Goal: Task Accomplishment & Management: Manage account settings

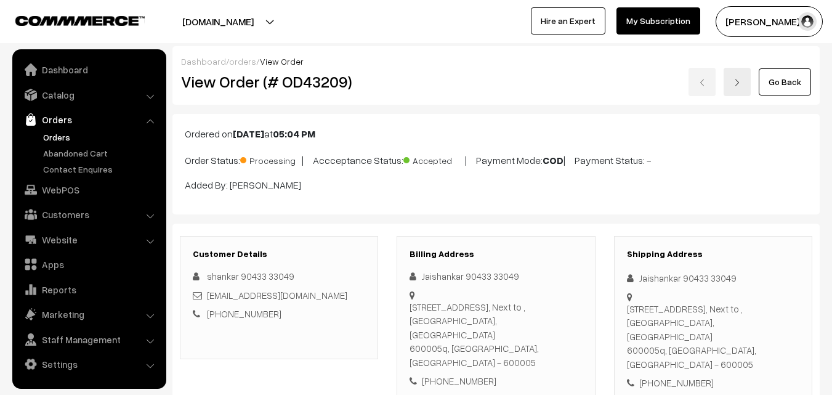
scroll to position [677, 0]
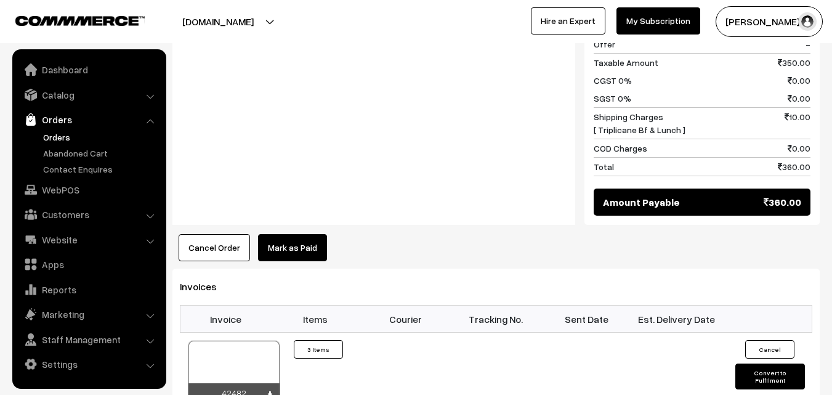
click at [58, 133] on link "Orders" at bounding box center [101, 137] width 122 height 13
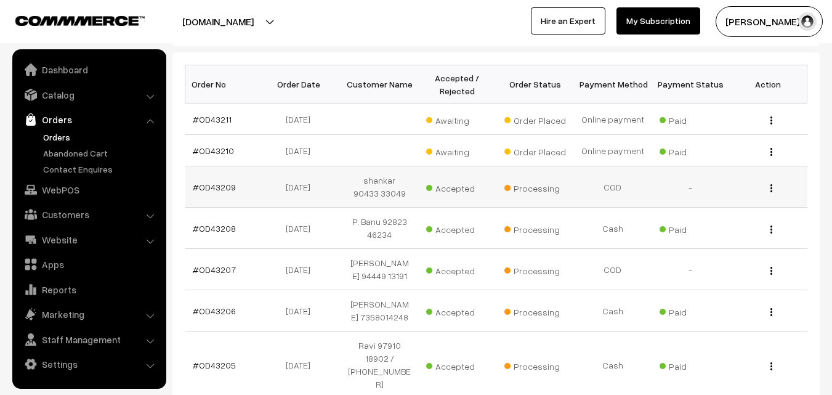
scroll to position [185, 0]
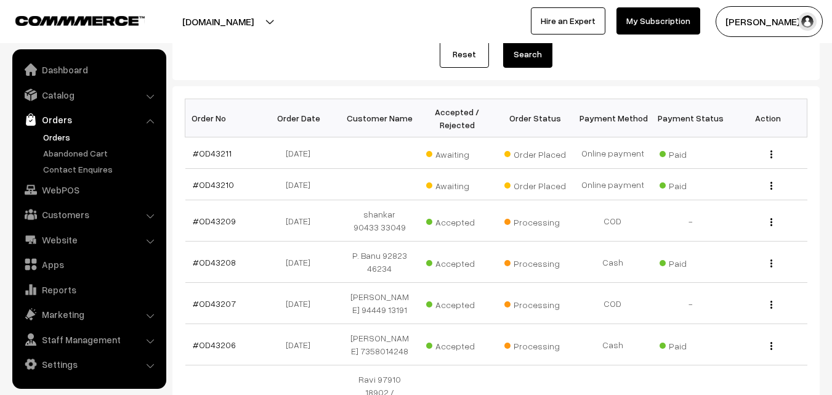
scroll to position [123, 0]
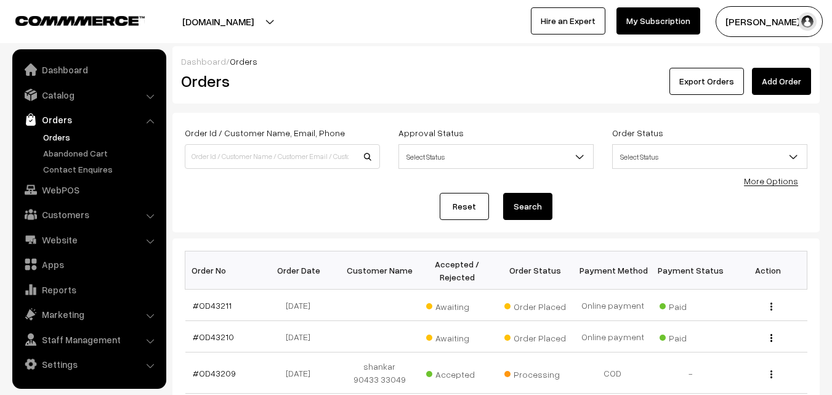
scroll to position [123, 0]
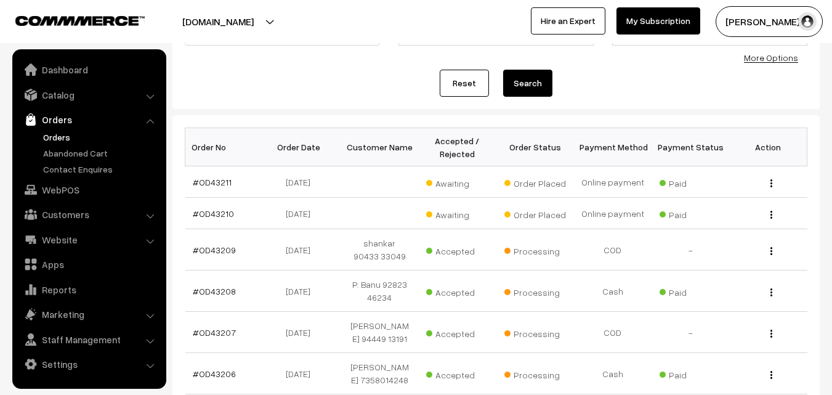
click at [62, 137] on link "Orders" at bounding box center [101, 137] width 122 height 13
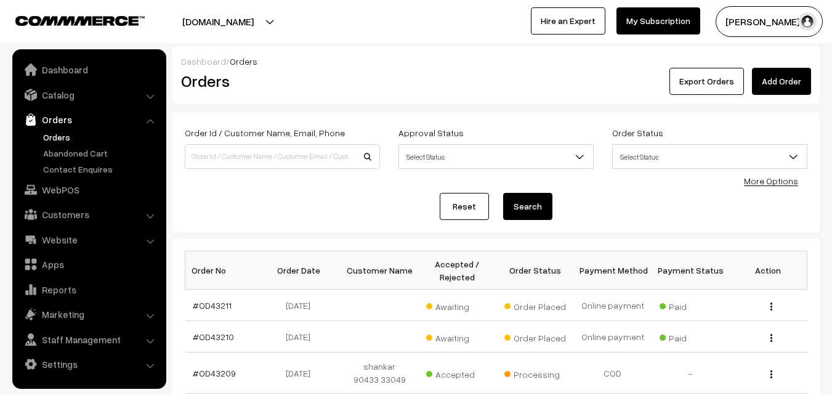
click at [539, 97] on div "Dashboard / Orders Orders Export Orders Add Order" at bounding box center [495, 74] width 647 height 57
click at [91, 131] on link "Orders" at bounding box center [101, 137] width 122 height 13
click at [53, 143] on link "Orders" at bounding box center [101, 137] width 122 height 13
click at [52, 138] on link "Orders" at bounding box center [101, 137] width 122 height 13
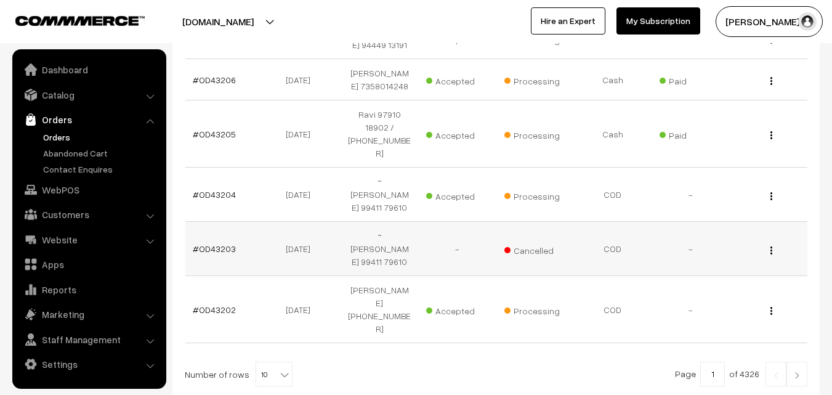
scroll to position [431, 0]
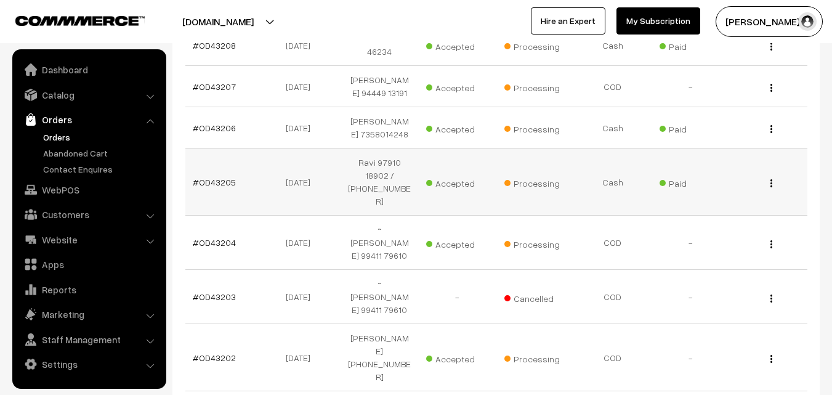
scroll to position [431, 0]
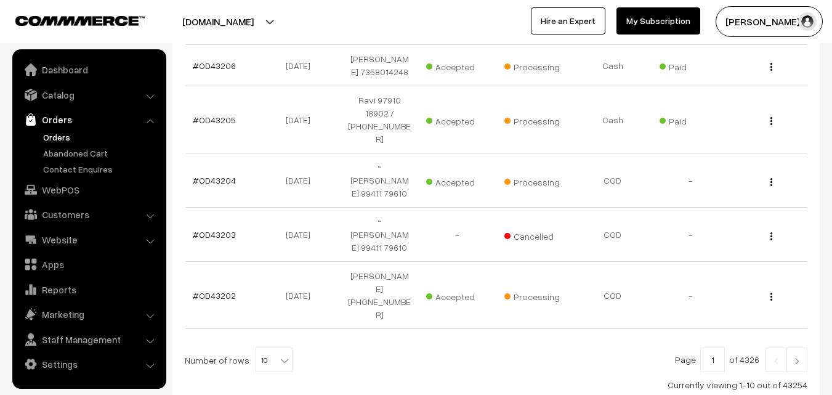
click at [264, 348] on span "10" at bounding box center [274, 360] width 36 height 25
select select "100"
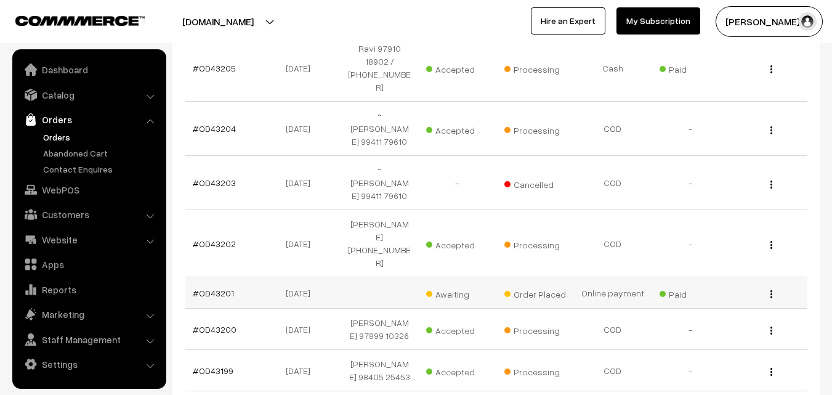
scroll to position [493, 0]
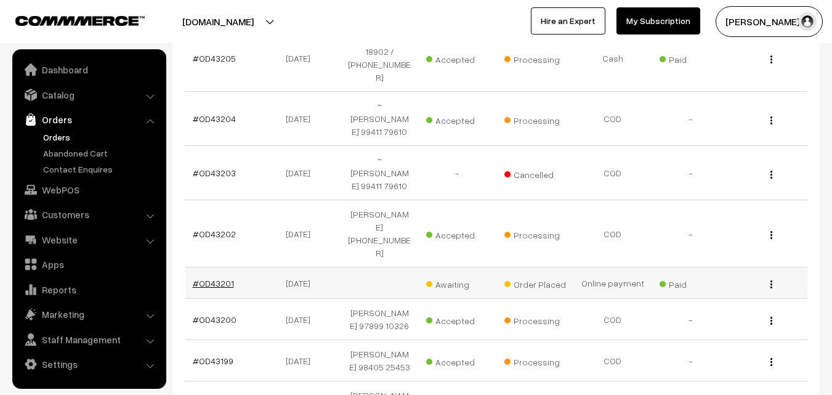
click at [230, 278] on link "#OD43201" at bounding box center [213, 283] width 41 height 10
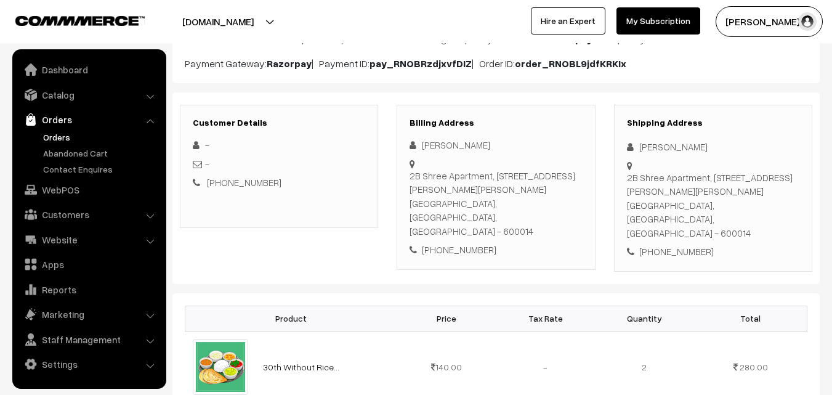
scroll to position [118, 0]
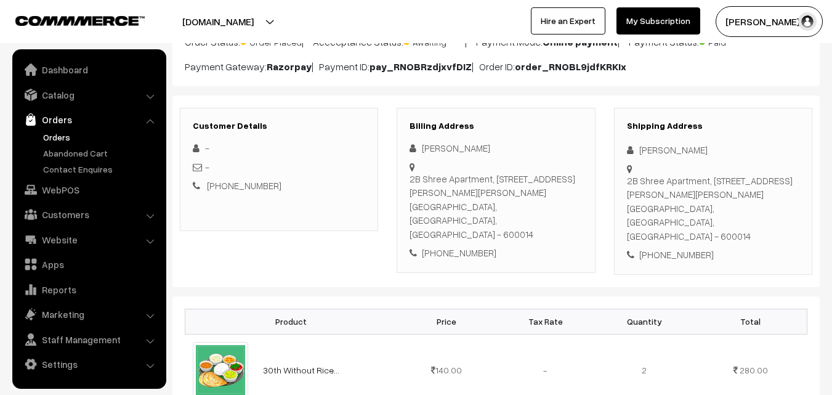
click at [464, 246] on div "+91 9923449206" at bounding box center [495, 253] width 172 height 14
click at [464, 246] on div "[PHONE_NUMBER]" at bounding box center [495, 253] width 172 height 14
copy div "9923449206"
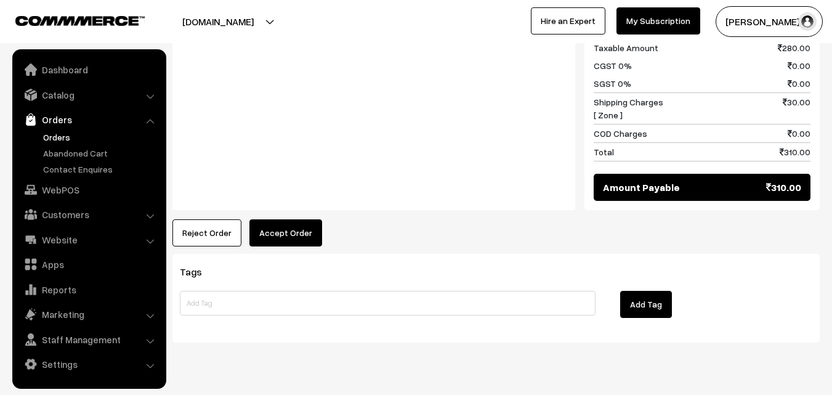
click at [278, 219] on button "Accept Order" at bounding box center [285, 232] width 73 height 27
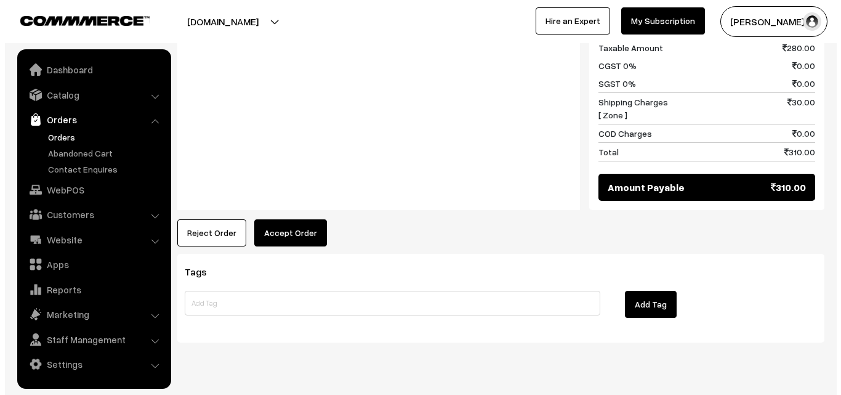
scroll to position [611, 0]
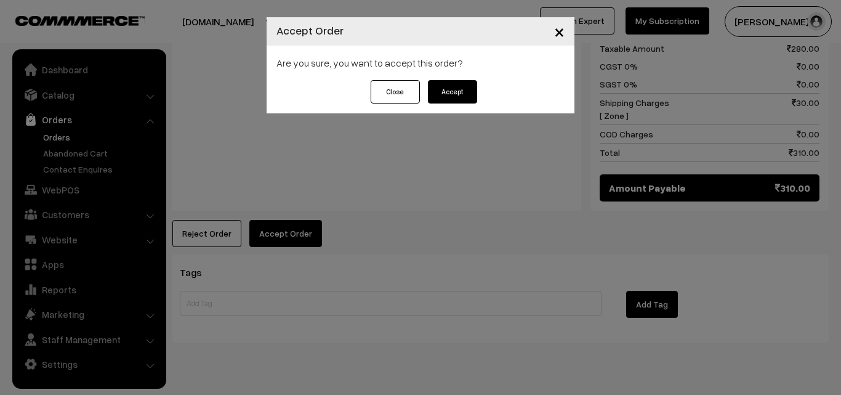
click at [451, 100] on button "Accept" at bounding box center [452, 91] width 49 height 23
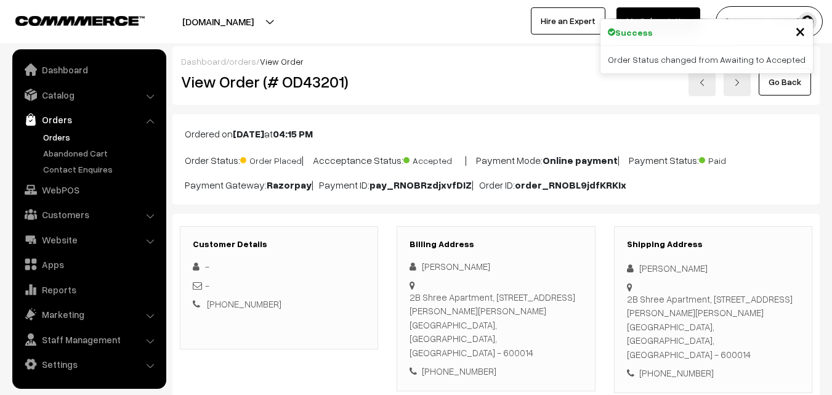
scroll to position [62, 0]
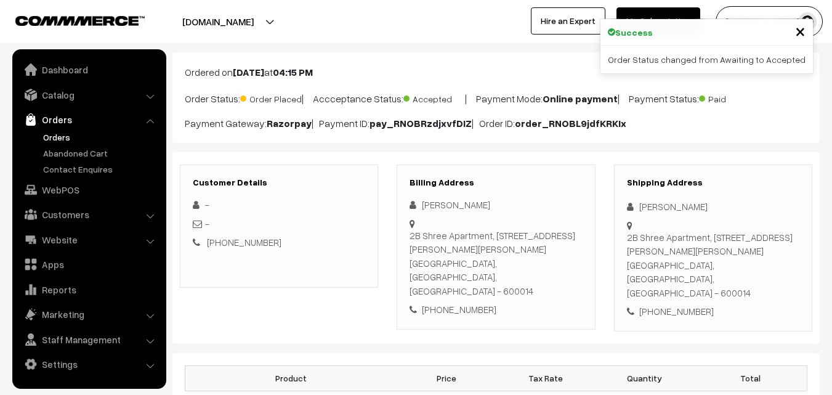
click at [460, 302] on div "[PHONE_NUMBER]" at bounding box center [495, 309] width 172 height 14
copy div "9923449206"
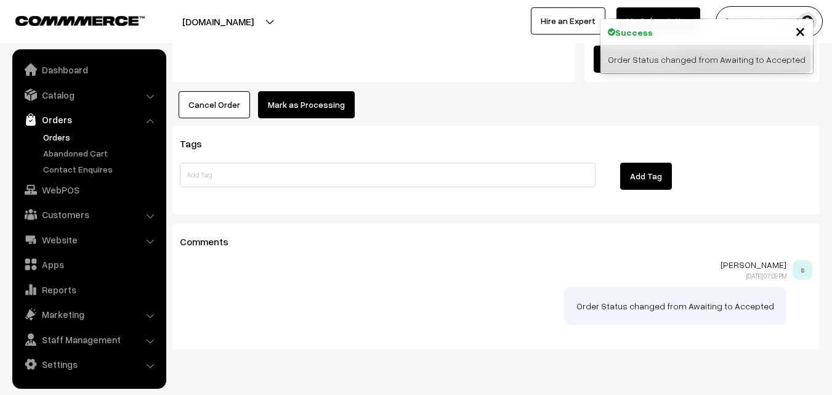
click at [318, 91] on button "Mark as Processing" at bounding box center [306, 104] width 97 height 27
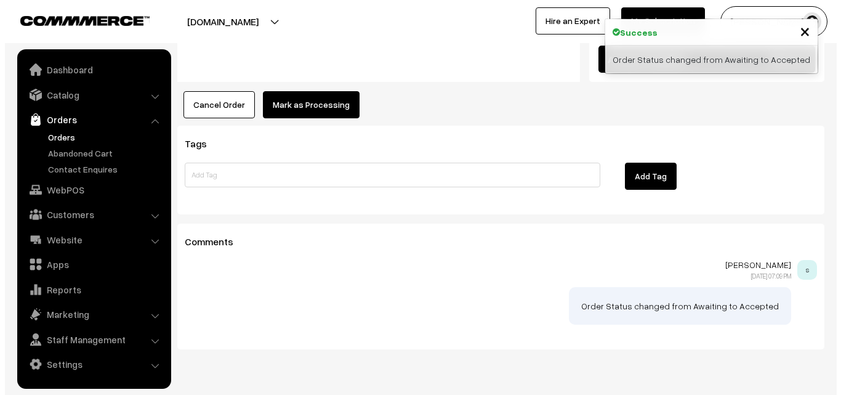
scroll to position [739, 0]
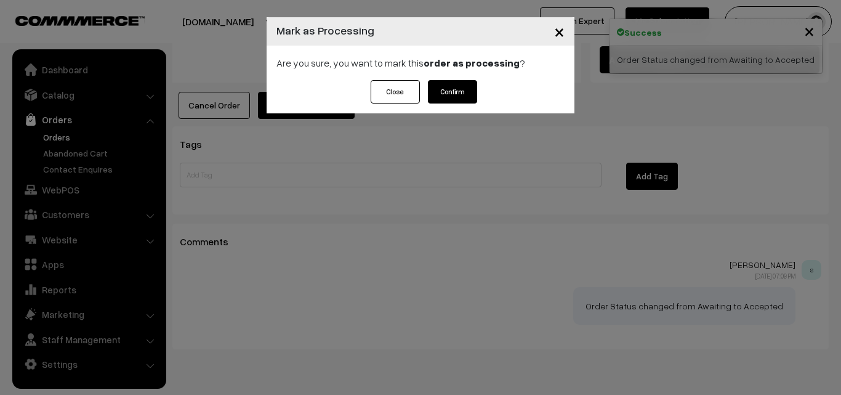
click at [448, 88] on button "Confirm" at bounding box center [452, 91] width 49 height 23
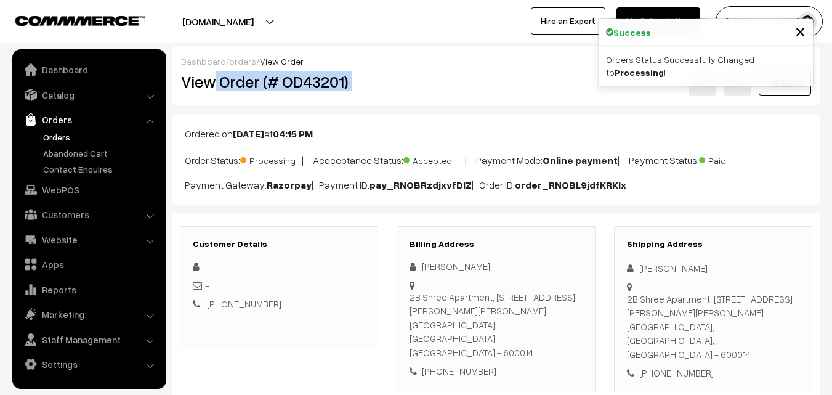
drag, startPoint x: 217, startPoint y: 84, endPoint x: 416, endPoint y: 84, distance: 199.5
click at [416, 84] on div "View Order (# OD43201) Go Back" at bounding box center [496, 82] width 648 height 28
copy div "Order (# OD43201)"
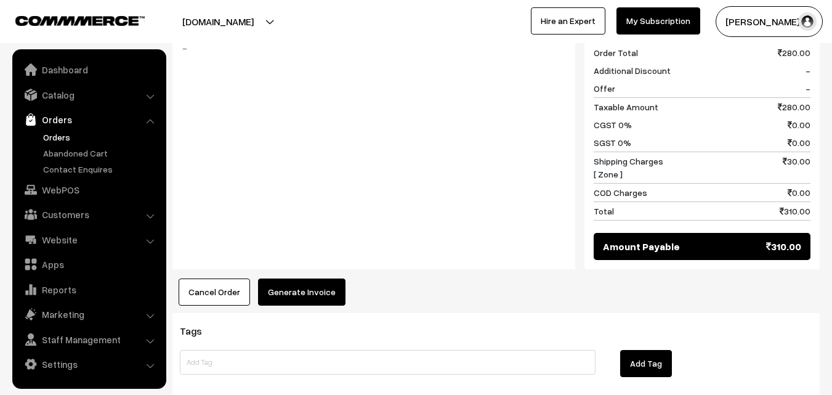
scroll to position [554, 0]
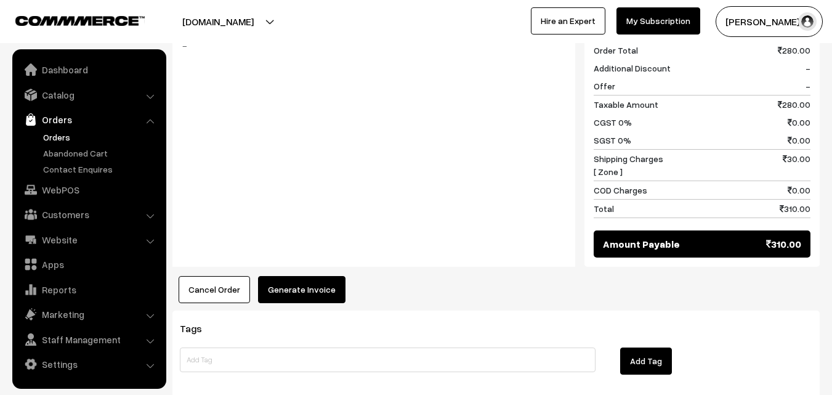
click at [298, 276] on button "Generate Invoice" at bounding box center [301, 289] width 87 height 27
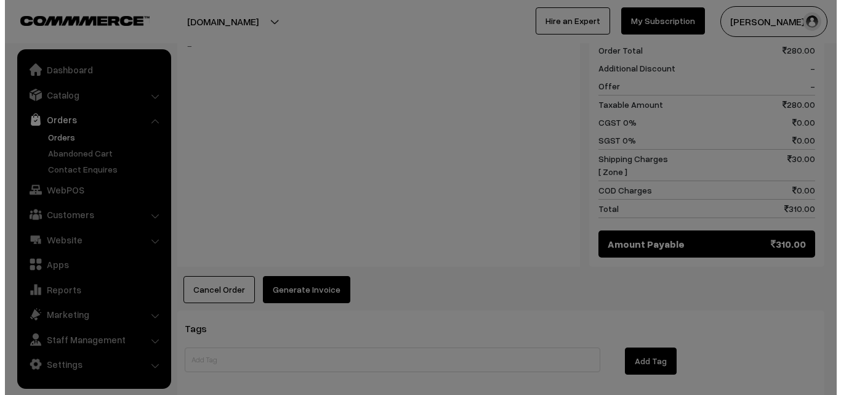
scroll to position [555, 0]
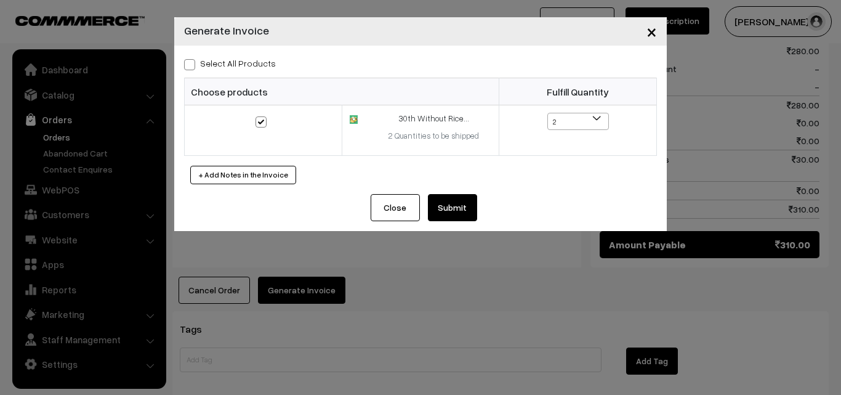
click at [438, 196] on button "Submit" at bounding box center [452, 207] width 49 height 27
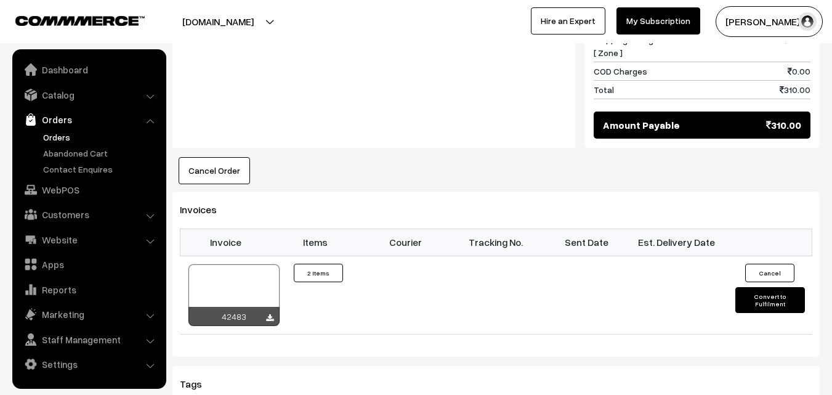
scroll to position [678, 0]
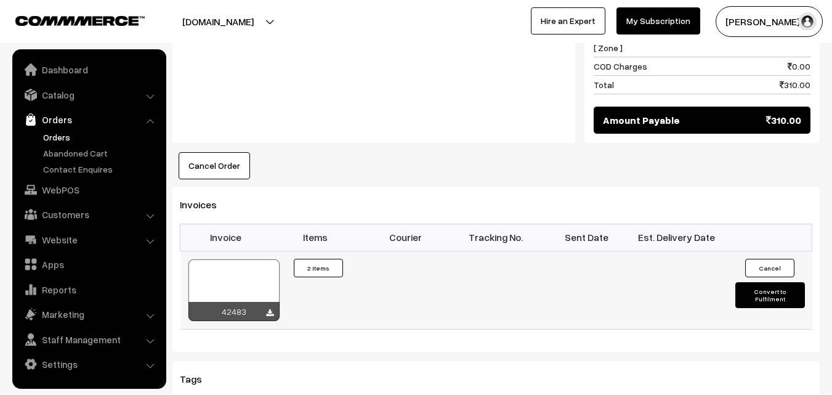
click at [240, 259] on div at bounding box center [233, 290] width 91 height 62
click at [70, 134] on link "Orders" at bounding box center [101, 137] width 122 height 13
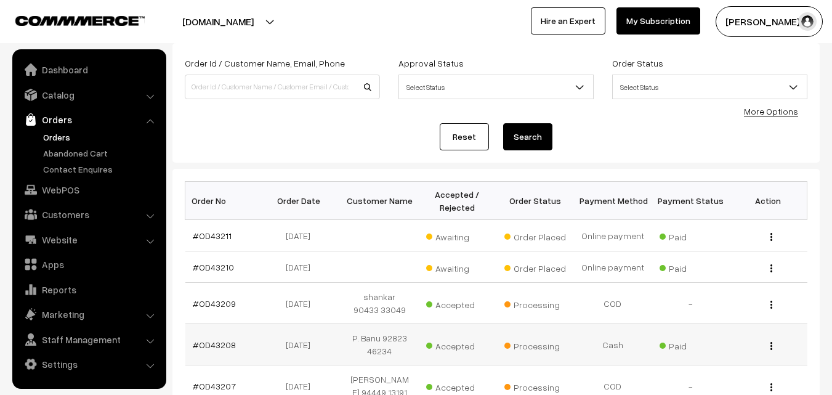
scroll to position [62, 0]
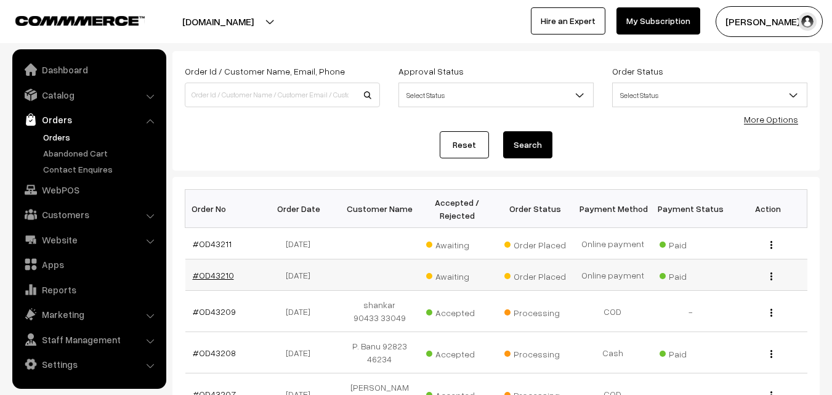
click at [222, 275] on link "#OD43210" at bounding box center [213, 275] width 41 height 10
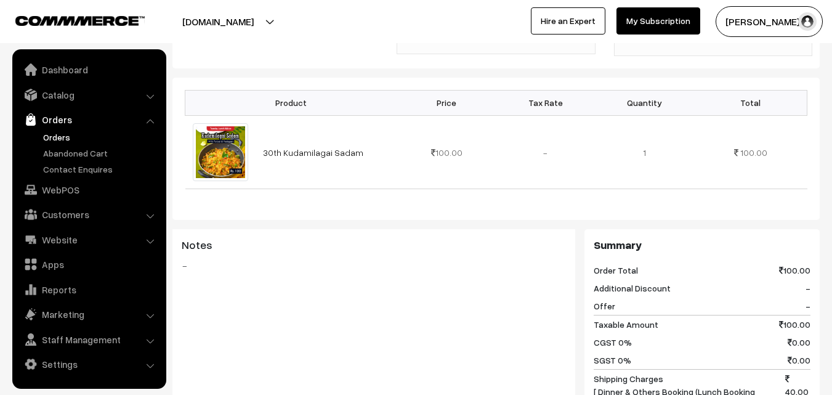
scroll to position [123, 0]
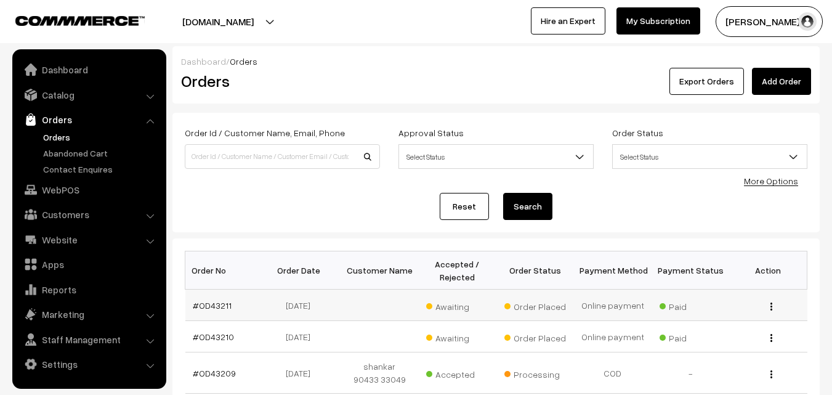
scroll to position [62, 0]
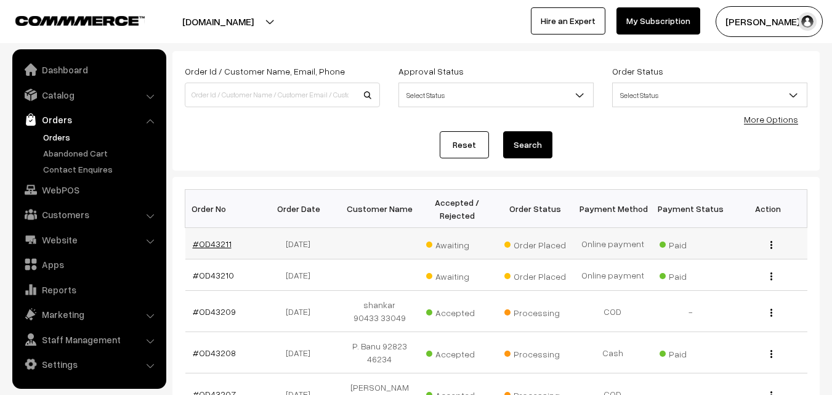
click at [204, 246] on link "#OD43211" at bounding box center [212, 243] width 39 height 10
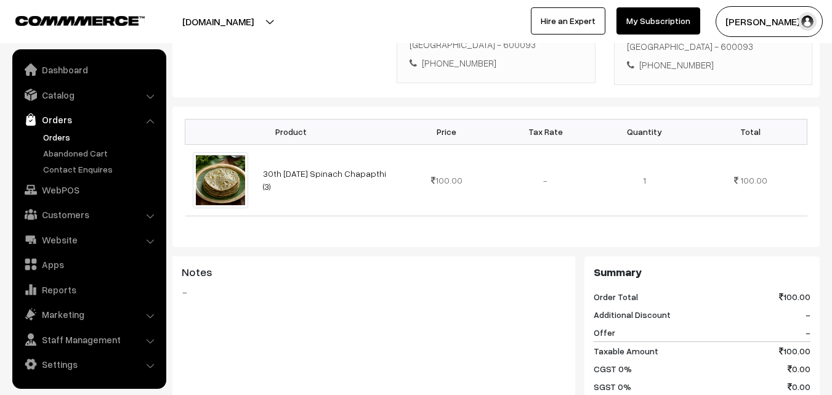
scroll to position [554, 0]
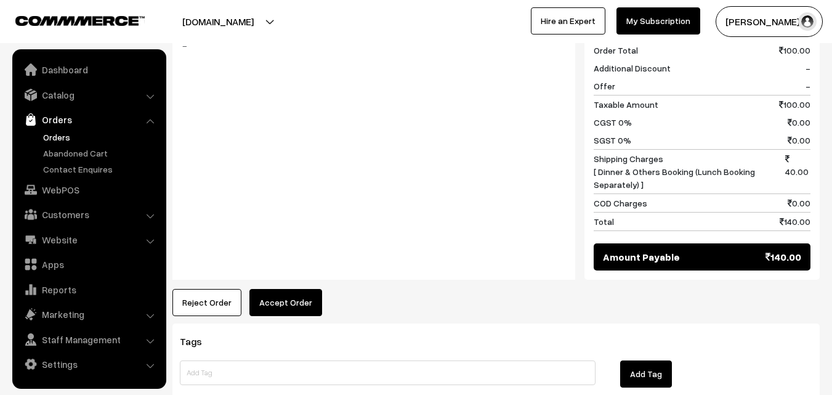
click at [453, 373] on div "Tags Add Tag" at bounding box center [495, 367] width 647 height 88
click at [449, 373] on div "Tags Add Tag" at bounding box center [495, 367] width 647 height 88
click at [303, 289] on button "Accept Order" at bounding box center [285, 302] width 73 height 27
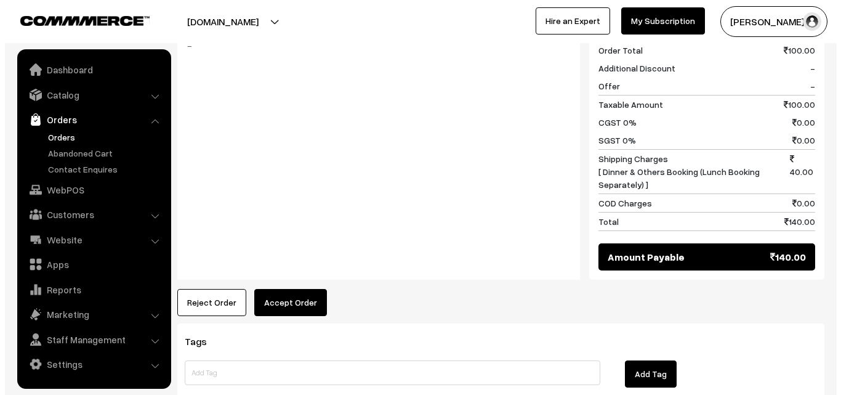
scroll to position [555, 0]
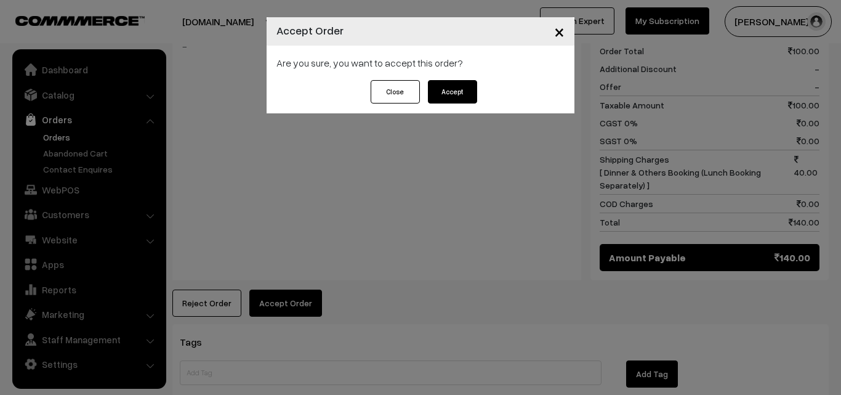
click at [457, 91] on button "Accept" at bounding box center [452, 91] width 49 height 23
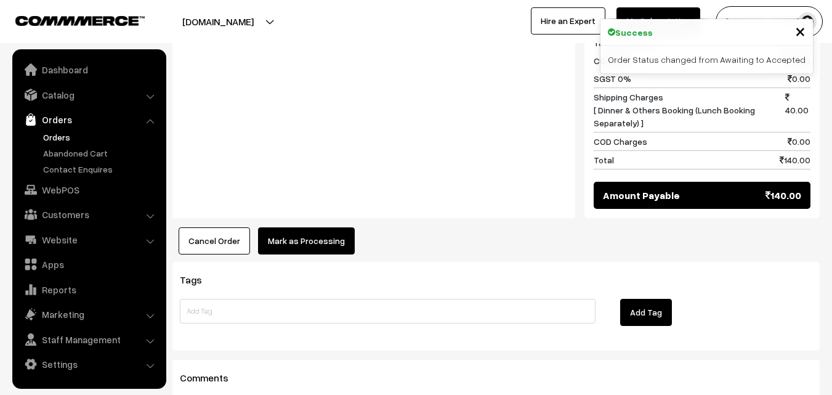
click at [318, 227] on button "Mark as Processing" at bounding box center [306, 240] width 97 height 27
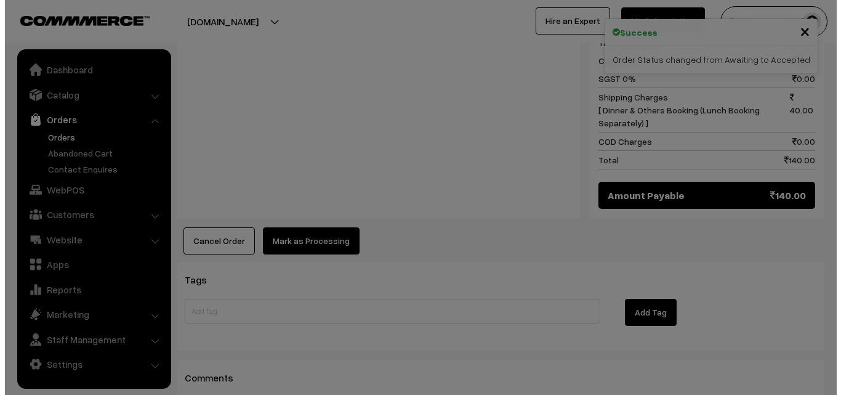
scroll to position [616, 0]
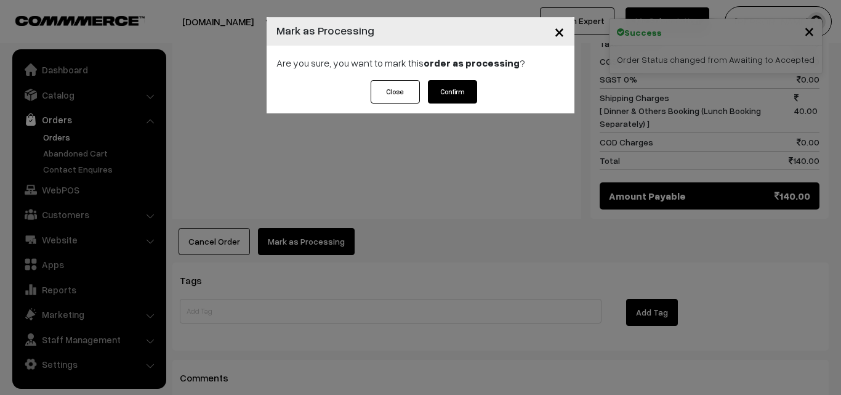
click at [459, 81] on button "Confirm" at bounding box center [452, 91] width 49 height 23
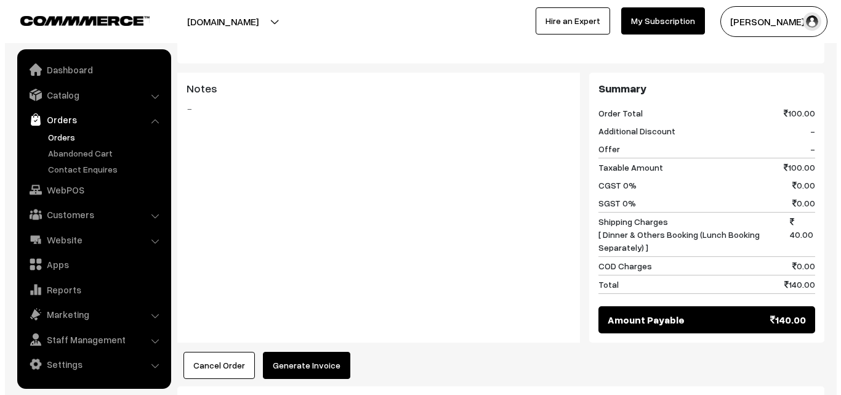
scroll to position [493, 0]
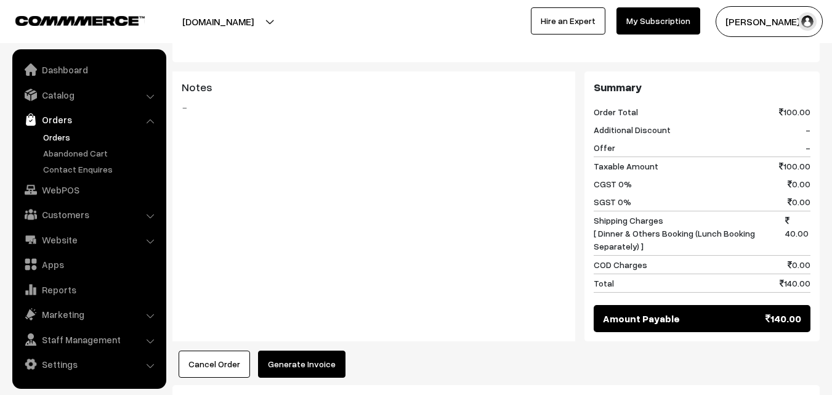
click at [313, 350] on button "Generate Invoice" at bounding box center [301, 363] width 87 height 27
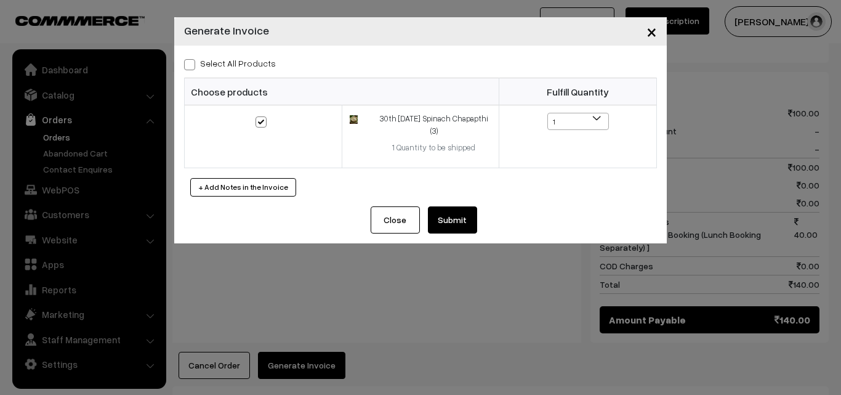
click at [262, 63] on label "Select All Products" at bounding box center [230, 63] width 92 height 13
click at [192, 63] on input "Select All Products" at bounding box center [188, 62] width 8 height 8
checkbox input "true"
click at [467, 211] on button "Submit" at bounding box center [452, 219] width 49 height 27
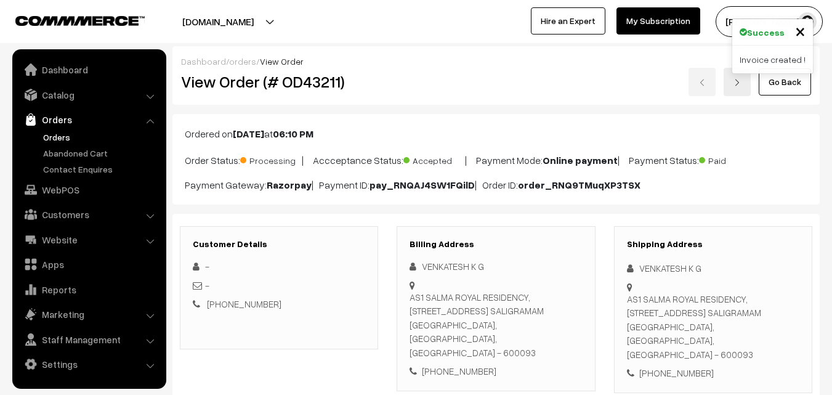
scroll to position [862, 0]
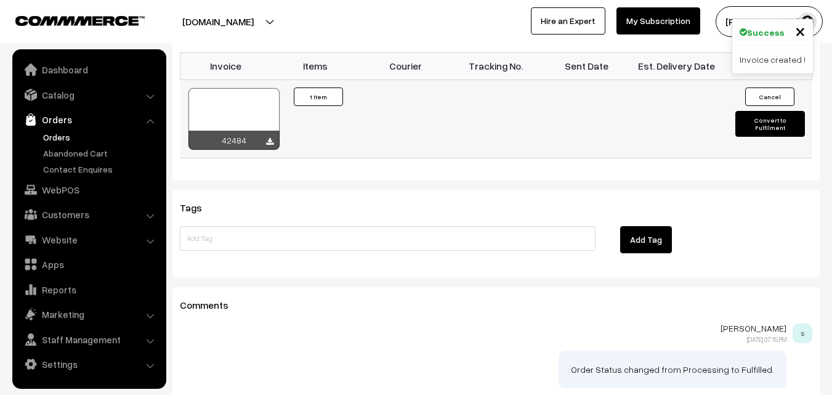
click at [257, 94] on div at bounding box center [233, 119] width 91 height 62
click at [63, 145] on ul "Orders" at bounding box center [89, 153] width 148 height 45
click at [63, 139] on link "Orders" at bounding box center [101, 137] width 122 height 13
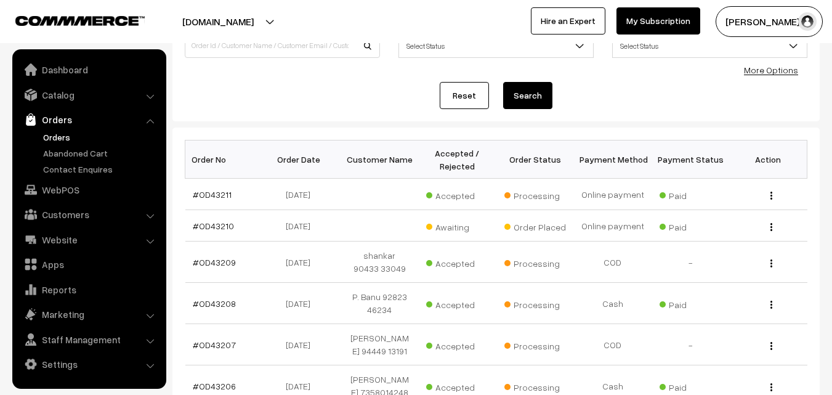
scroll to position [123, 0]
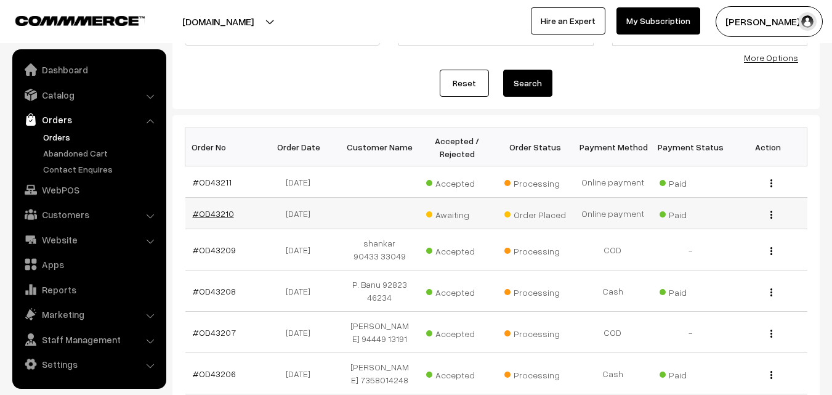
click at [215, 209] on link "#OD43210" at bounding box center [213, 213] width 41 height 10
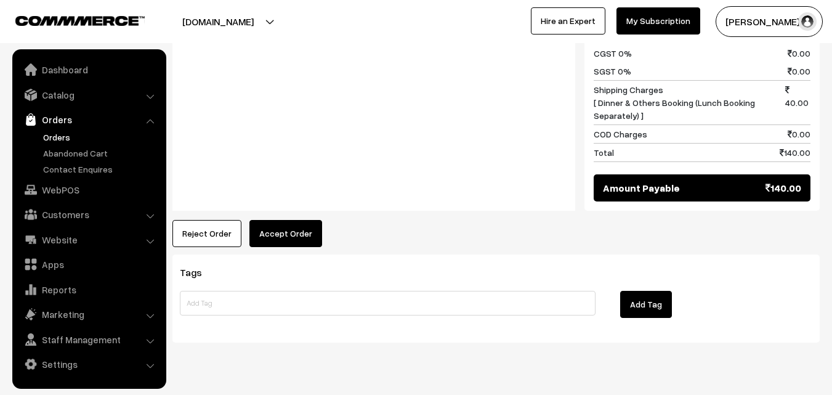
click at [280, 220] on button "Accept Order" at bounding box center [285, 233] width 73 height 27
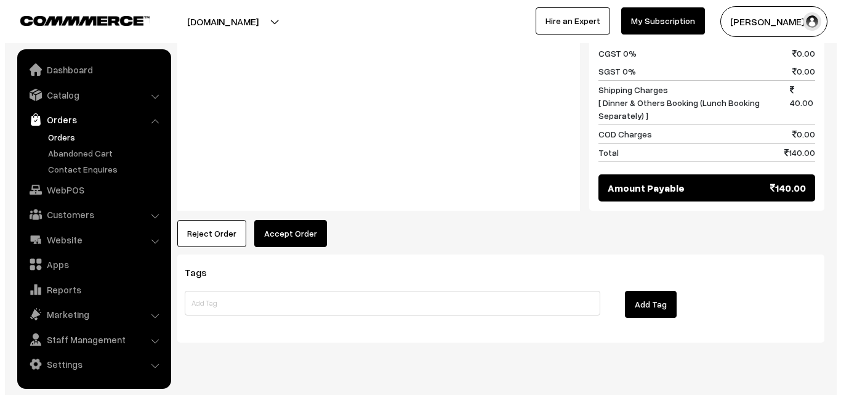
scroll to position [627, 0]
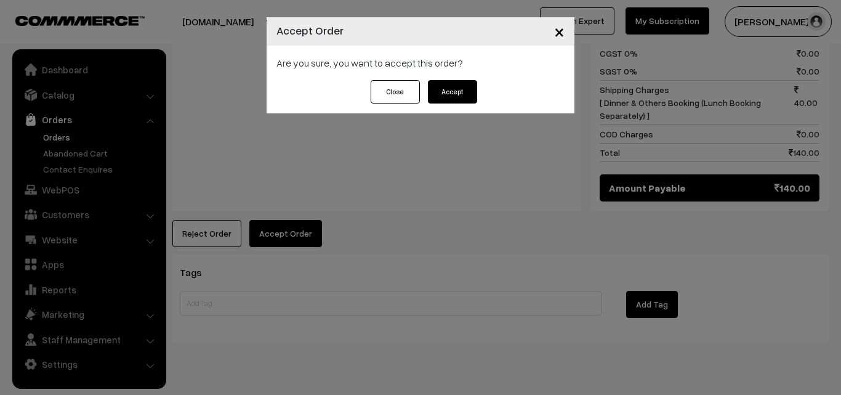
click at [459, 75] on div "Are you sure, you want to accept this order?" at bounding box center [421, 63] width 308 height 34
click at [448, 99] on button "Accept" at bounding box center [452, 91] width 49 height 23
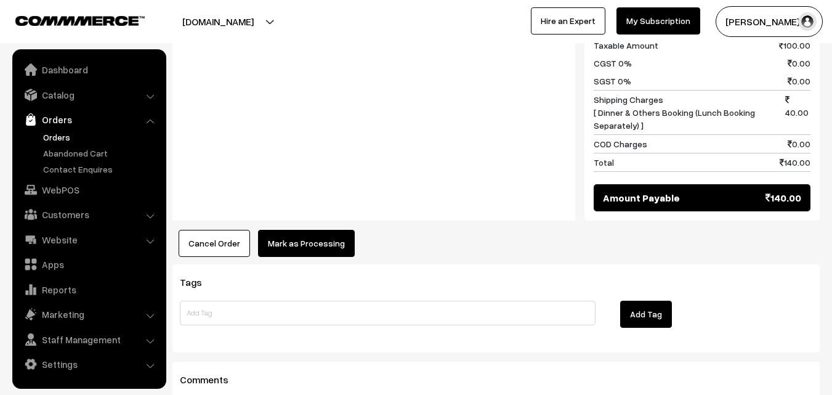
click at [313, 230] on button "Mark as Processing" at bounding box center [306, 243] width 97 height 27
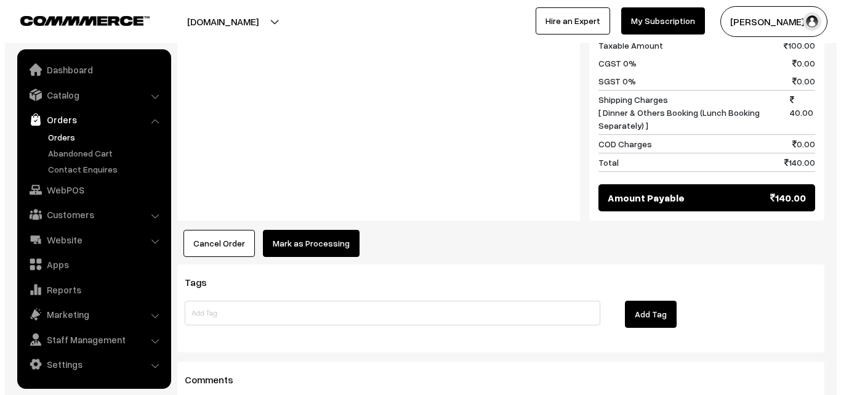
scroll to position [617, 0]
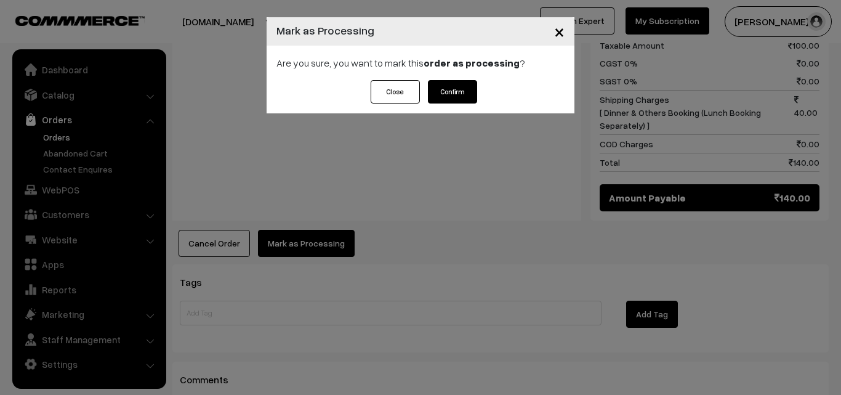
click at [440, 87] on button "Confirm" at bounding box center [452, 91] width 49 height 23
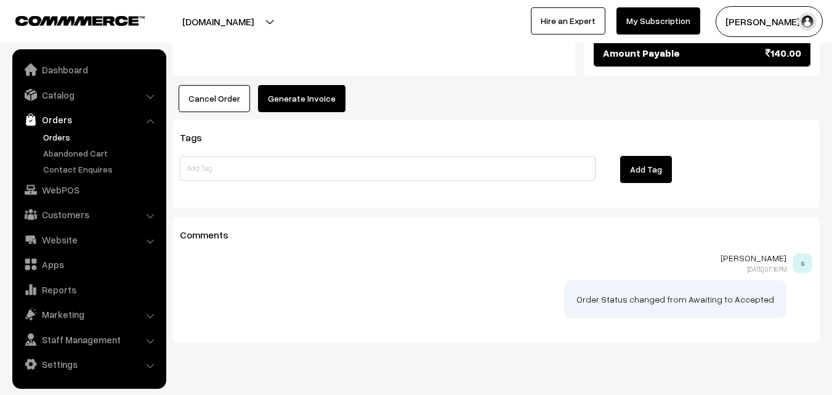
click at [303, 85] on button "Generate Invoice" at bounding box center [301, 98] width 87 height 27
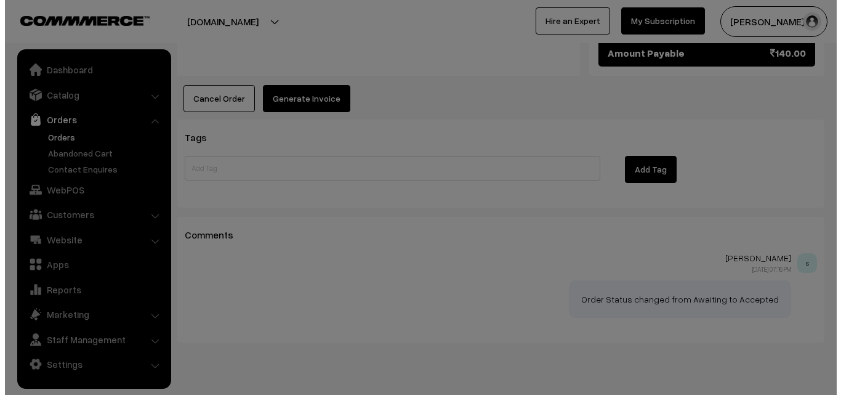
scroll to position [762, 0]
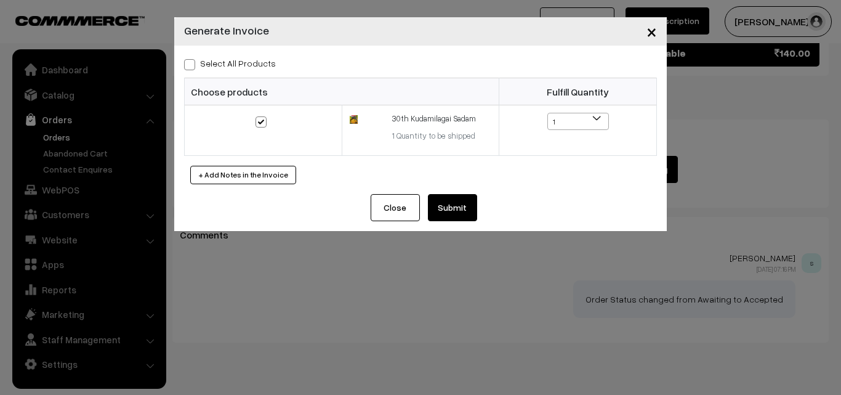
click at [454, 195] on button "Submit" at bounding box center [452, 207] width 49 height 27
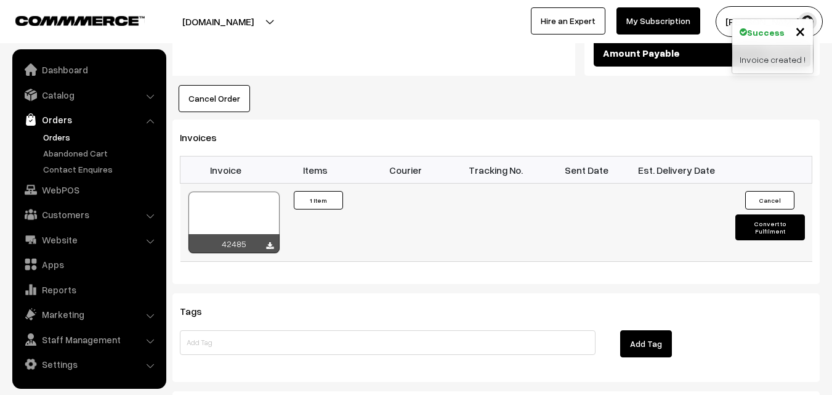
scroll to position [760, 0]
click at [269, 191] on div at bounding box center [233, 222] width 91 height 62
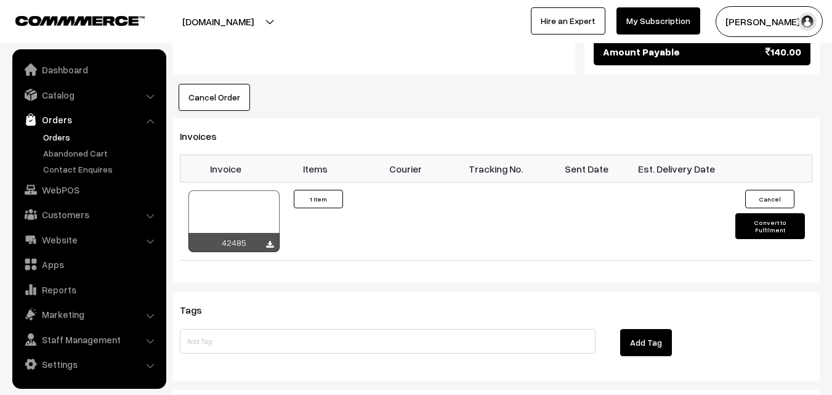
click at [56, 135] on link "Orders" at bounding box center [101, 137] width 122 height 13
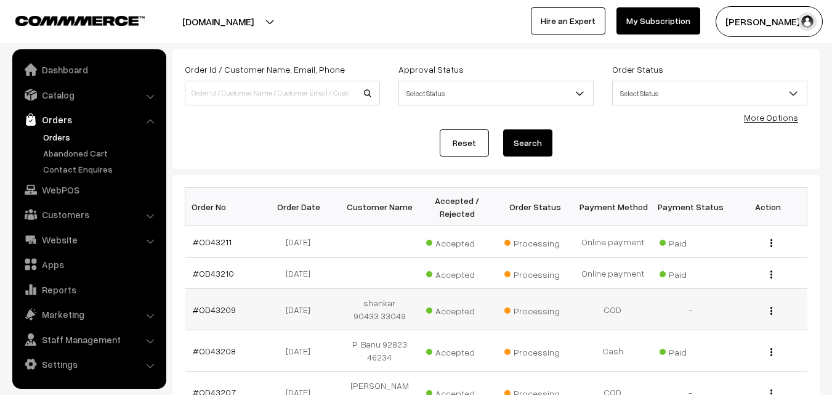
scroll to position [123, 0]
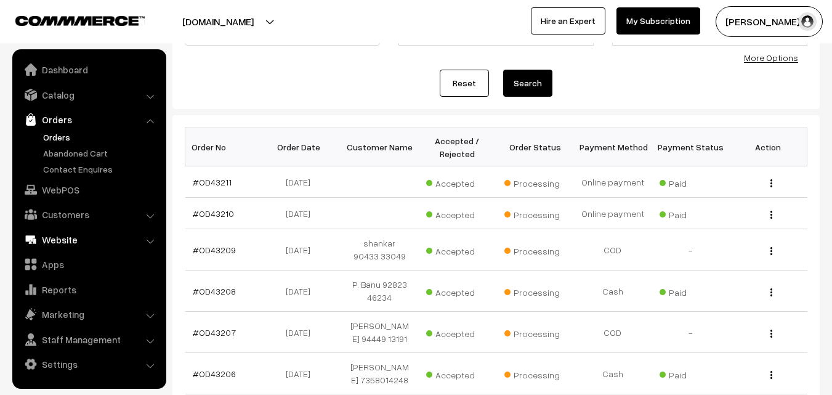
click at [76, 196] on link "WebPOS" at bounding box center [88, 190] width 147 height 22
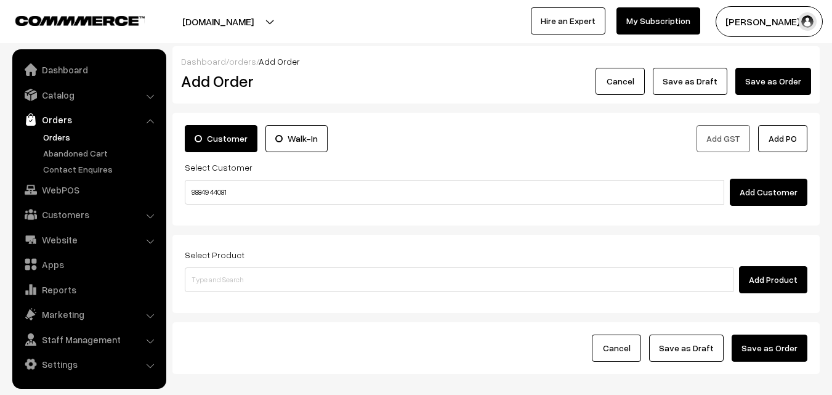
click at [216, 190] on input "98849 44081" at bounding box center [454, 192] width 539 height 25
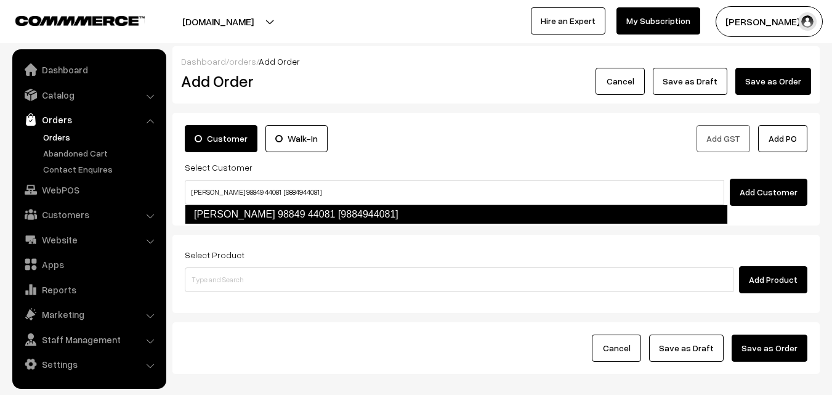
type input "Viji 98849 44081 [9884944081]"
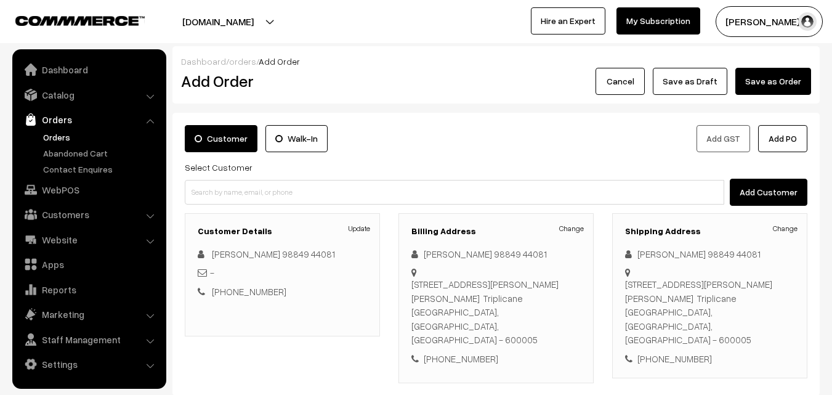
scroll to position [62, 0]
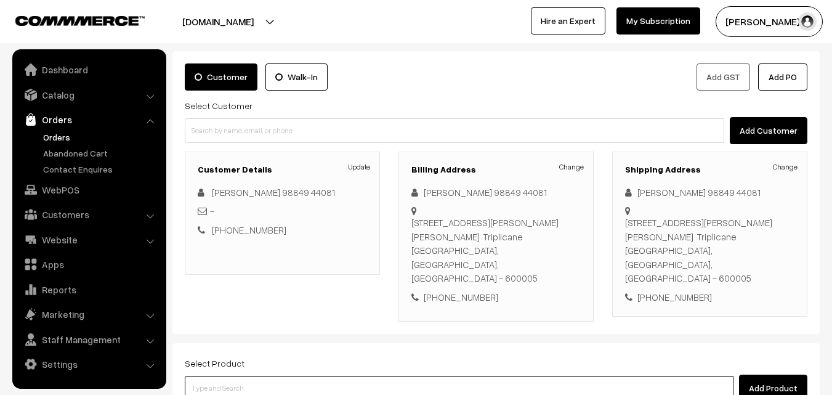
click at [319, 376] on input at bounding box center [459, 388] width 549 height 25
type input "sambar"
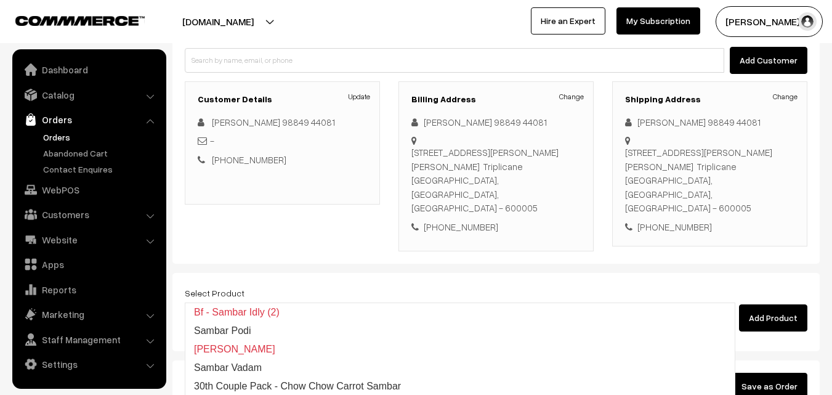
scroll to position [211, 0]
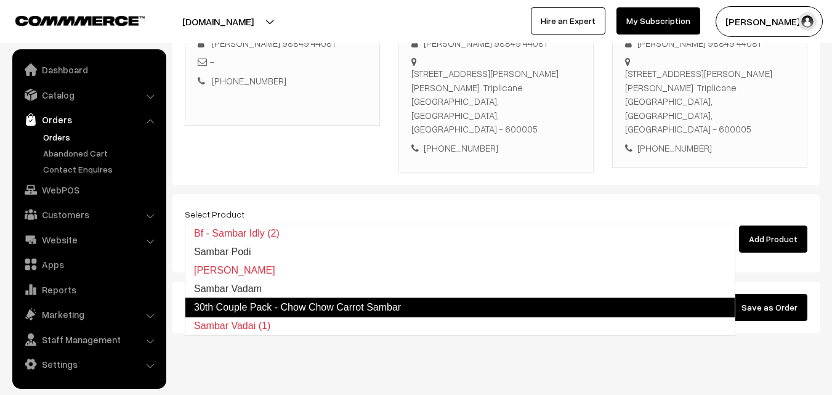
click at [299, 301] on link "30th Couple Pack - Chow Chow Carrot Sambar" at bounding box center [460, 307] width 550 height 20
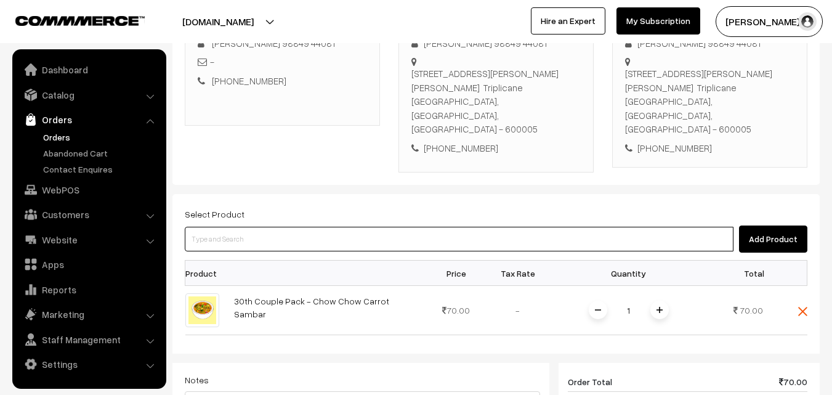
click at [310, 227] on input at bounding box center [459, 239] width 549 height 25
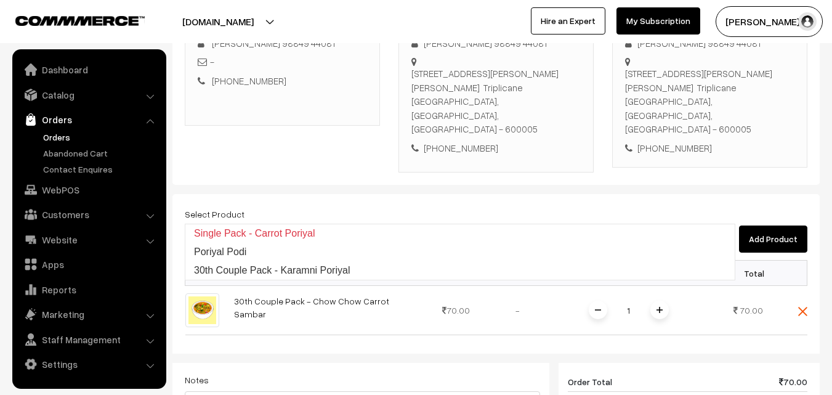
type input "30th Couple Pack - Karamni Poriyal"
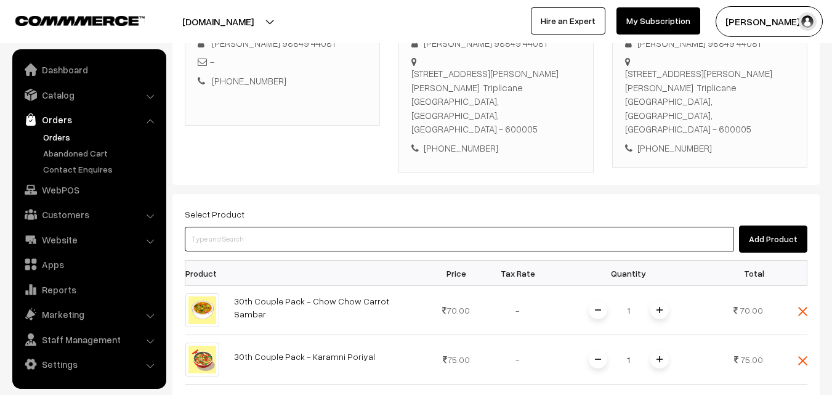
click at [301, 227] on input at bounding box center [459, 239] width 549 height 25
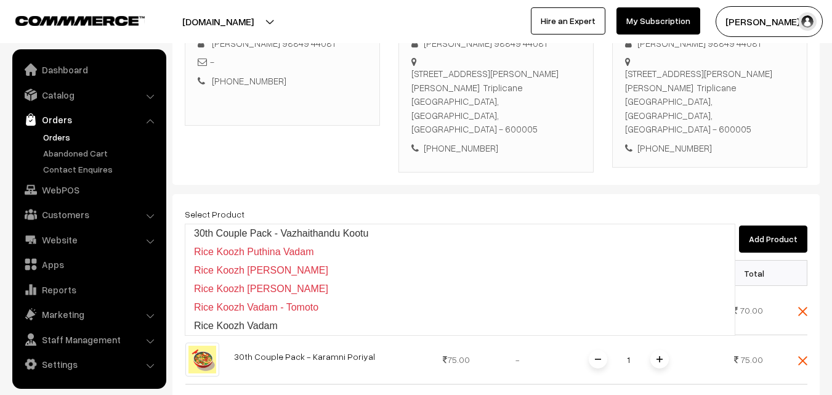
type input "30th Couple Pack - Vazhaithandu Kootu"
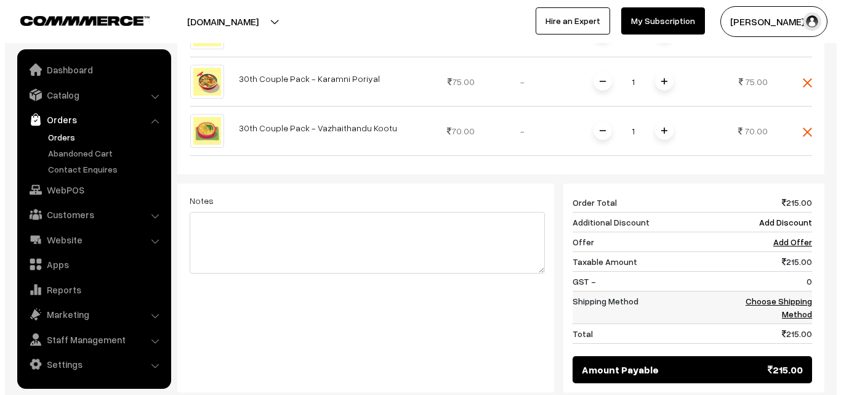
scroll to position [608, 0]
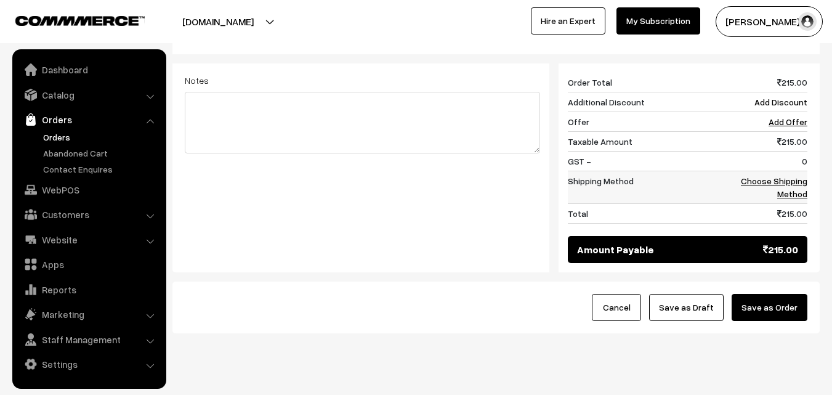
click at [782, 175] on link "Choose Shipping Method" at bounding box center [774, 186] width 66 height 23
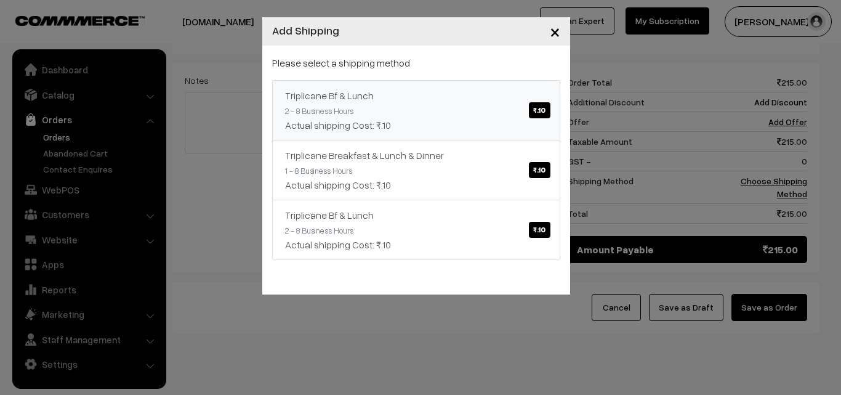
click at [440, 96] on div "Triplicane Bf & Lunch ₹.10" at bounding box center [416, 95] width 262 height 15
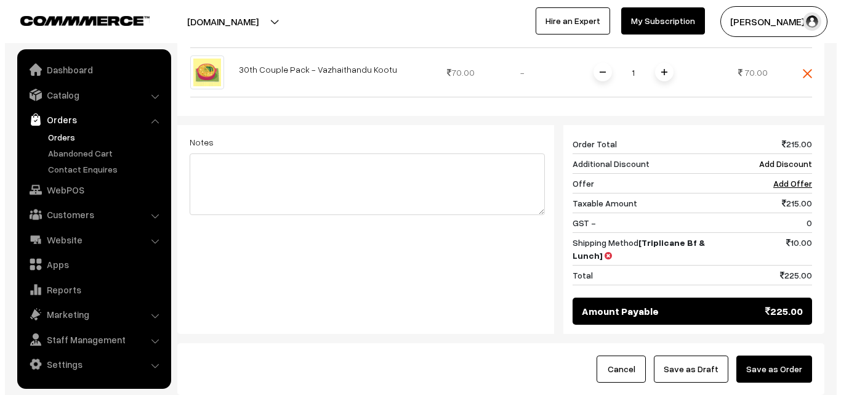
scroll to position [534, 0]
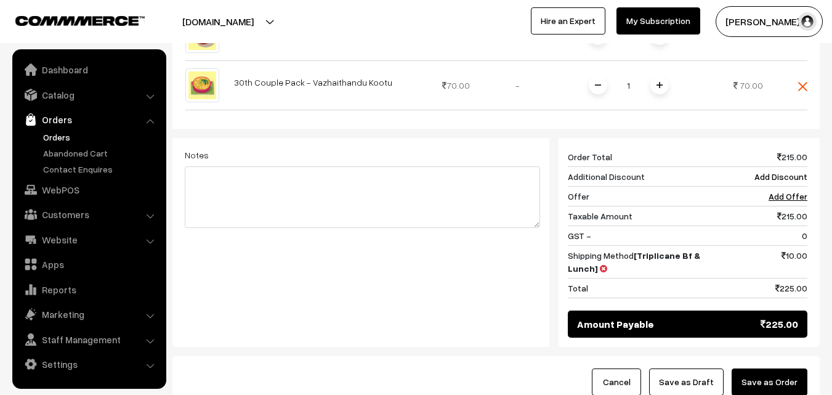
click at [772, 368] on button "Save as Order" at bounding box center [769, 381] width 76 height 27
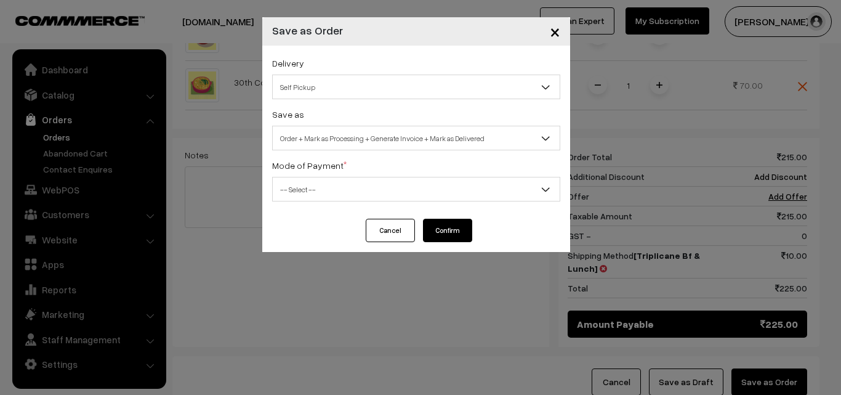
click at [386, 137] on span "Order + Mark as Processing + Generate Invoice + Mark as Delivered" at bounding box center [416, 138] width 287 height 22
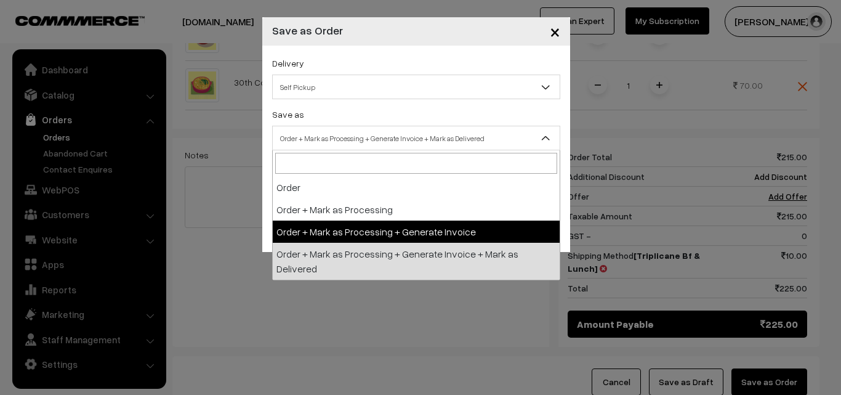
select select "3"
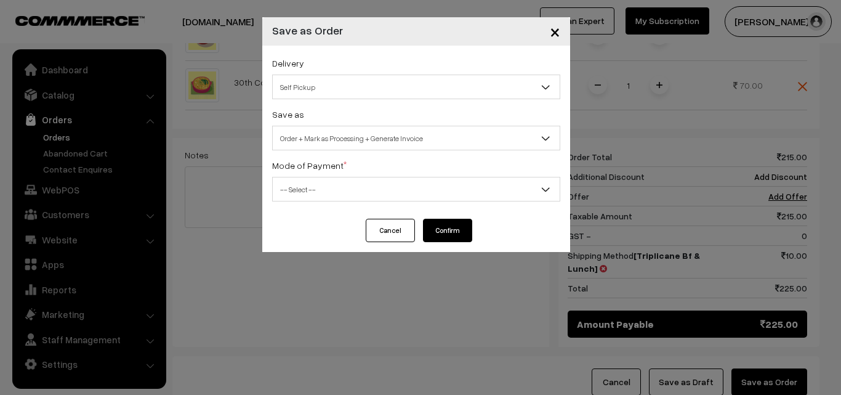
click at [334, 166] on label "Mode of Payment *" at bounding box center [309, 165] width 75 height 13
click at [324, 196] on span "-- Select --" at bounding box center [416, 190] width 287 height 22
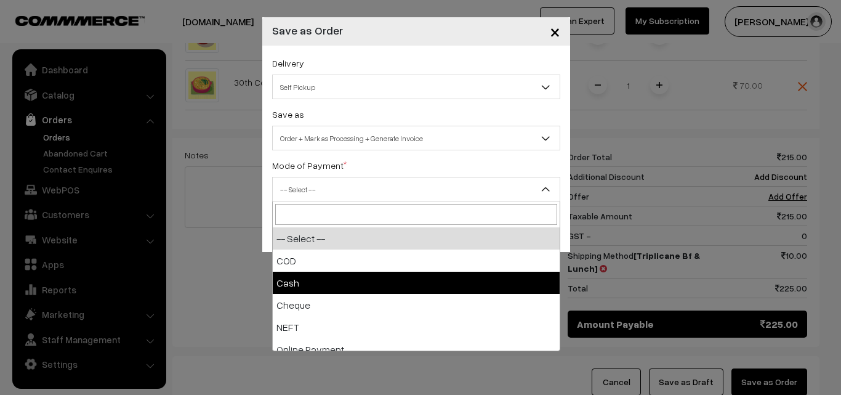
select select "2"
checkbox input "true"
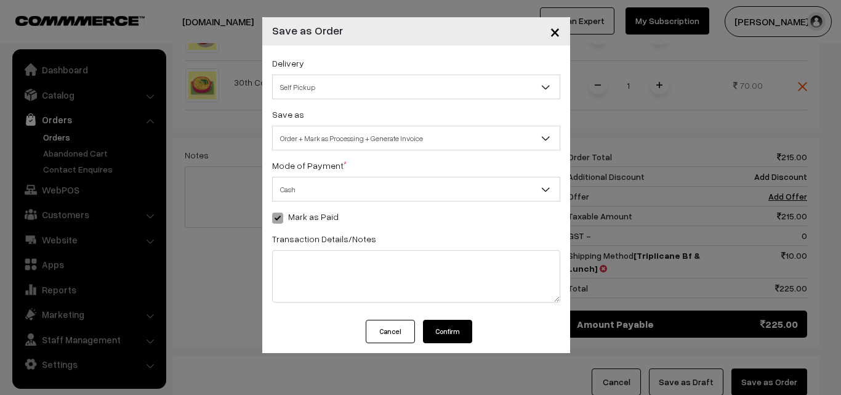
click at [439, 336] on button "Confirm" at bounding box center [447, 331] width 49 height 23
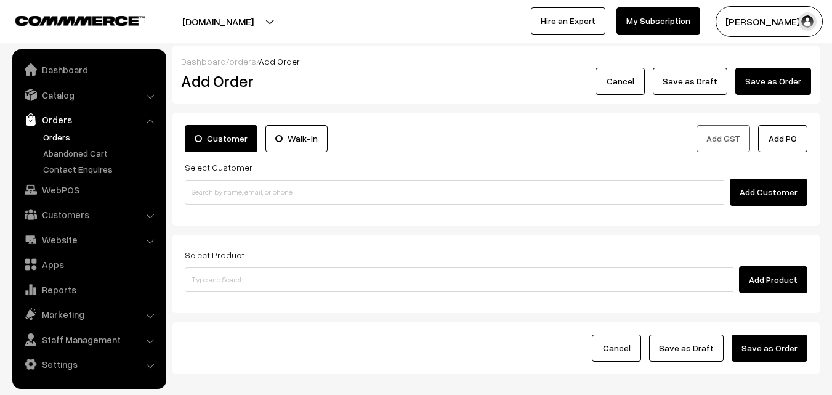
click at [60, 137] on link "Orders" at bounding box center [101, 137] width 122 height 13
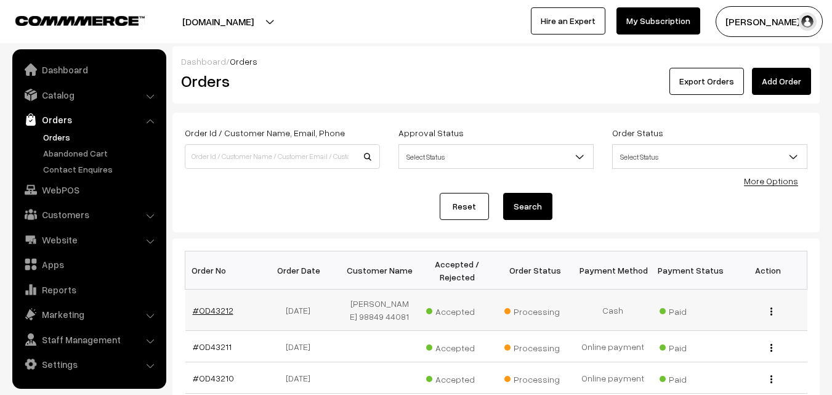
click at [214, 305] on link "#OD43212" at bounding box center [213, 310] width 41 height 10
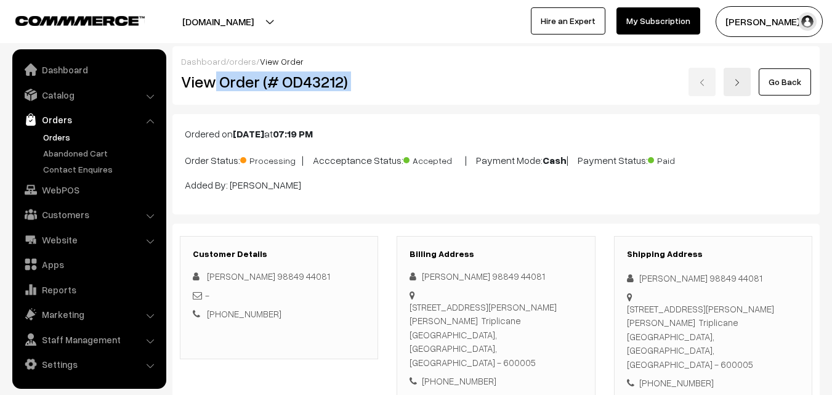
drag, startPoint x: 216, startPoint y: 77, endPoint x: 419, endPoint y: 85, distance: 204.0
click at [419, 85] on div "View Order (# OD43212) Go Back" at bounding box center [496, 82] width 648 height 28
copy div "Order (# OD43212)"
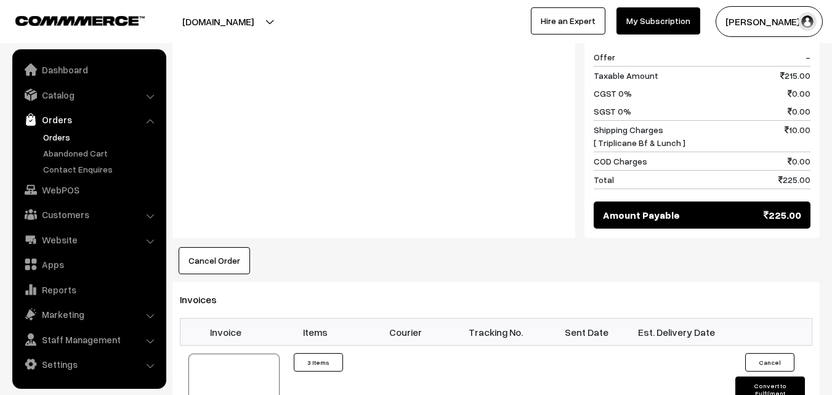
scroll to position [739, 0]
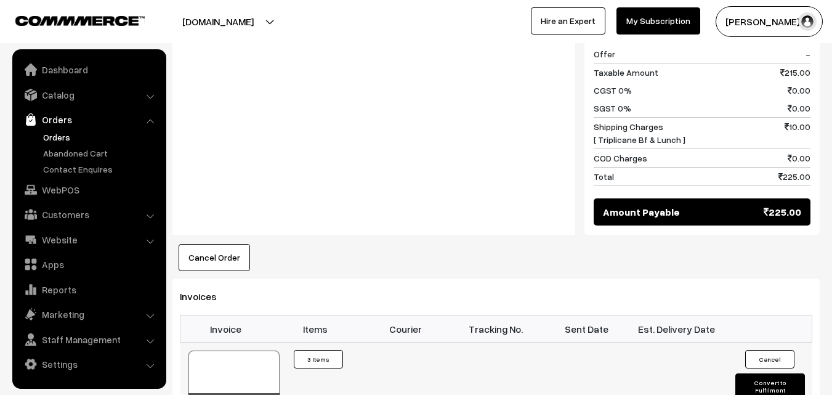
click at [241, 350] on div at bounding box center [233, 381] width 91 height 62
click at [81, 185] on link "WebPOS" at bounding box center [88, 190] width 147 height 22
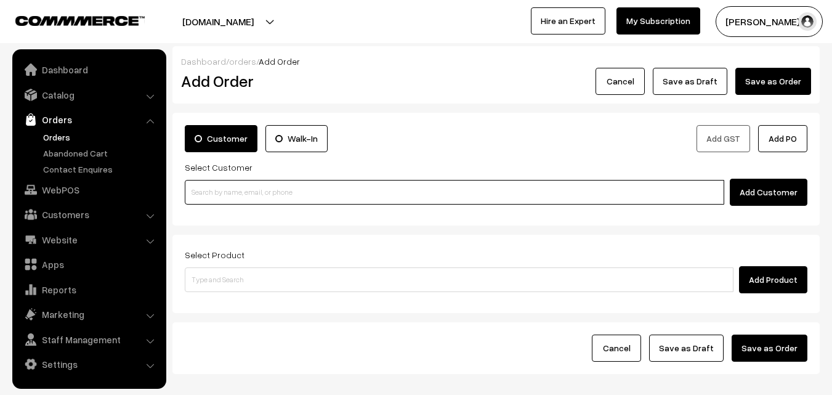
click at [241, 187] on input at bounding box center [454, 192] width 539 height 25
paste input "92835 92835"
click at [203, 190] on input "92835 92835" at bounding box center [454, 192] width 539 height 25
click at [215, 188] on input "92835 92835" at bounding box center [454, 192] width 539 height 25
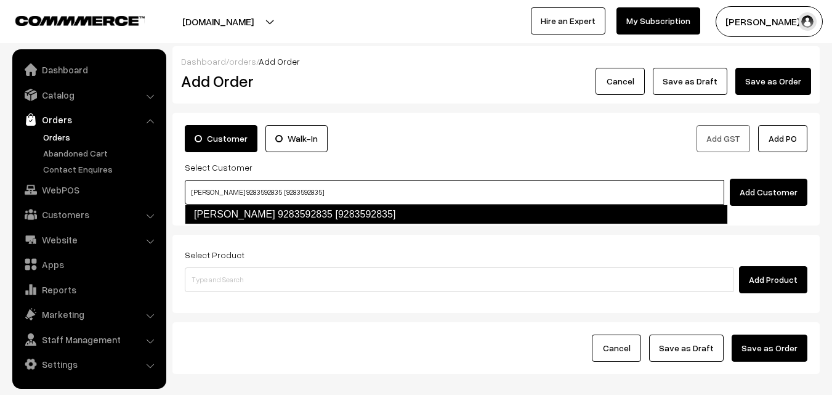
type input "[PERSON_NAME] 9283592835 [9283592835]"
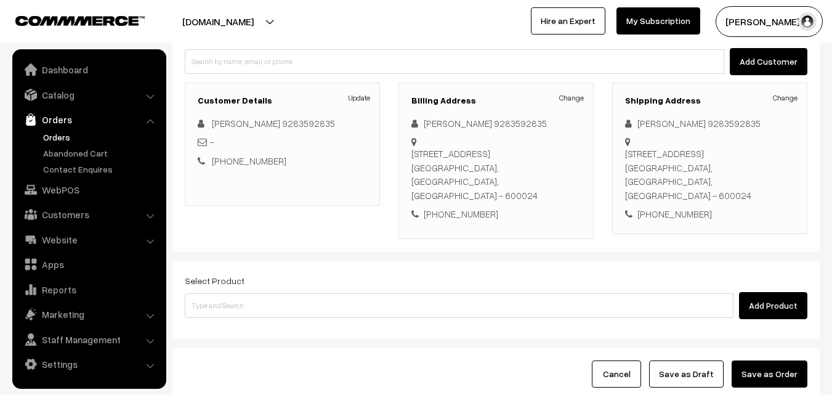
scroll to position [191, 0]
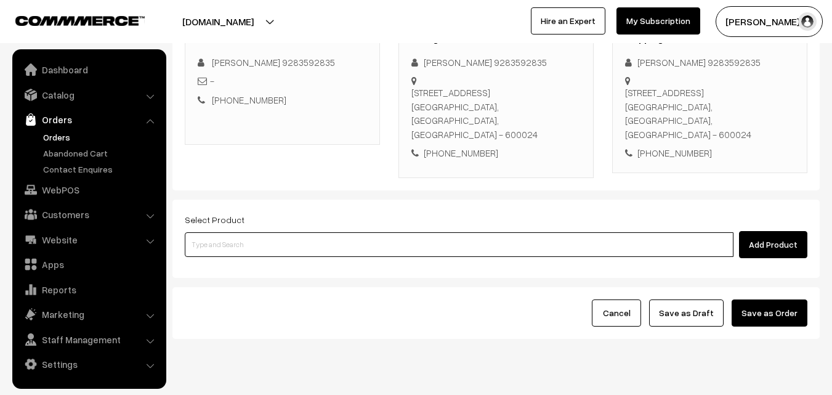
click at [414, 232] on input at bounding box center [459, 244] width 549 height 25
click at [305, 232] on input at bounding box center [459, 244] width 549 height 25
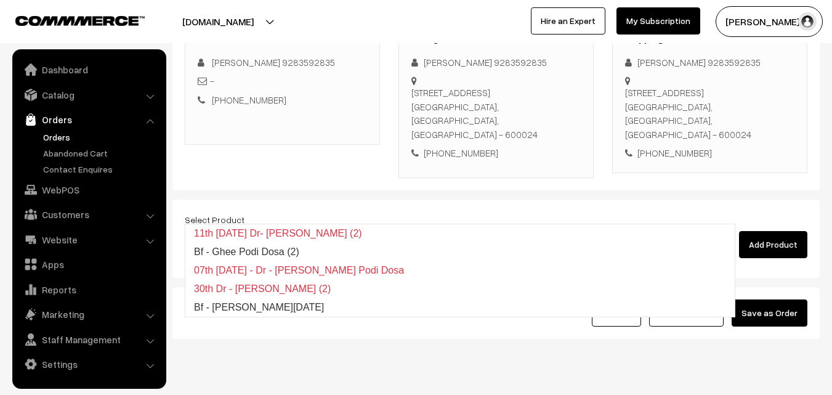
type input "Bf - Ghee Podi Dosa (2)"
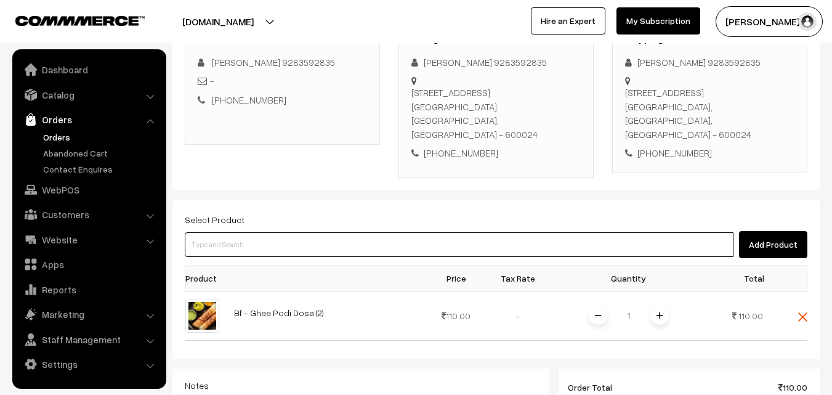
click at [306, 232] on input at bounding box center [459, 244] width 549 height 25
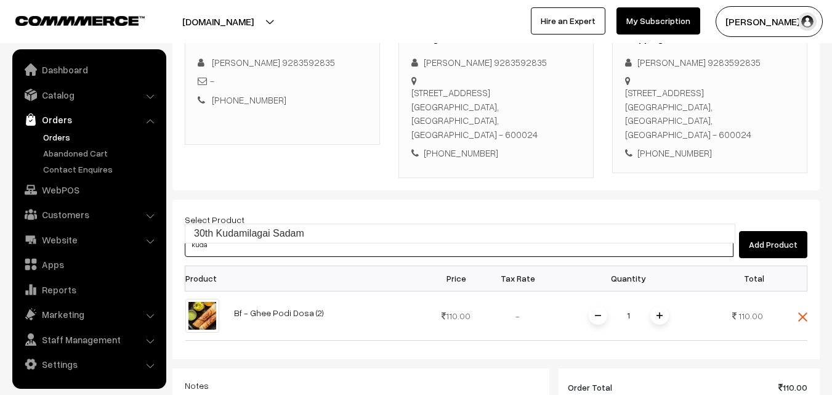
type input "30th Kudamilagai Sadam"
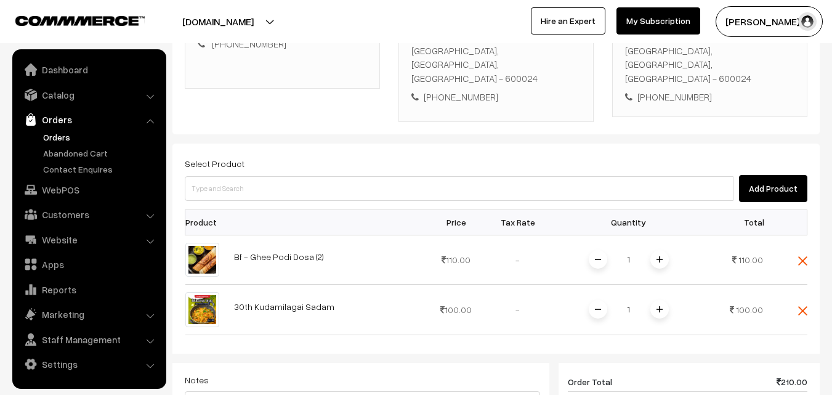
scroll to position [315, 0]
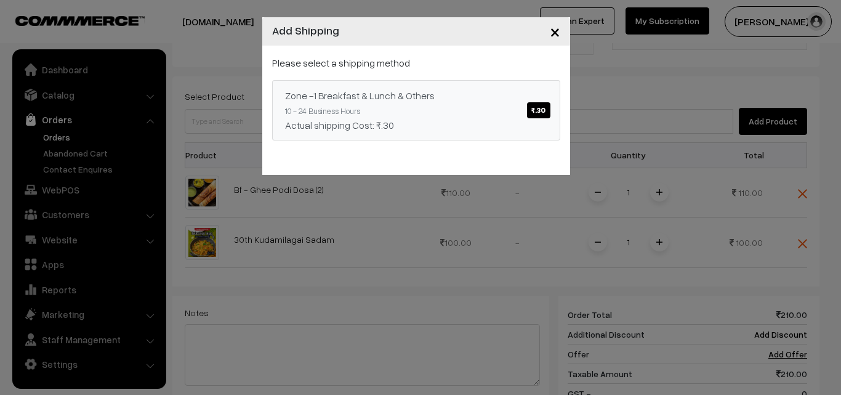
click at [429, 98] on div "Zone -1 Breakfast & Lunch & Others ₹.30" at bounding box center [416, 95] width 262 height 15
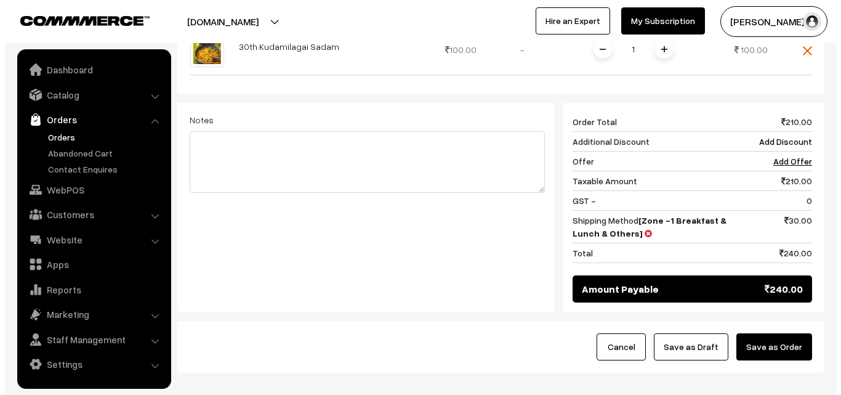
scroll to position [541, 0]
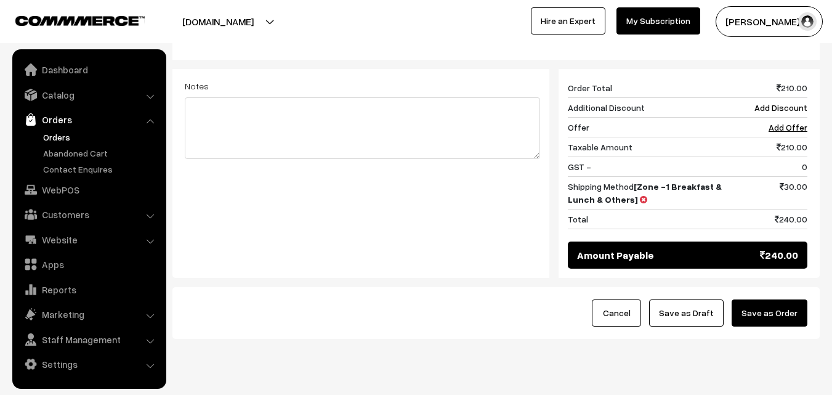
click at [788, 299] on button "Save as Order" at bounding box center [769, 312] width 76 height 27
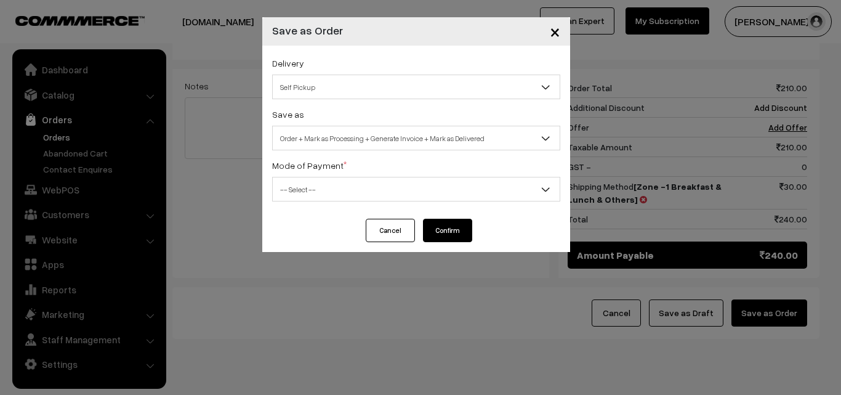
click at [421, 151] on div "Delivery Self Pickup Zone -1 Breakfast & Lunch & Others (₹30) (10 - 24 Business…" at bounding box center [416, 132] width 308 height 173
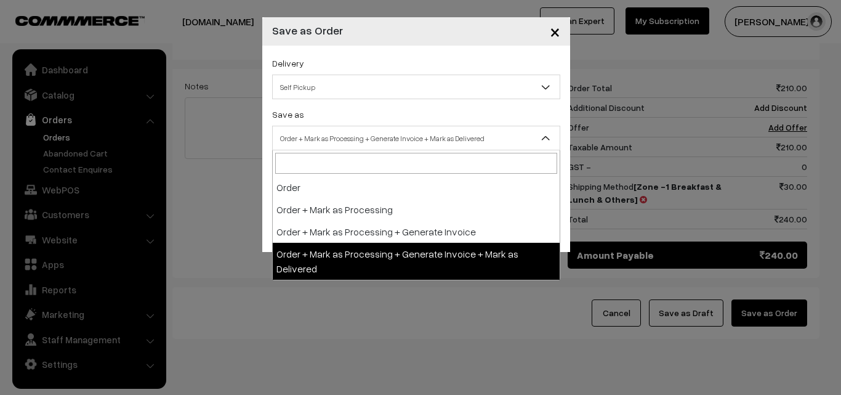
click at [424, 135] on span "Order + Mark as Processing + Generate Invoice + Mark as Delivered" at bounding box center [416, 138] width 287 height 22
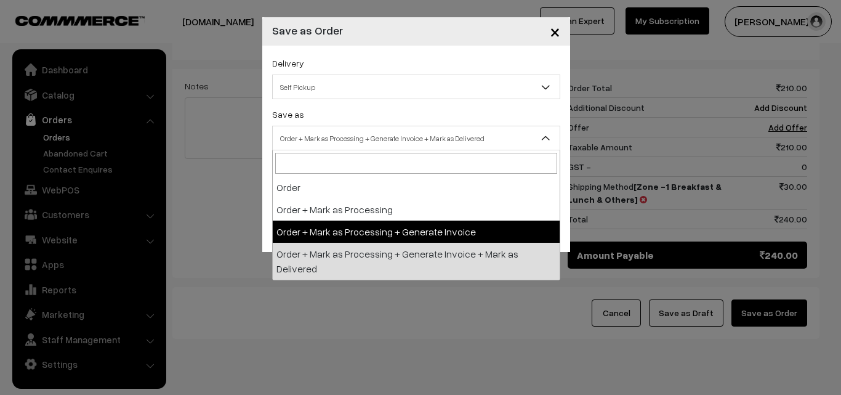
select select "3"
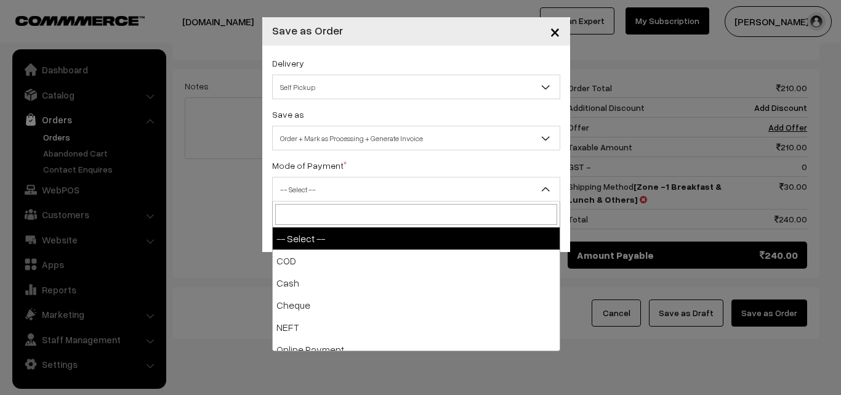
click at [370, 185] on span "-- Select --" at bounding box center [416, 190] width 287 height 22
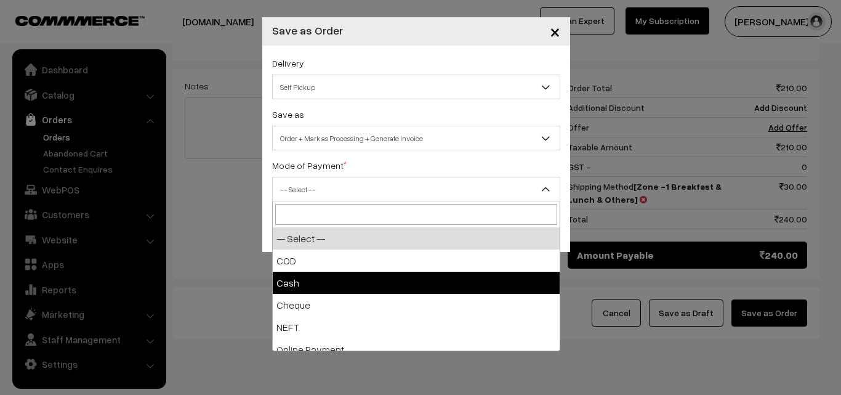
select select "2"
checkbox input "true"
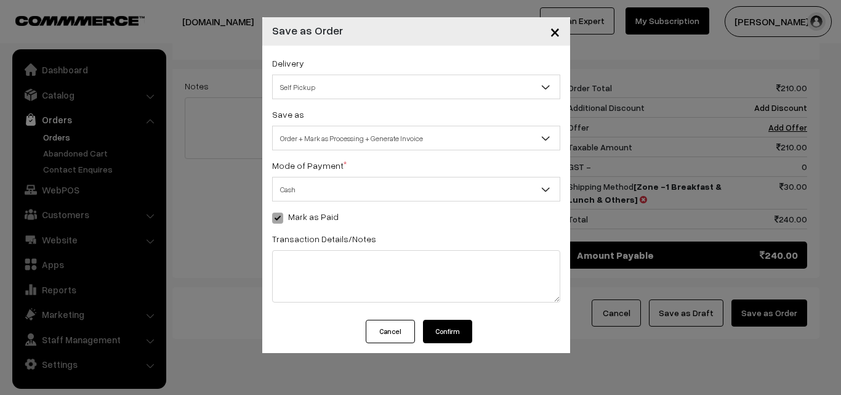
click at [449, 329] on button "Confirm" at bounding box center [447, 331] width 49 height 23
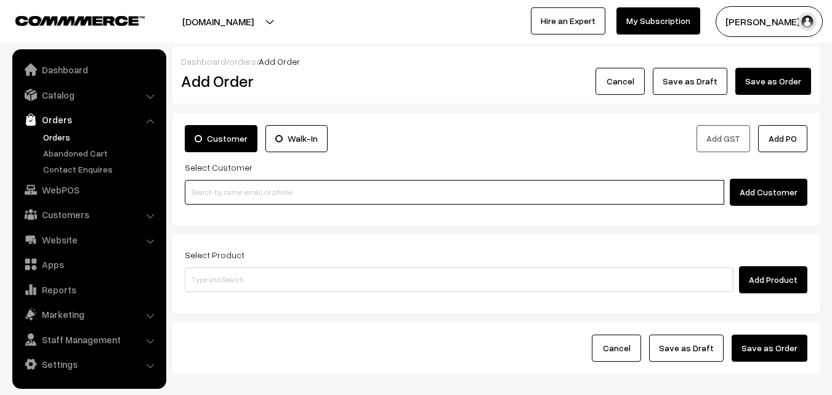
click at [296, 182] on input at bounding box center [454, 192] width 539 height 25
paste input "92835 92835"
click at [217, 190] on input "92835 92835" at bounding box center [454, 192] width 539 height 25
type input "[PERSON_NAME] 9283592835 [9283592835]"
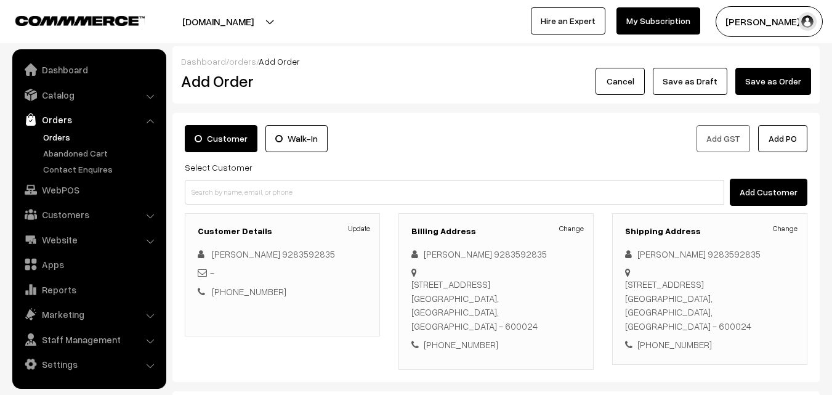
click at [55, 131] on link "Orders" at bounding box center [101, 137] width 122 height 13
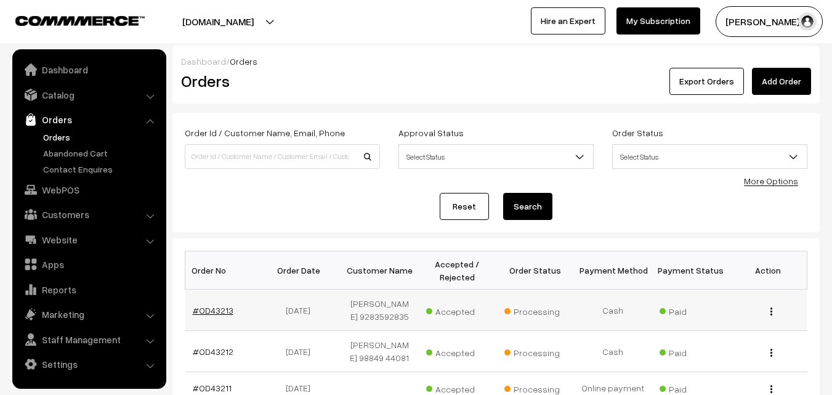
click at [216, 314] on link "#OD43213" at bounding box center [213, 310] width 41 height 10
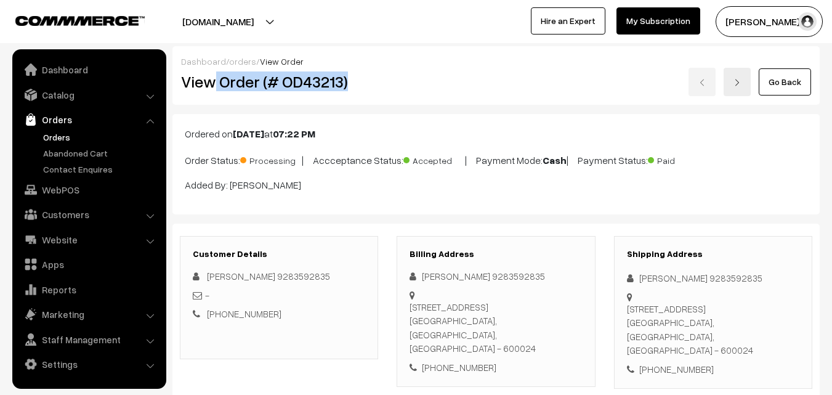
click at [381, 82] on div "View Order (# OD43213)" at bounding box center [280, 82] width 216 height 28
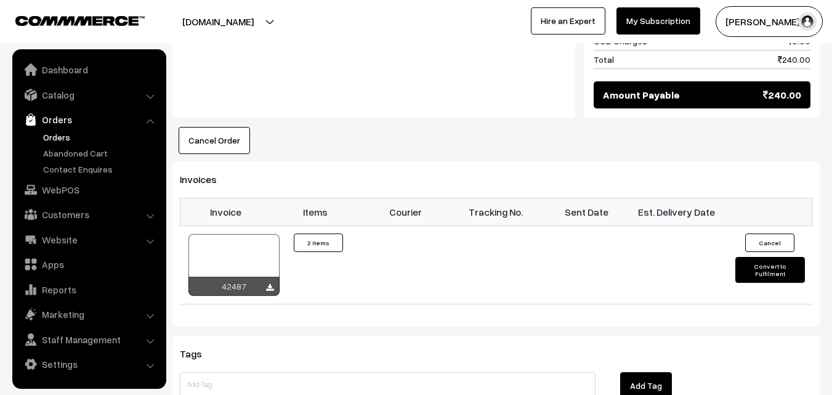
scroll to position [800, 0]
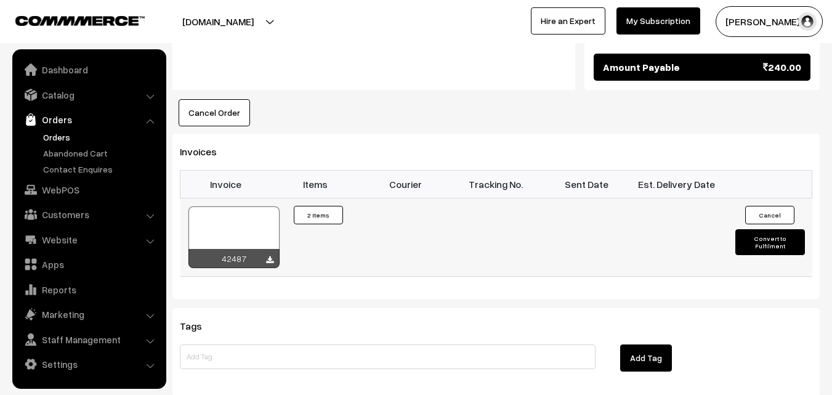
click at [222, 206] on div at bounding box center [233, 237] width 91 height 62
click at [89, 192] on link "WebPOS" at bounding box center [88, 190] width 147 height 22
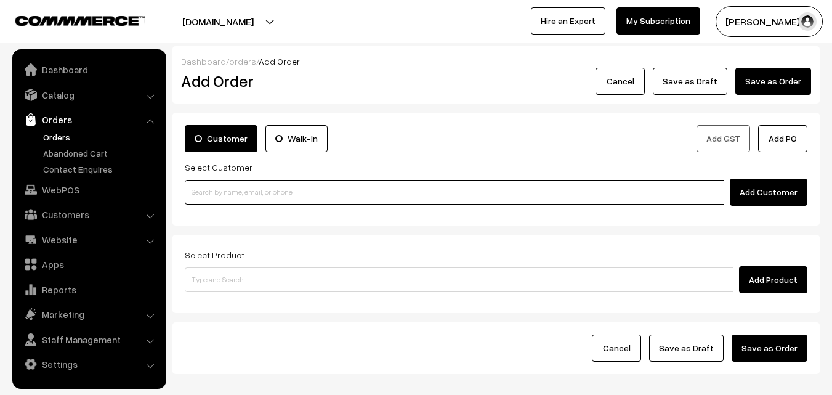
click at [232, 200] on input at bounding box center [454, 192] width 539 height 25
paste input "98401 40417"
click at [221, 192] on input "98401 40417" at bounding box center [454, 192] width 539 height 25
type input "[PERSON_NAME] 98401 40417 [9840140417]"
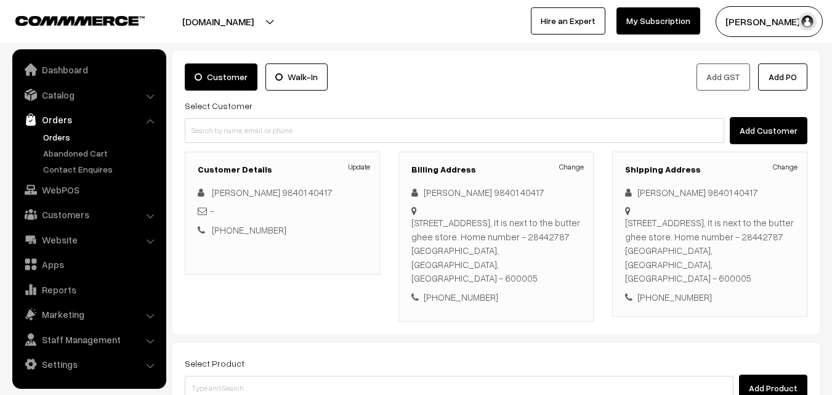
scroll to position [123, 0]
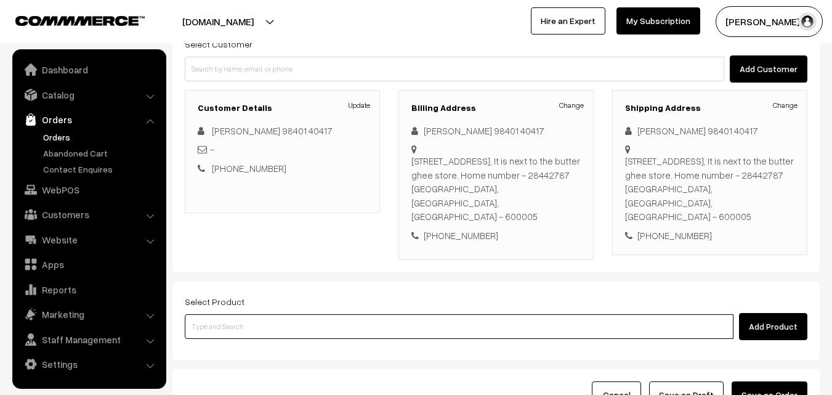
click at [276, 314] on input at bounding box center [459, 326] width 549 height 25
type input "Bf - [PERSON_NAME][DATE]"
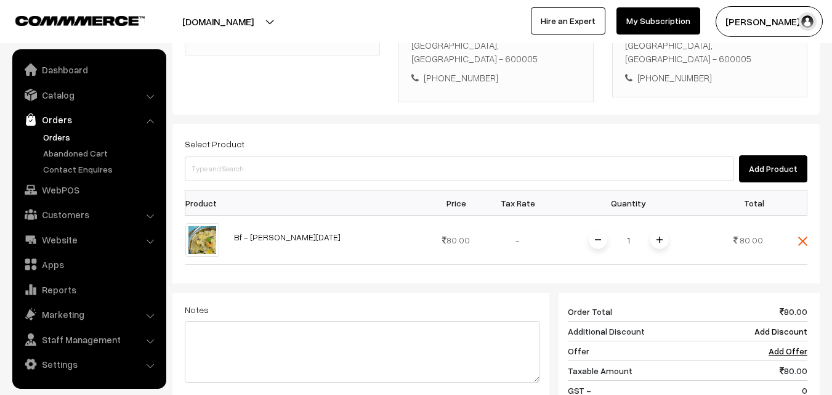
scroll to position [308, 0]
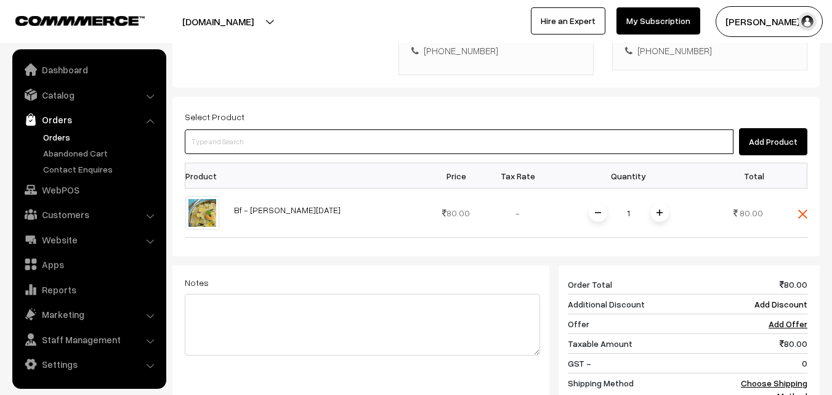
click at [353, 129] on input at bounding box center [459, 141] width 549 height 25
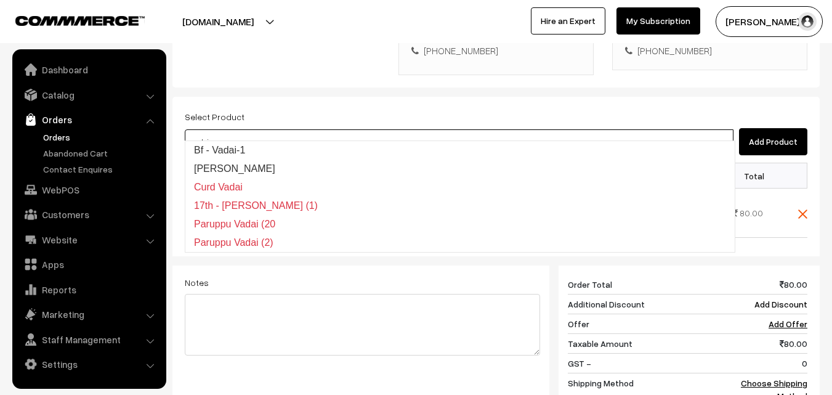
type input "Bf - Vadai-1"
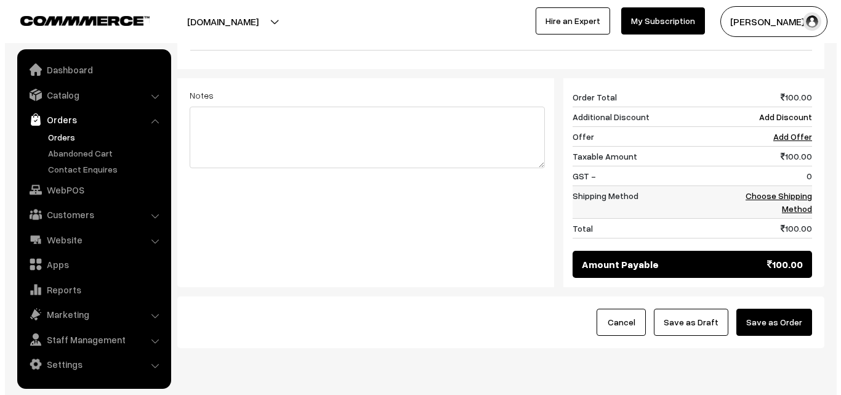
scroll to position [554, 0]
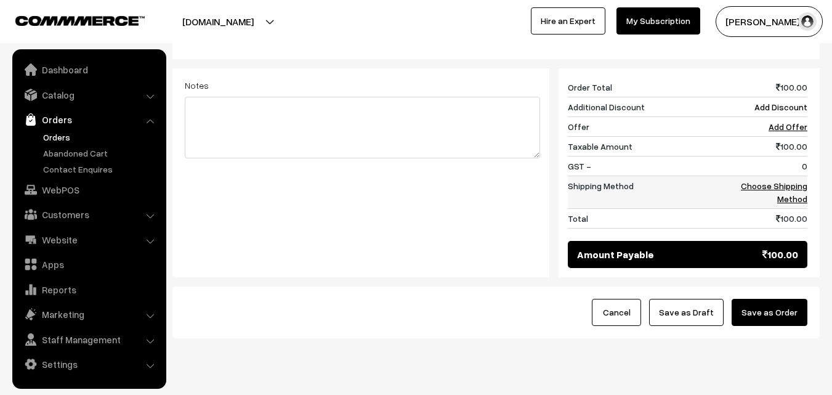
click at [786, 180] on link "Choose Shipping Method" at bounding box center [774, 191] width 66 height 23
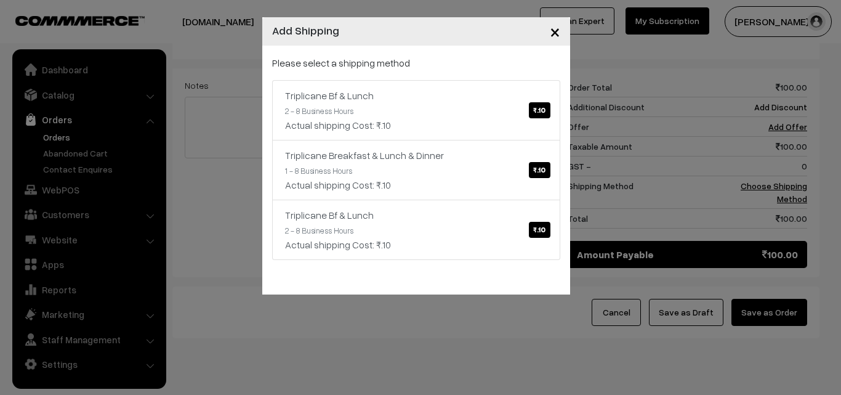
click at [427, 78] on div "Please select a shipping method Triplicane Bf & Lunch ₹.10 2 - 8 Business Hours…" at bounding box center [416, 157] width 288 height 204
drag, startPoint x: 454, startPoint y: 127, endPoint x: 472, endPoint y: 137, distance: 20.4
click at [454, 127] on div "Actual shipping Cost: ₹.10" at bounding box center [416, 125] width 262 height 15
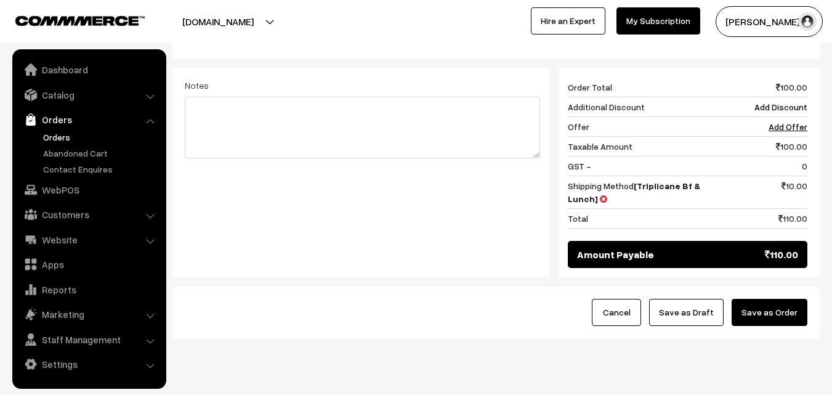
click at [780, 301] on div "Cancel Save as Draft Save as Order" at bounding box center [495, 312] width 647 height 52
drag, startPoint x: 780, startPoint y: 281, endPoint x: 770, endPoint y: 278, distance: 10.9
click at [780, 299] on button "Save as Order" at bounding box center [769, 312] width 76 height 27
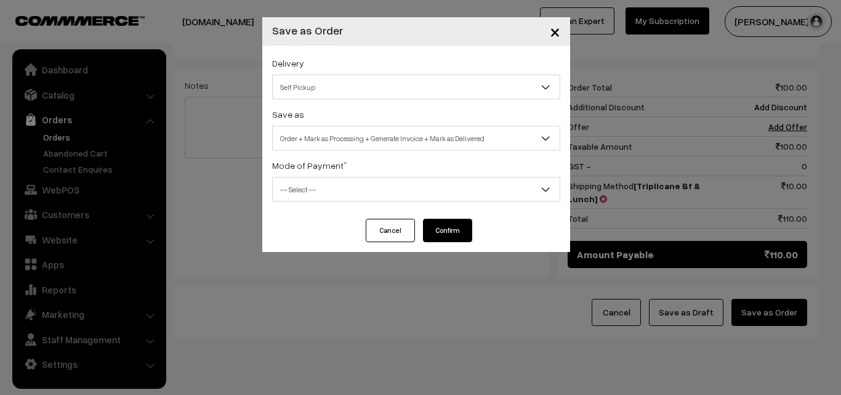
drag, startPoint x: 385, startPoint y: 131, endPoint x: 389, endPoint y: 148, distance: 17.0
click at [387, 134] on span "Order + Mark as Processing + Generate Invoice + Mark as Delivered" at bounding box center [416, 138] width 287 height 22
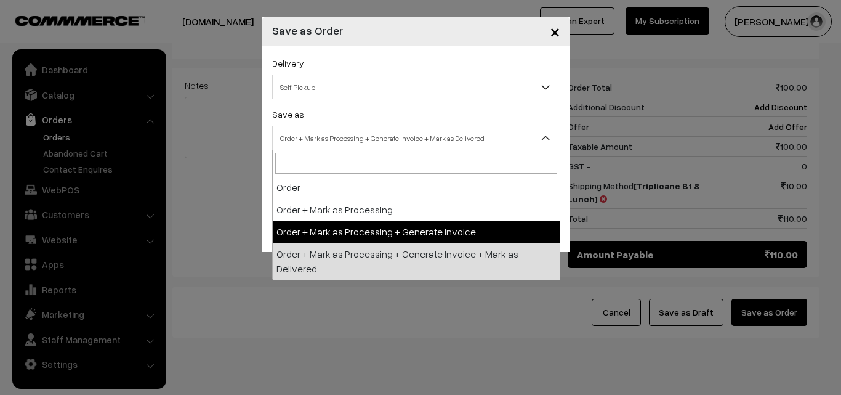
select select "3"
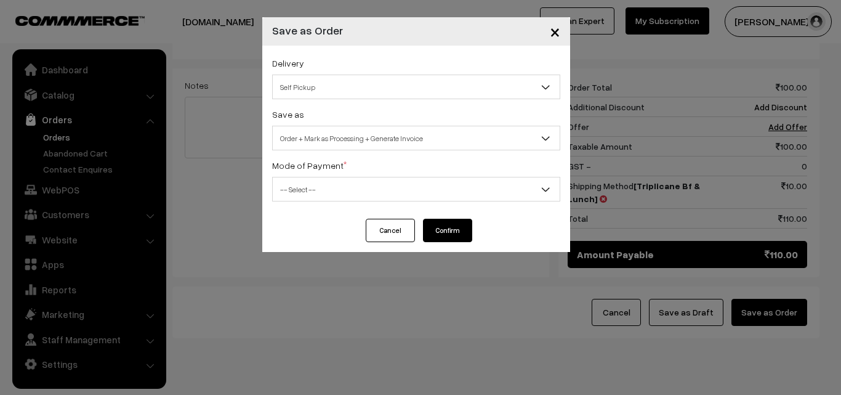
click at [293, 191] on span "-- Select --" at bounding box center [416, 190] width 287 height 22
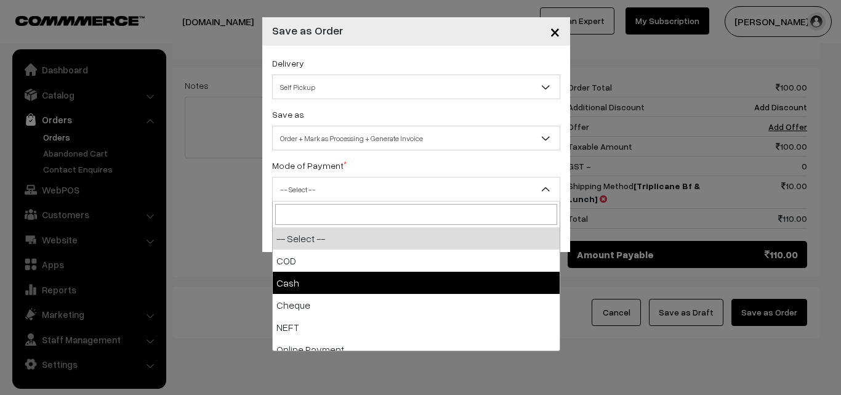
select select "2"
checkbox input "true"
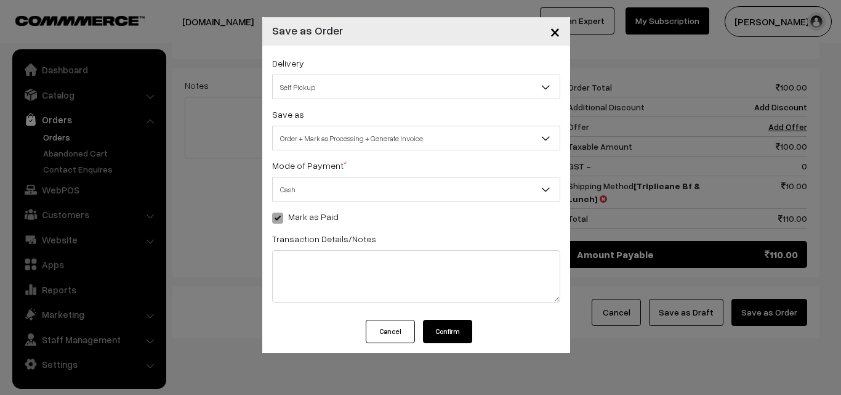
click at [436, 332] on button "Confirm" at bounding box center [447, 331] width 49 height 23
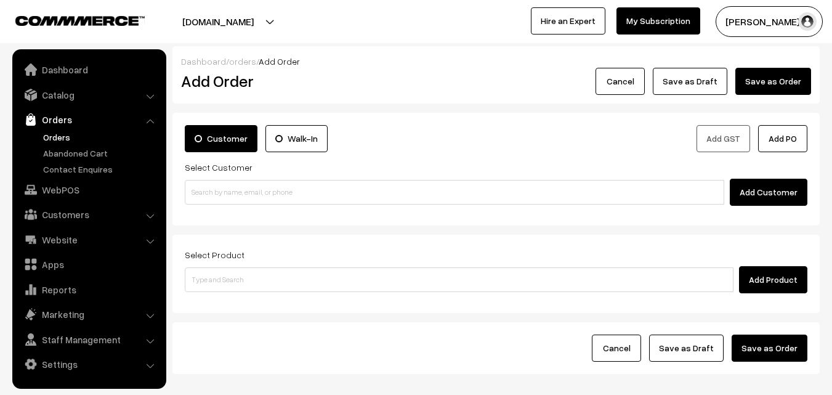
click at [63, 138] on link "Orders" at bounding box center [101, 137] width 122 height 13
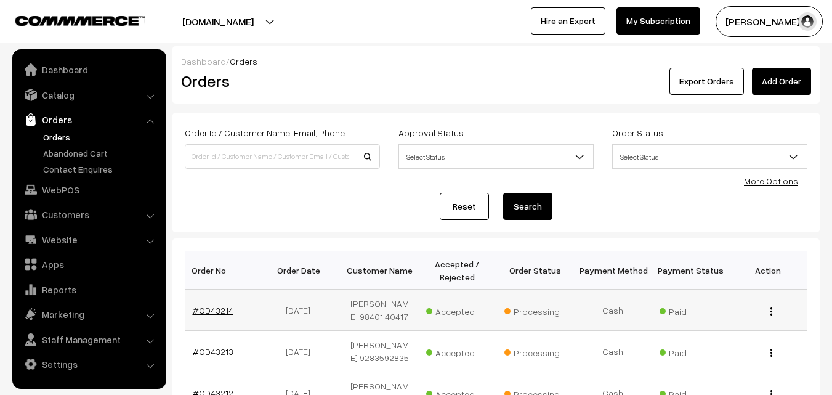
click at [217, 310] on link "#OD43214" at bounding box center [213, 310] width 41 height 10
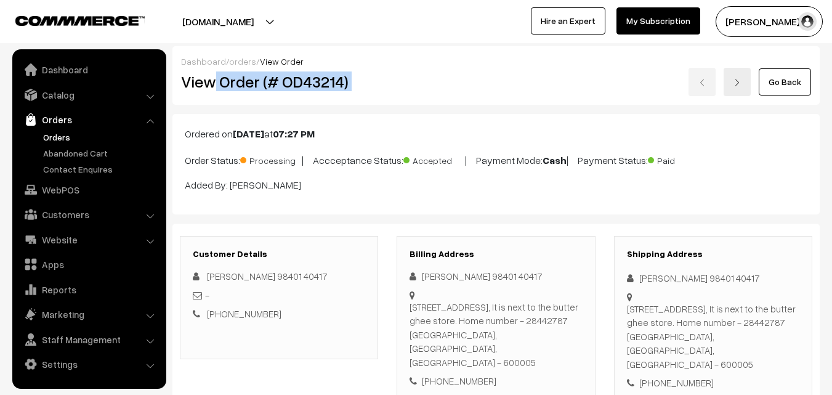
drag, startPoint x: 215, startPoint y: 83, endPoint x: 439, endPoint y: 86, distance: 224.1
click at [440, 89] on div "View Order (# OD43214) Go Back" at bounding box center [496, 82] width 648 height 28
copy div "Order (# OD43214)"
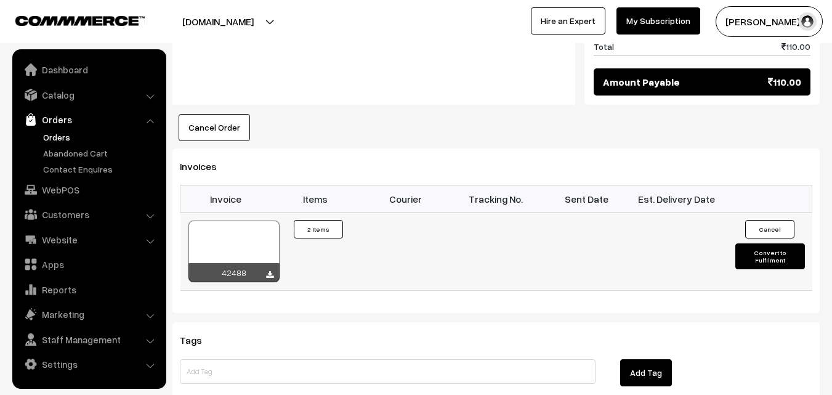
scroll to position [800, 0]
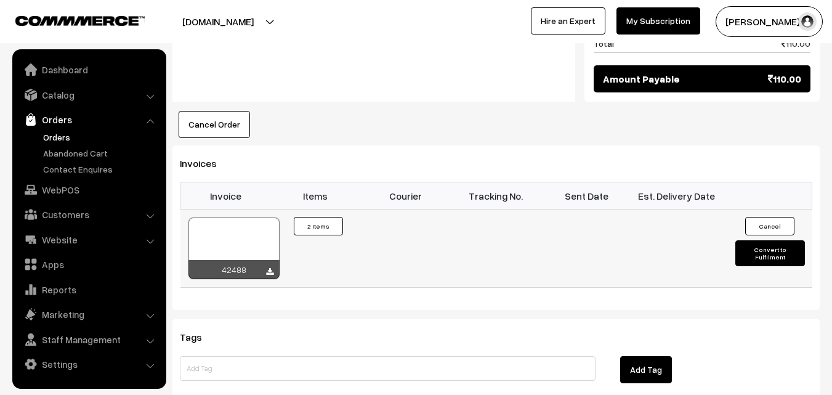
click at [228, 239] on div at bounding box center [233, 248] width 91 height 62
click at [76, 187] on link "WebPOS" at bounding box center [88, 190] width 147 height 22
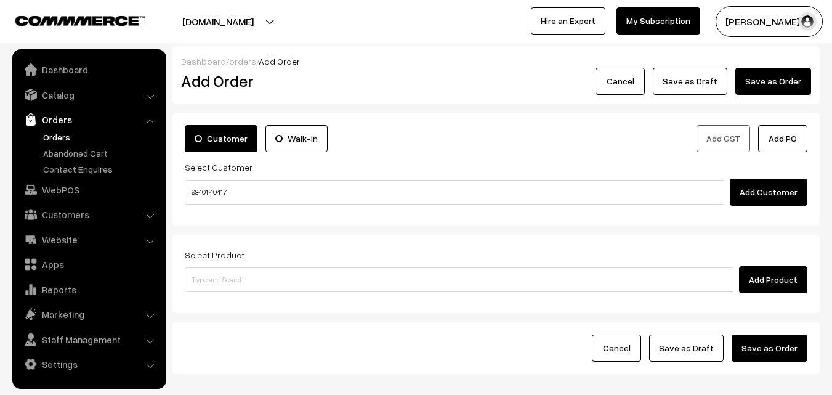
click at [204, 191] on input "98401 40417" at bounding box center [454, 192] width 539 height 25
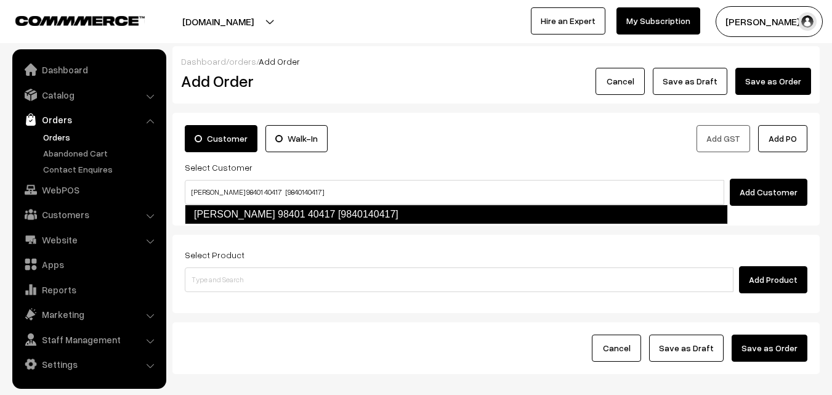
type input "Sugantha 98401 40417 [9840140417]"
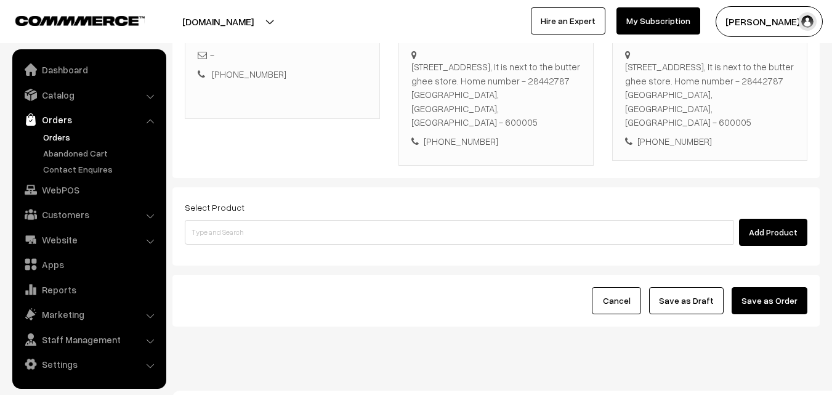
scroll to position [225, 0]
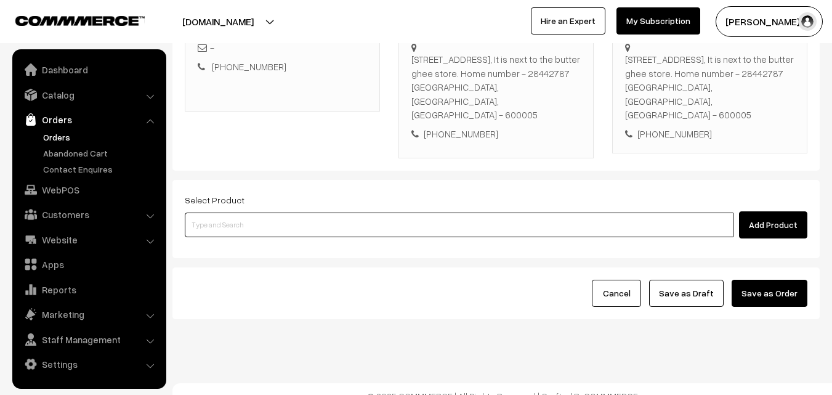
click at [260, 216] on input at bounding box center [459, 224] width 549 height 25
paste input "30th Tuesday Dr Poori (2)"
type input "30th Tuesday Dr Poori (2)"
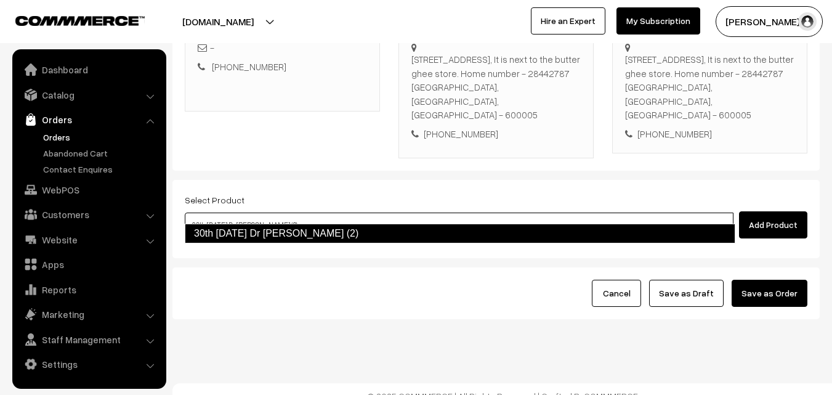
click at [232, 232] on link "30th Tuesday Dr Poori (2)" at bounding box center [460, 234] width 550 height 20
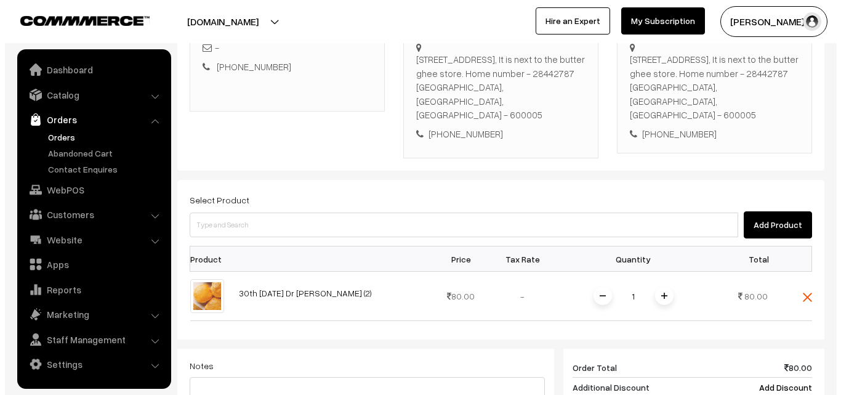
scroll to position [524, 0]
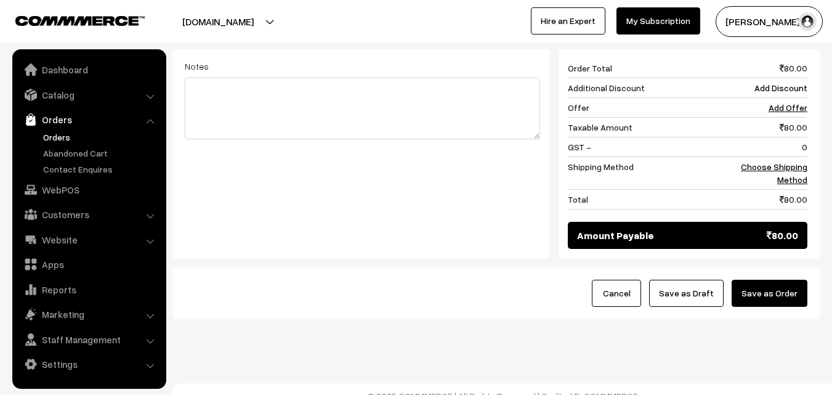
click at [786, 147] on div "Product Price Tax Rate Quantity Total 30th Tuesday Dr Poori (2) 80.00 1" at bounding box center [496, 95] width 623 height 299
click at [784, 161] on link "Choose Shipping Method" at bounding box center [774, 172] width 66 height 23
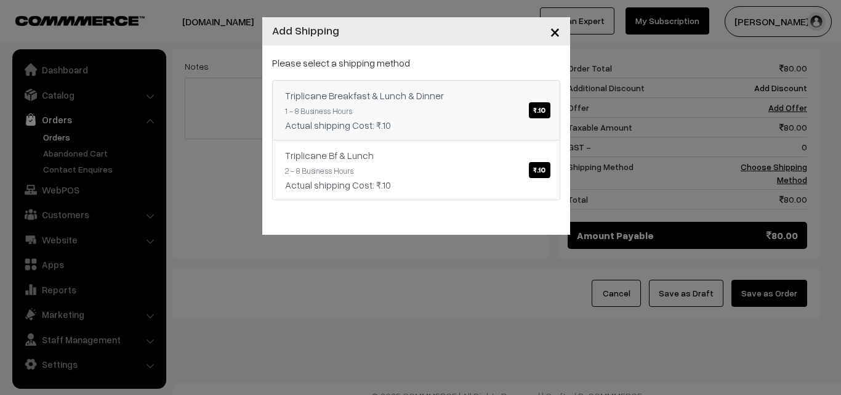
click at [425, 84] on link "Triplicane Breakfast & Lunch & Dinner ₹.10 1 - 8 Business Hours Actual shipping…" at bounding box center [416, 110] width 288 height 60
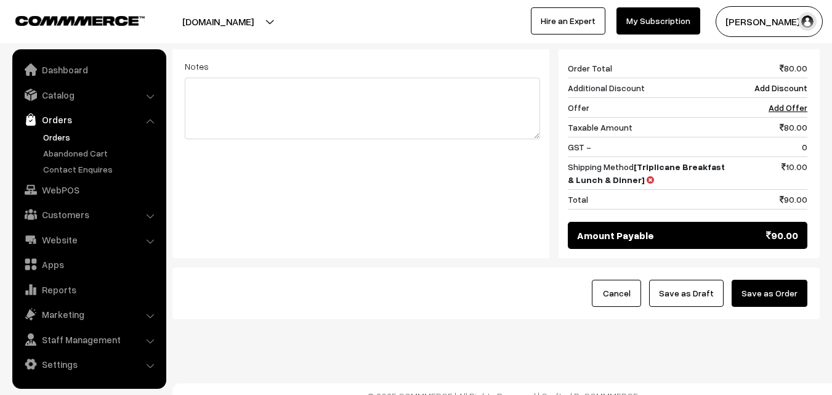
click at [776, 280] on button "Save as Order" at bounding box center [769, 293] width 76 height 27
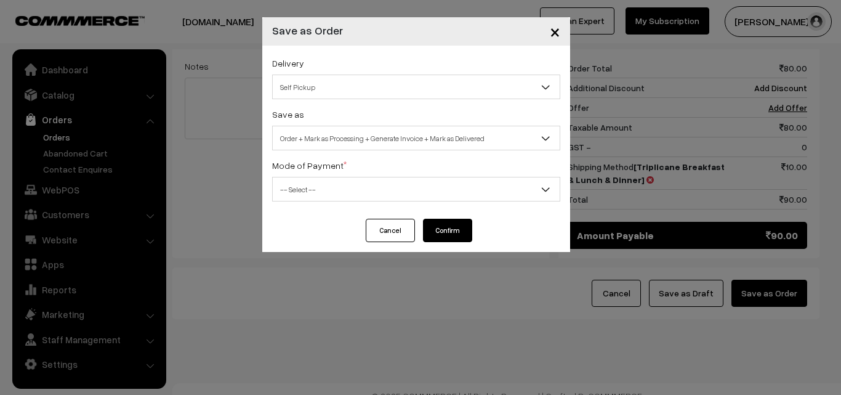
click at [377, 135] on span "Order + Mark as Processing + Generate Invoice + Mark as Delivered" at bounding box center [416, 138] width 287 height 22
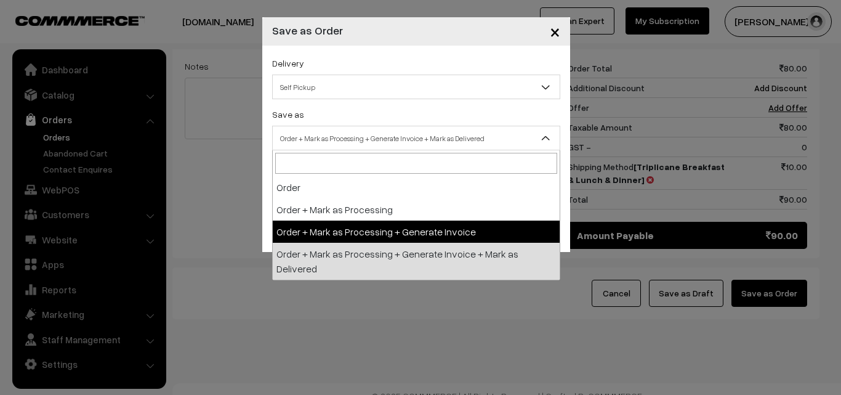
select select "3"
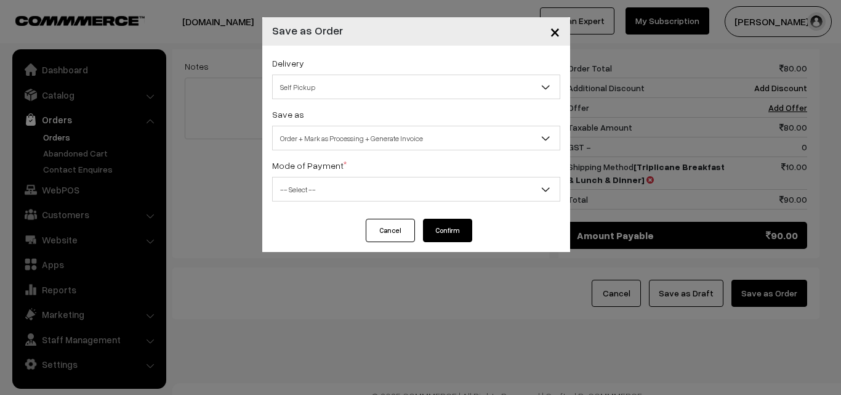
click at [345, 179] on span "-- Select --" at bounding box center [416, 190] width 287 height 22
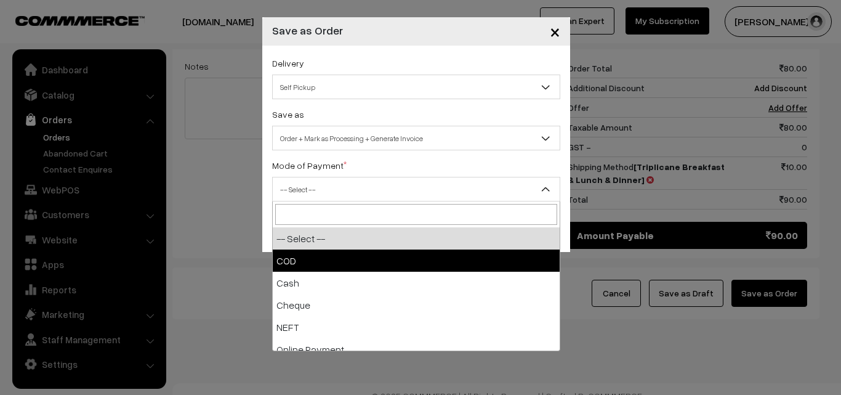
select select "1"
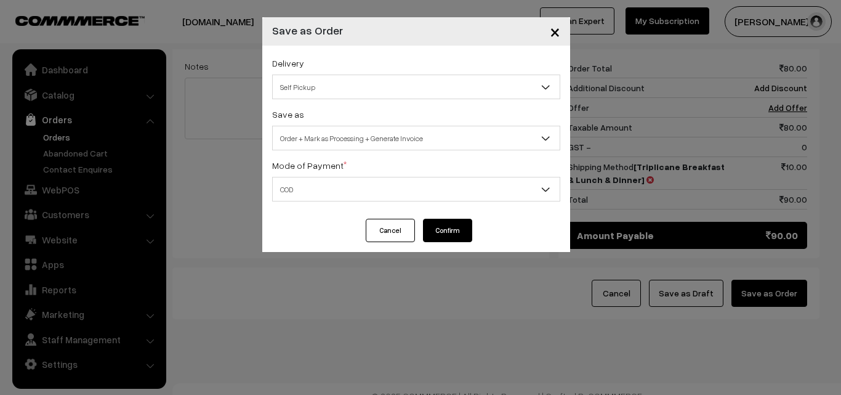
click at [456, 230] on button "Confirm" at bounding box center [447, 230] width 49 height 23
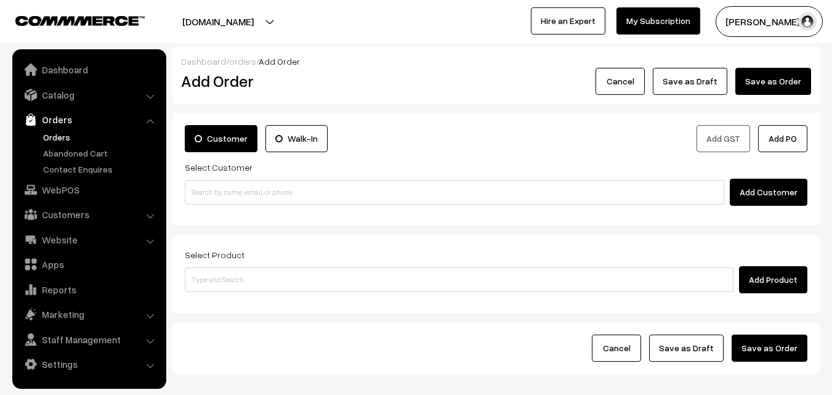
click at [67, 135] on link "Orders" at bounding box center [101, 137] width 122 height 13
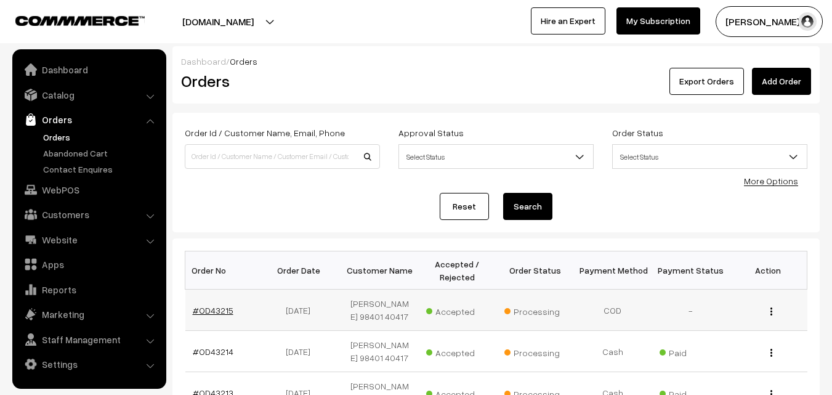
click at [207, 306] on link "#OD43215" at bounding box center [213, 310] width 41 height 10
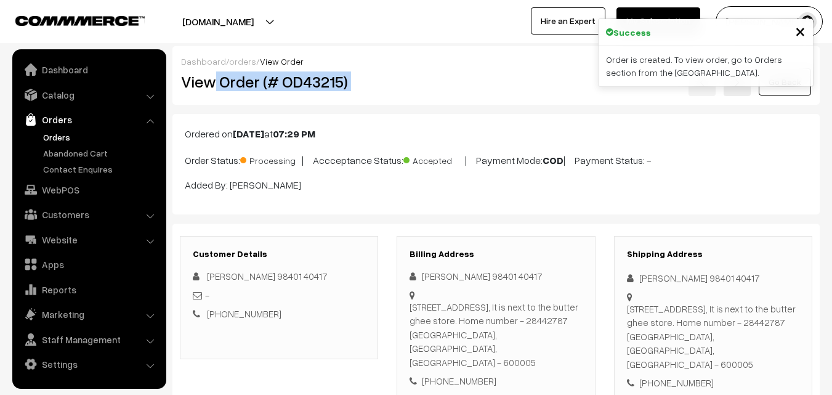
drag, startPoint x: 214, startPoint y: 85, endPoint x: 389, endPoint y: 92, distance: 175.0
click at [390, 92] on div "View Order (# OD43215) Go Back" at bounding box center [496, 82] width 648 height 28
copy div "Order (# OD43215)"
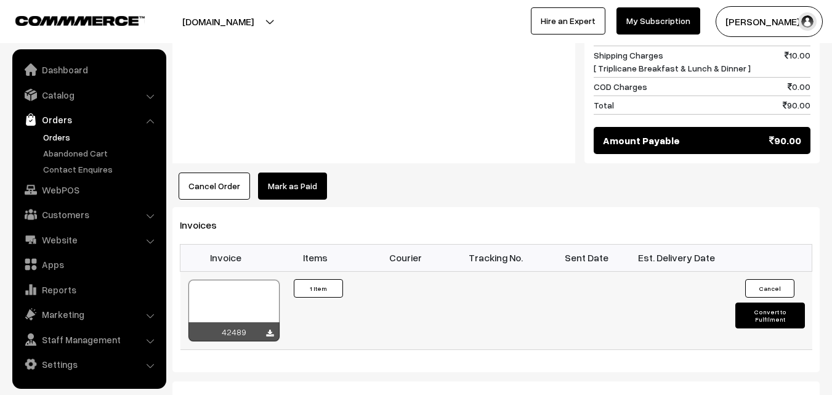
scroll to position [677, 0]
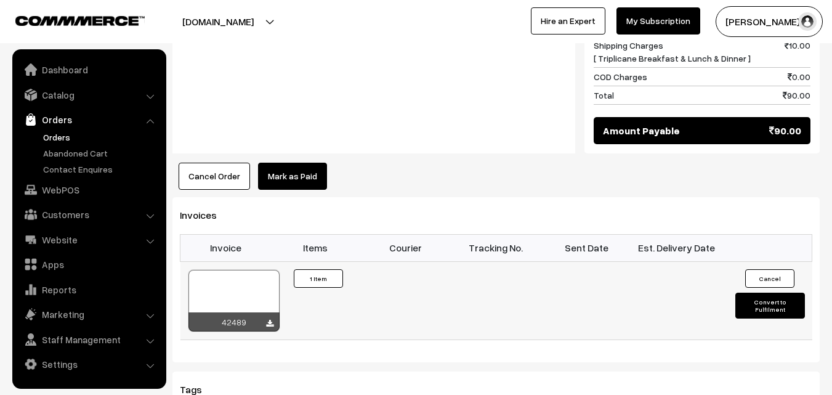
click at [246, 283] on div at bounding box center [233, 301] width 91 height 62
click at [58, 195] on link "WebPOS" at bounding box center [88, 190] width 147 height 22
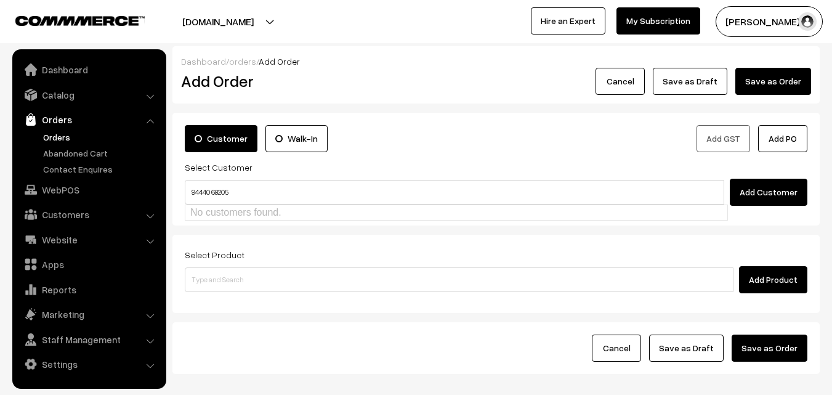
click at [214, 186] on input "94440 68205" at bounding box center [454, 192] width 539 height 25
click at [219, 207] on ul "No customers found." at bounding box center [456, 212] width 543 height 16
type input "9444068205"
click at [67, 99] on link "Catalog" at bounding box center [88, 95] width 147 height 22
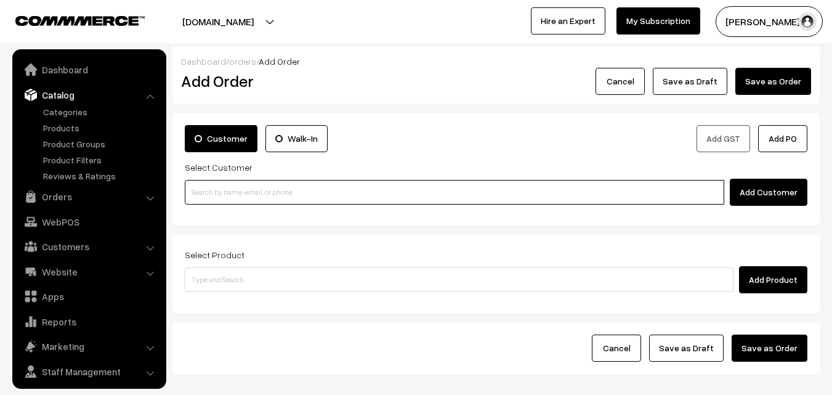
click at [315, 196] on input at bounding box center [454, 192] width 539 height 25
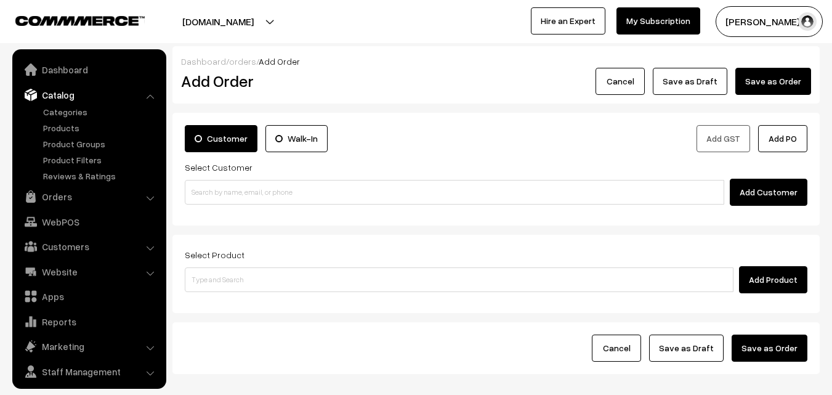
click at [286, 142] on label "Walk-In" at bounding box center [296, 138] width 62 height 27
click at [0, 0] on input "Walk-In" at bounding box center [0, 0] width 0 height 0
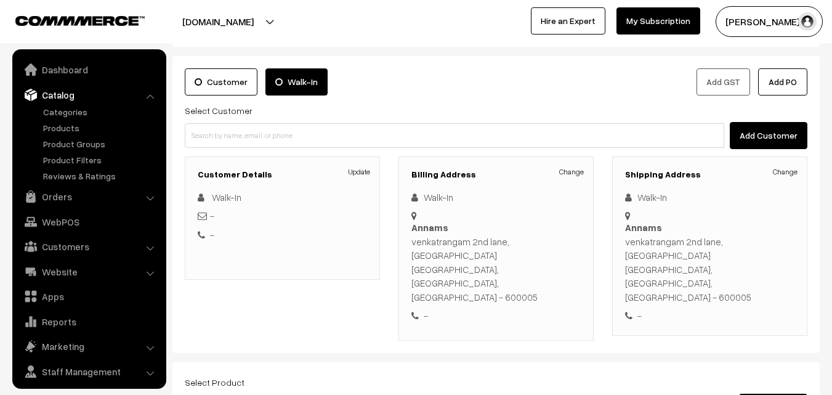
scroll to position [185, 0]
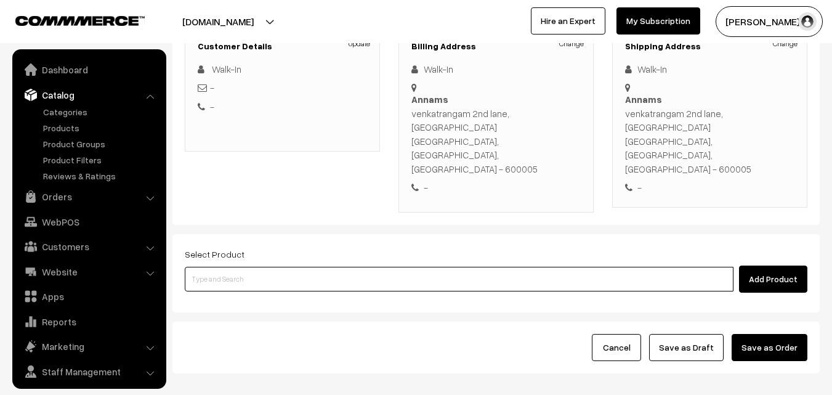
click at [275, 267] on input at bounding box center [459, 279] width 549 height 25
click at [282, 267] on input at bounding box center [459, 279] width 549 height 25
type input "c"
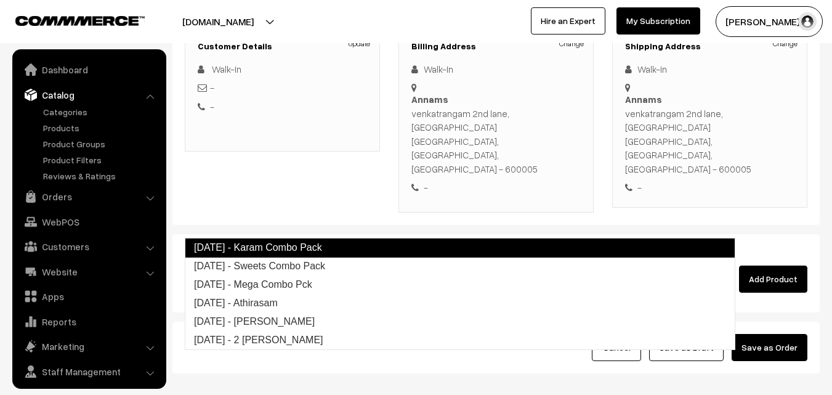
type input "Diwali - Mega Combo Pck"
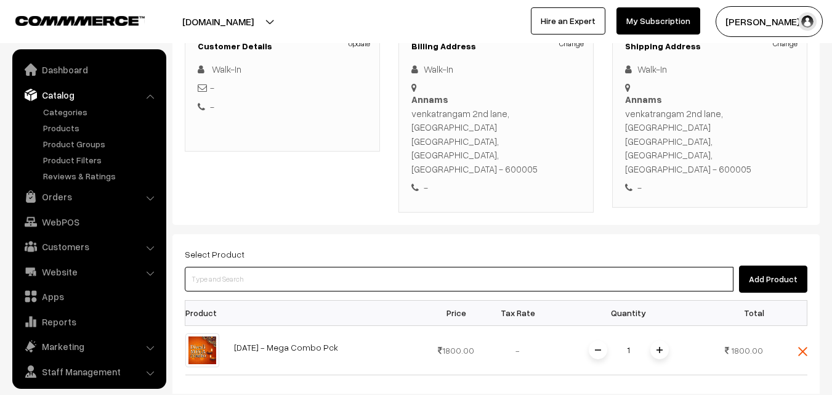
drag, startPoint x: 282, startPoint y: 227, endPoint x: 275, endPoint y: 230, distance: 7.4
click at [275, 267] on input at bounding box center [459, 279] width 549 height 25
click at [405, 267] on input at bounding box center [459, 279] width 549 height 25
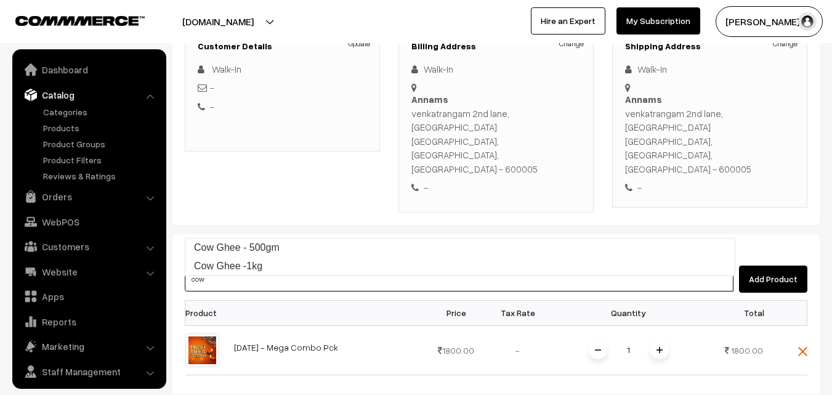
type input "Cow Ghee -1kg"
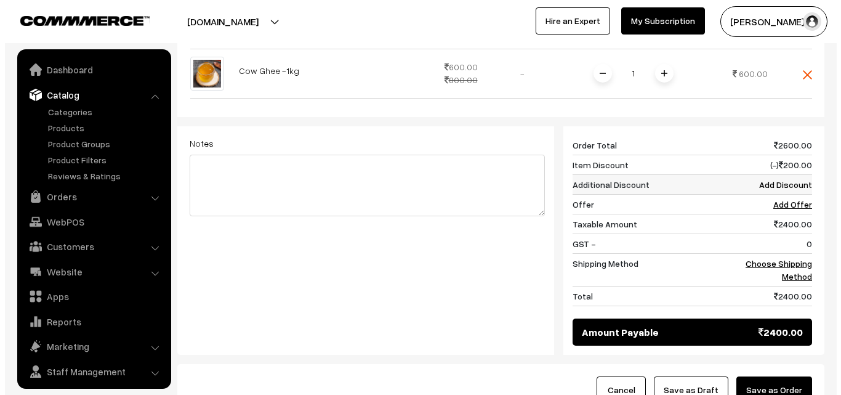
scroll to position [493, 0]
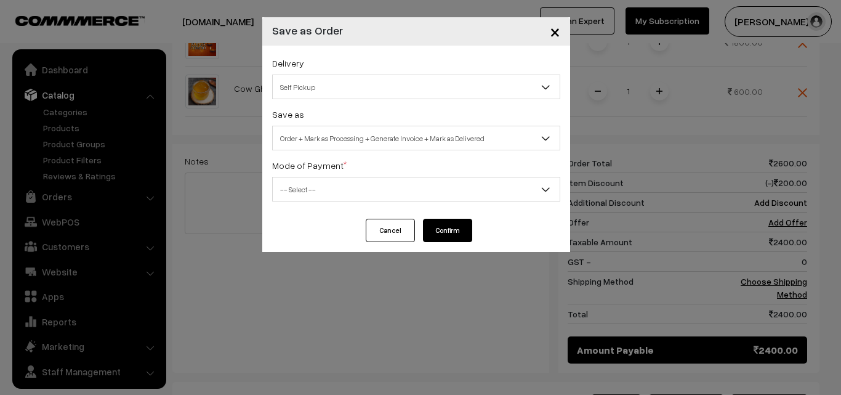
click at [355, 124] on div "Save as Order Order + Mark as Processing Order + Mark as Processing + Generate …" at bounding box center [416, 129] width 288 height 44
click at [350, 137] on span "Order + Mark as Processing + Generate Invoice + Mark as Delivered" at bounding box center [416, 138] width 287 height 22
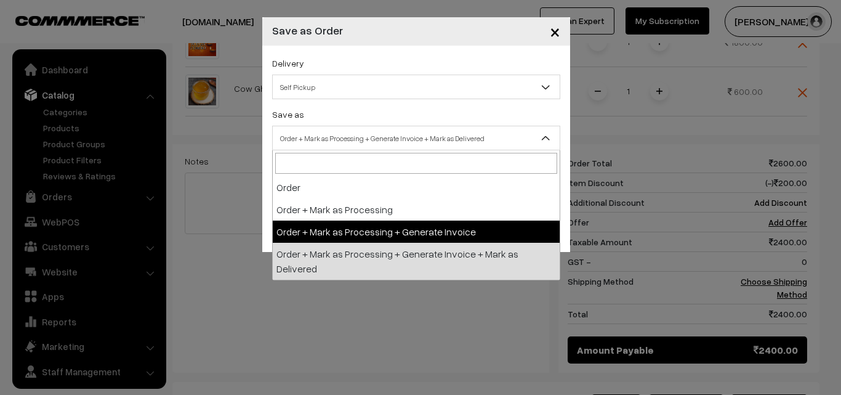
select select "3"
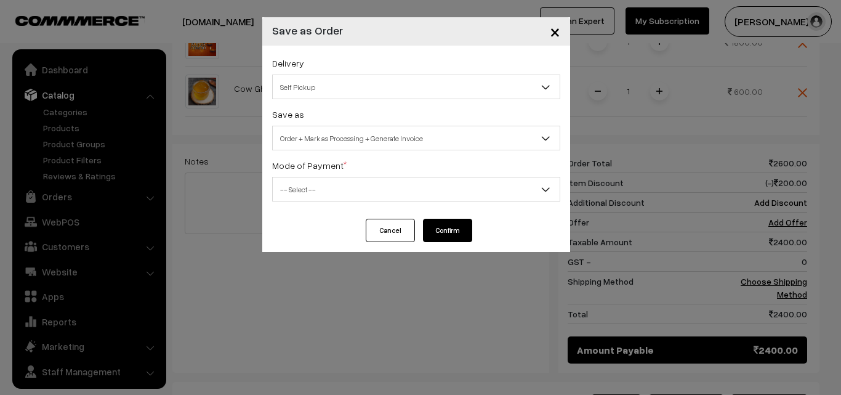
click at [312, 187] on span "-- Select --" at bounding box center [416, 190] width 287 height 22
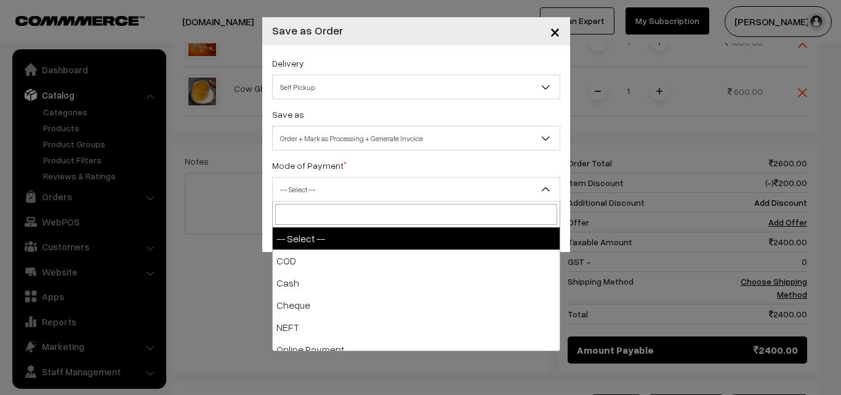
select select "2"
checkbox input "true"
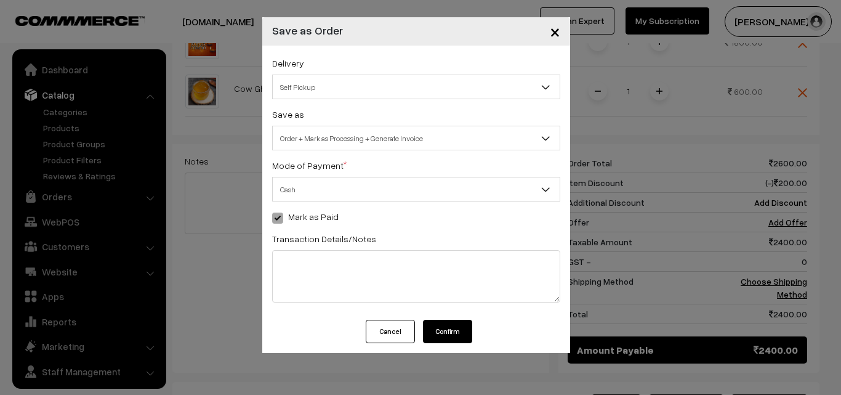
click at [453, 328] on button "Confirm" at bounding box center [447, 331] width 49 height 23
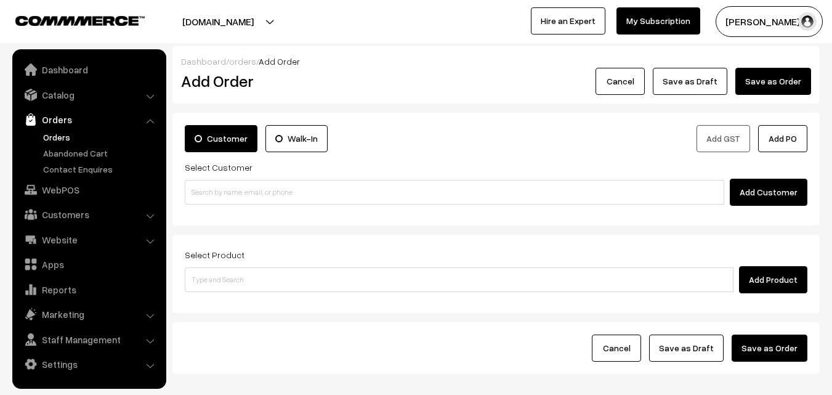
click at [76, 131] on link "Orders" at bounding box center [101, 137] width 122 height 13
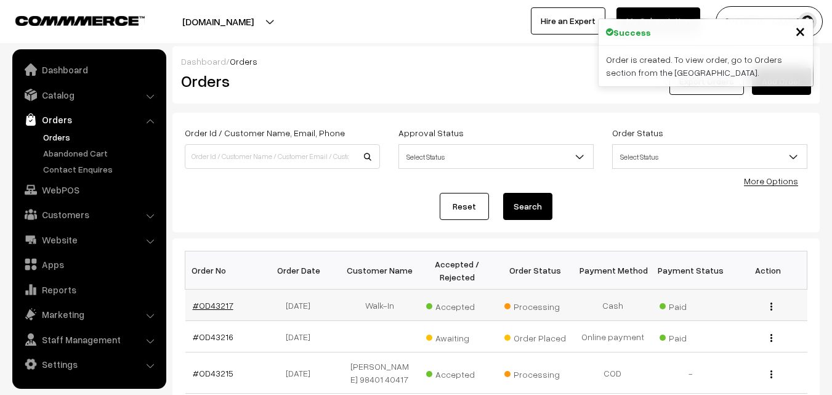
click at [216, 308] on link "#OD43217" at bounding box center [213, 305] width 41 height 10
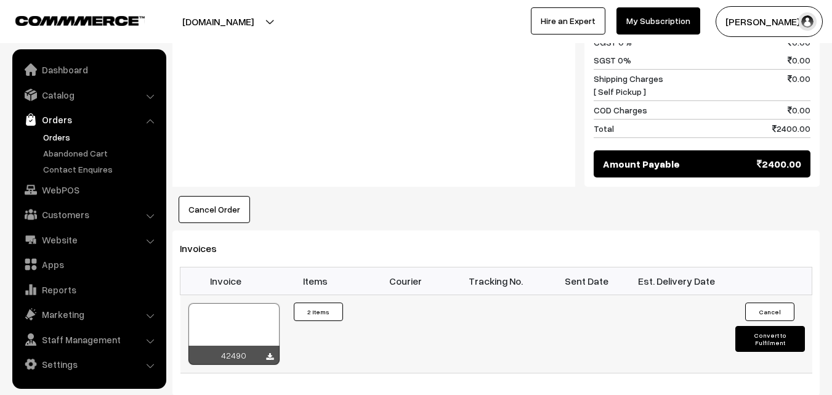
scroll to position [800, 0]
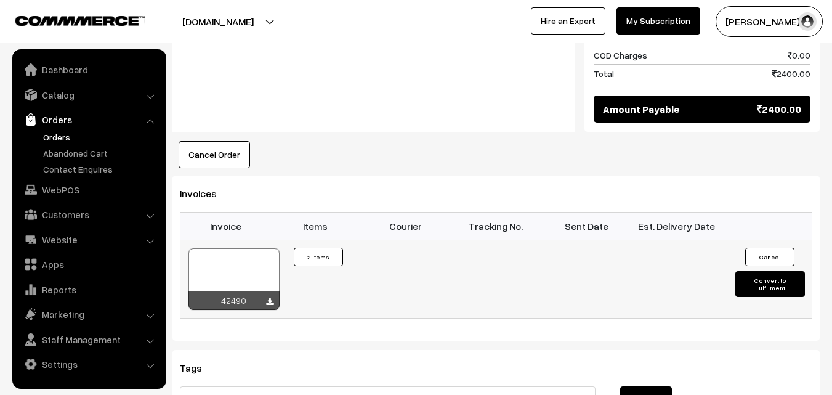
click at [231, 248] on div at bounding box center [233, 279] width 91 height 62
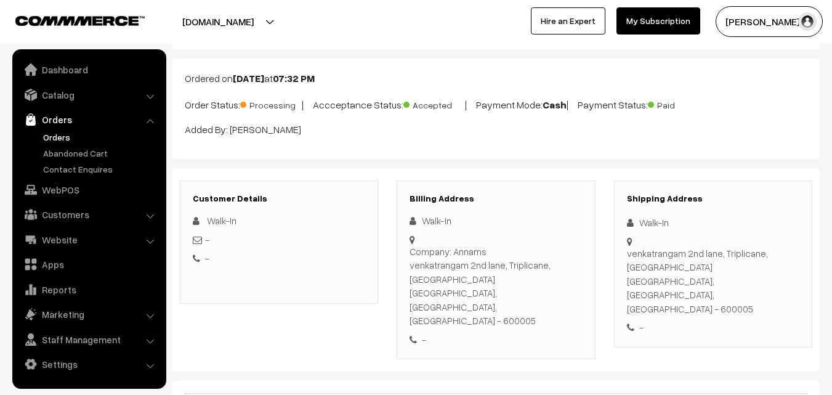
scroll to position [0, 0]
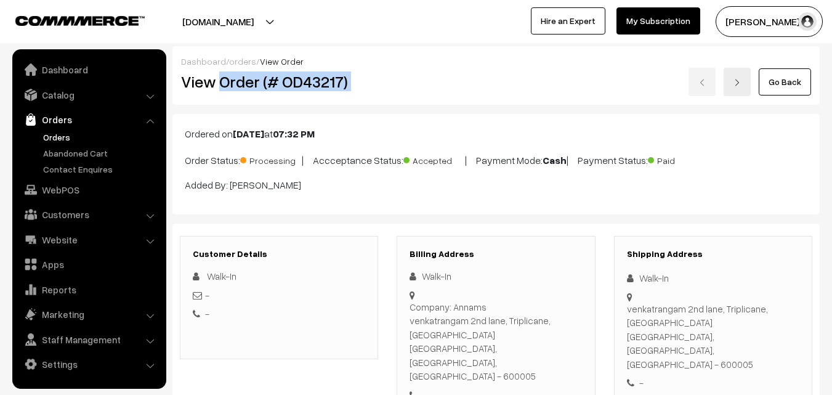
drag, startPoint x: 223, startPoint y: 83, endPoint x: 446, endPoint y: 78, distance: 223.0
click at [447, 79] on div "View Order (# OD43217) Go Back" at bounding box center [496, 82] width 648 height 28
copy div "Order (# OD43217)"
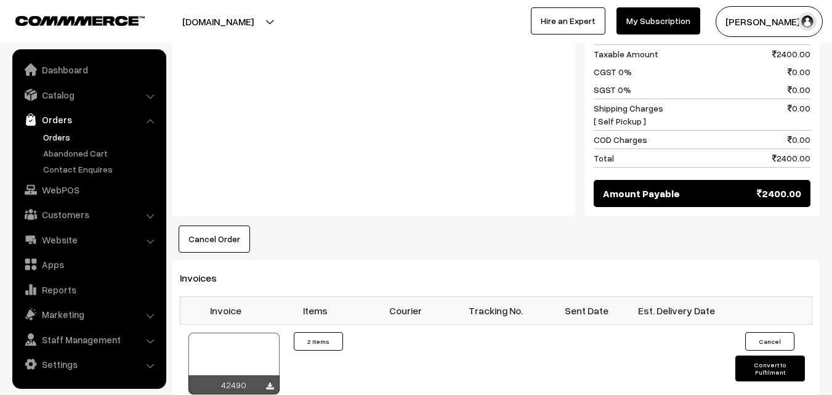
scroll to position [739, 0]
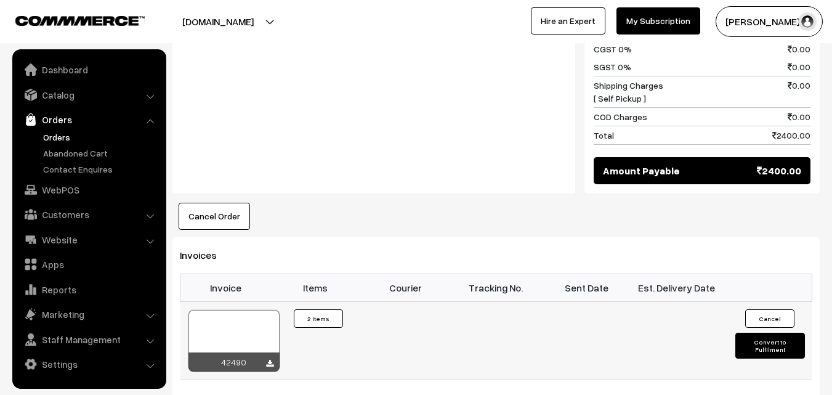
click at [232, 310] on div at bounding box center [233, 341] width 91 height 62
click at [58, 134] on link "Orders" at bounding box center [101, 137] width 122 height 13
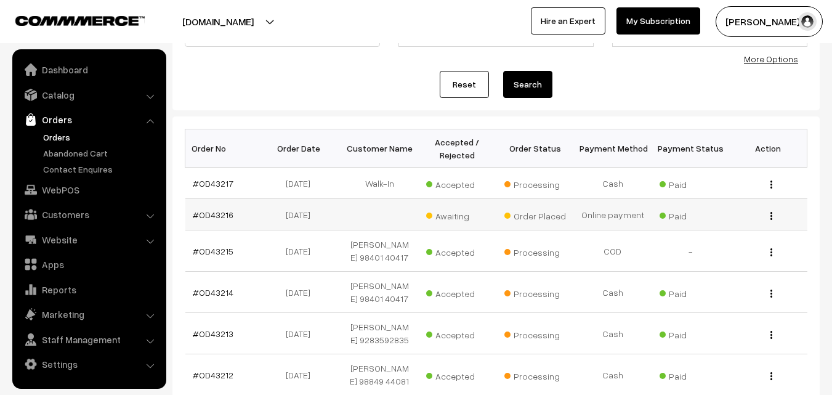
scroll to position [123, 0]
click at [212, 214] on link "#OD43216" at bounding box center [213, 213] width 41 height 10
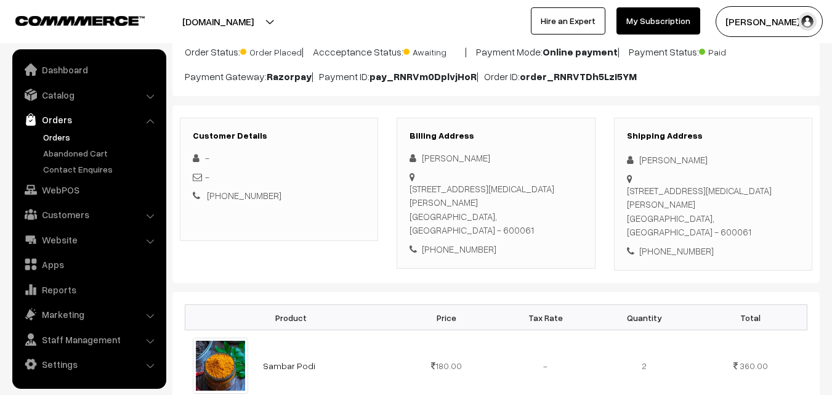
scroll to position [123, 0]
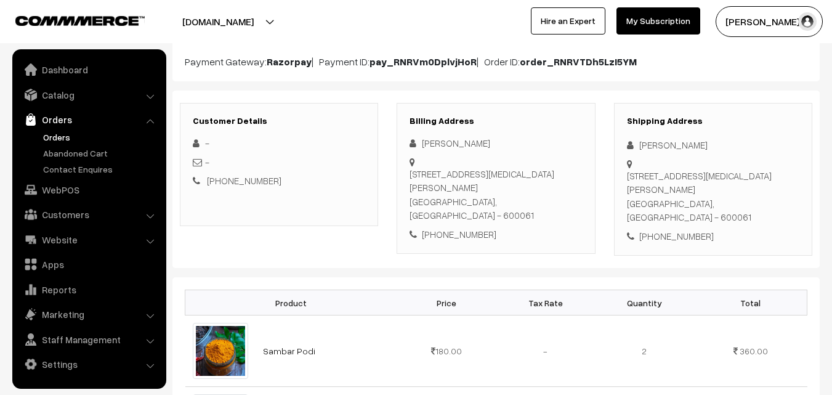
click at [479, 227] on div "[PHONE_NUMBER]" at bounding box center [495, 234] width 172 height 14
copy div "9443589738"
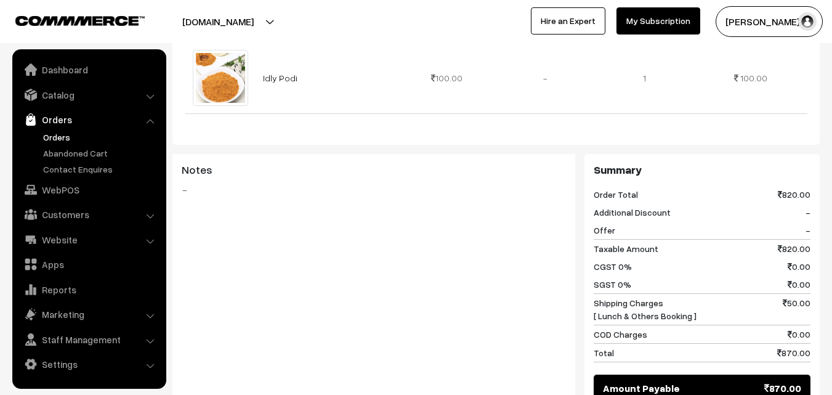
scroll to position [616, 0]
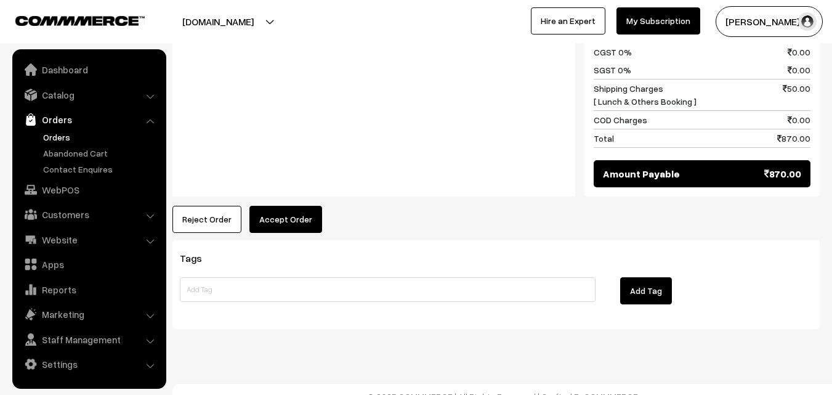
click at [295, 206] on button "Accept Order" at bounding box center [285, 219] width 73 height 27
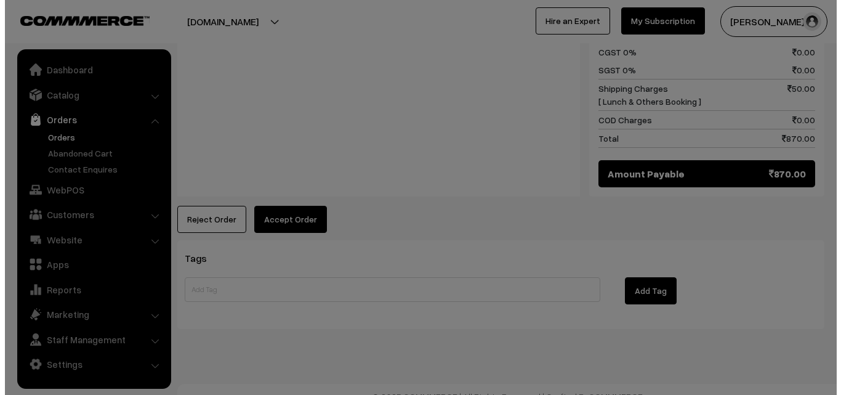
scroll to position [756, 0]
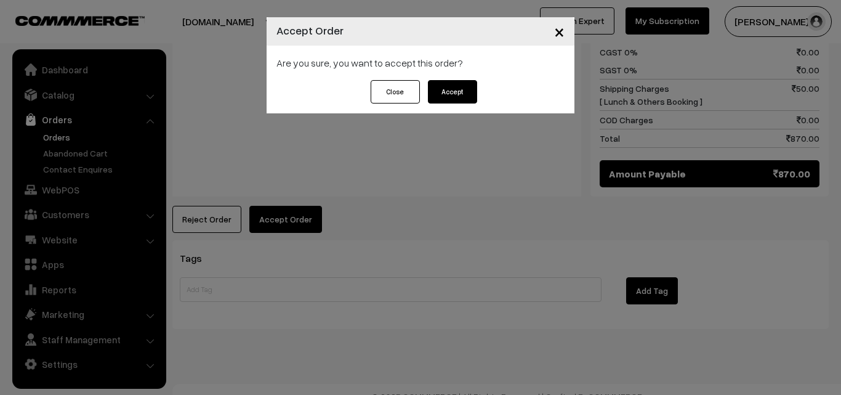
click at [433, 95] on button "Accept" at bounding box center [452, 91] width 49 height 23
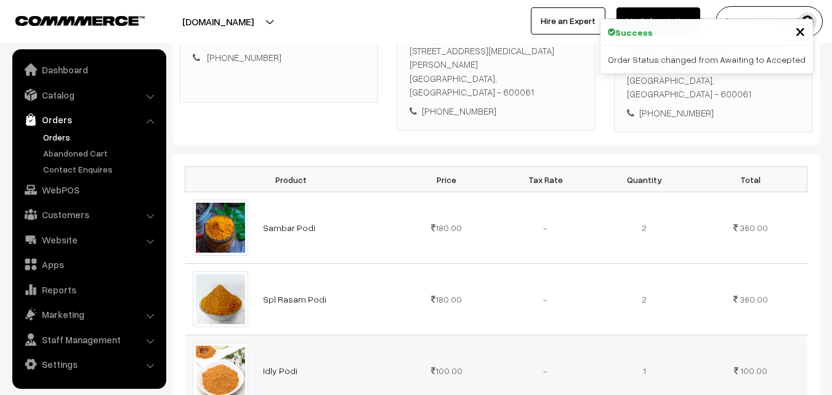
scroll to position [369, 0]
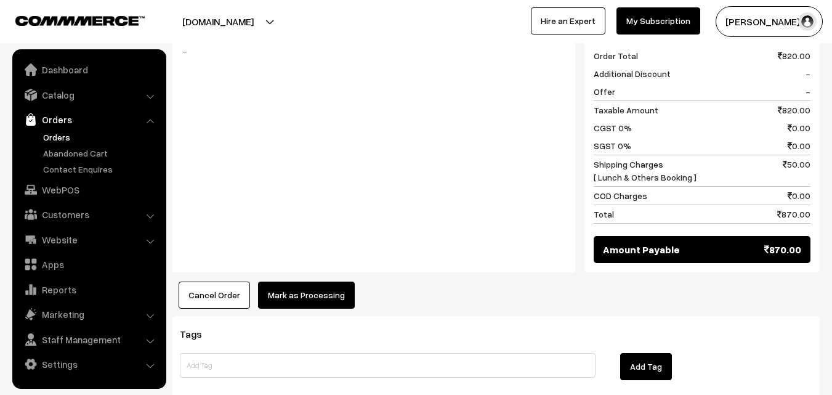
click at [302, 281] on button "Mark as Processing" at bounding box center [306, 294] width 97 height 27
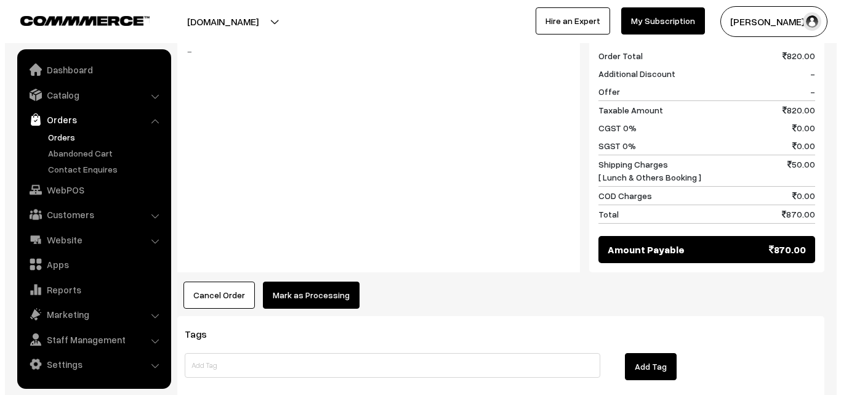
scroll to position [680, 0]
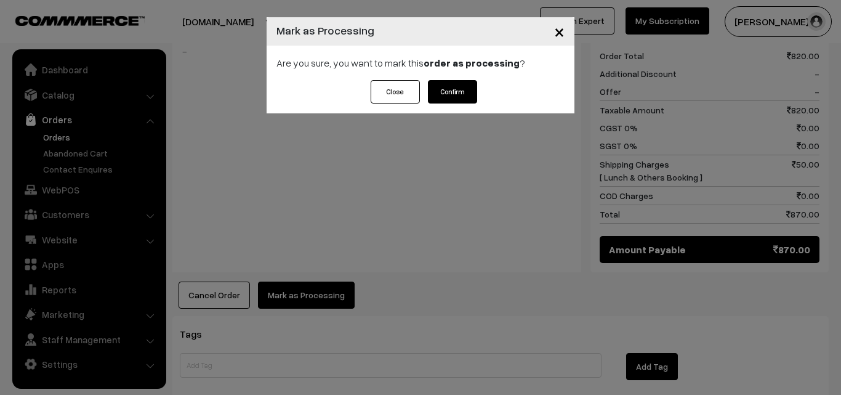
drag, startPoint x: 457, startPoint y: 85, endPoint x: 448, endPoint y: 90, distance: 10.5
click at [457, 86] on button "Confirm" at bounding box center [452, 91] width 49 height 23
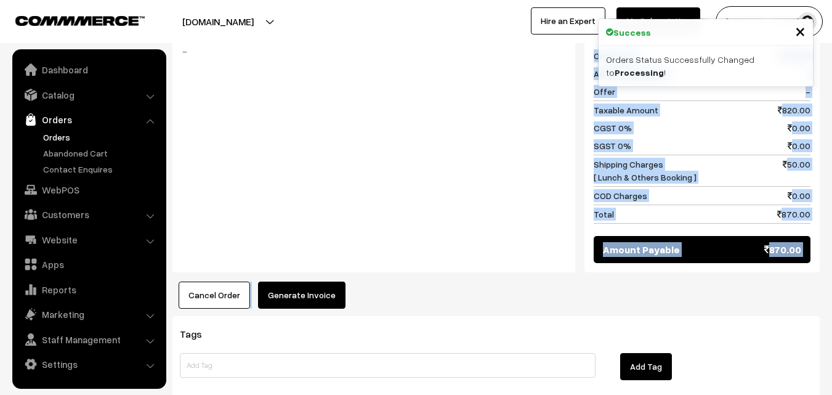
drag, startPoint x: 293, startPoint y: 258, endPoint x: 291, endPoint y: 275, distance: 16.8
click at [294, 261] on div "Product Price Tax Rate Quantity Total Sambar Podi 180.00" at bounding box center [495, 16] width 647 height 586
click at [291, 281] on button "Generate Invoice" at bounding box center [301, 294] width 87 height 27
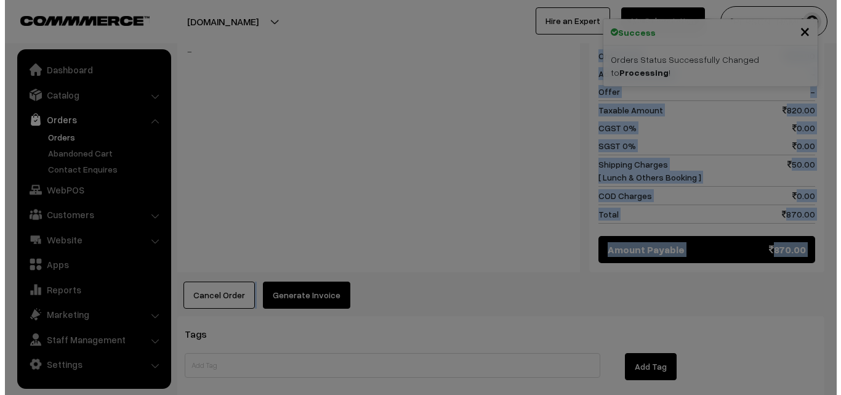
scroll to position [680, 0]
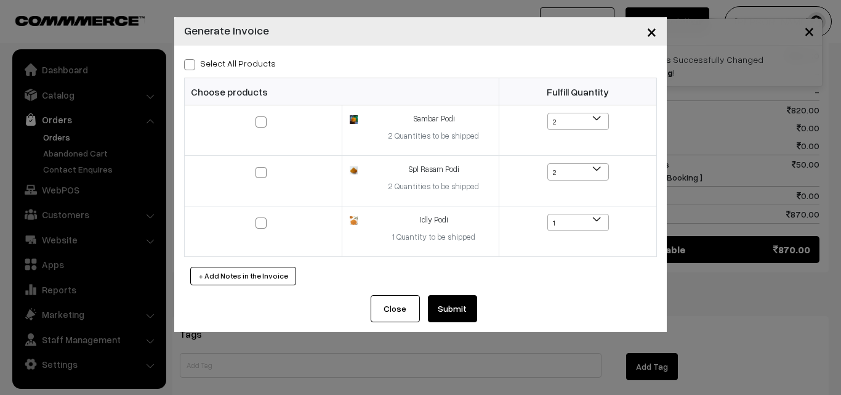
click at [227, 63] on label "Select All Products" at bounding box center [230, 63] width 92 height 13
click at [192, 63] on input "Select All Products" at bounding box center [188, 62] width 8 height 8
checkbox input "true"
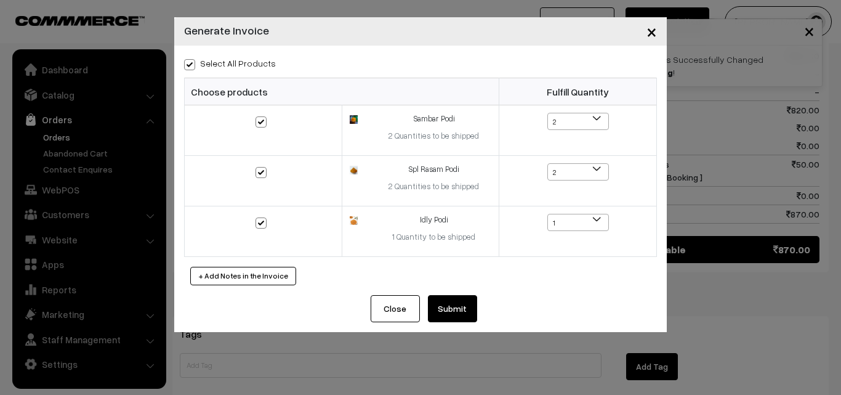
checkbox input "true"
click at [453, 302] on button "Submit" at bounding box center [452, 308] width 49 height 27
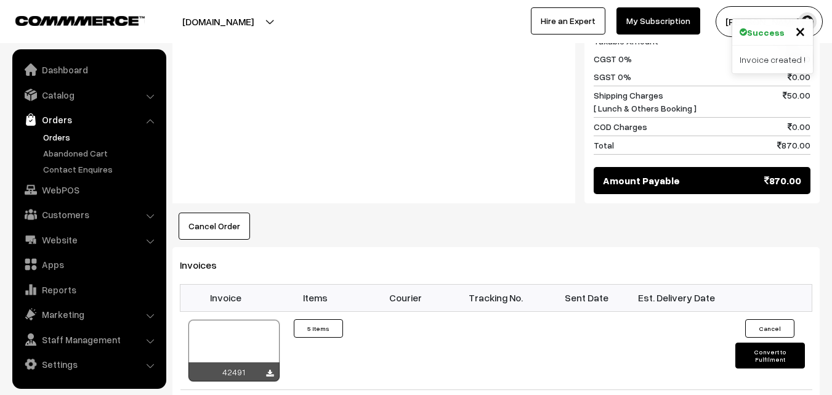
scroll to position [800, 0]
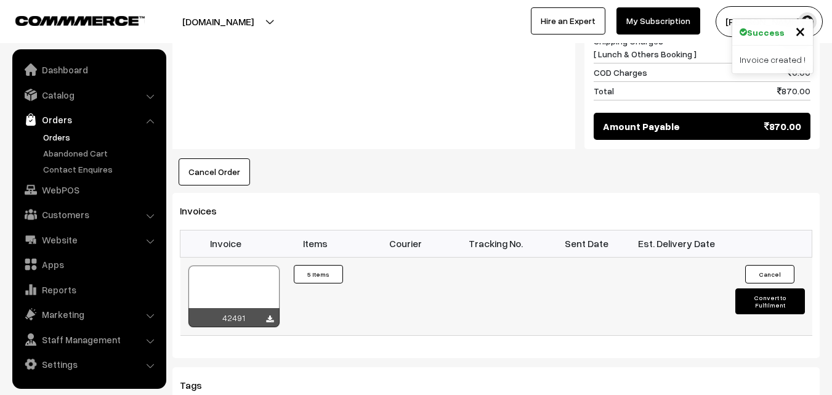
click at [248, 283] on div at bounding box center [233, 296] width 91 height 62
click at [60, 137] on link "Orders" at bounding box center [101, 137] width 122 height 13
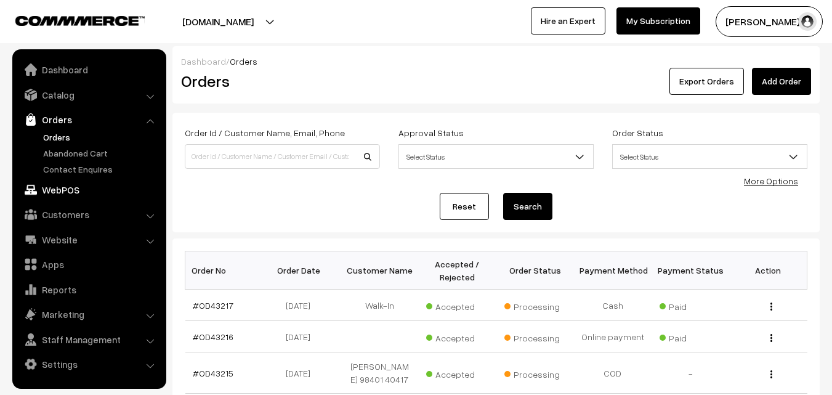
click at [75, 191] on link "WebPOS" at bounding box center [88, 190] width 147 height 22
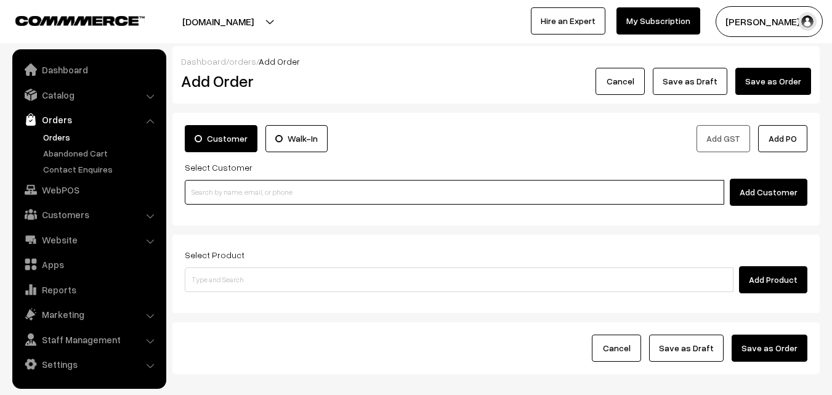
click at [237, 182] on input at bounding box center [454, 192] width 539 height 25
paste input "99416 78072"
type input "99416 78072"
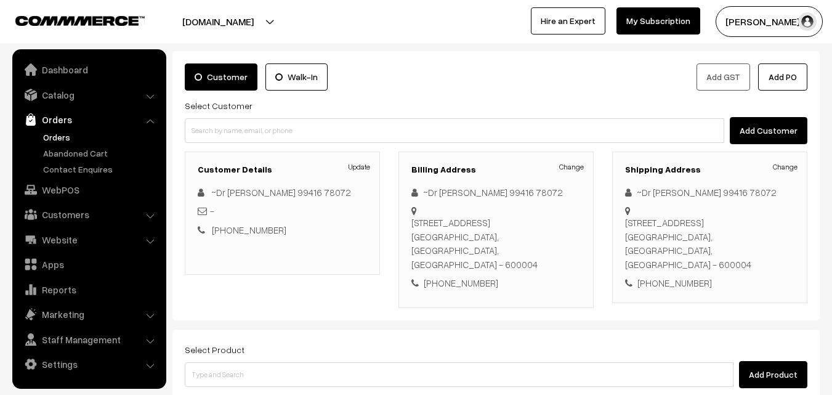
scroll to position [185, 0]
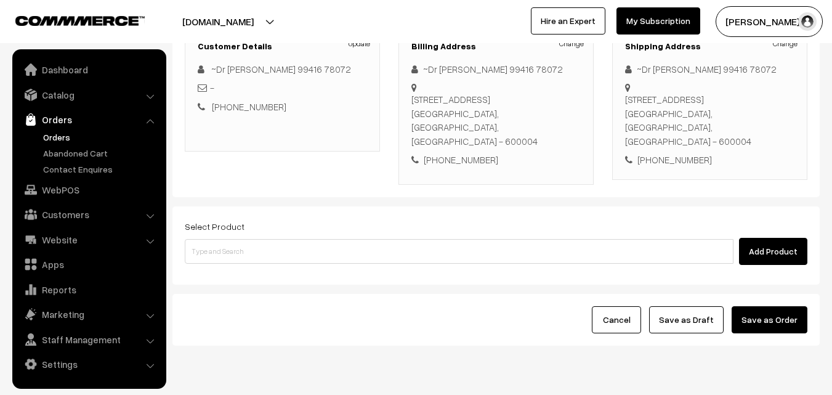
click at [401, 219] on div "Select Product Add Product" at bounding box center [496, 242] width 623 height 46
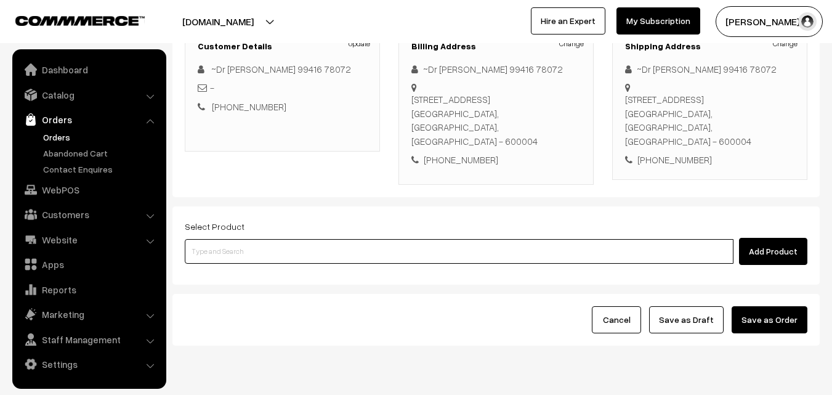
click at [393, 239] on input at bounding box center [459, 251] width 549 height 25
click at [344, 239] on input at bounding box center [459, 251] width 549 height 25
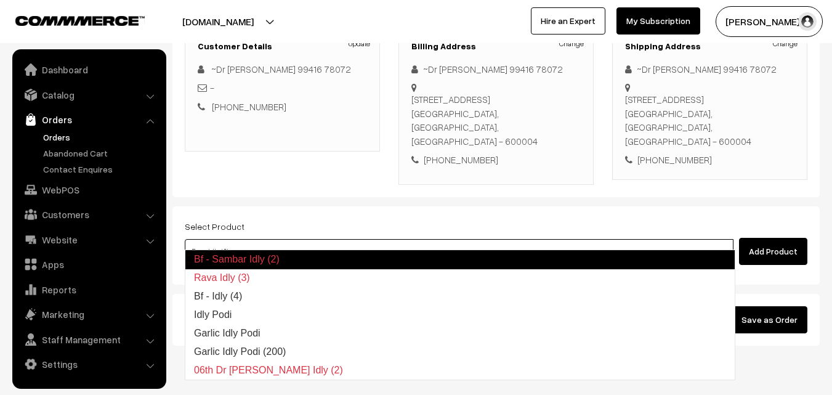
type input "Bf - Idly (4)"
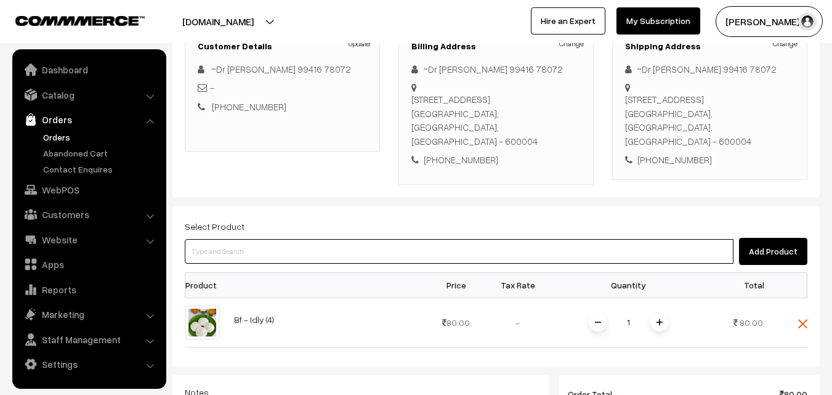
click at [334, 239] on input at bounding box center [459, 251] width 549 height 25
click at [289, 239] on input at bounding box center [459, 251] width 549 height 25
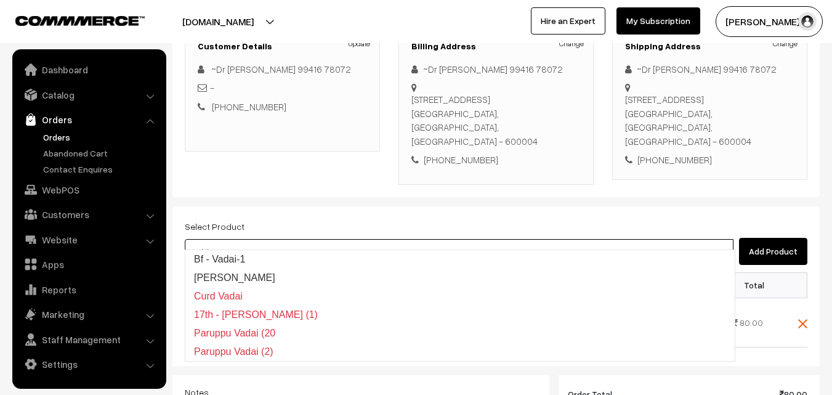
type input "Bf - Vadai-1"
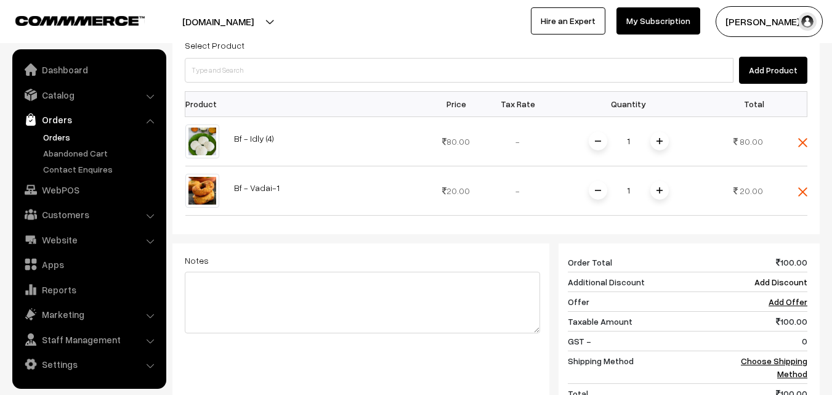
scroll to position [369, 0]
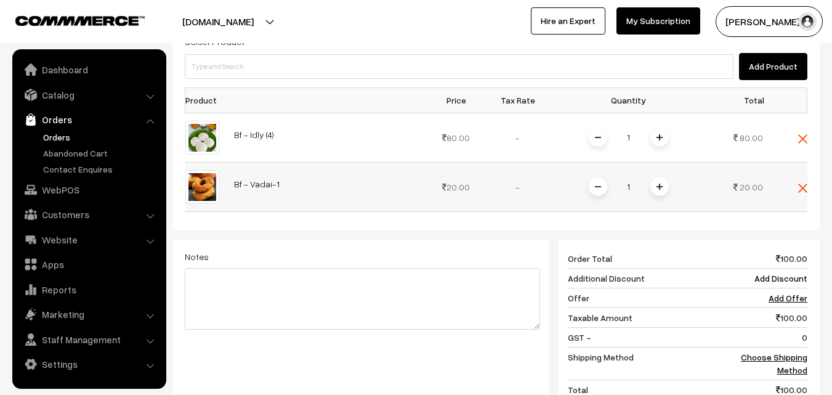
click at [658, 183] on img at bounding box center [659, 186] width 6 height 6
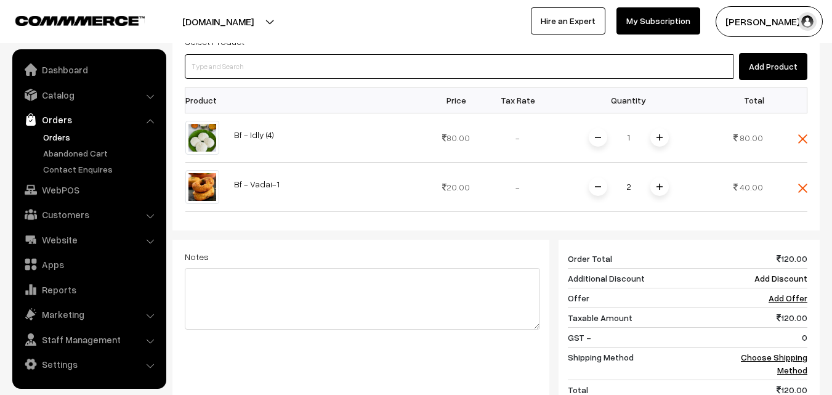
click at [296, 55] on input at bounding box center [459, 66] width 549 height 25
paste input "30th With Rice"
type input "30th With Rice"
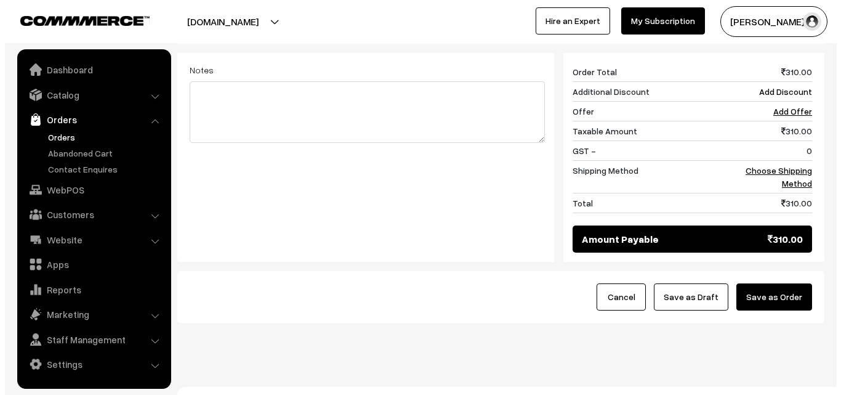
scroll to position [608, 0]
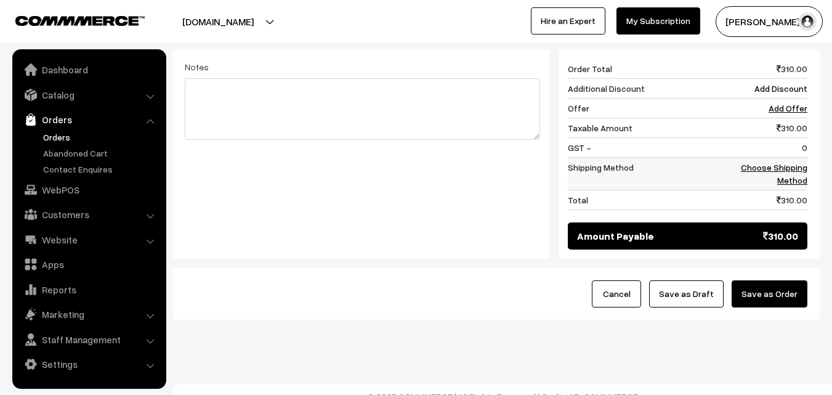
click at [795, 162] on link "Choose Shipping Method" at bounding box center [774, 173] width 66 height 23
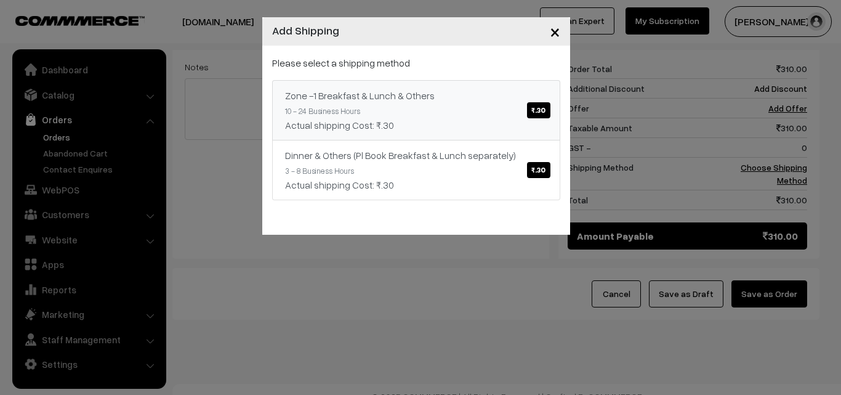
click at [420, 81] on link "Zone -1 Breakfast & Lunch & Others ₹.30 10 - 24 Business Hours Actual shipping …" at bounding box center [416, 110] width 288 height 60
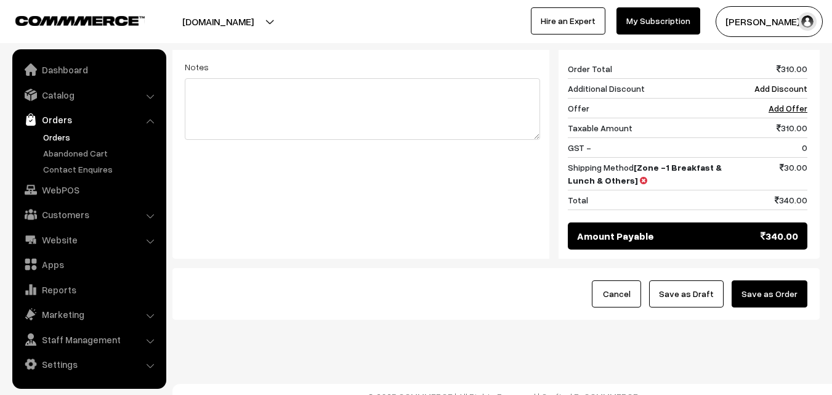
click at [798, 286] on button "Save as Order" at bounding box center [769, 293] width 76 height 27
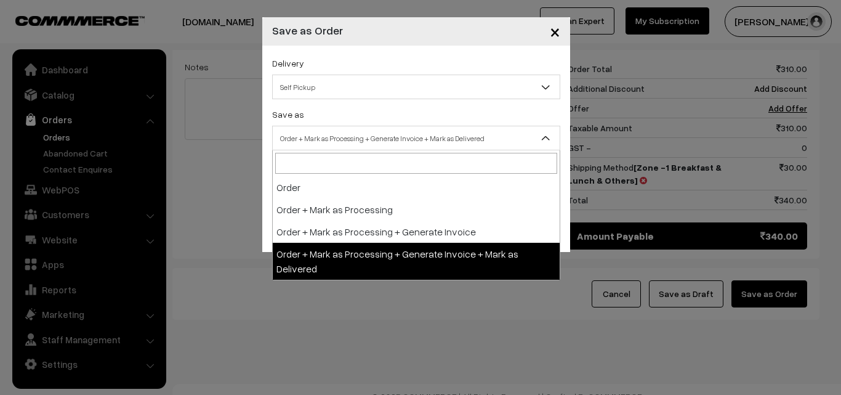
click at [318, 143] on span "Order + Mark as Processing + Generate Invoice + Mark as Delivered" at bounding box center [416, 138] width 287 height 22
select select "3"
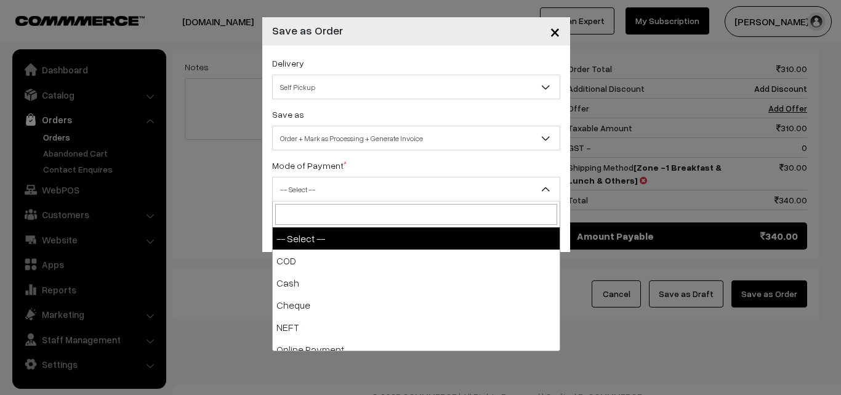
click at [303, 183] on span "-- Select --" at bounding box center [416, 190] width 287 height 22
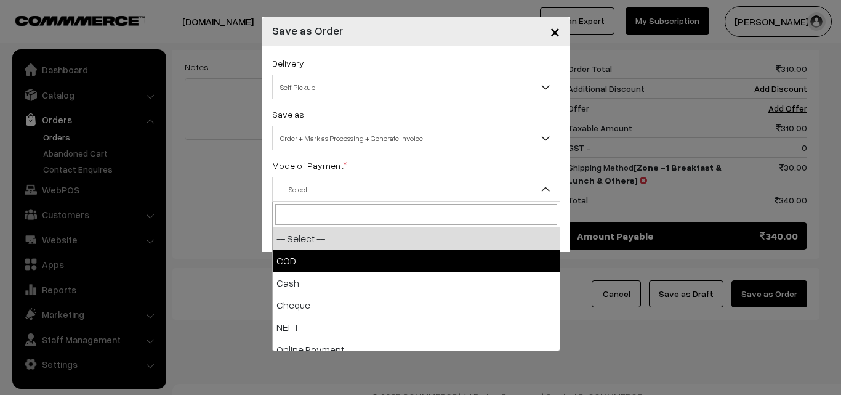
select select "1"
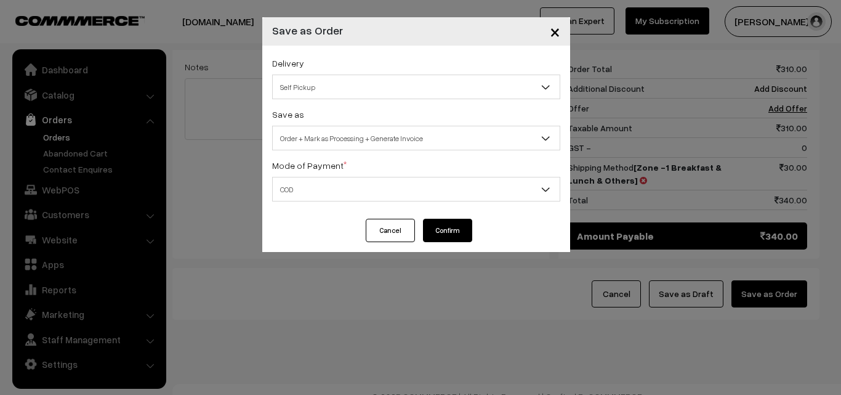
click at [441, 231] on button "Confirm" at bounding box center [447, 230] width 49 height 23
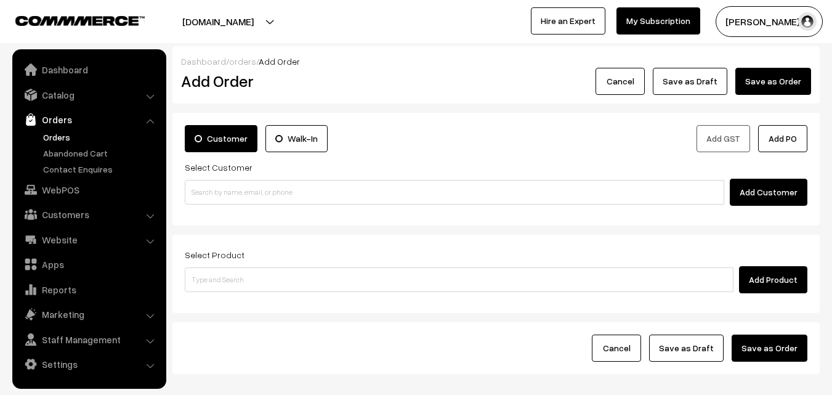
click at [60, 133] on link "Orders" at bounding box center [101, 137] width 122 height 13
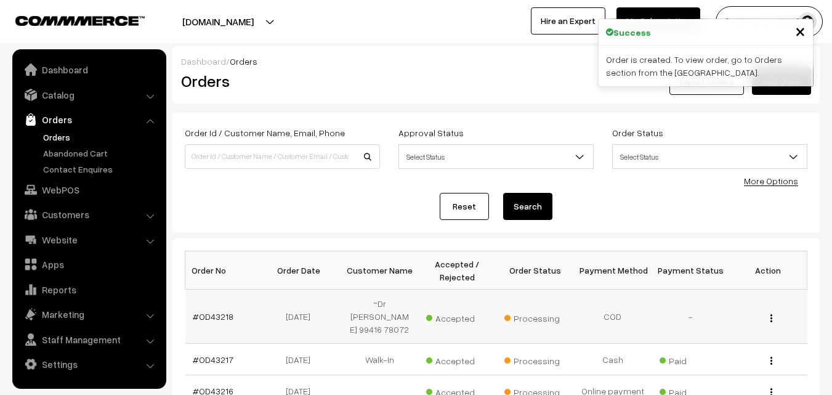
click at [217, 301] on td "#OD43218" at bounding box center [224, 316] width 78 height 54
click at [219, 313] on link "#OD43218" at bounding box center [213, 316] width 41 height 10
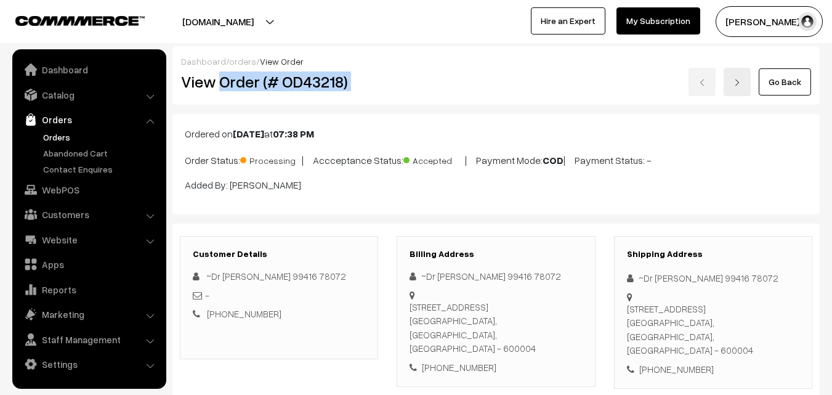
drag, startPoint x: 221, startPoint y: 85, endPoint x: 409, endPoint y: 85, distance: 188.4
click at [409, 85] on div "View Order (# OD43218) Go Back" at bounding box center [496, 82] width 648 height 28
copy div "Order (# OD43218)"
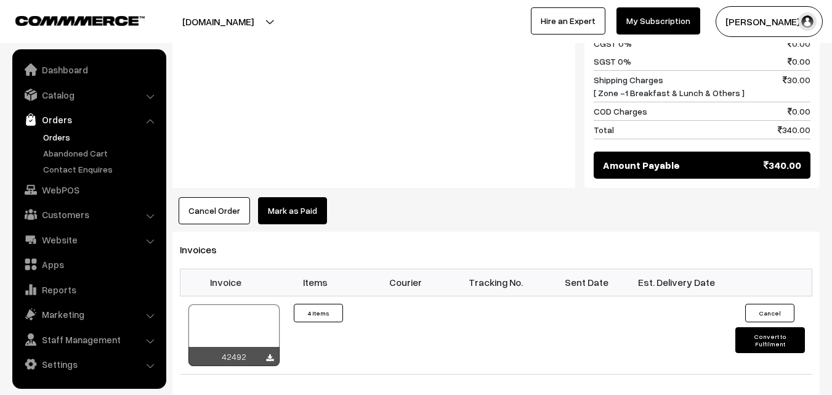
scroll to position [800, 0]
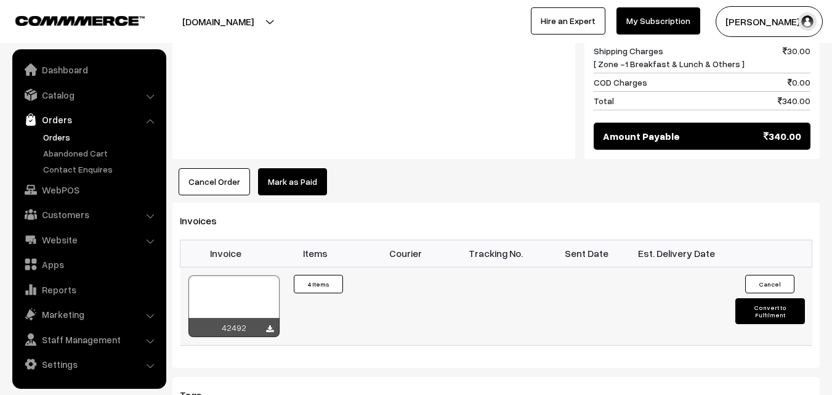
click at [252, 282] on div at bounding box center [233, 306] width 91 height 62
click at [94, 195] on link "WebPOS" at bounding box center [88, 190] width 147 height 22
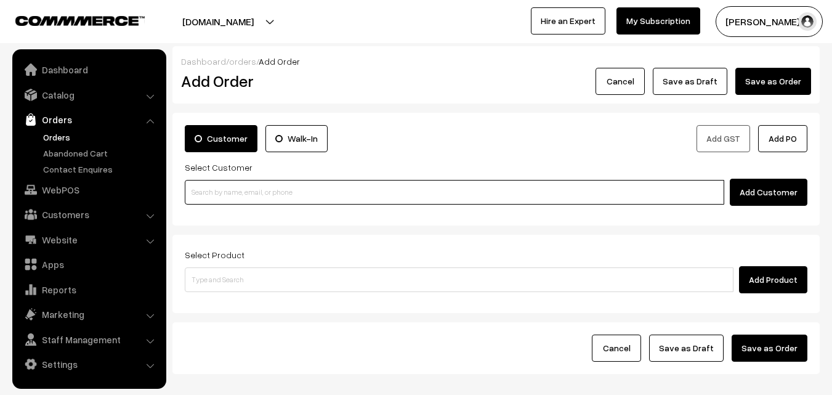
click at [265, 190] on input at bounding box center [454, 192] width 539 height 25
paste input "98402 01973"
click at [222, 186] on input "98402 01973" at bounding box center [454, 192] width 539 height 25
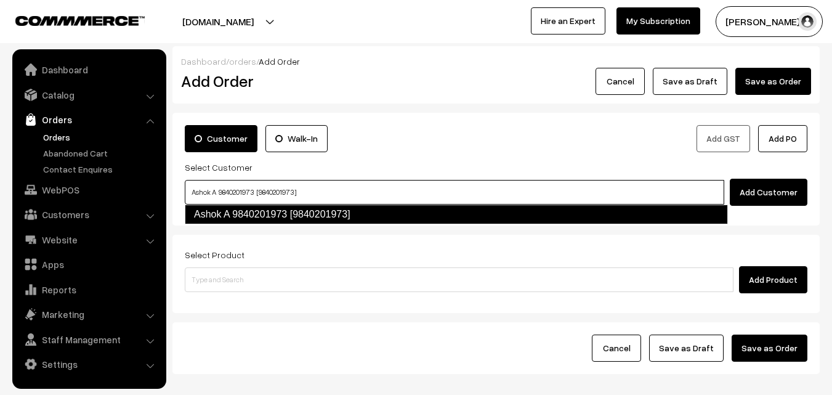
type input "Ashok A 9840201973 [9840201973]"
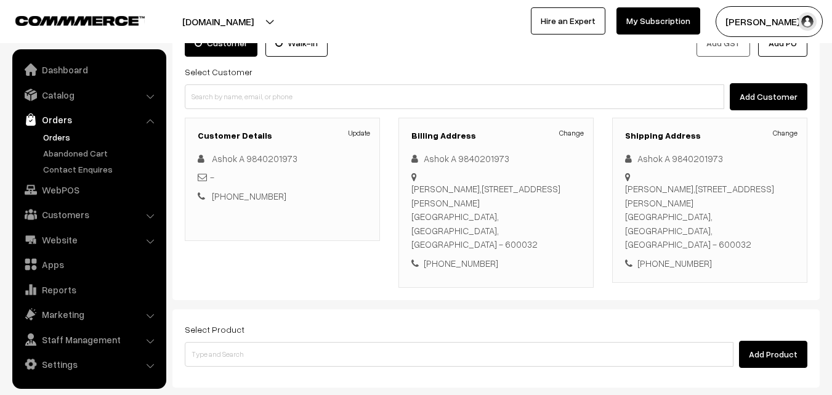
scroll to position [123, 0]
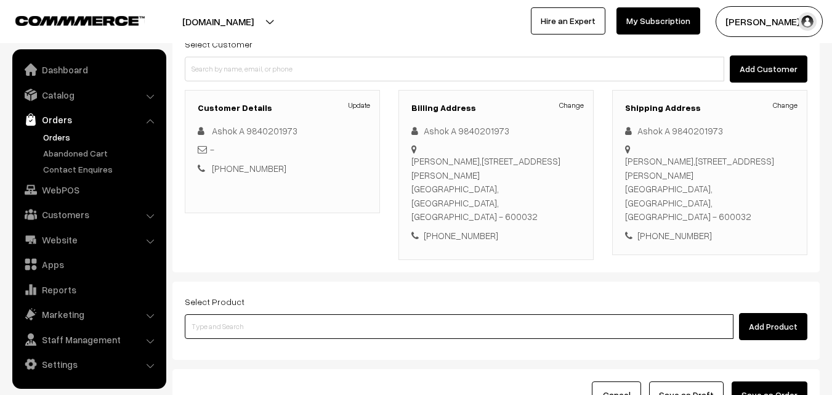
click at [332, 314] on input at bounding box center [459, 326] width 549 height 25
click at [331, 314] on input at bounding box center [459, 326] width 549 height 25
click at [330, 314] on input at bounding box center [459, 326] width 549 height 25
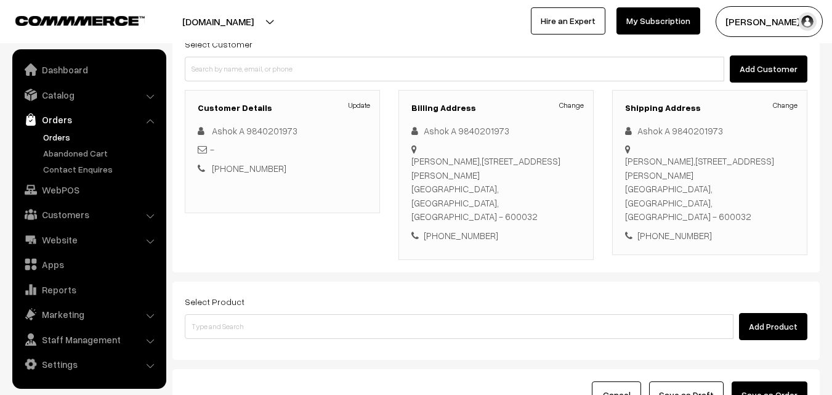
click at [330, 294] on div "Select Product Add Product" at bounding box center [496, 317] width 623 height 46
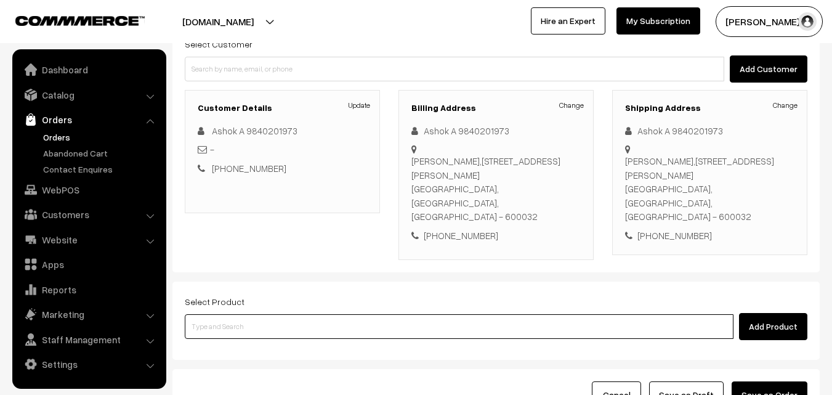
click at [311, 314] on input at bounding box center [459, 326] width 549 height 25
paste input "30th Without Rice..."
type input "30th Without Rice..."
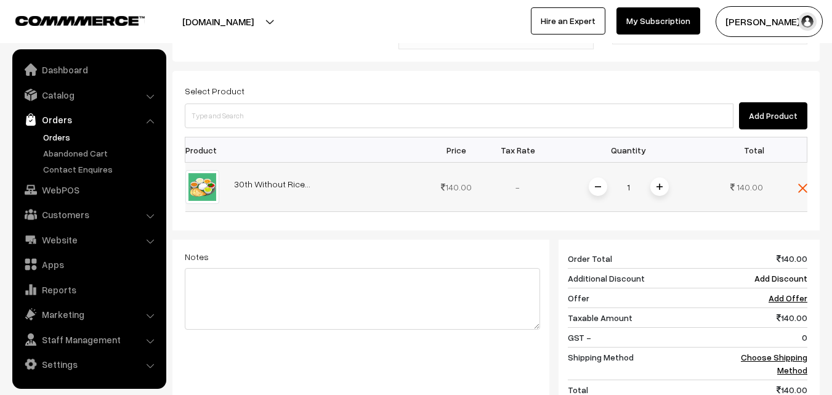
click at [663, 177] on span at bounding box center [659, 186] width 18 height 18
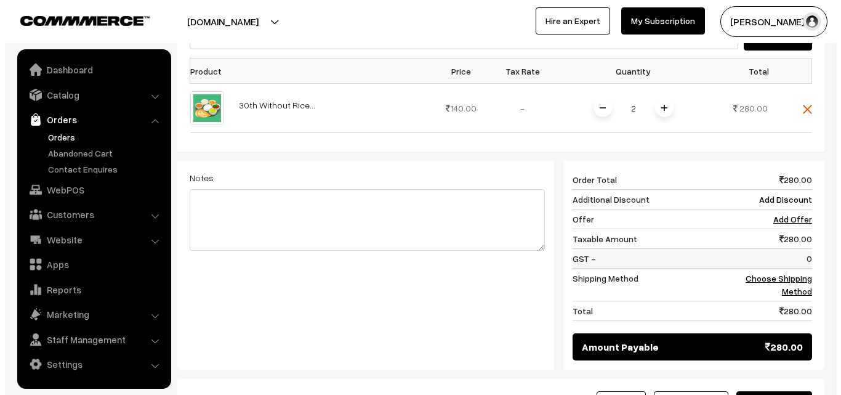
scroll to position [457, 0]
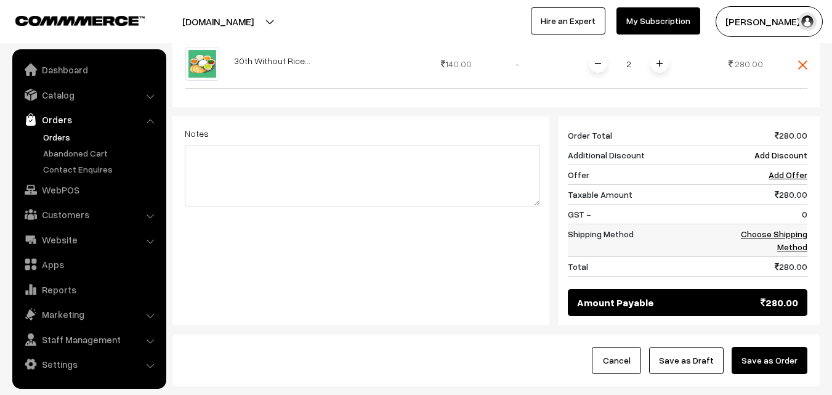
click at [790, 228] on link "Choose Shipping Method" at bounding box center [774, 239] width 66 height 23
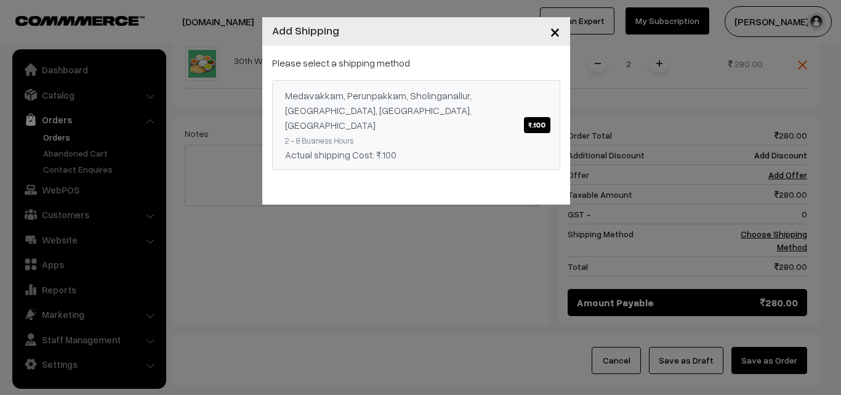
click at [478, 108] on div "Medavakkam, Perunpakkam, Sholinganallur, seliyur, Kirattur, Perambur ₹.100" at bounding box center [416, 110] width 262 height 44
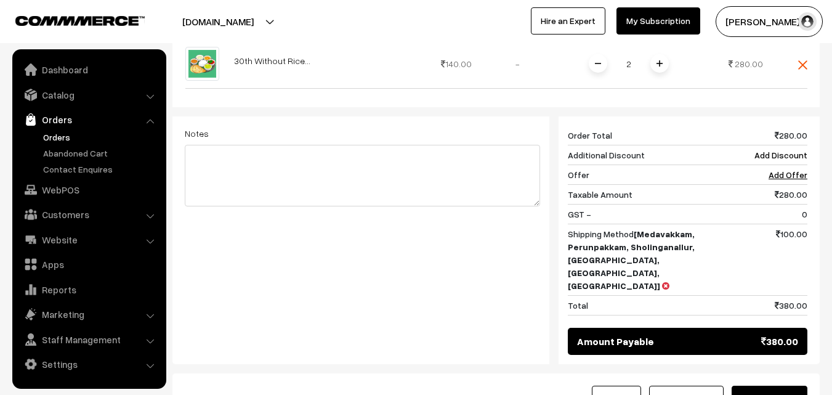
click at [769, 385] on button "Save as Order" at bounding box center [769, 398] width 76 height 27
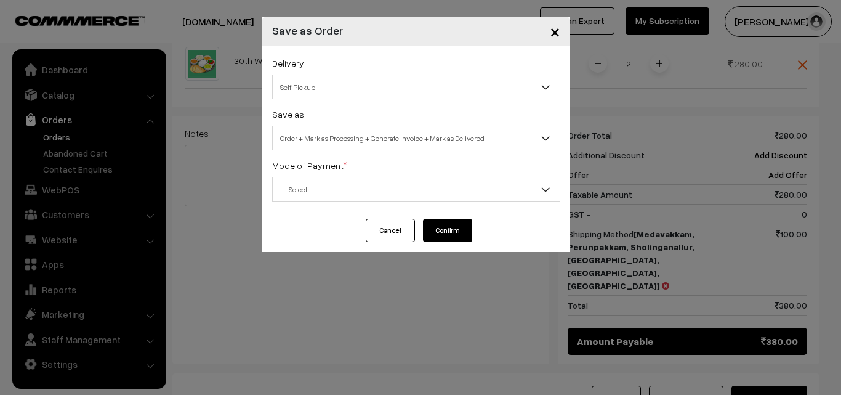
click at [355, 150] on div "Delivery Self Pickup Medavakkam, Perunpakkam, Sholinganallur, seliyur, Kirattur…" at bounding box center [416, 132] width 308 height 173
click at [356, 140] on span "Order + Mark as Processing + Generate Invoice + Mark as Delivered" at bounding box center [416, 138] width 287 height 22
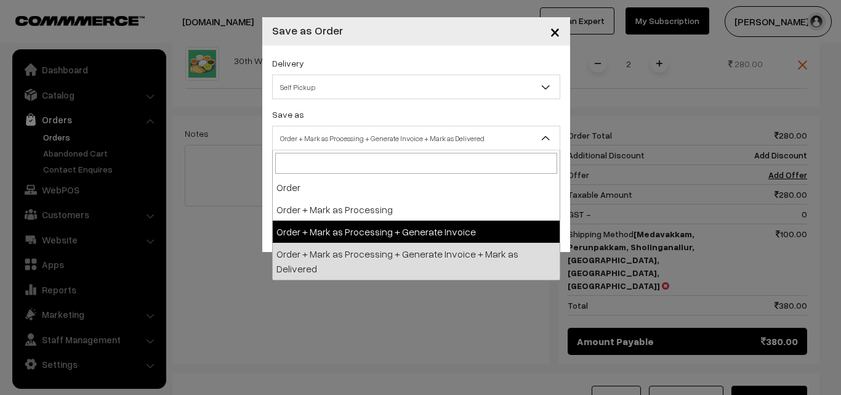
select select "3"
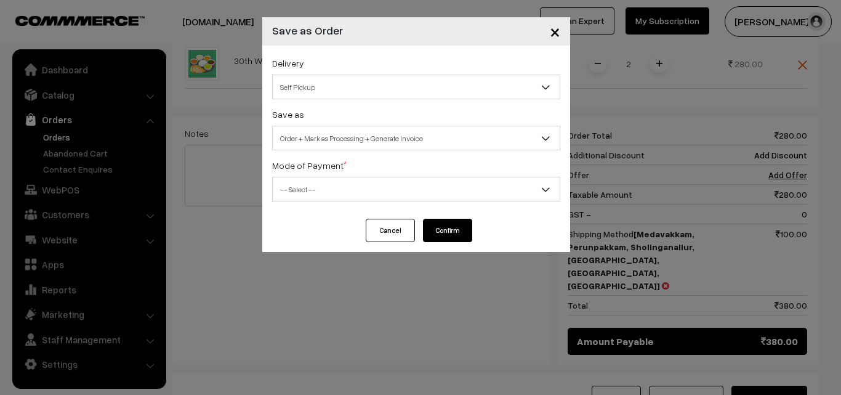
click at [323, 187] on span "-- Select --" at bounding box center [416, 190] width 287 height 22
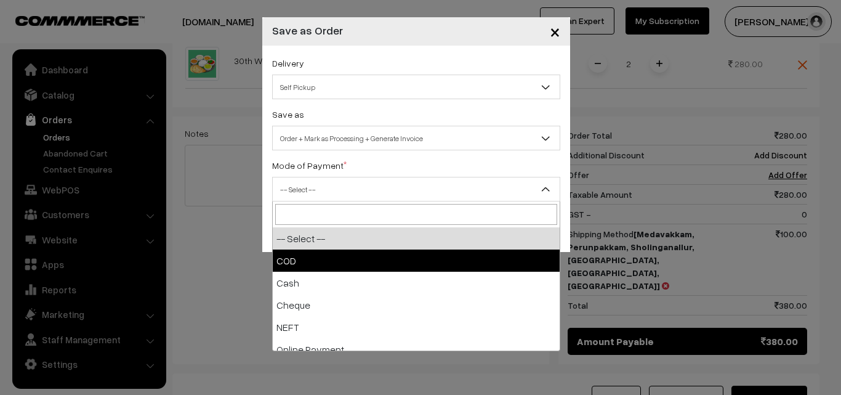
select select "1"
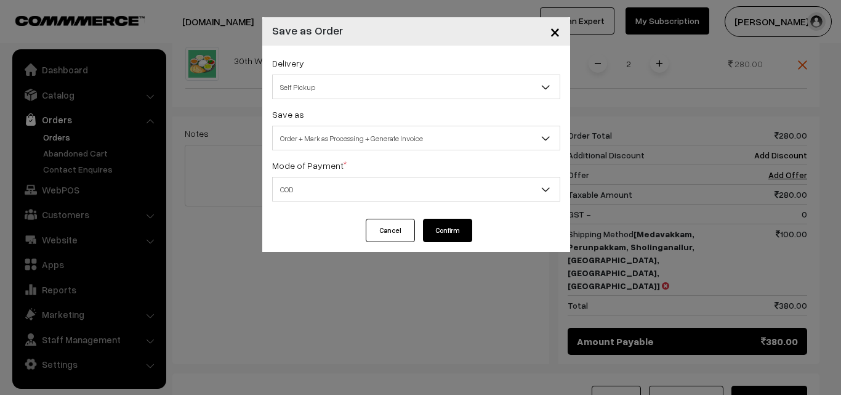
click at [447, 226] on button "Confirm" at bounding box center [447, 230] width 49 height 23
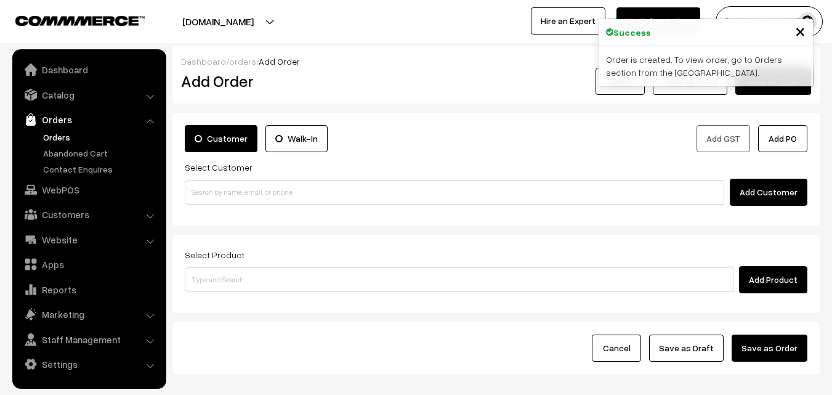
click at [49, 137] on link "Orders" at bounding box center [101, 137] width 122 height 13
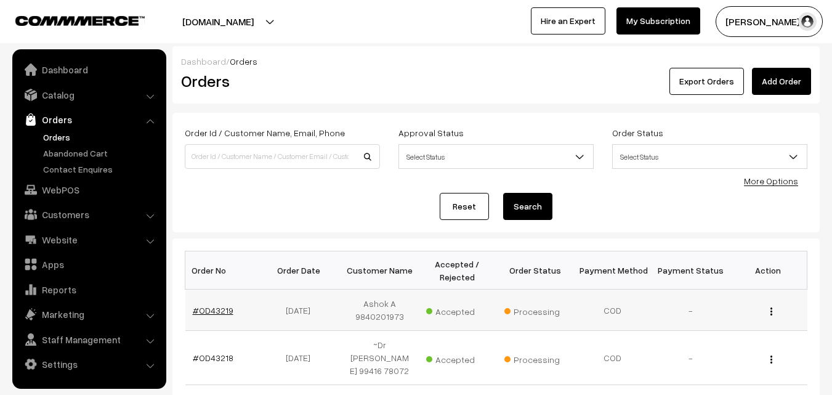
click at [217, 315] on link "#OD43219" at bounding box center [213, 310] width 41 height 10
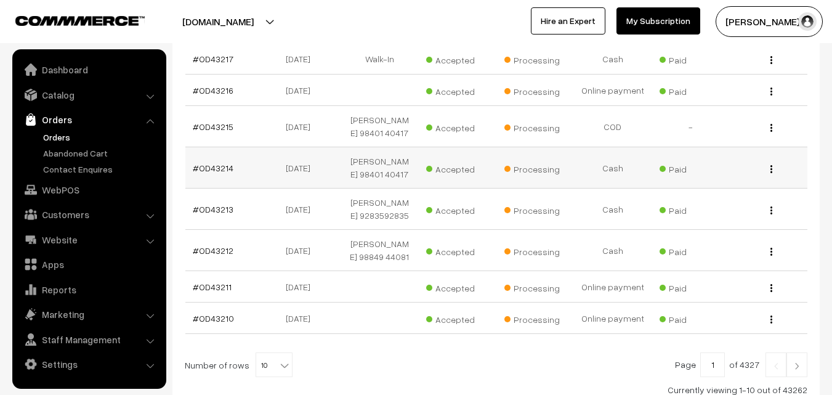
scroll to position [289, 0]
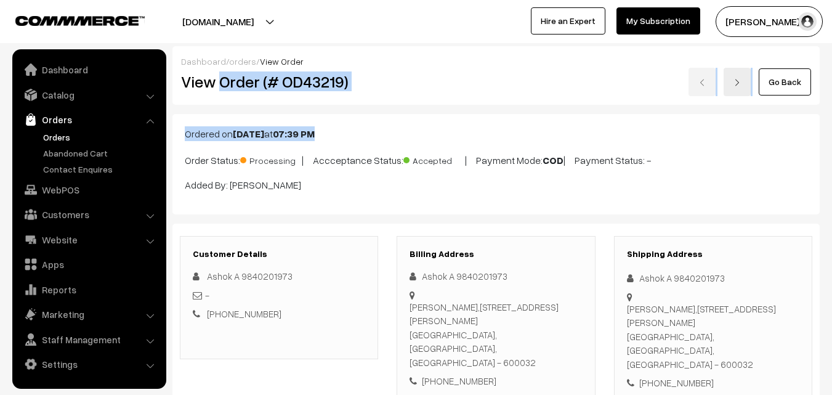
drag, startPoint x: 219, startPoint y: 86, endPoint x: 434, endPoint y: 113, distance: 216.6
copy div "Order (# OD43219) Go Back Ordered on Sep 29, 2025 at 07:39 PM"
click at [369, 95] on div "View Order (# OD43219)" at bounding box center [280, 82] width 216 height 28
copy h2 "Order (# OD43219)"
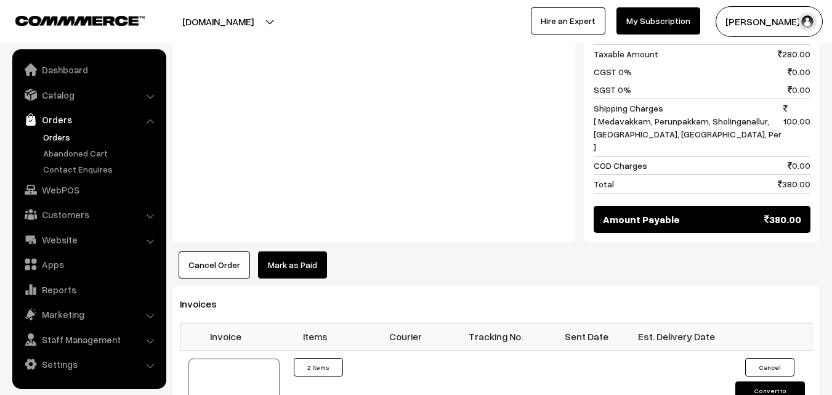
scroll to position [616, 0]
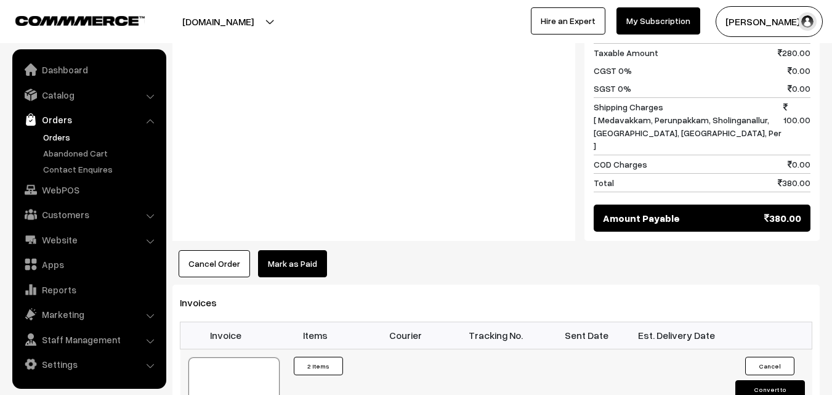
click at [250, 357] on div at bounding box center [233, 388] width 91 height 62
click at [87, 185] on link "WebPOS" at bounding box center [88, 190] width 147 height 22
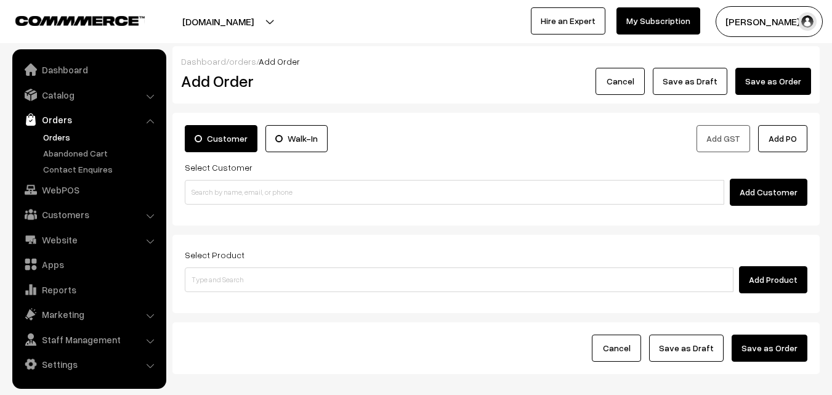
click at [206, 193] on input at bounding box center [454, 192] width 539 height 25
click at [214, 190] on input "98410 13500" at bounding box center [454, 192] width 539 height 25
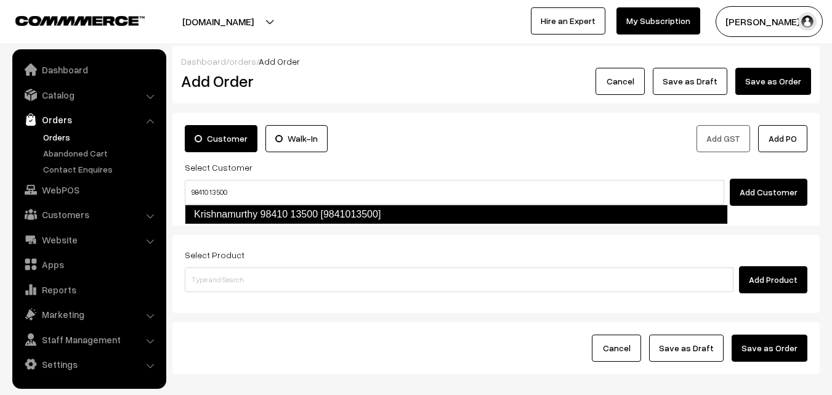
click at [216, 209] on link "Krishnamurthy 98410 13500 [9841013500]" at bounding box center [456, 214] width 543 height 20
type input "98410 13500"
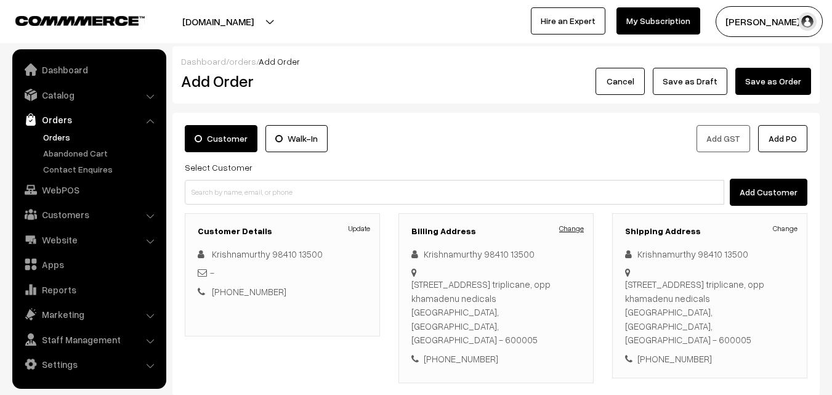
click at [570, 223] on link "Change" at bounding box center [571, 228] width 25 height 11
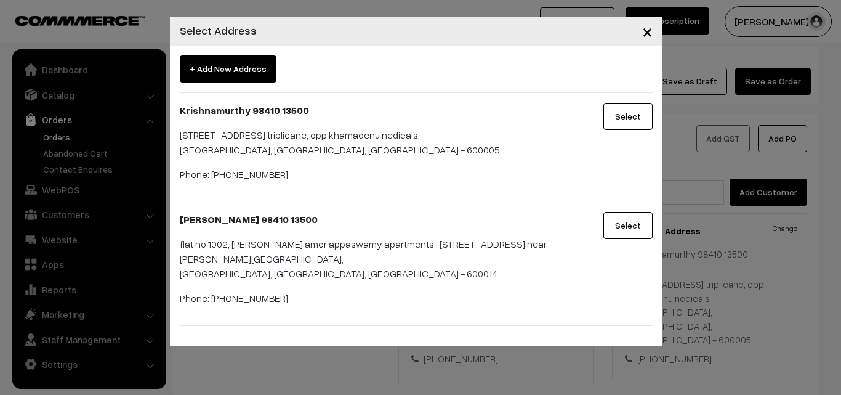
click at [615, 227] on button "Select" at bounding box center [627, 225] width 49 height 27
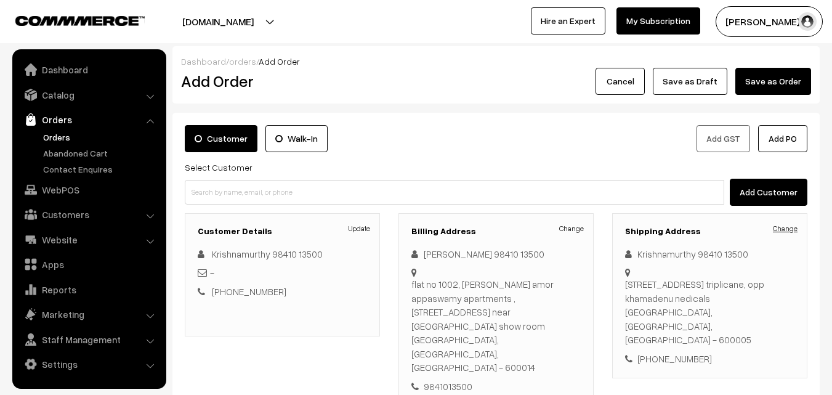
click at [784, 224] on link "Change" at bounding box center [785, 228] width 25 height 11
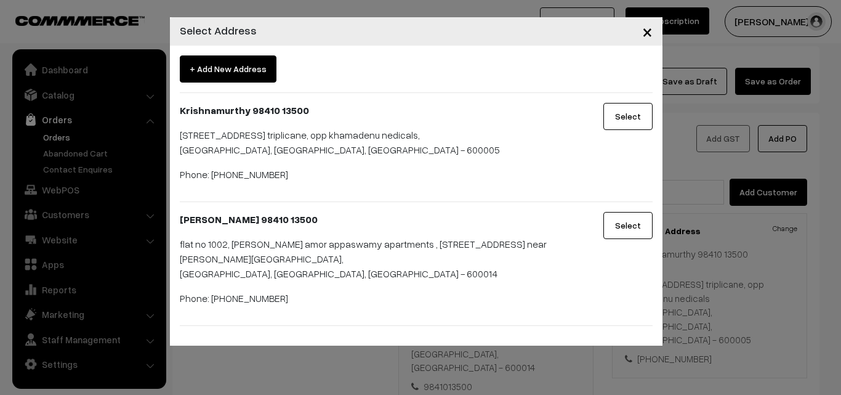
click at [616, 225] on button "Select" at bounding box center [627, 225] width 49 height 27
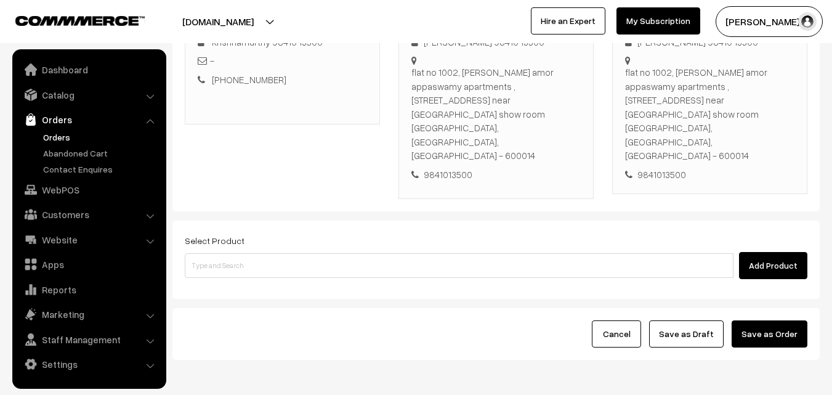
scroll to position [225, 0]
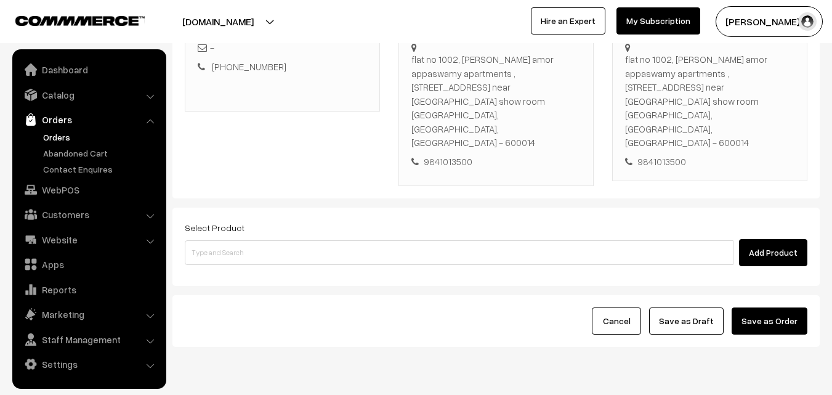
click at [466, 226] on div "Select Product Add Product" at bounding box center [495, 247] width 647 height 78
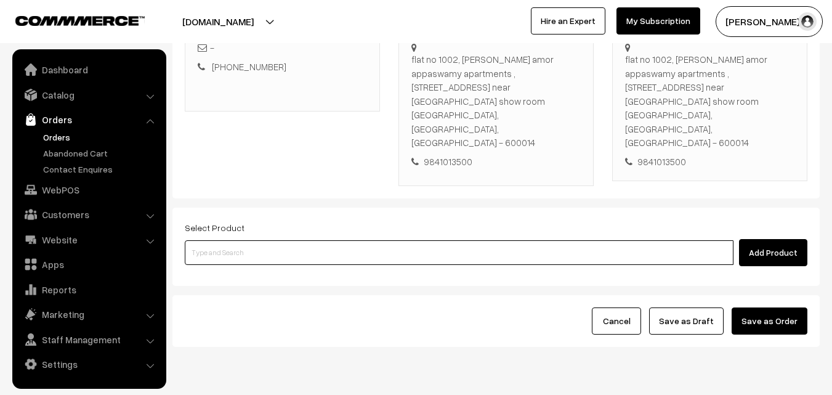
click at [437, 240] on input at bounding box center [459, 252] width 549 height 25
type input "nei"
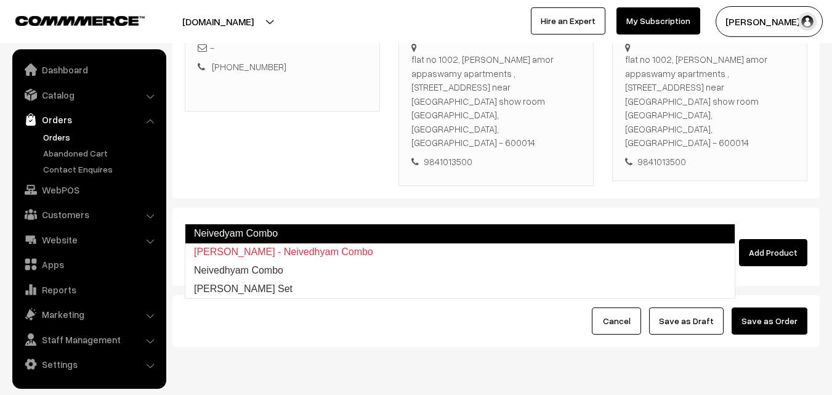
click at [283, 225] on link "Neivedyam Combo" at bounding box center [460, 234] width 550 height 20
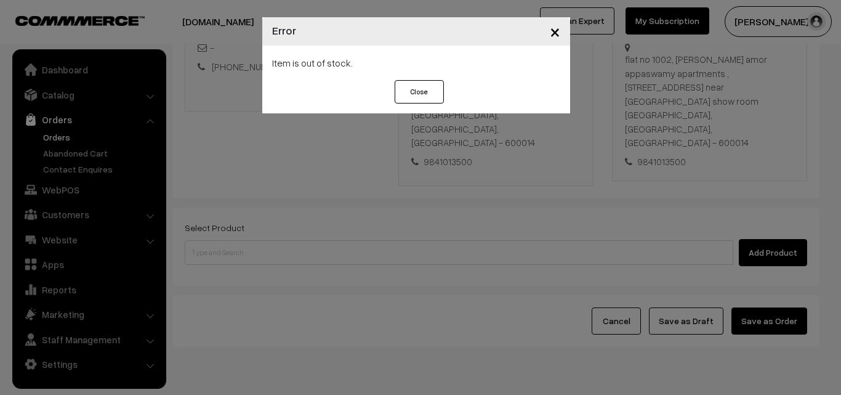
click at [295, 214] on div "× Error Item is out of stock. Close" at bounding box center [420, 197] width 841 height 395
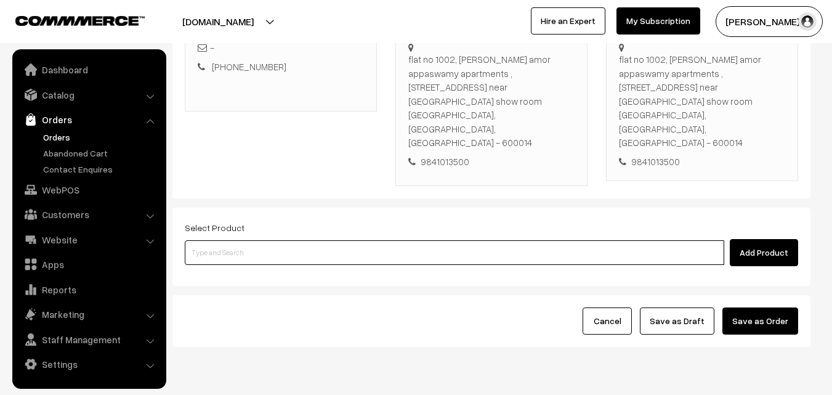
click at [307, 240] on input at bounding box center [454, 252] width 539 height 25
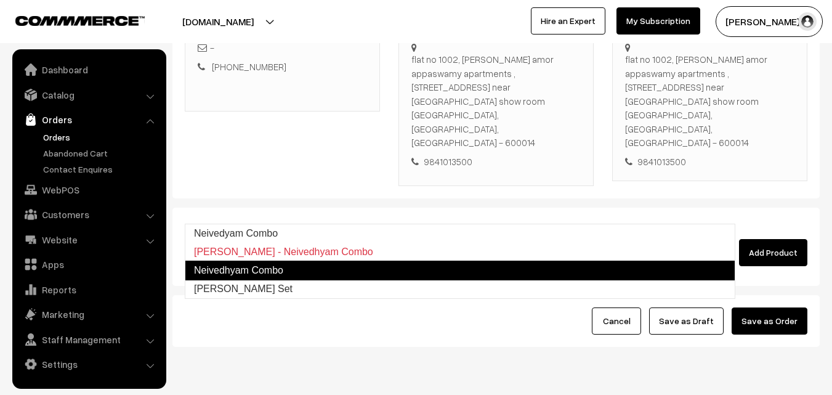
type input "Ayudha Pooja Neivedhyam Set"
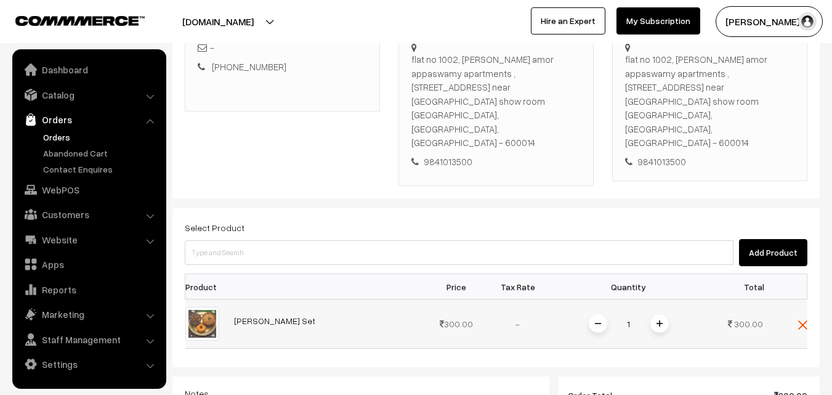
click at [661, 320] on img at bounding box center [659, 323] width 6 height 6
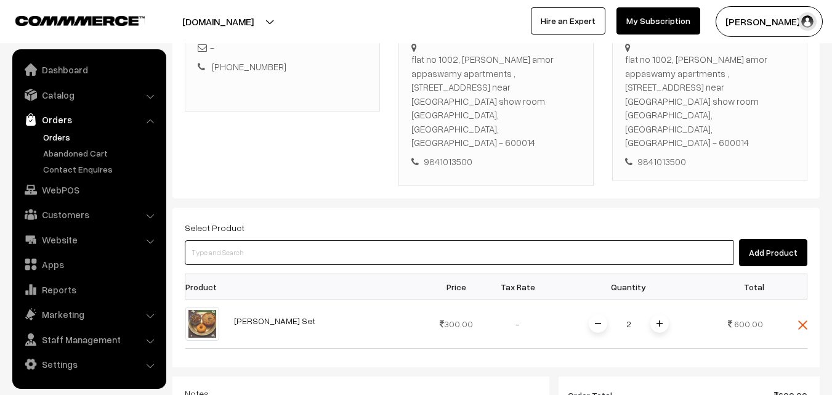
click at [564, 240] on input at bounding box center [459, 252] width 549 height 25
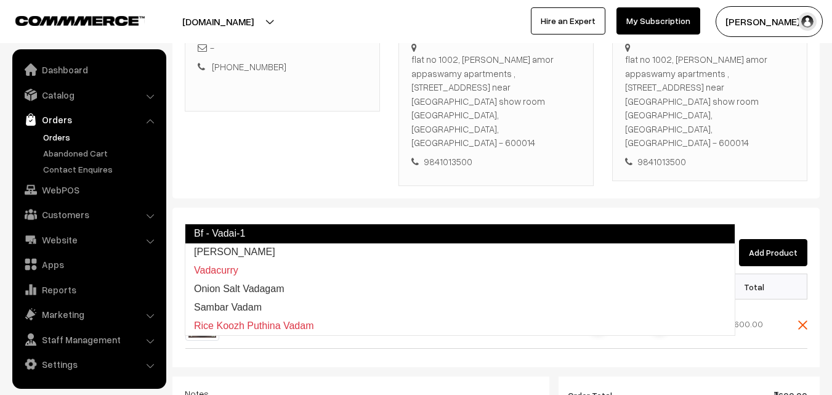
type input "vada"
click at [595, 161] on form "Customer Walk-In Add GST Add PO Select Customer Add Customer Customer Details U…" at bounding box center [495, 267] width 647 height 758
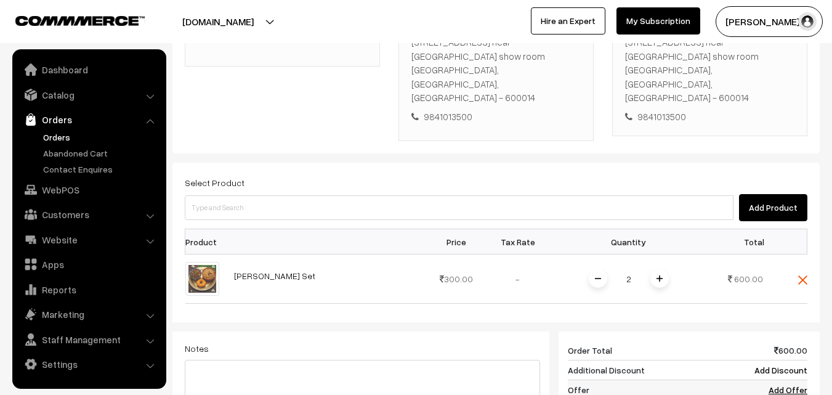
scroll to position [348, 0]
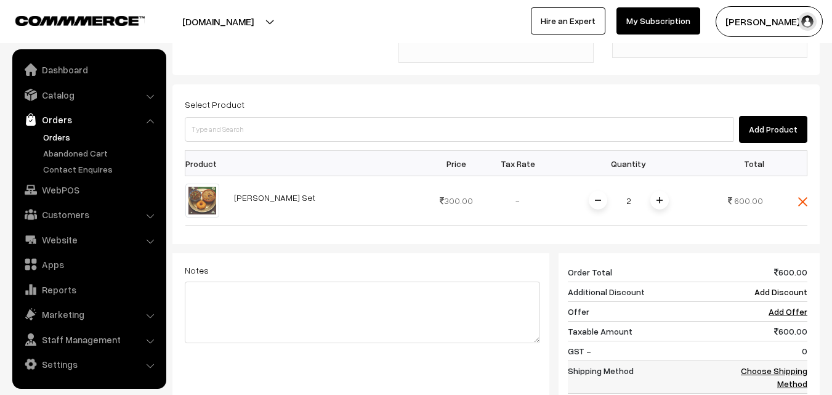
click at [786, 365] on link "Choose Shipping Method" at bounding box center [774, 376] width 66 height 23
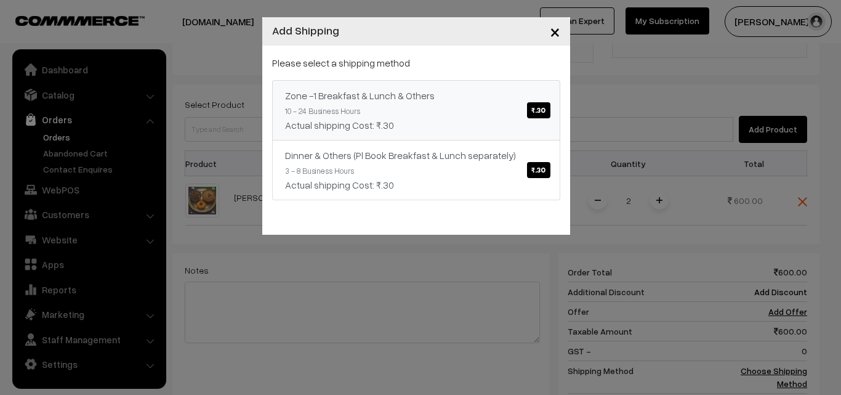
click at [432, 107] on link "Zone -1 Breakfast & Lunch & Others ₹.30 10 - 24 Business Hours Actual shipping …" at bounding box center [416, 110] width 288 height 60
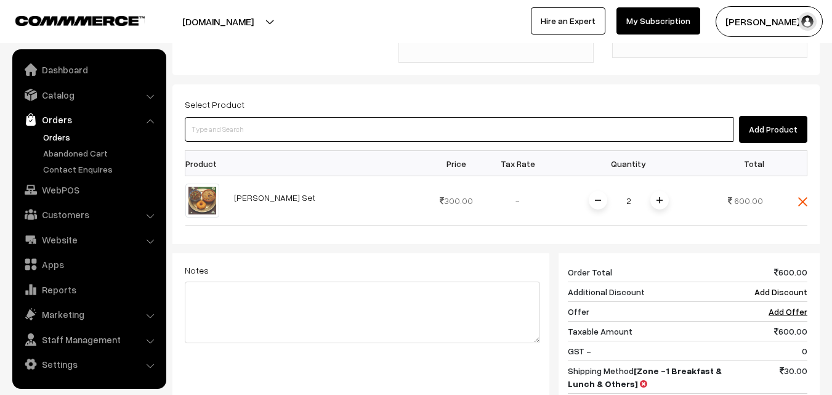
click at [467, 117] on input at bounding box center [459, 129] width 549 height 25
type input "Bf - Vadai-1"
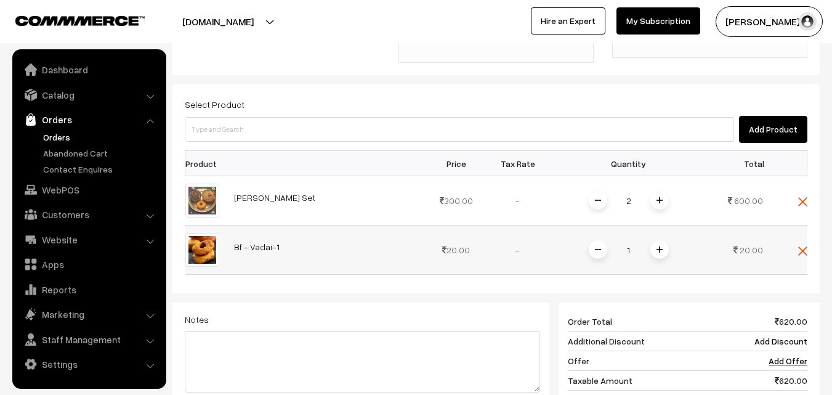
click at [650, 240] on span at bounding box center [659, 249] width 18 height 18
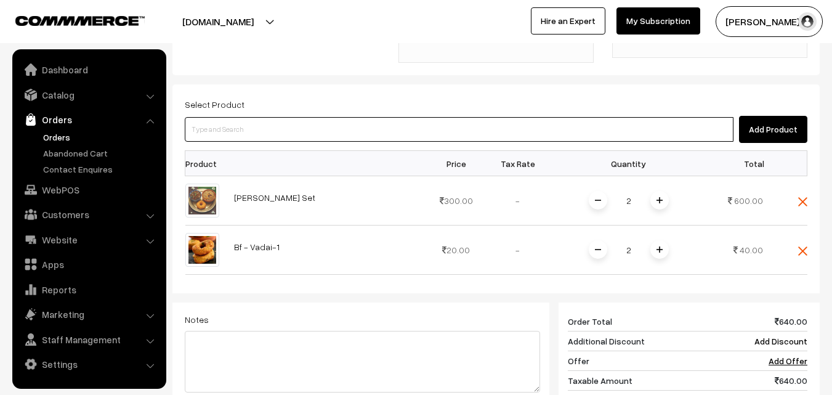
click at [557, 117] on input at bounding box center [459, 129] width 549 height 25
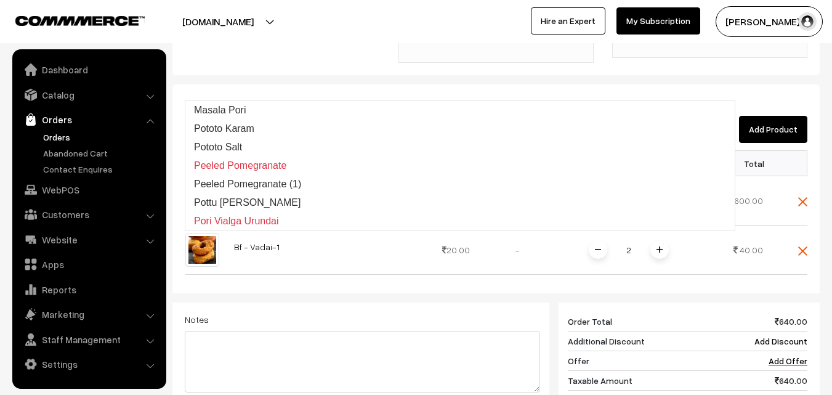
type input "pori"
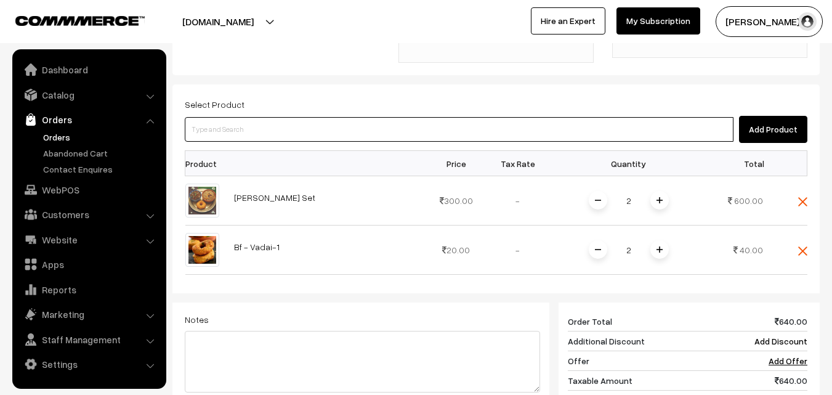
paste input "Vijaydasami - MIxed Pori"
type input "Vijaydasami - MIxed Pori"
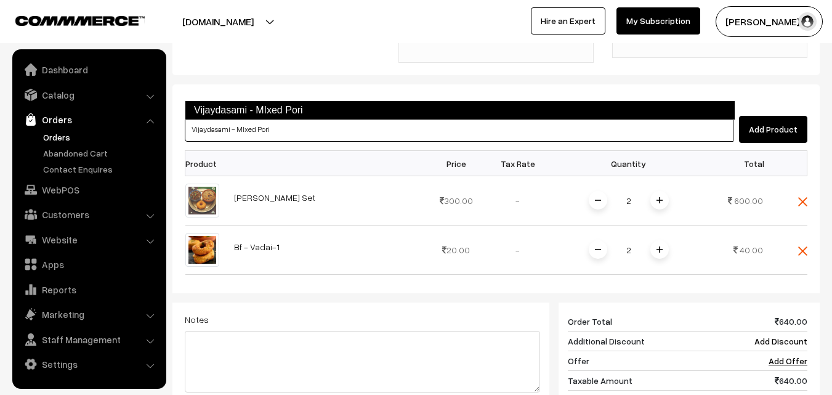
click at [227, 108] on link "Vijaydasami - MIxed Pori" at bounding box center [460, 110] width 550 height 20
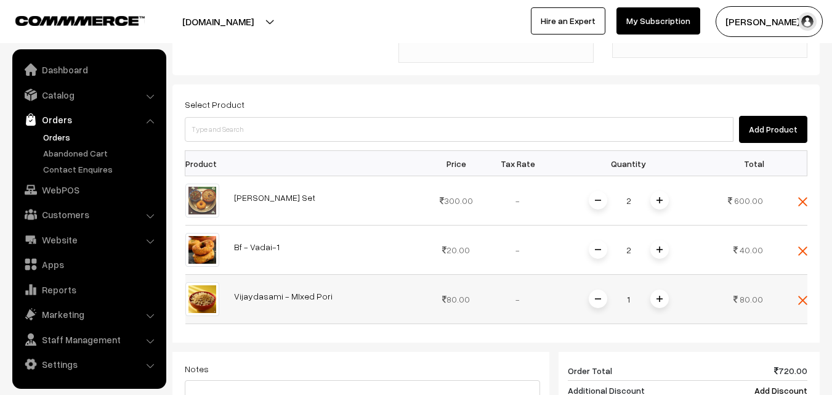
click at [661, 296] on img at bounding box center [659, 299] width 6 height 6
click at [598, 296] on img at bounding box center [598, 299] width 6 height 6
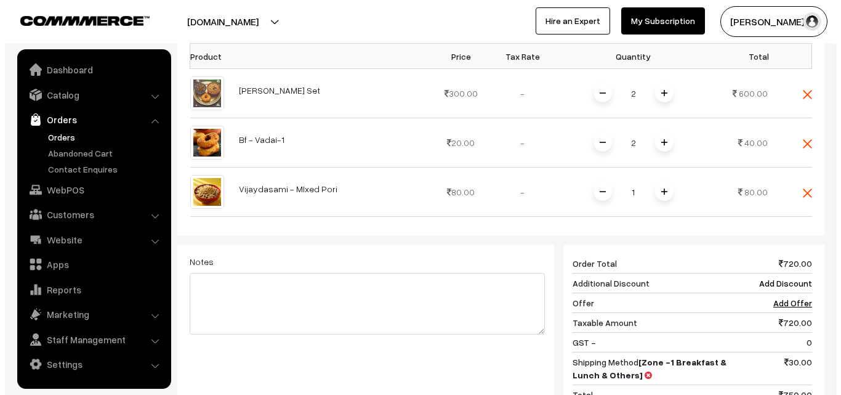
scroll to position [623, 0]
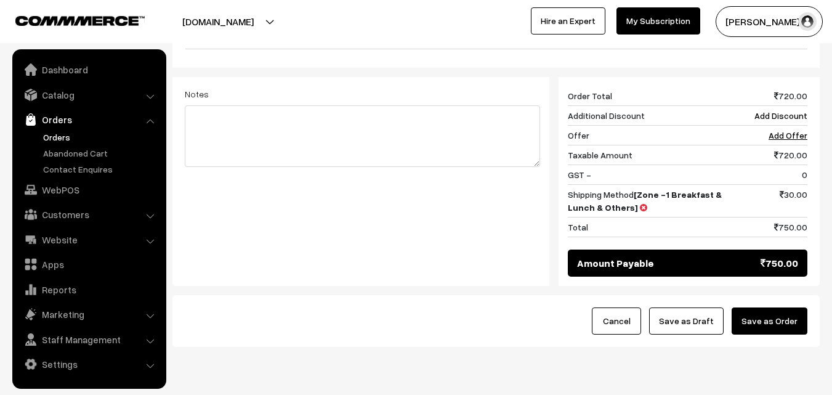
click at [779, 307] on button "Save as Order" at bounding box center [769, 320] width 76 height 27
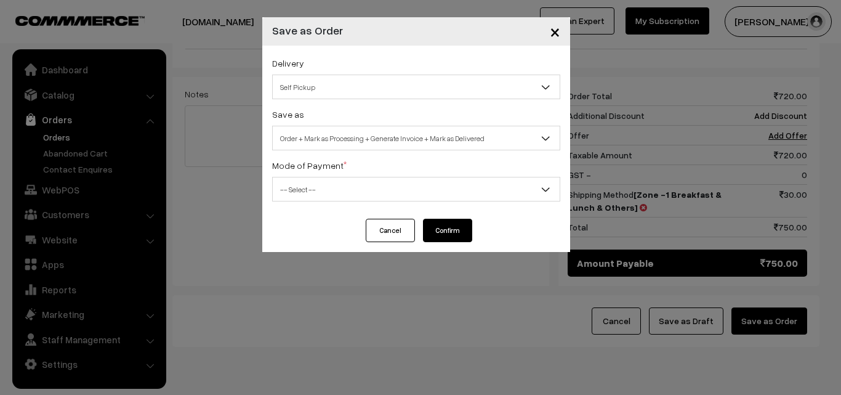
click at [309, 65] on div "Delivery Self Pickup Zone -1 Breakfast & Lunch & Others (₹30) (10 - 24 Business…" at bounding box center [416, 77] width 288 height 44
click at [304, 150] on div "Delivery Self Pickup Zone -1 Breakfast & Lunch & Others (₹30) (10 - 24 Business…" at bounding box center [416, 132] width 308 height 173
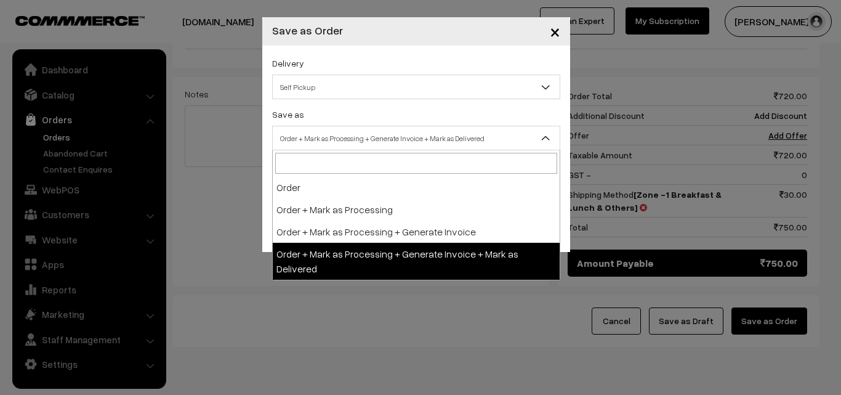
click at [294, 136] on span "Order + Mark as Processing + Generate Invoice + Mark as Delivered" at bounding box center [416, 138] width 287 height 22
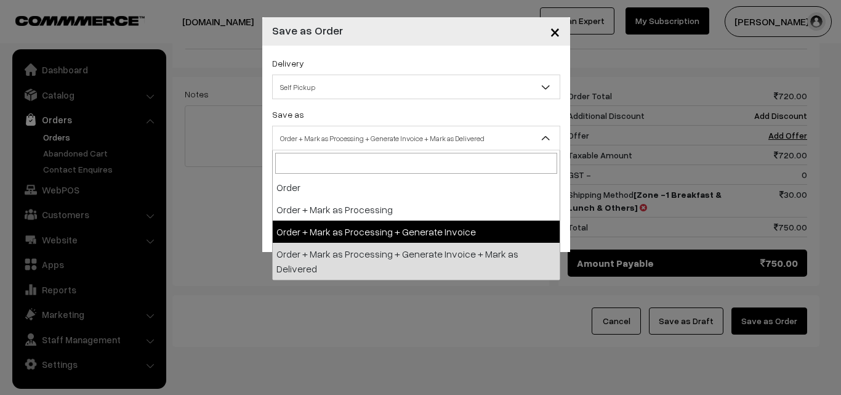
select select "3"
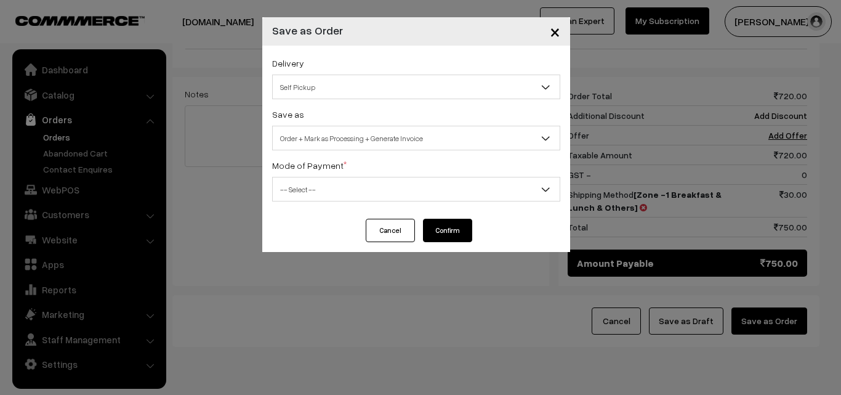
click at [322, 180] on span "-- Select --" at bounding box center [416, 190] width 287 height 22
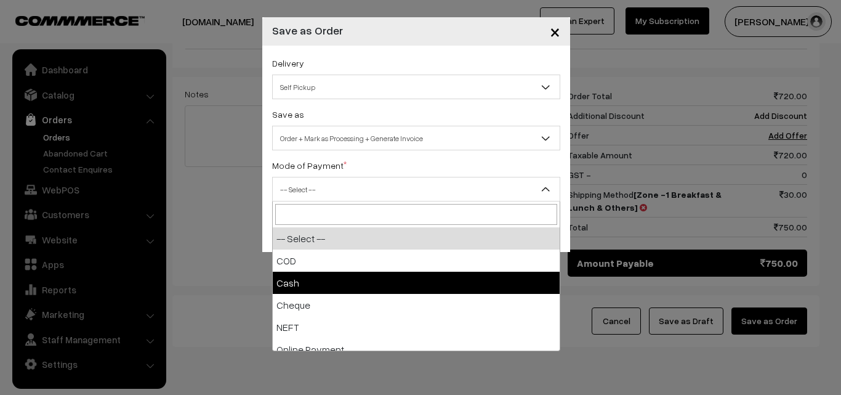
select select "2"
checkbox input "true"
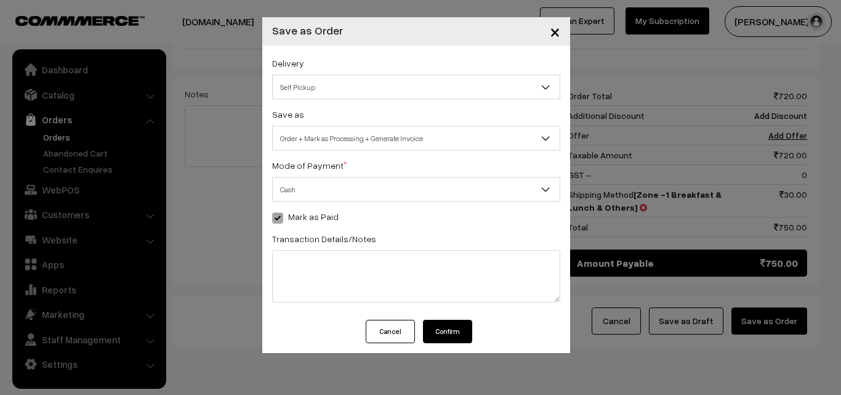
click at [441, 335] on button "Confirm" at bounding box center [447, 331] width 49 height 23
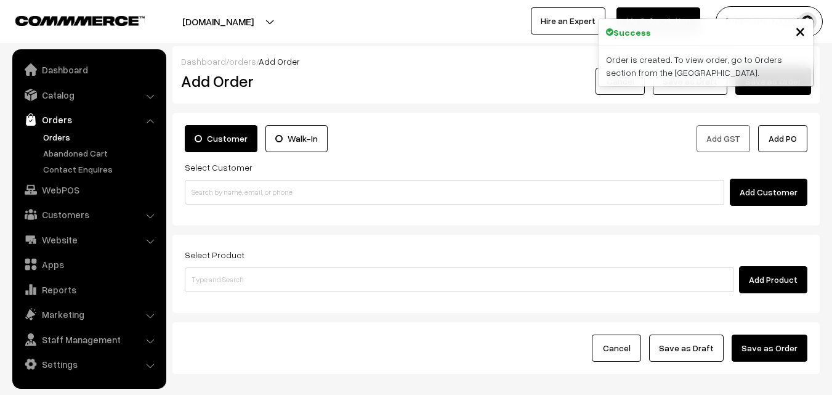
click at [58, 137] on link "Orders" at bounding box center [101, 137] width 122 height 13
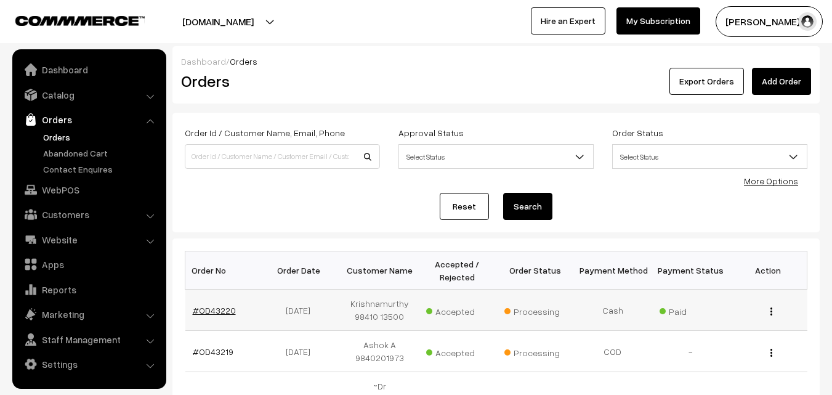
click at [212, 309] on link "#OD43220" at bounding box center [214, 310] width 43 height 10
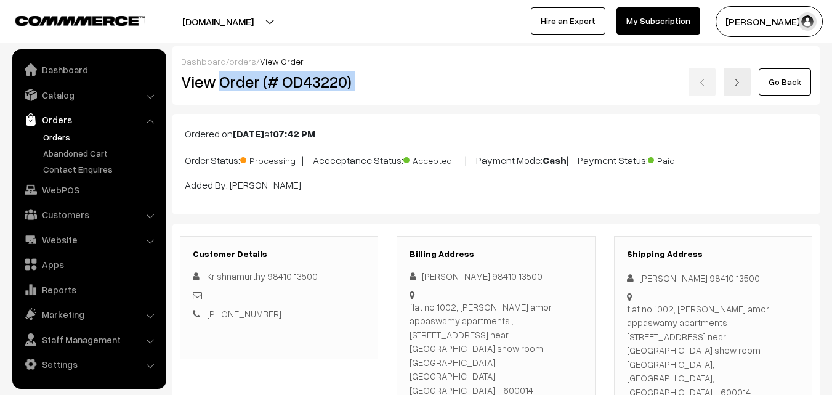
drag, startPoint x: 219, startPoint y: 78, endPoint x: 431, endPoint y: 115, distance: 215.7
click at [432, 73] on div "View Order (# OD43220) Go Back" at bounding box center [496, 82] width 648 height 28
copy div "Order (# OD43220)"
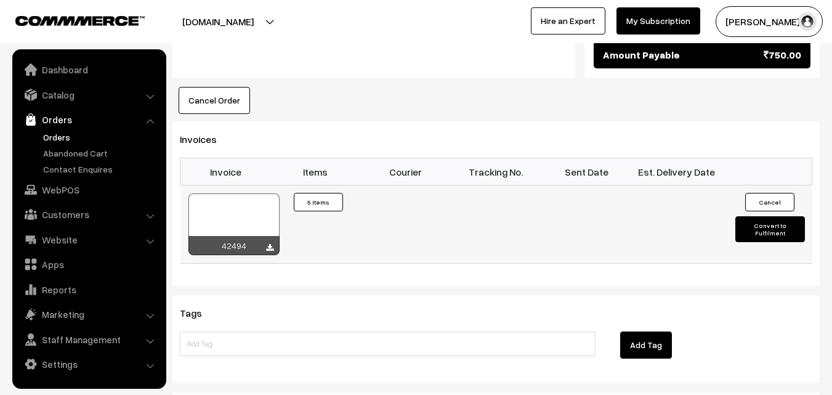
scroll to position [862, 0]
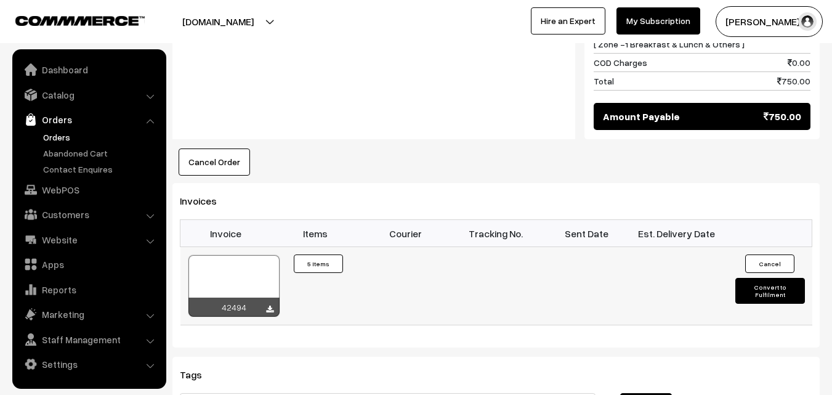
click at [245, 255] on div at bounding box center [233, 286] width 91 height 62
click at [63, 191] on link "WebPOS" at bounding box center [88, 190] width 147 height 22
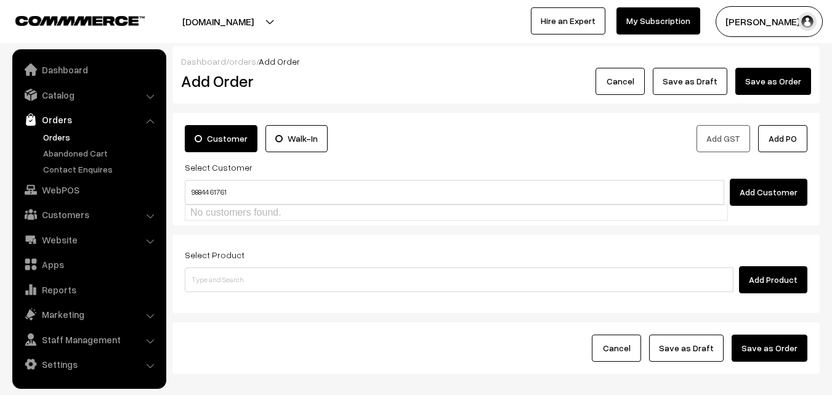
click at [218, 192] on input "98844 61761" at bounding box center [454, 192] width 539 height 25
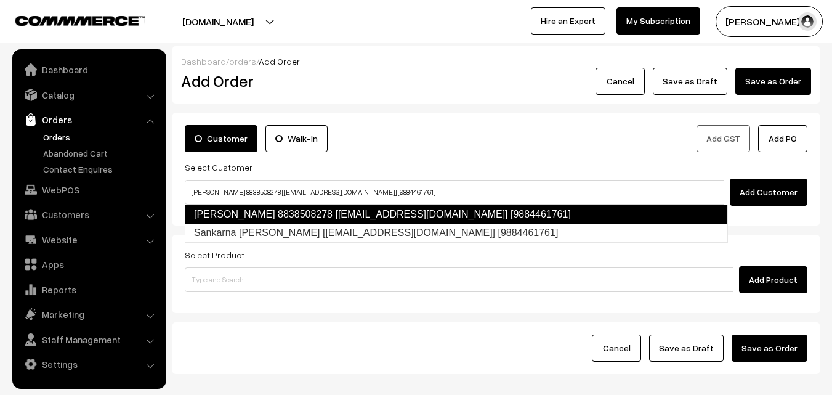
type input "Sankaran pillai 8838508278 [test14@gmail.com] [9884461761]"
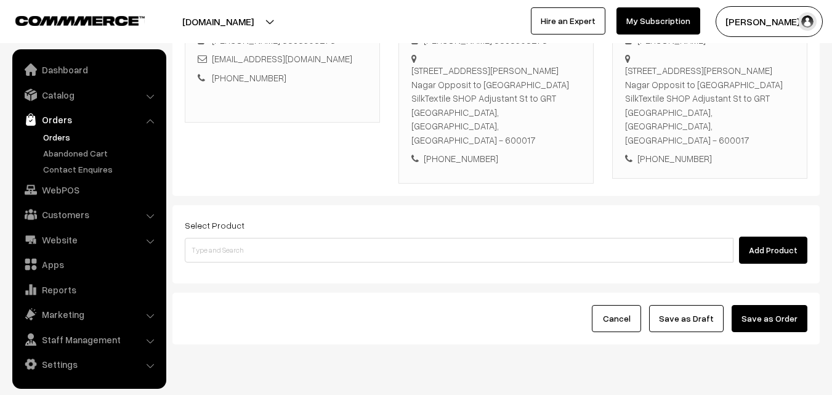
scroll to position [225, 0]
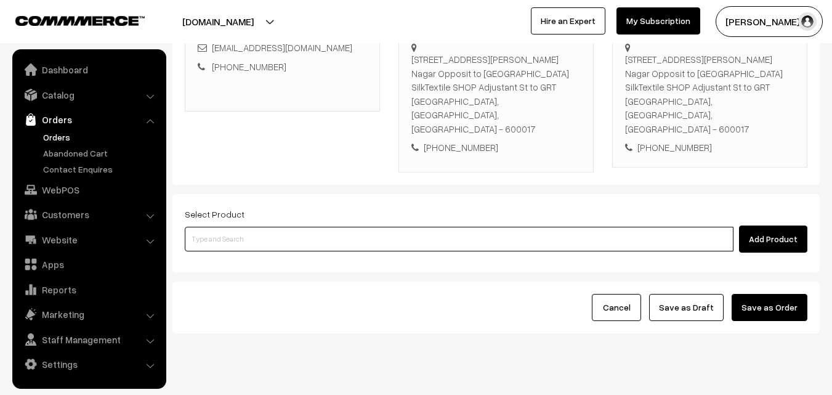
click at [310, 227] on input at bounding box center [459, 239] width 549 height 25
click at [342, 227] on input at bounding box center [459, 239] width 549 height 25
type input "i"
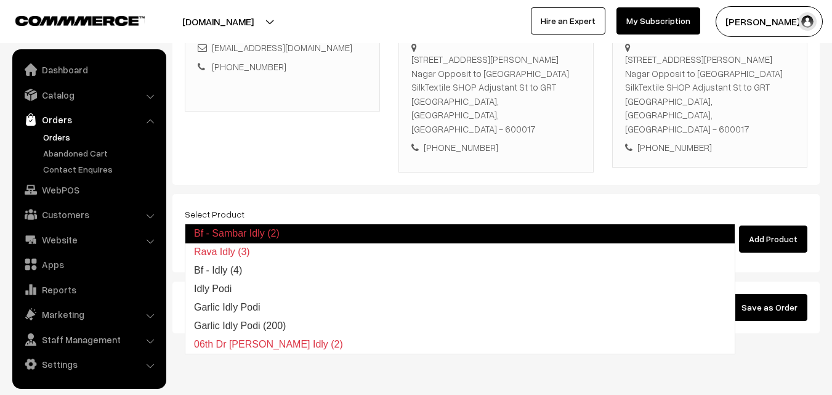
type input "Bf - Idly (4)"
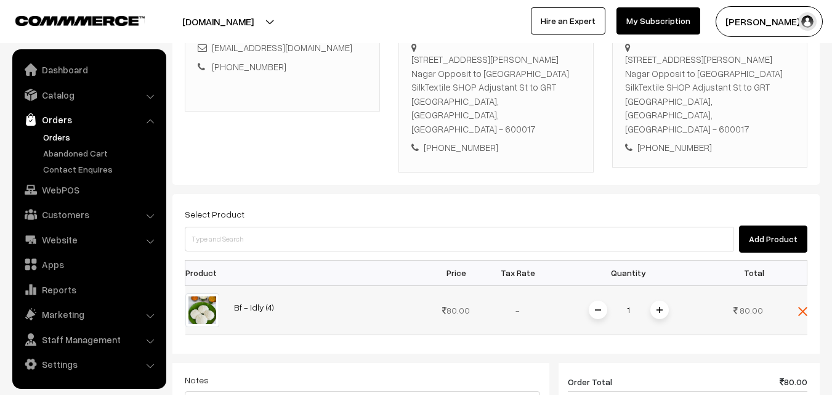
click at [659, 300] on span at bounding box center [659, 309] width 18 height 18
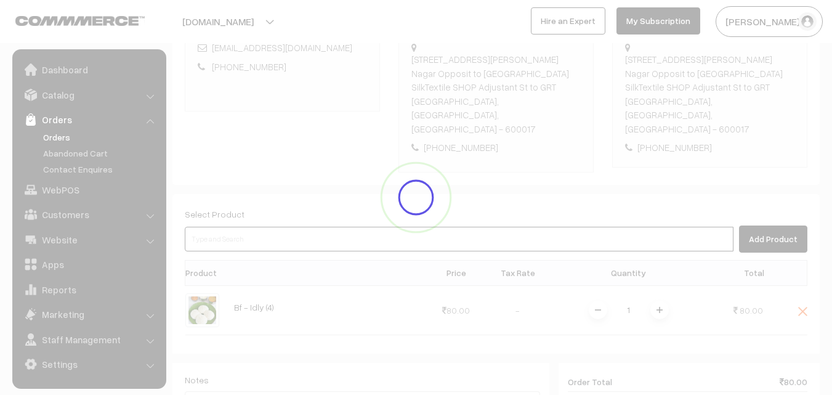
click at [565, 227] on input at bounding box center [459, 239] width 549 height 25
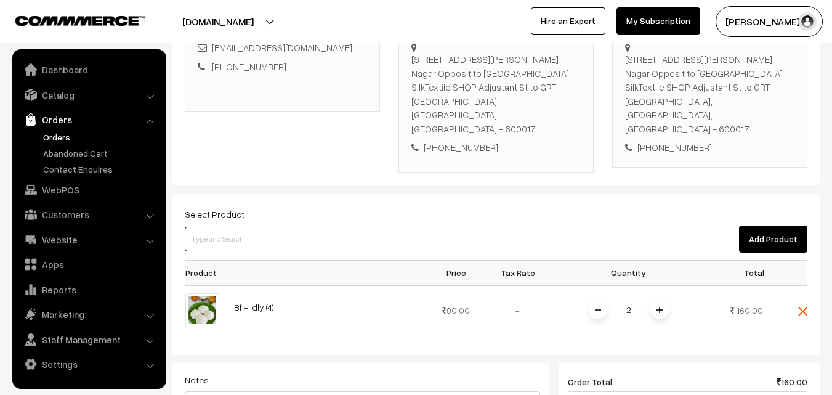
click at [244, 227] on input at bounding box center [459, 239] width 549 height 25
paste input "30th Without Rice..."
type input "30th Without Rice..."
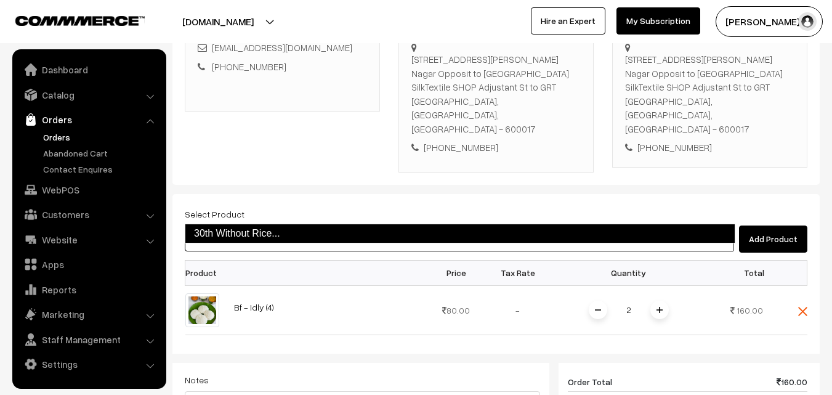
click at [254, 230] on link "30th Without Rice..." at bounding box center [460, 234] width 550 height 20
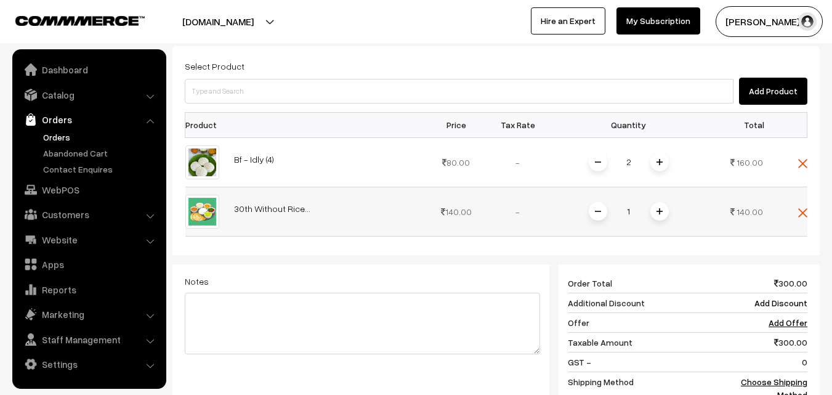
scroll to position [348, 0]
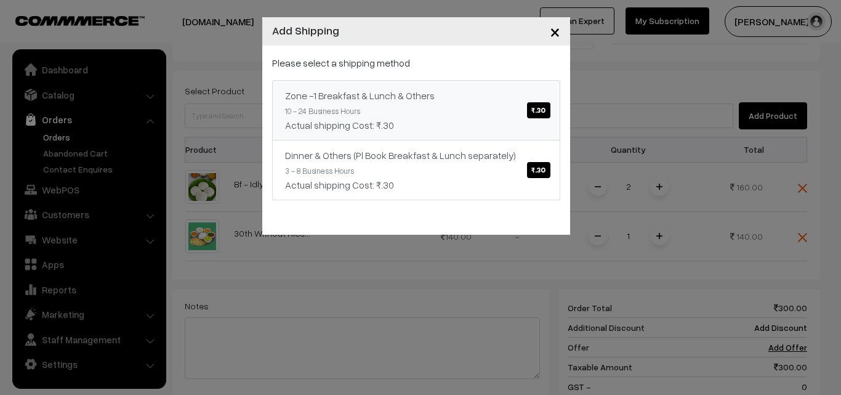
click at [458, 108] on link "Zone -1 Breakfast & Lunch & Others ₹.30 10 - 24 Business Hours Actual shipping …" at bounding box center [416, 110] width 288 height 60
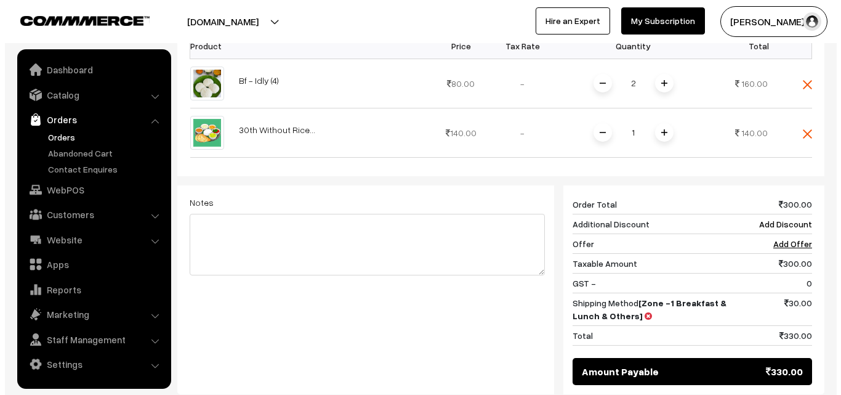
scroll to position [471, 0]
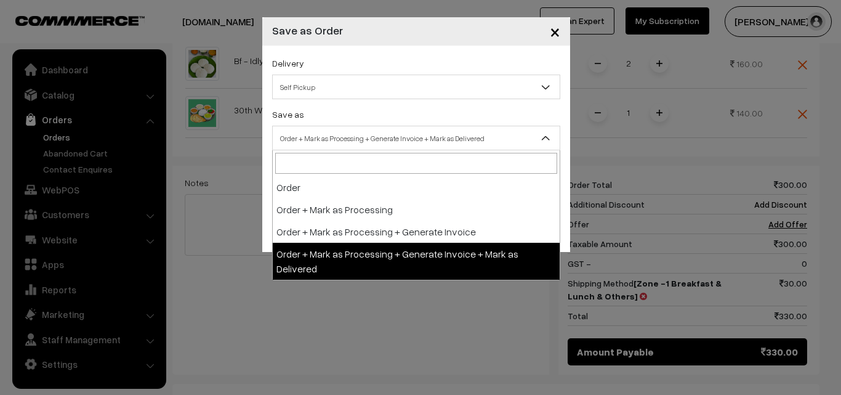
click at [395, 137] on span "Order + Mark as Processing + Generate Invoice + Mark as Delivered" at bounding box center [416, 138] width 287 height 22
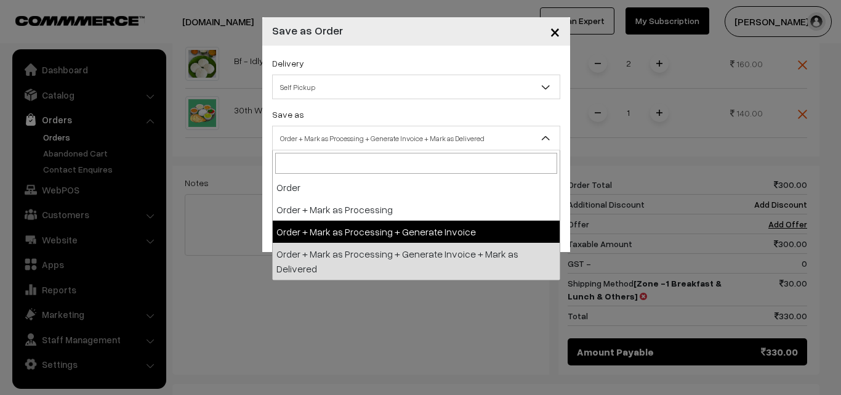
select select "3"
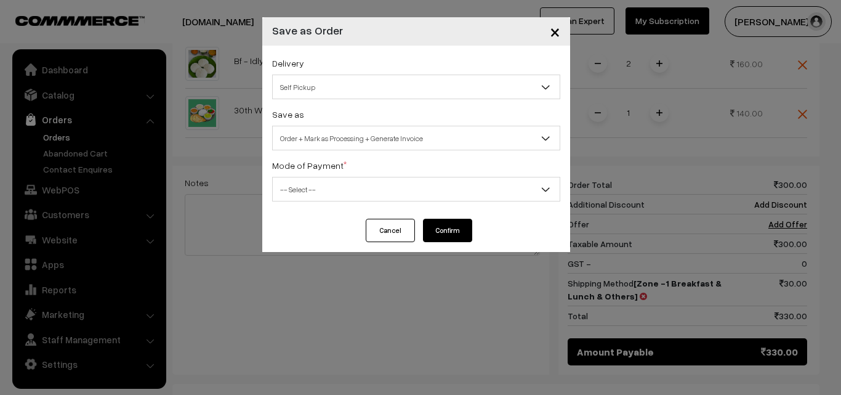
click at [337, 198] on span "-- Select --" at bounding box center [416, 190] width 287 height 22
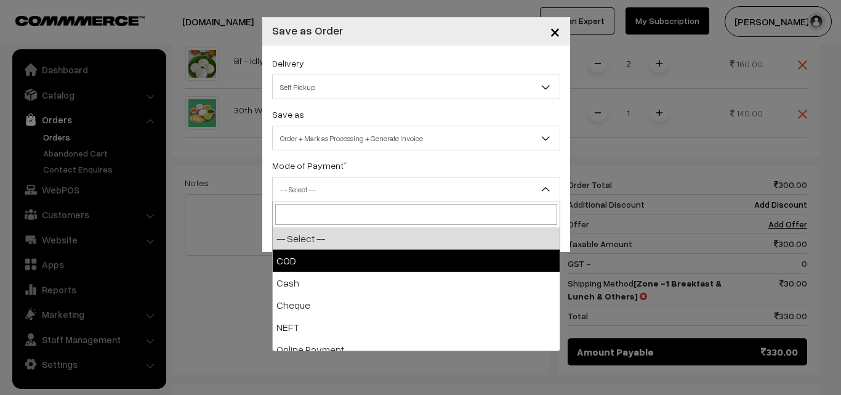
select select "1"
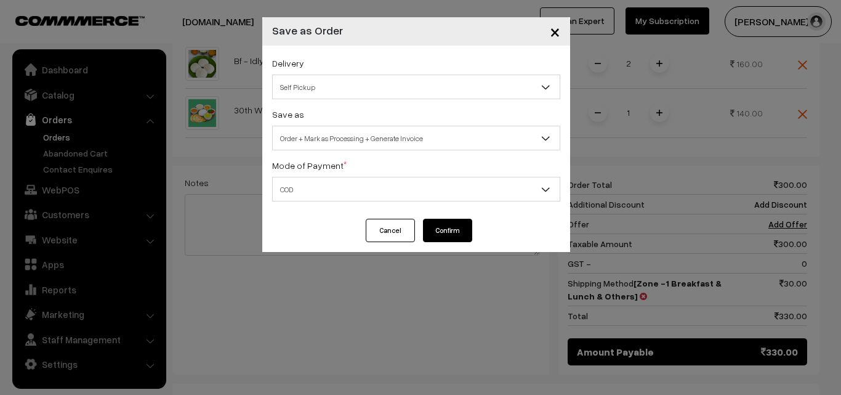
click at [445, 238] on button "Confirm" at bounding box center [447, 230] width 49 height 23
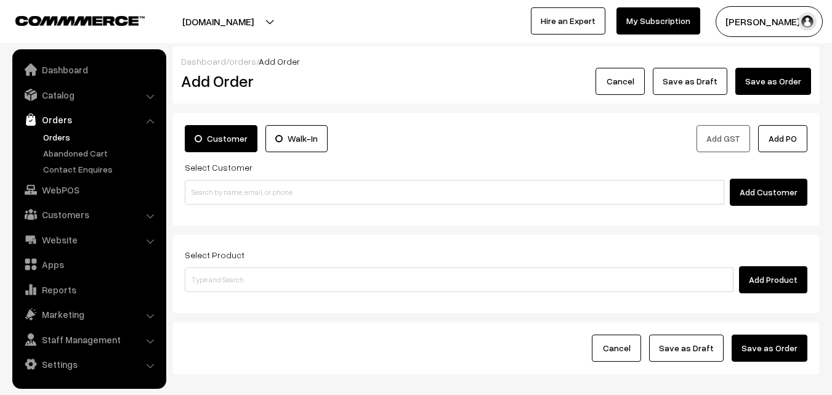
click at [55, 132] on link "Orders" at bounding box center [101, 137] width 122 height 13
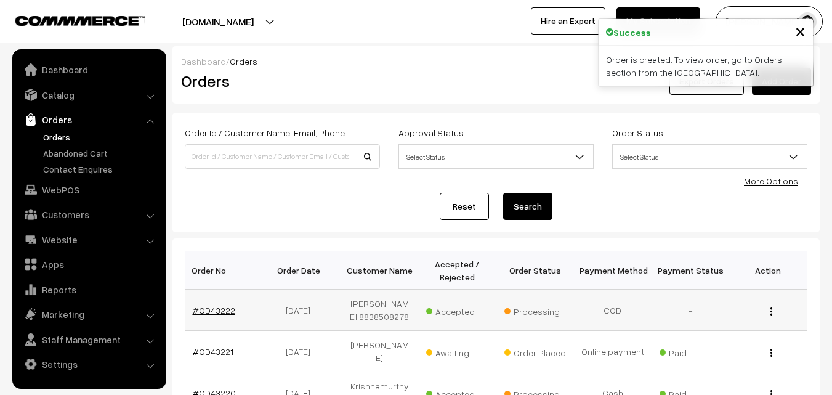
click at [208, 312] on link "#OD43222" at bounding box center [214, 310] width 42 height 10
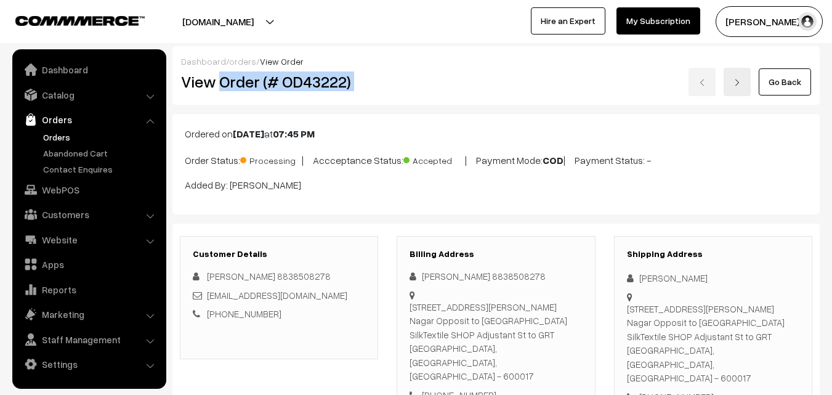
drag, startPoint x: 224, startPoint y: 76, endPoint x: 405, endPoint y: 68, distance: 181.2
click at [415, 70] on div "View Order (# OD43222) Go Back" at bounding box center [496, 82] width 648 height 28
copy div "Order (# OD43222)"
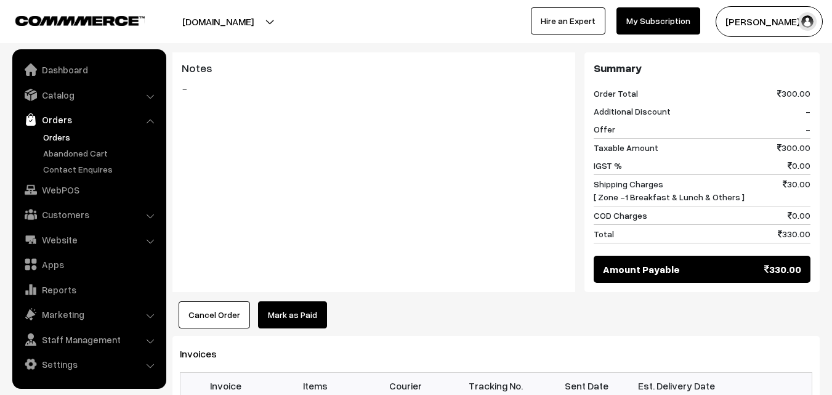
scroll to position [739, 0]
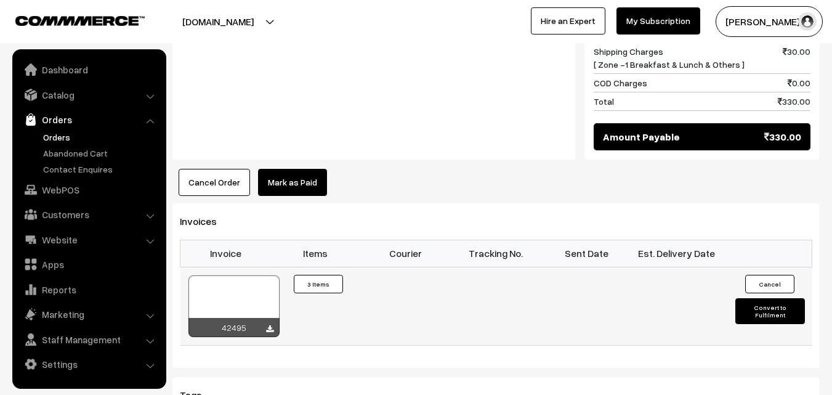
click at [258, 275] on div at bounding box center [233, 306] width 91 height 62
click at [69, 139] on link "Orders" at bounding box center [101, 137] width 122 height 13
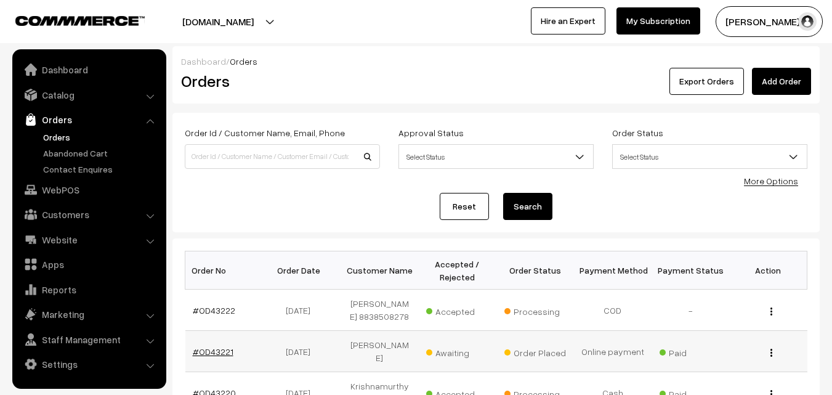
click at [214, 347] on link "#OD43221" at bounding box center [213, 351] width 41 height 10
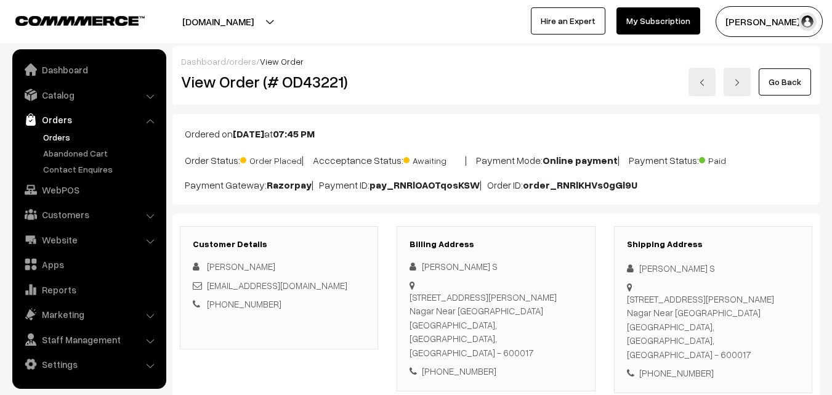
scroll to position [123, 0]
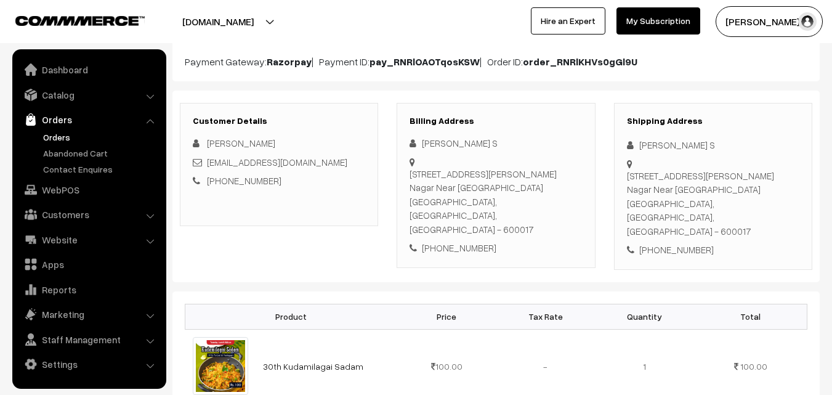
click at [467, 225] on div "[PERSON_NAME] S [STREET_ADDRESS][PERSON_NAME] [PHONE_NUMBER]" at bounding box center [495, 195] width 172 height 119
click at [462, 241] on div "[PHONE_NUMBER]" at bounding box center [495, 248] width 172 height 14
copy div "9884396608"
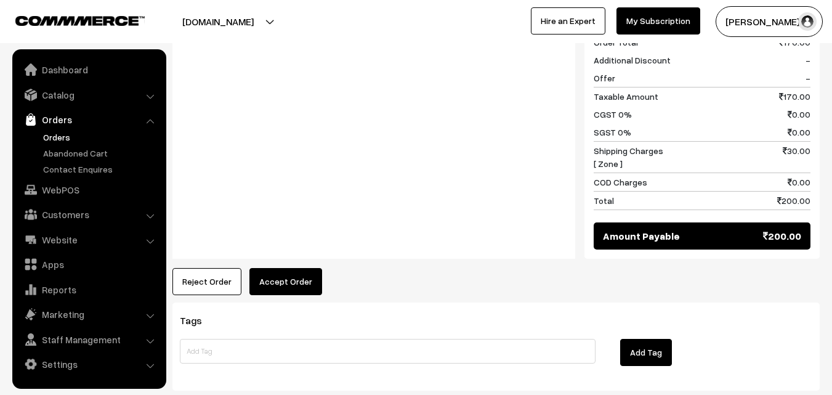
click at [282, 268] on button "Accept Order" at bounding box center [285, 281] width 73 height 27
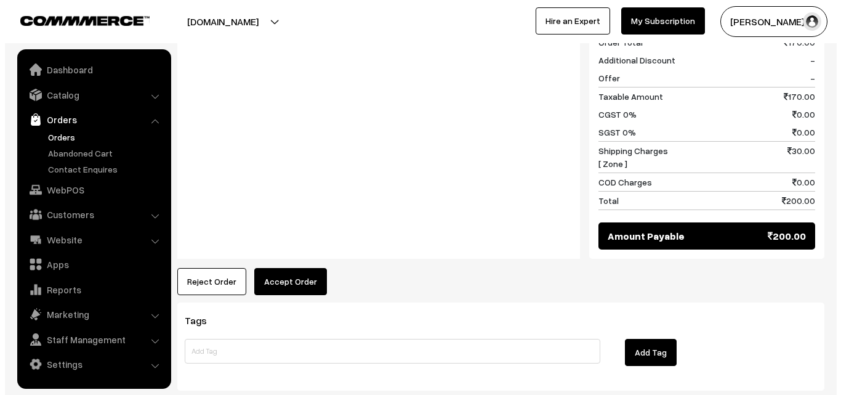
scroll to position [638, 0]
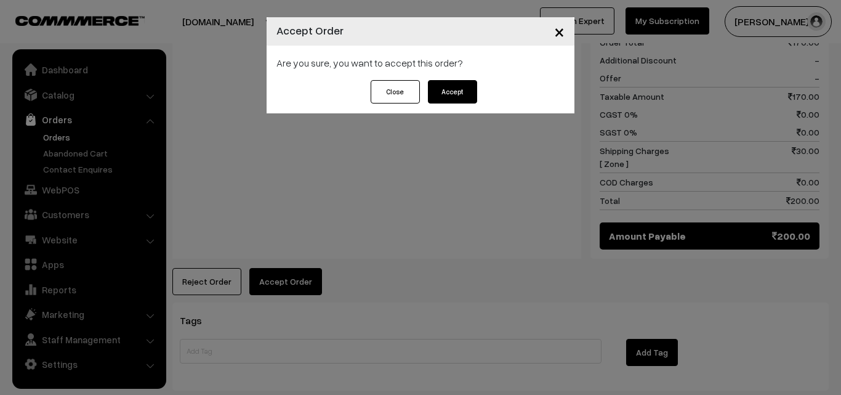
click at [448, 87] on button "Accept" at bounding box center [452, 91] width 49 height 23
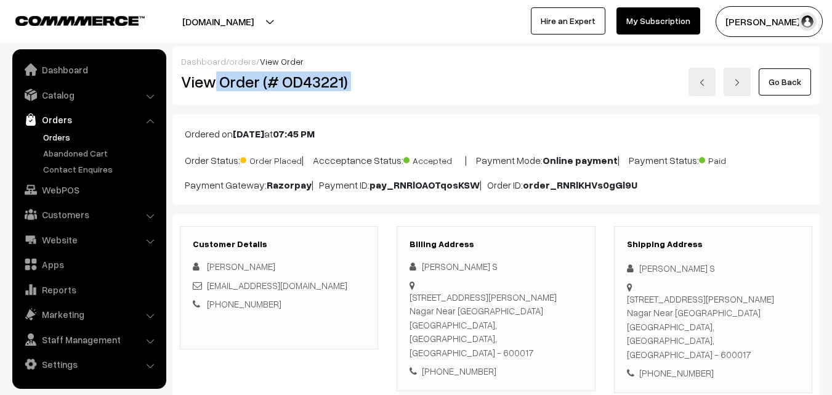
drag, startPoint x: 215, startPoint y: 81, endPoint x: 417, endPoint y: 82, distance: 202.6
click at [422, 83] on div "View Order (# OD43221) Go Back" at bounding box center [496, 82] width 648 height 28
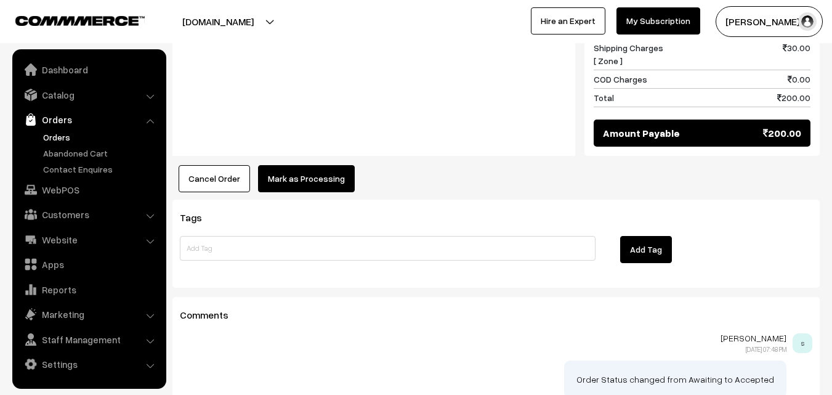
click at [326, 165] on button "Mark as Processing" at bounding box center [306, 178] width 97 height 27
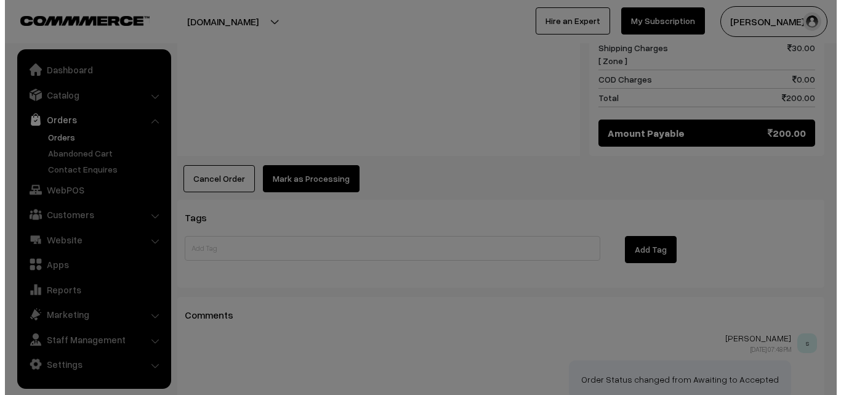
scroll to position [741, 0]
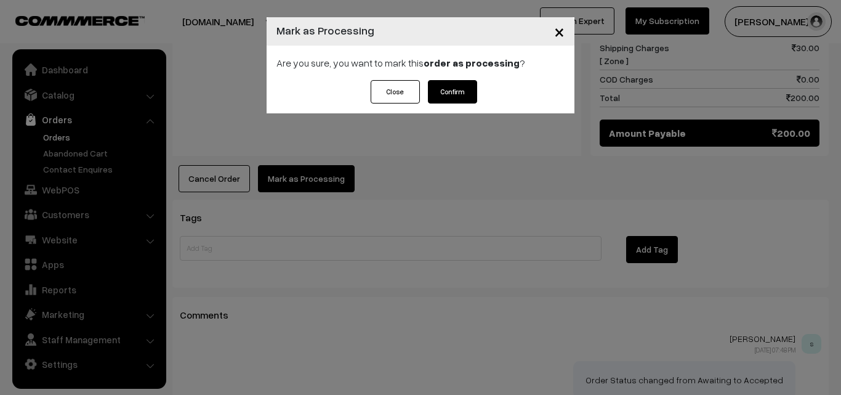
click at [460, 92] on button "Confirm" at bounding box center [452, 91] width 49 height 23
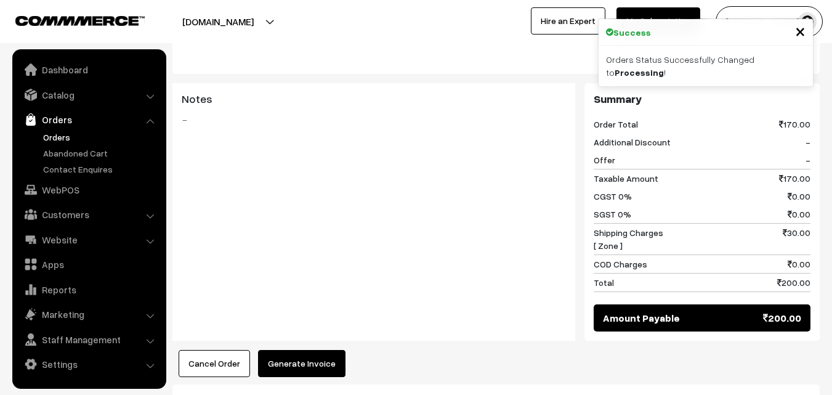
click at [295, 350] on button "Generate Invoice" at bounding box center [301, 363] width 87 height 27
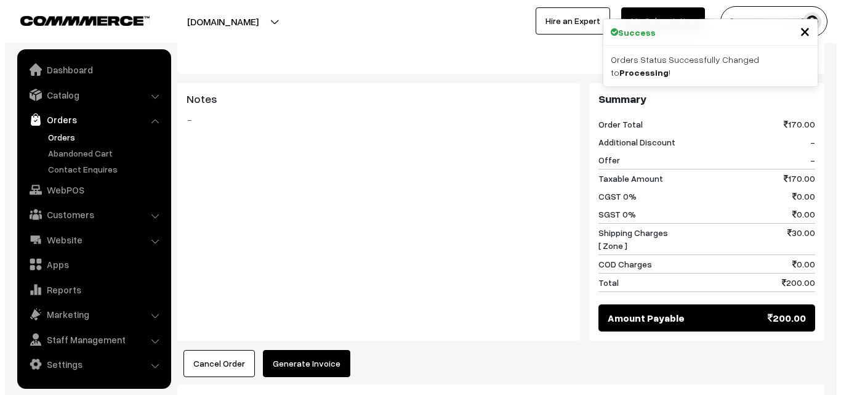
scroll to position [555, 0]
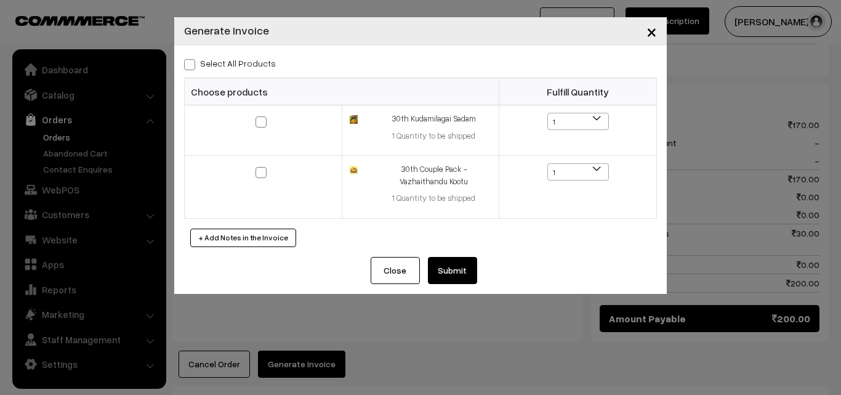
click at [243, 57] on label "Select All Products" at bounding box center [230, 63] width 92 height 13
click at [192, 58] on input "Select All Products" at bounding box center [188, 62] width 8 height 8
checkbox input "true"
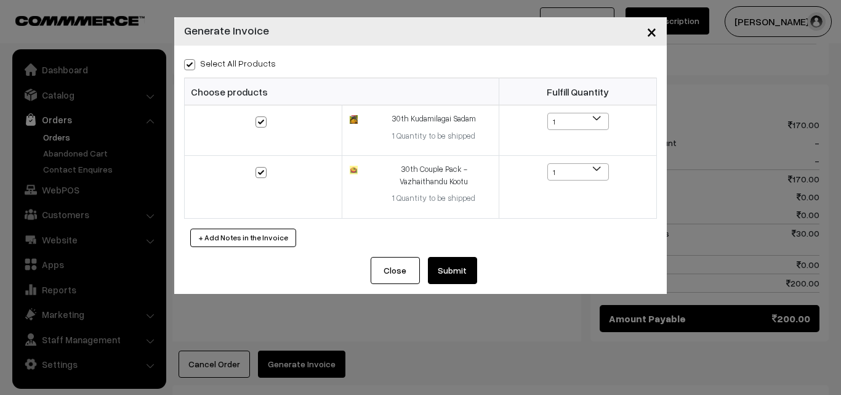
click at [457, 272] on button "Submit" at bounding box center [452, 270] width 49 height 27
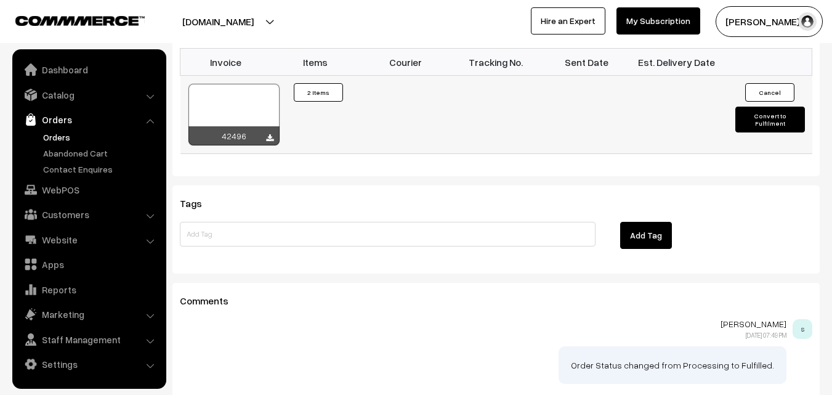
scroll to position [924, 0]
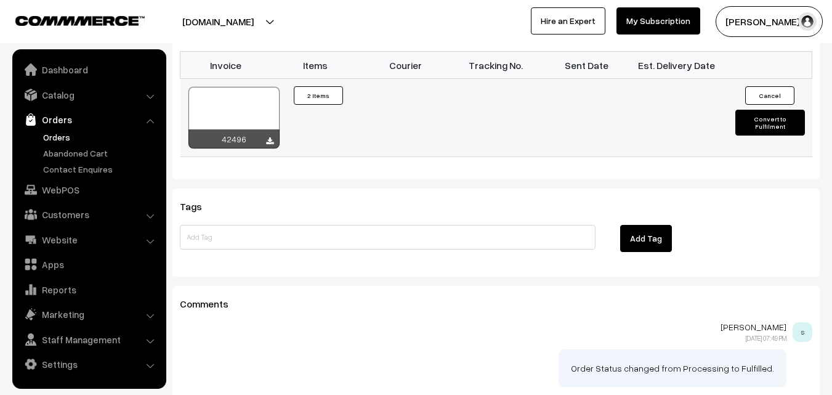
click at [237, 87] on div at bounding box center [233, 118] width 91 height 62
click at [65, 135] on link "Orders" at bounding box center [101, 137] width 122 height 13
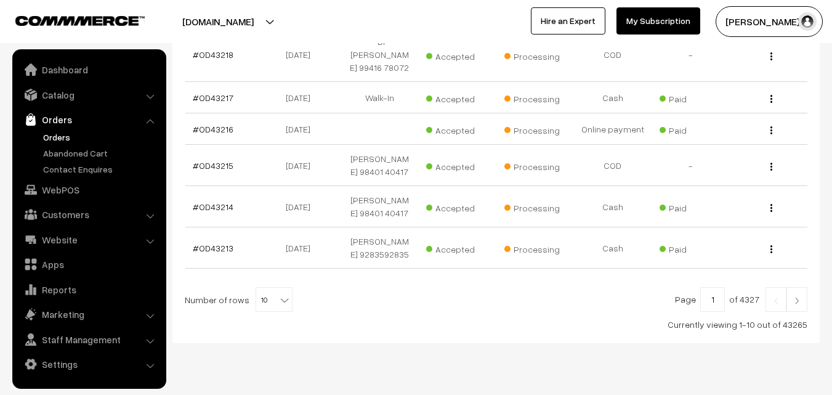
scroll to position [432, 0]
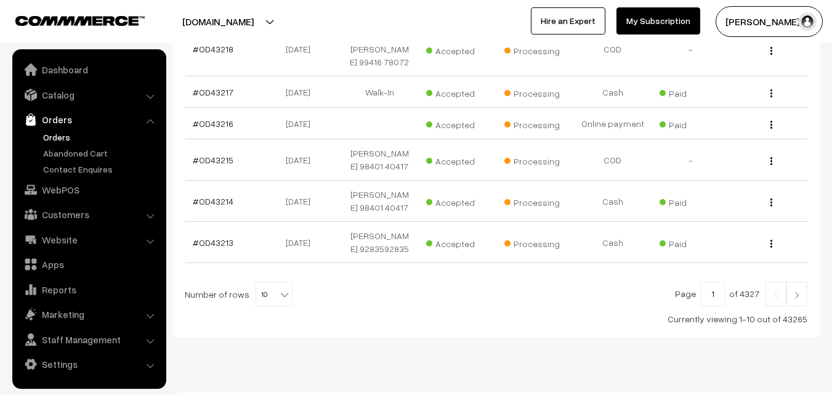
click at [278, 288] on b at bounding box center [284, 294] width 12 height 12
select select "100"
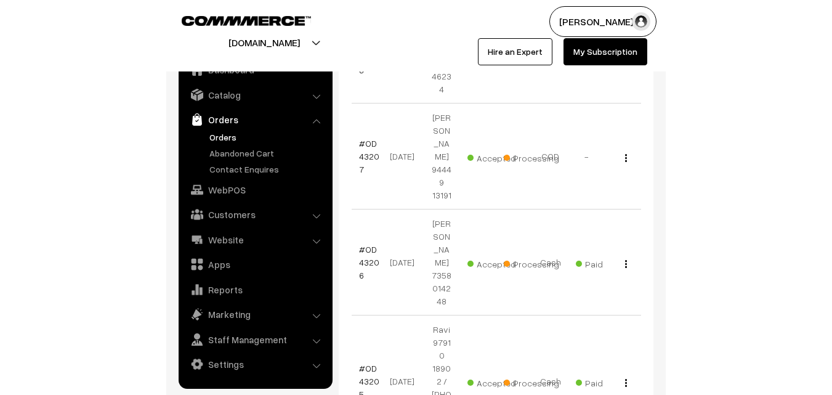
scroll to position [862, 0]
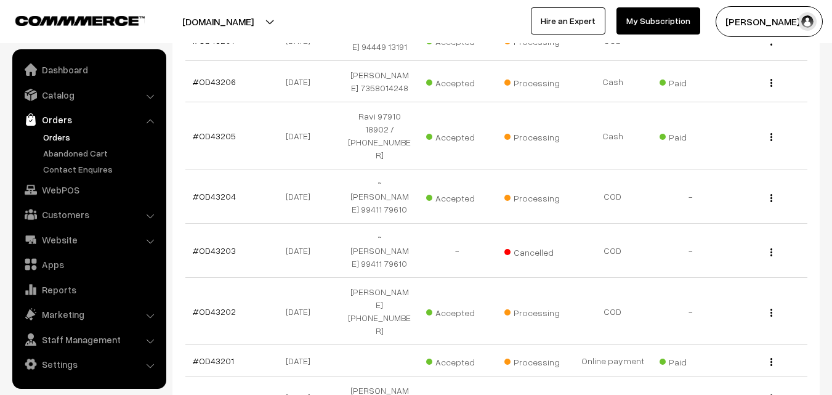
scroll to position [862, 0]
click at [58, 135] on link "Orders" at bounding box center [101, 137] width 122 height 13
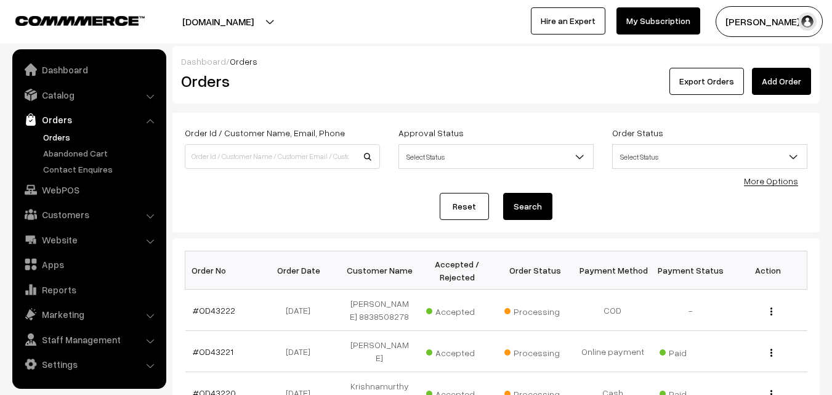
click at [59, 136] on link "Orders" at bounding box center [101, 137] width 122 height 13
click at [55, 135] on link "Orders" at bounding box center [101, 137] width 122 height 13
click at [50, 134] on link "Orders" at bounding box center [101, 137] width 122 height 13
click at [55, 135] on link "Orders" at bounding box center [101, 137] width 122 height 13
click at [58, 138] on link "Orders" at bounding box center [101, 137] width 122 height 13
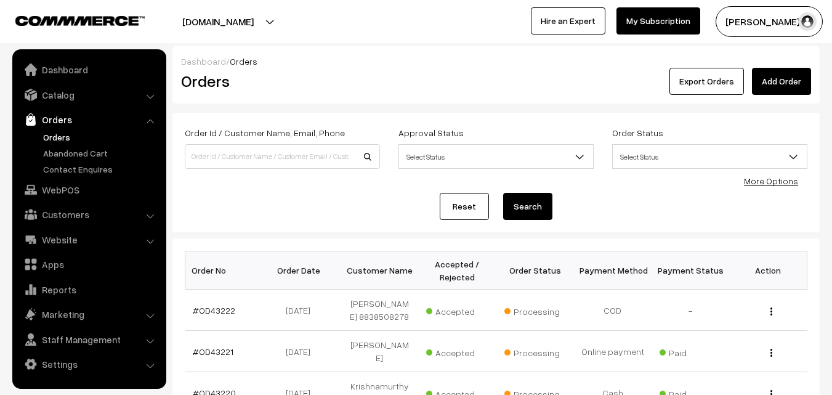
click at [54, 131] on link "Orders" at bounding box center [101, 137] width 122 height 13
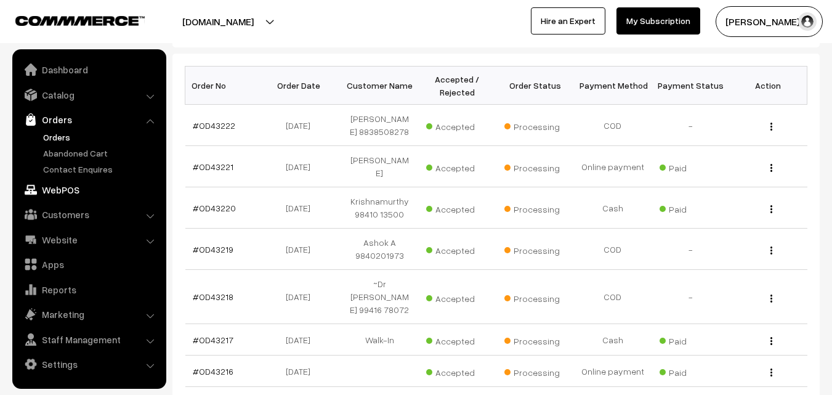
click at [59, 191] on link "WebPOS" at bounding box center [88, 190] width 147 height 22
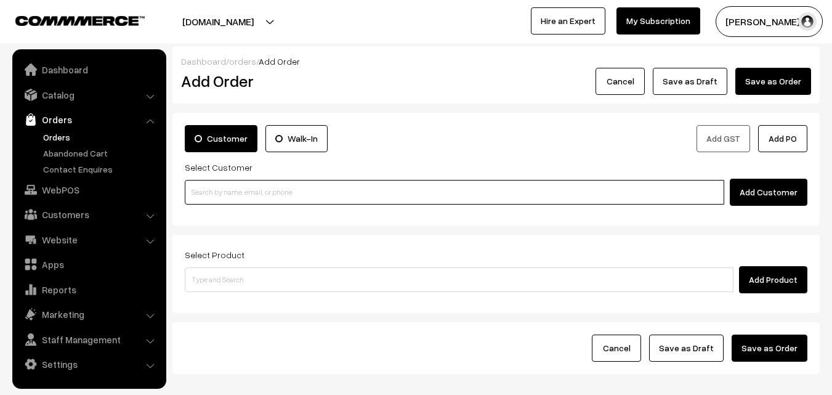
paste input "98402 01222"
click at [249, 193] on input at bounding box center [454, 192] width 539 height 25
click at [211, 183] on input "98402 01222" at bounding box center [454, 192] width 539 height 25
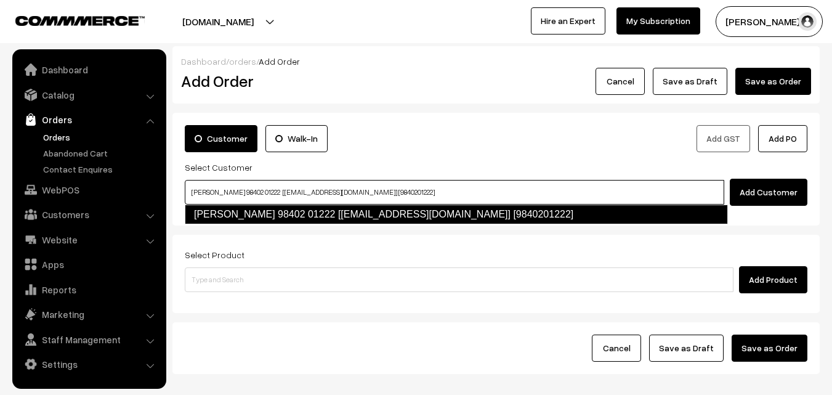
type input "Girija 98402 01222 [test875@gmail.com] [9840201222]"
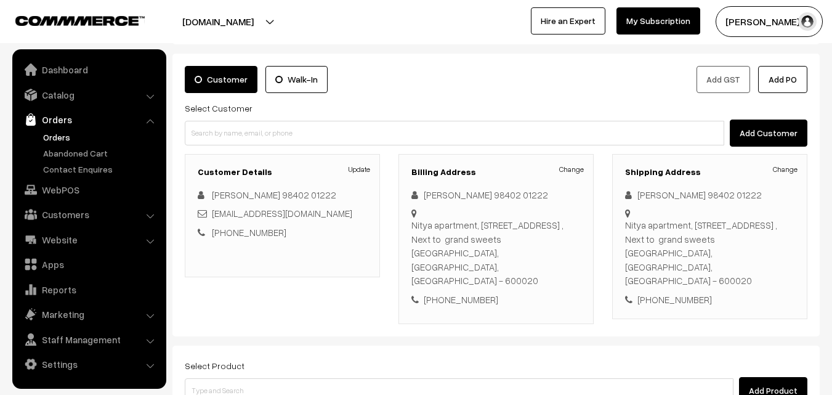
scroll to position [123, 0]
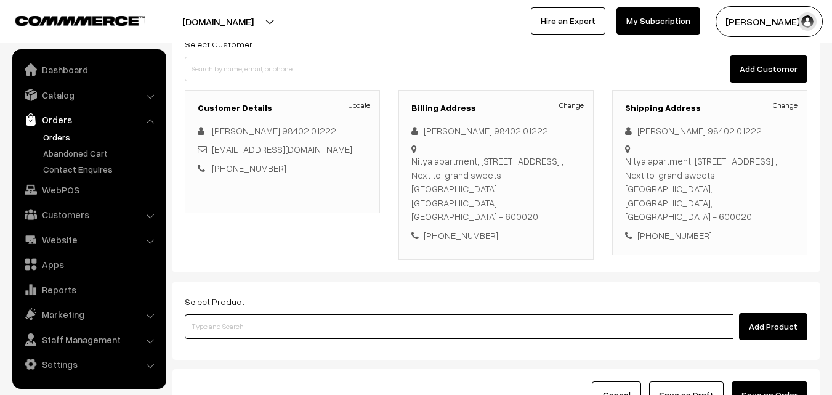
click at [304, 314] on input at bounding box center [459, 326] width 549 height 25
type input "a"
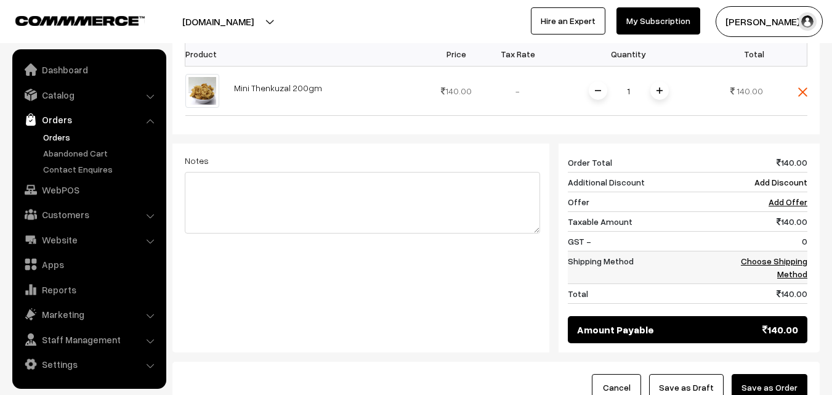
scroll to position [431, 0]
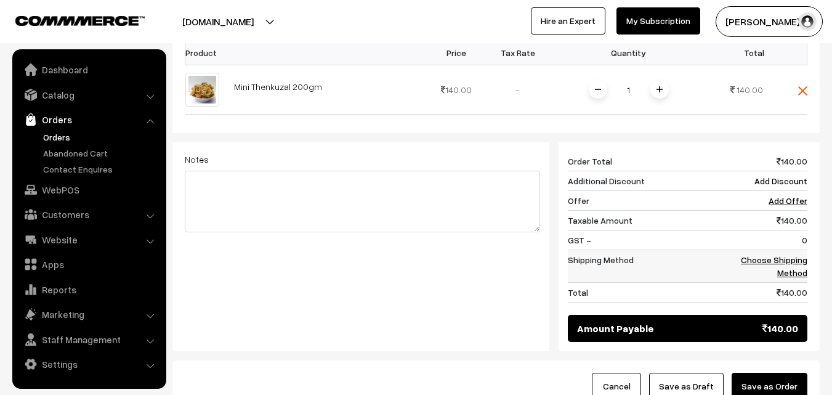
click at [796, 254] on link "Choose Shipping Method" at bounding box center [774, 265] width 66 height 23
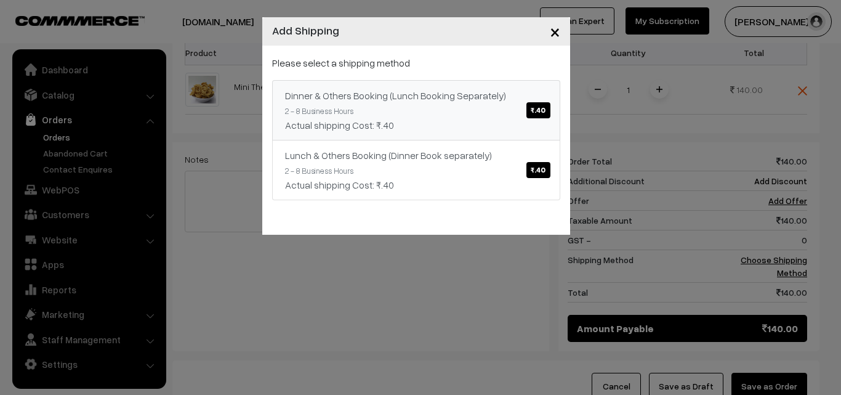
click at [473, 119] on div "Actual shipping Cost: ₹.40" at bounding box center [416, 125] width 262 height 15
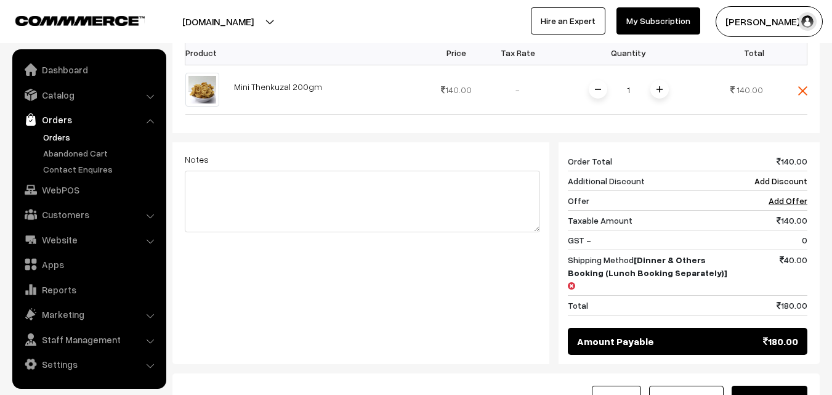
scroll to position [62, 0]
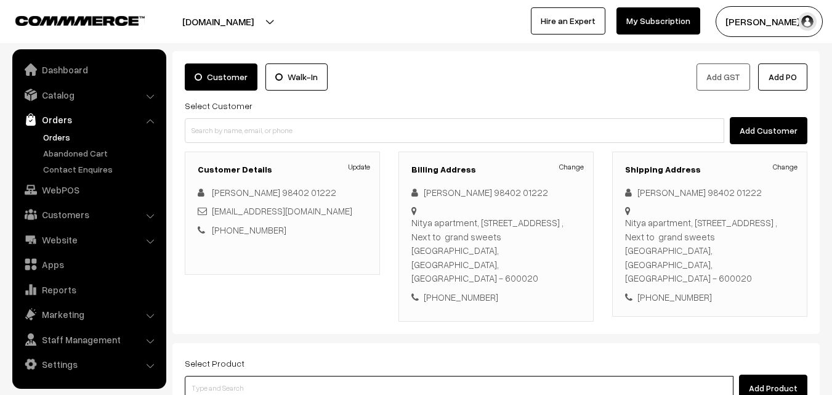
click at [424, 376] on input at bounding box center [459, 388] width 549 height 25
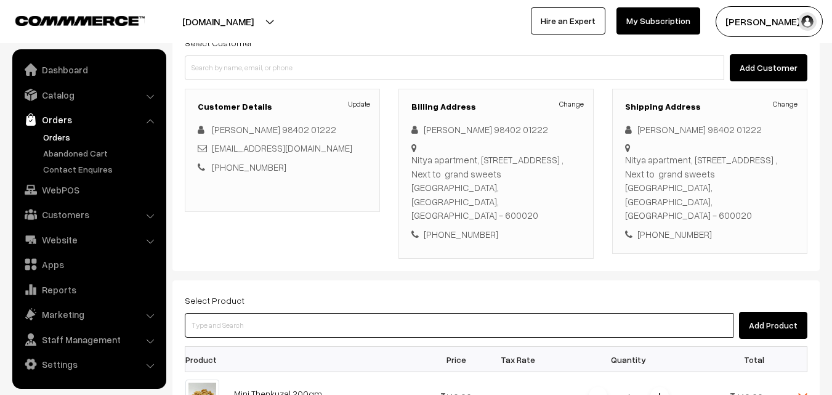
scroll to position [246, 0]
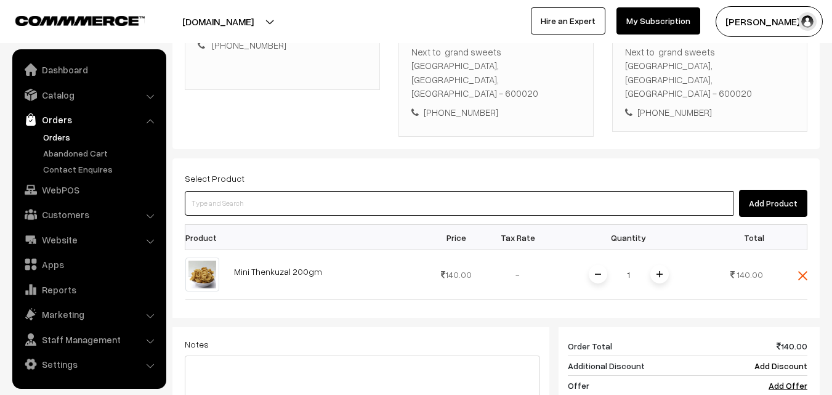
click at [286, 191] on input at bounding box center [459, 203] width 549 height 25
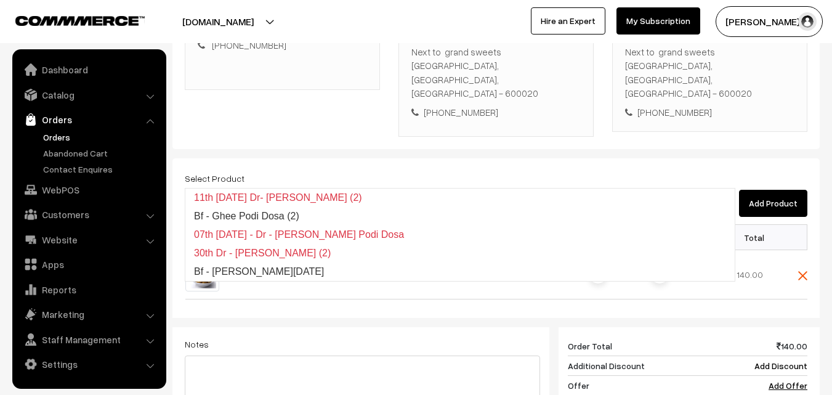
type input "Bf - Ghee Pongal"
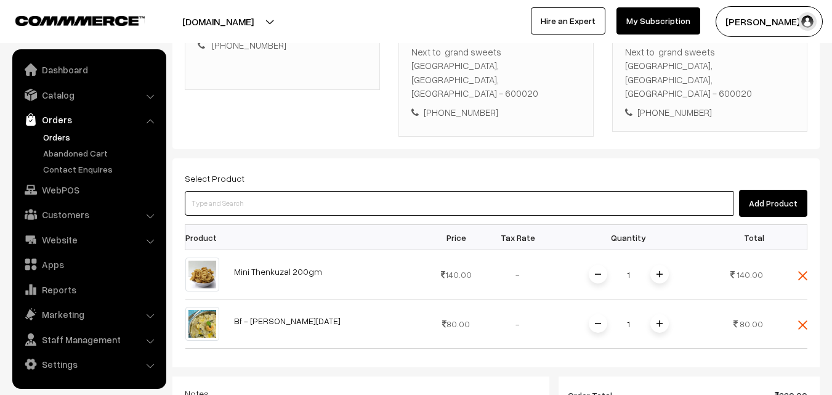
click at [286, 191] on input at bounding box center [459, 203] width 549 height 25
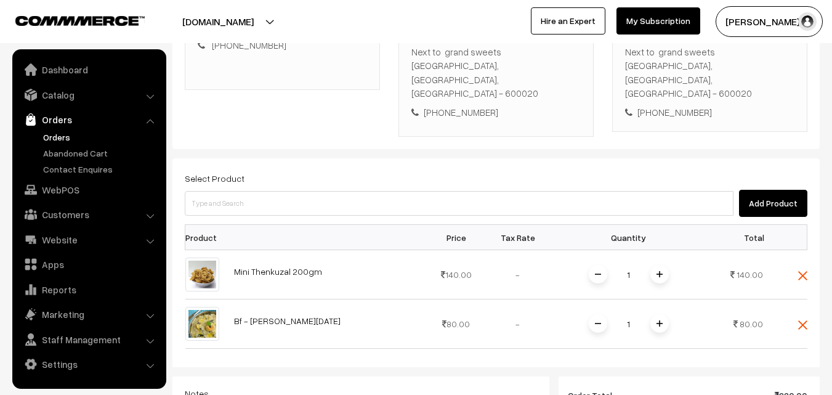
click at [320, 225] on th at bounding box center [326, 237] width 199 height 25
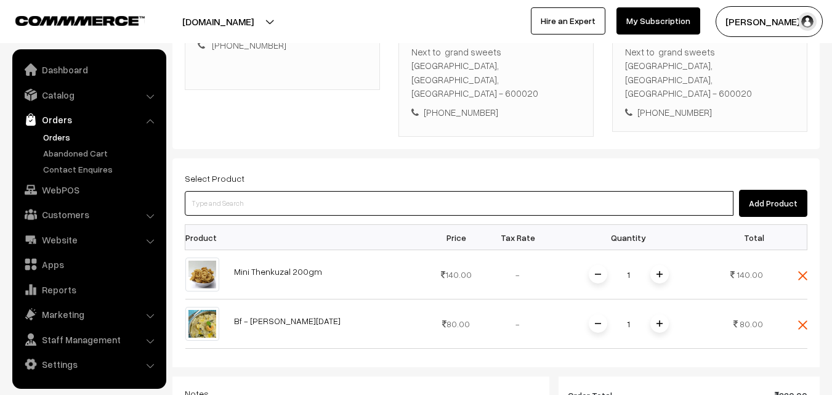
click at [319, 191] on input at bounding box center [459, 203] width 549 height 25
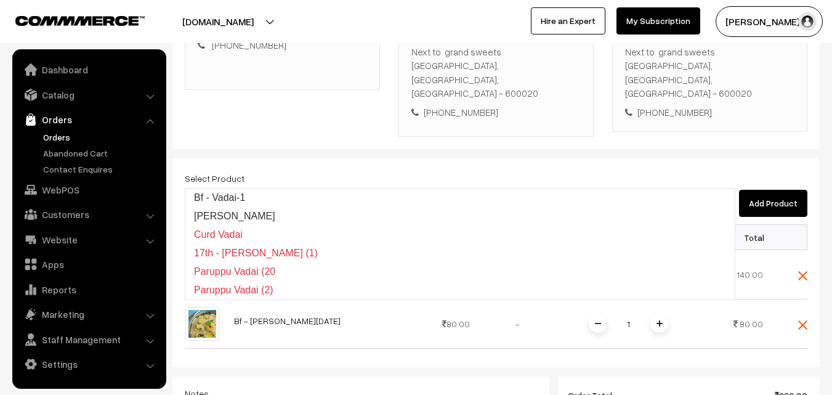
type input "Bf - Vadai-1"
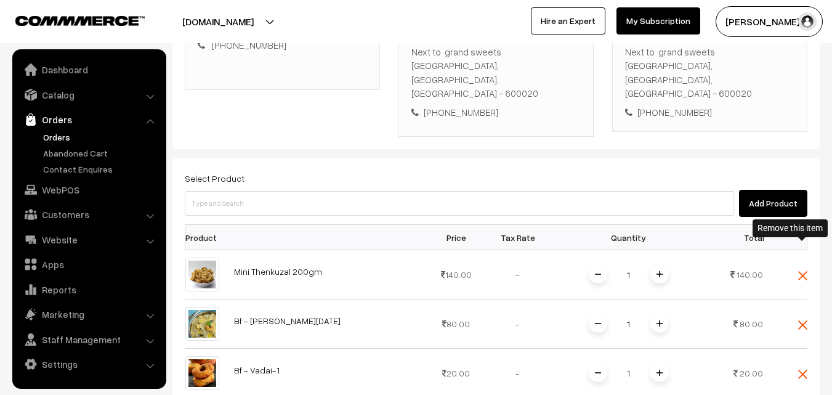
click at [803, 271] on img at bounding box center [802, 275] width 9 height 9
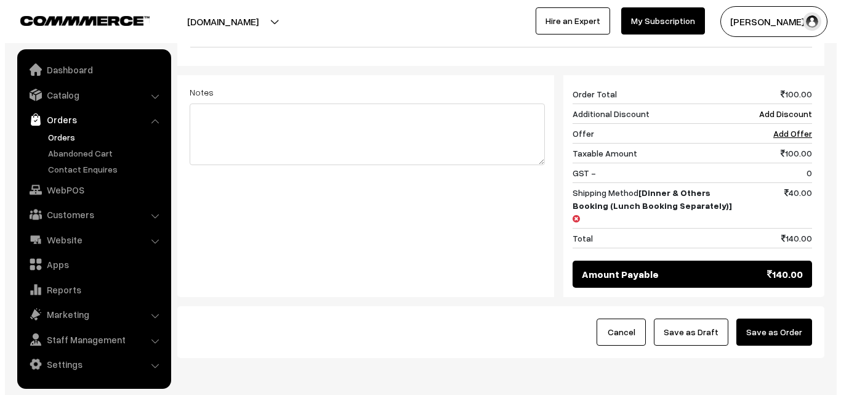
scroll to position [559, 0]
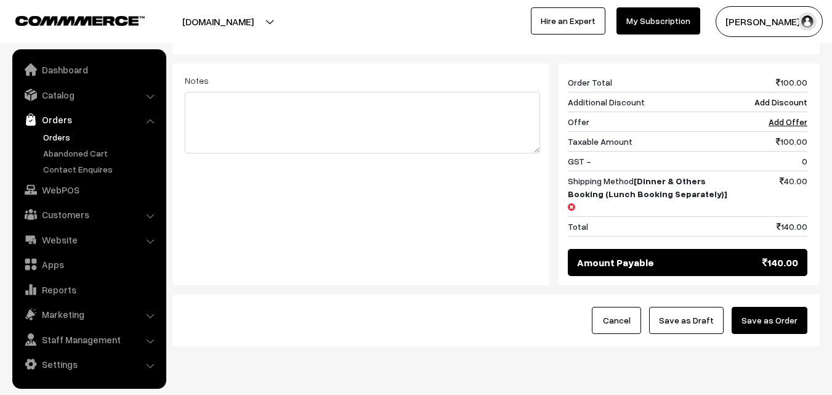
click at [782, 307] on button "Save as Order" at bounding box center [769, 320] width 76 height 27
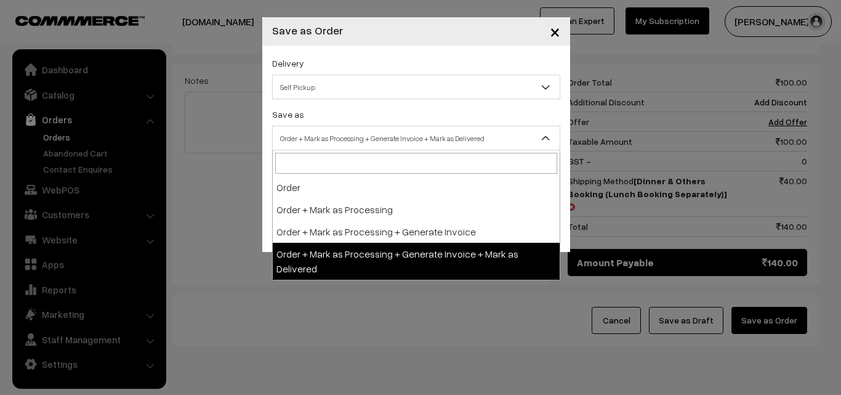
click at [377, 140] on span "Order + Mark as Processing + Generate Invoice + Mark as Delivered" at bounding box center [416, 138] width 287 height 22
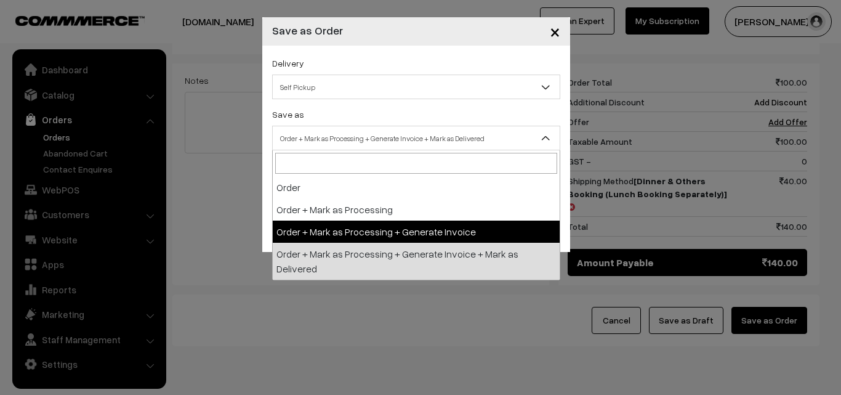
select select "3"
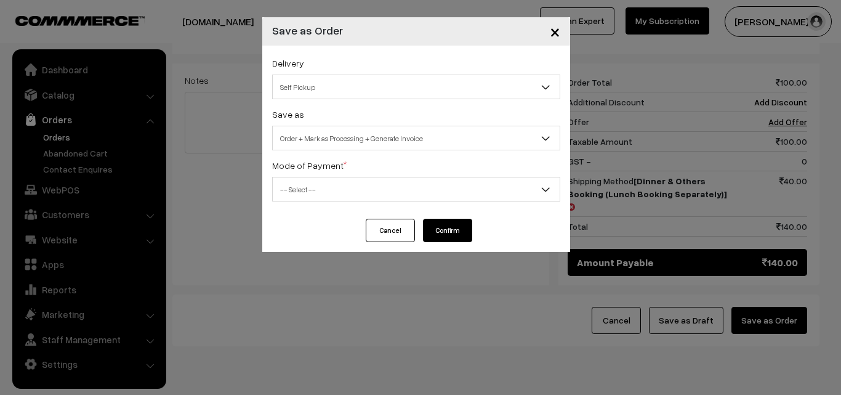
click at [341, 189] on span "-- Select --" at bounding box center [416, 190] width 287 height 22
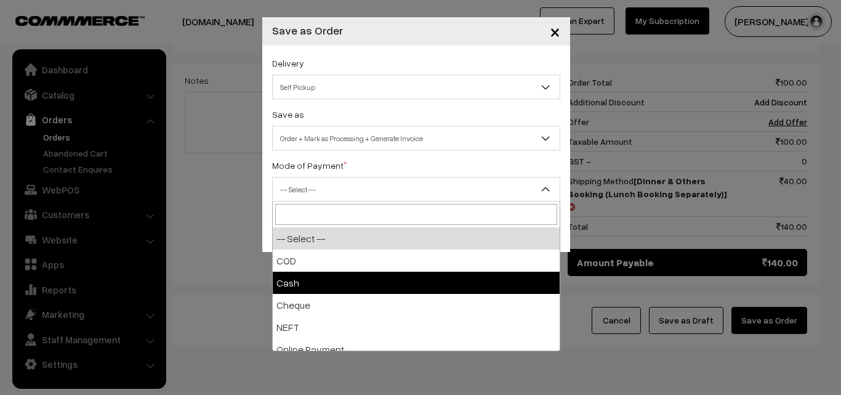
select select "2"
checkbox input "true"
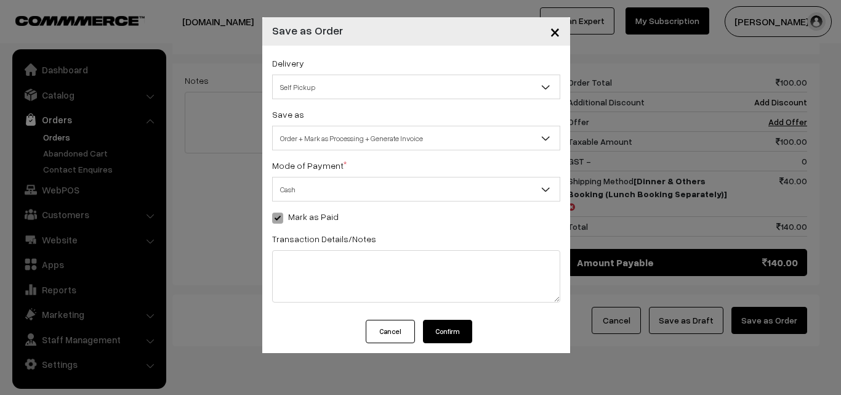
click at [435, 322] on button "Confirm" at bounding box center [447, 331] width 49 height 23
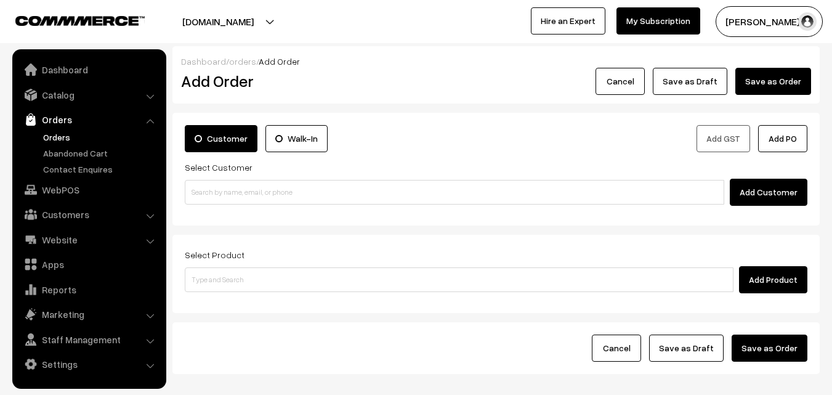
click at [62, 134] on link "Orders" at bounding box center [101, 137] width 122 height 13
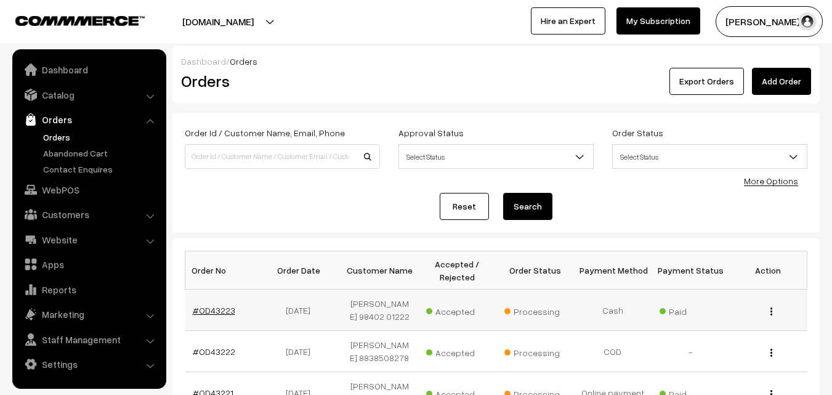
click at [219, 313] on link "#OD43223" at bounding box center [214, 310] width 42 height 10
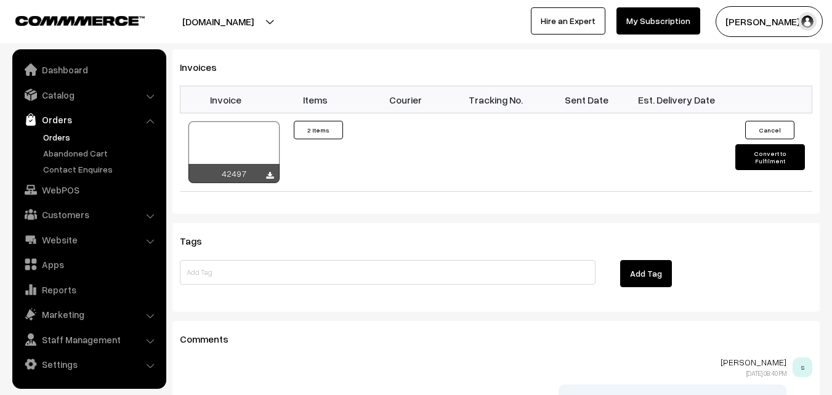
scroll to position [924, 0]
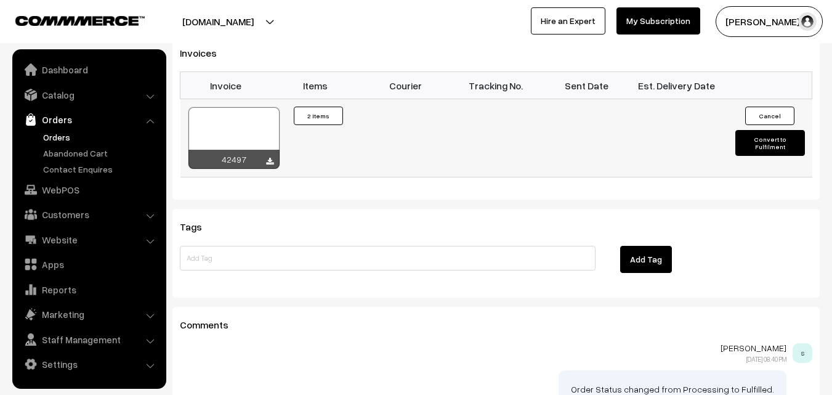
click at [222, 107] on div at bounding box center [233, 138] width 91 height 62
click at [65, 137] on link "Orders" at bounding box center [101, 137] width 122 height 13
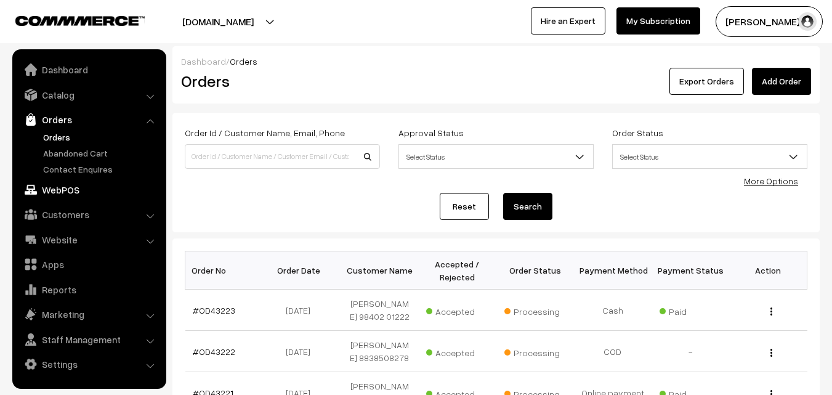
click at [72, 193] on link "WebPOS" at bounding box center [88, 190] width 147 height 22
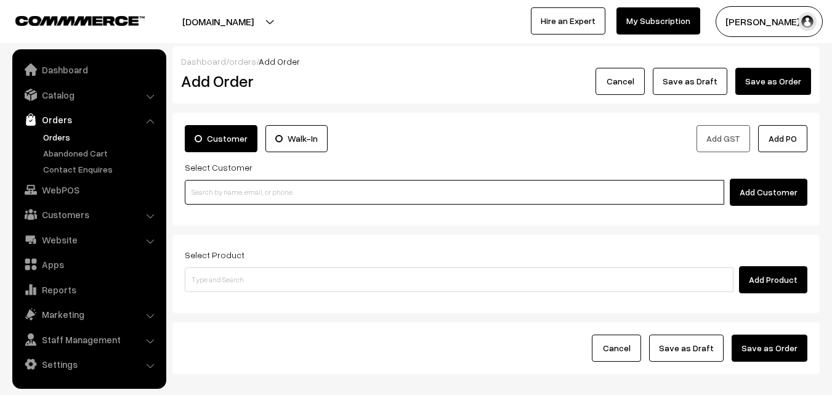
click at [237, 188] on input at bounding box center [454, 192] width 539 height 25
paste input "89392 59675"
click at [212, 190] on input "89392 59675" at bounding box center [454, 192] width 539 height 25
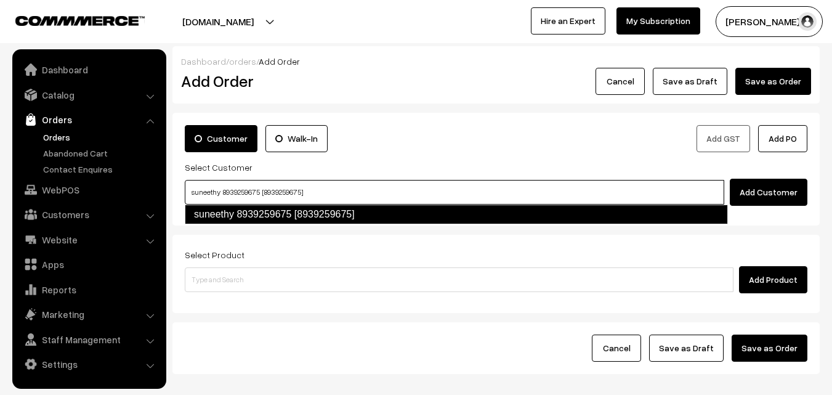
type input "suneethy 8939259675 [8939259675]"
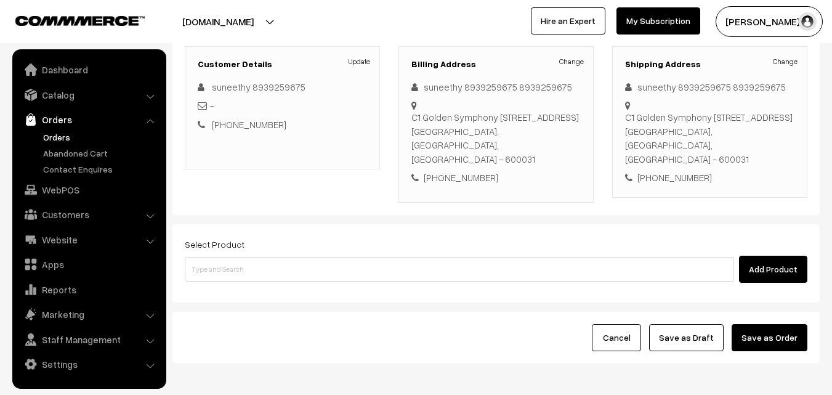
scroll to position [225, 0]
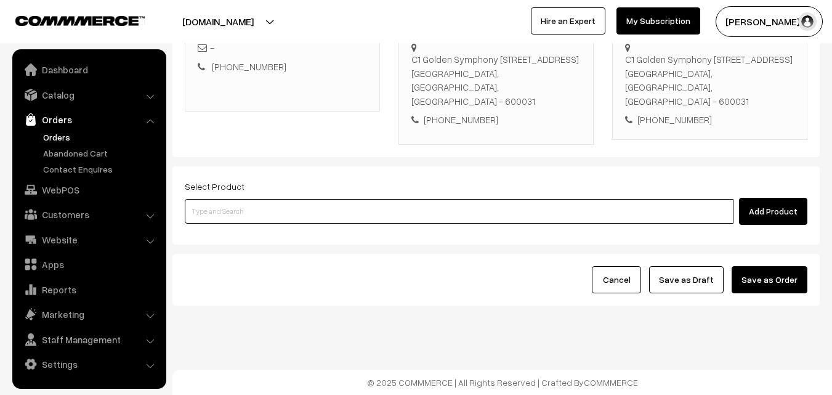
click at [284, 208] on input at bounding box center [459, 211] width 549 height 25
type input "a"
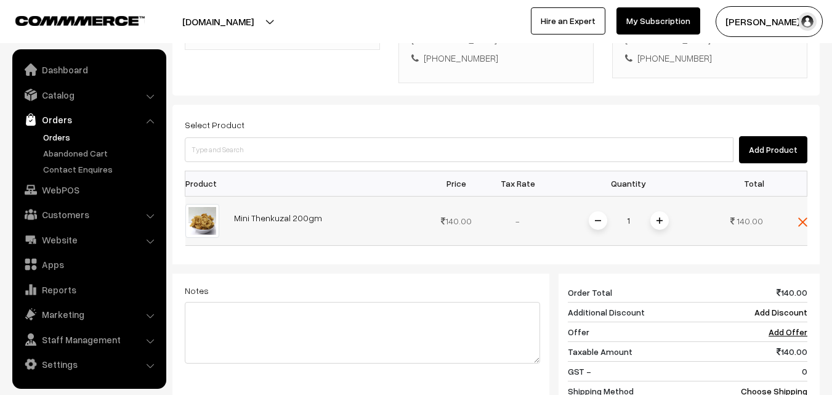
click at [657, 220] on img at bounding box center [659, 220] width 6 height 6
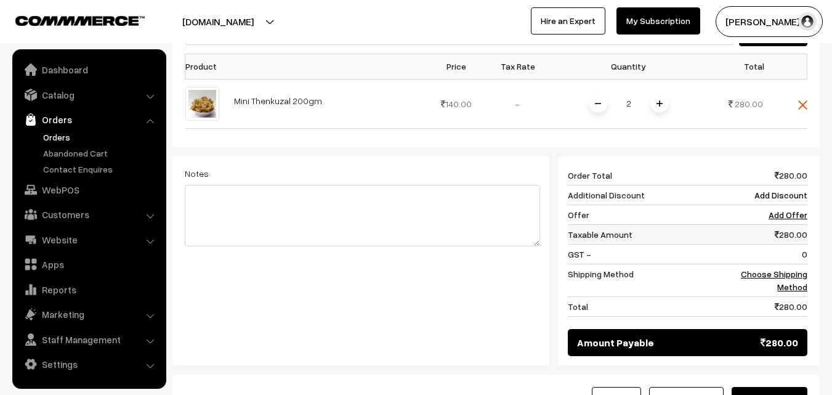
scroll to position [409, 0]
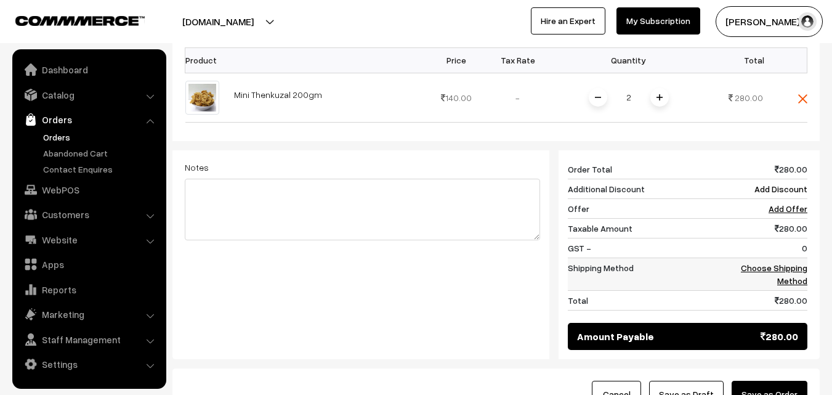
click at [795, 267] on link "Choose Shipping Method" at bounding box center [774, 273] width 66 height 23
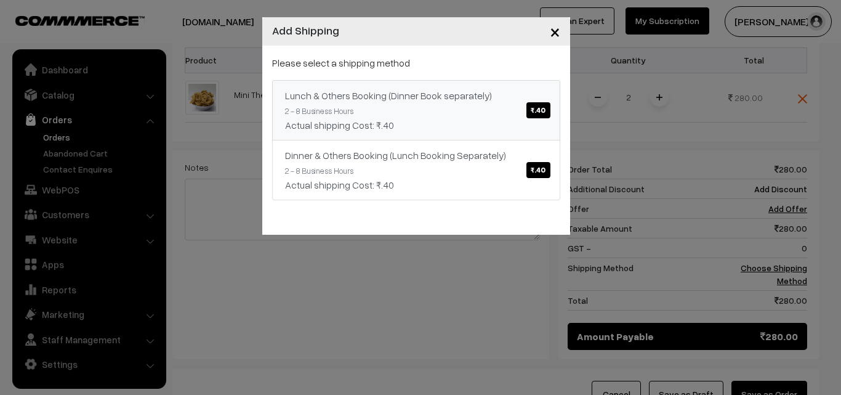
click at [458, 107] on link "Lunch & Others Booking (Dinner Book separately) ₹.40 2 - 8 Business Hours Actua…" at bounding box center [416, 110] width 288 height 60
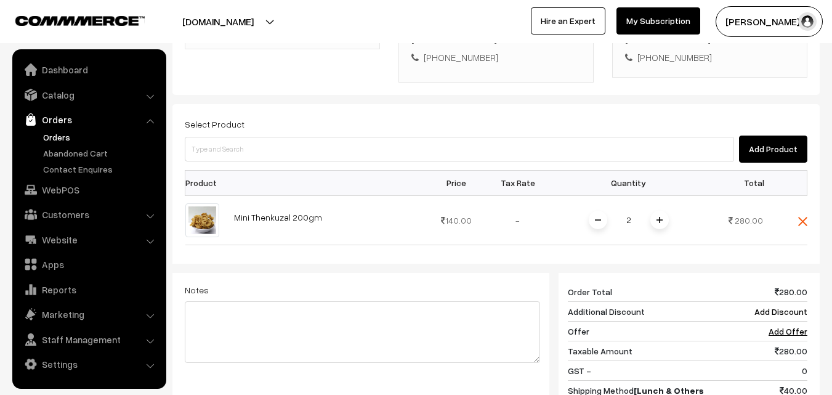
scroll to position [286, 0]
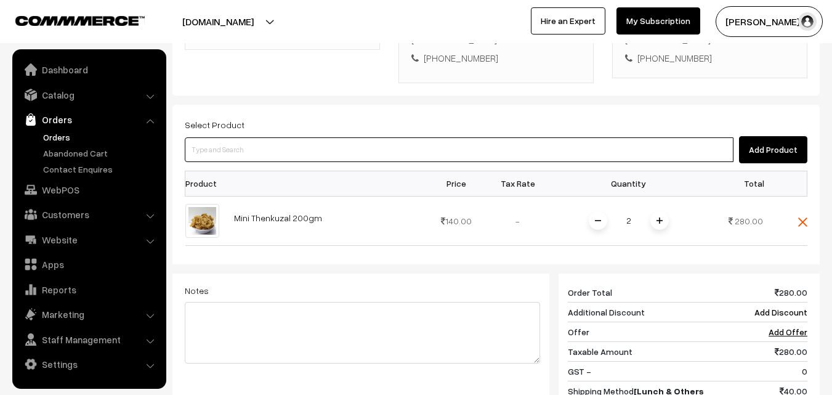
click at [520, 138] on input at bounding box center [459, 149] width 549 height 25
click at [515, 145] on input at bounding box center [459, 149] width 549 height 25
click at [334, 148] on input at bounding box center [459, 149] width 549 height 25
type input "30th Tuesday Spinach Chapapthi (3)"
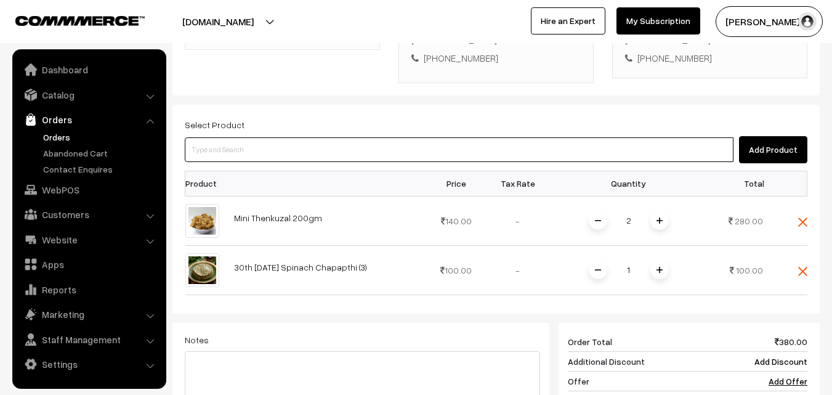
click at [332, 148] on input at bounding box center [459, 149] width 549 height 25
click at [331, 156] on input at bounding box center [459, 149] width 549 height 25
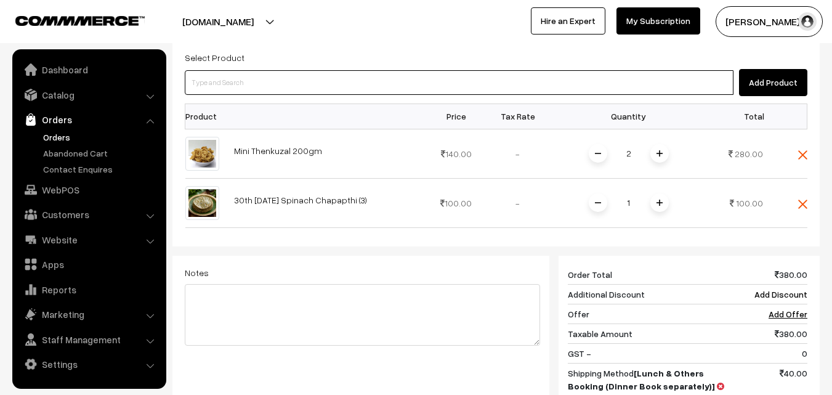
scroll to position [225, 0]
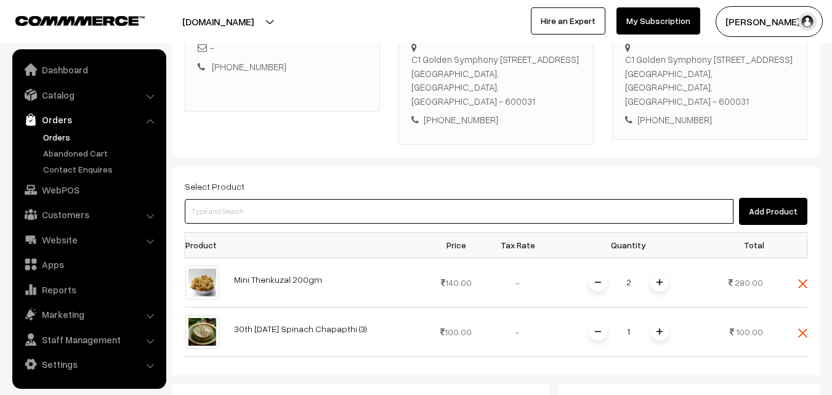
click at [267, 212] on input at bounding box center [459, 211] width 549 height 25
paste input "30th Tuesday Dr Poori (2)"
type input "30th Tuesday Dr Poori (2)"
click at [245, 230] on link "30th Tuesday Dr Poori (2)" at bounding box center [459, 233] width 549 height 18
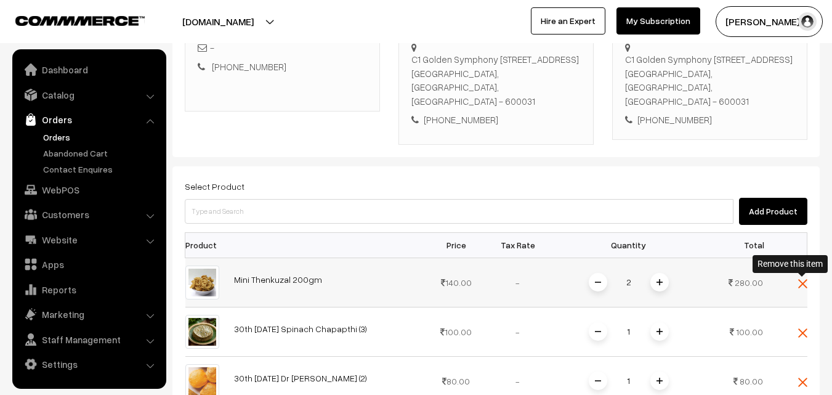
click at [804, 284] on img at bounding box center [802, 283] width 9 height 9
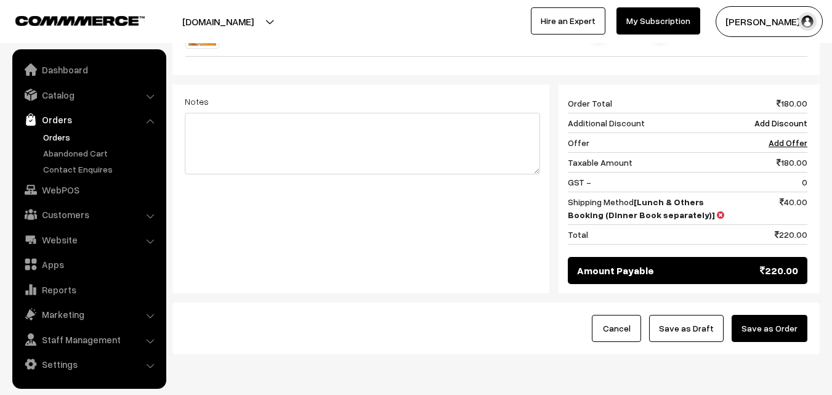
scroll to position [533, 0]
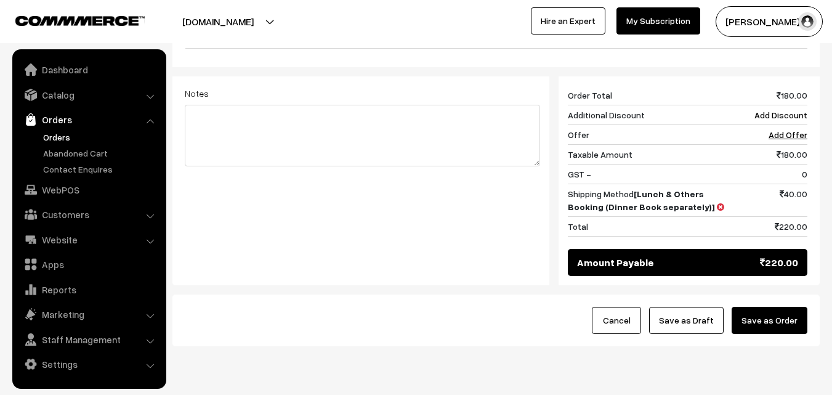
click at [780, 320] on button "Save as Order" at bounding box center [769, 320] width 76 height 27
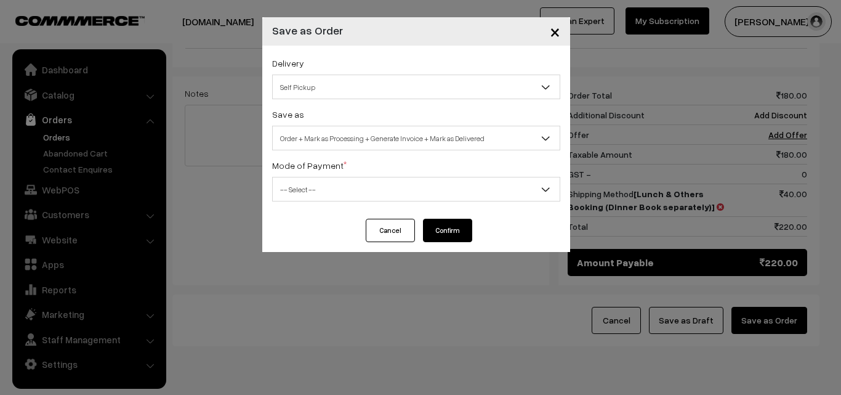
click at [370, 225] on button "Cancel" at bounding box center [390, 230] width 49 height 23
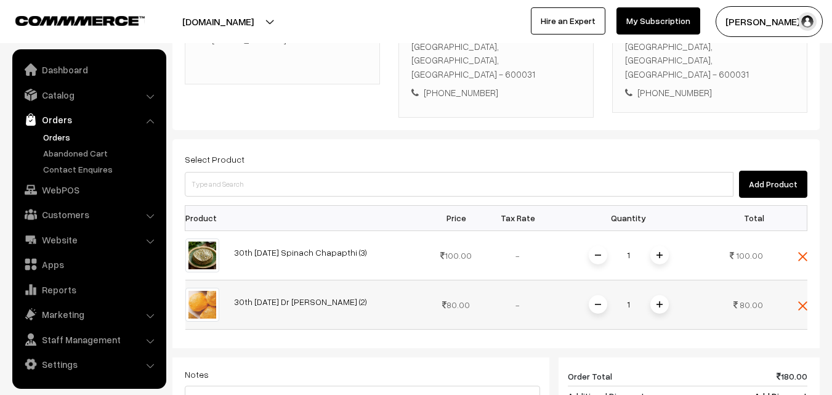
scroll to position [225, 0]
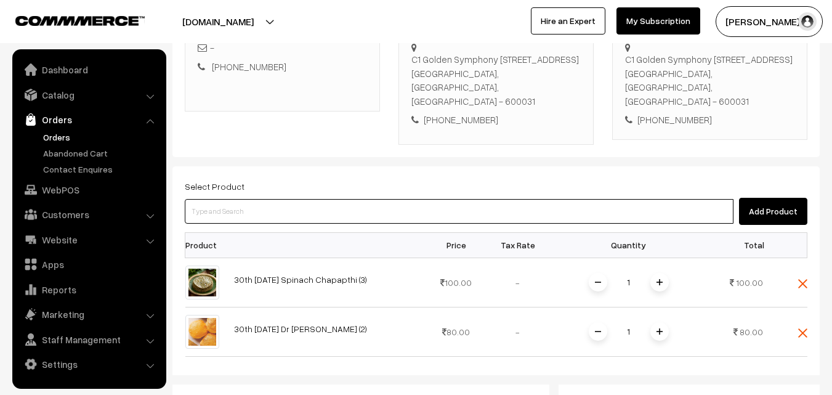
click at [383, 210] on input at bounding box center [459, 211] width 549 height 25
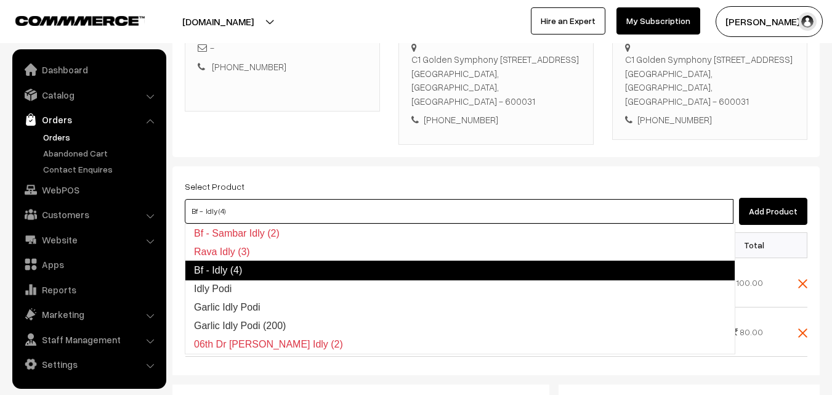
type input "Idly Podi"
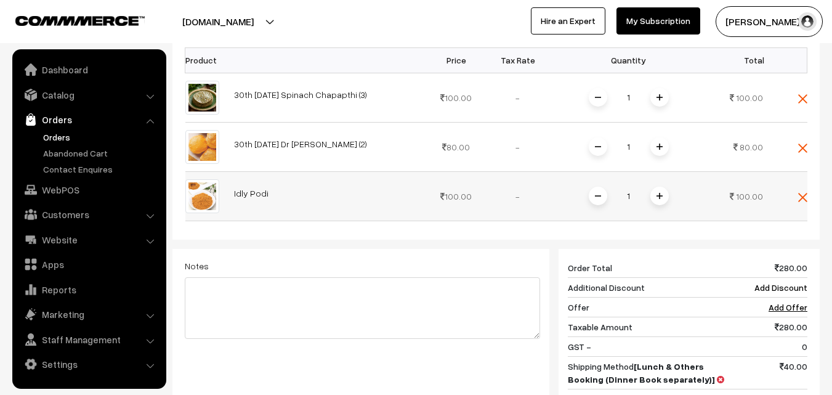
click at [663, 197] on span at bounding box center [659, 196] width 18 height 18
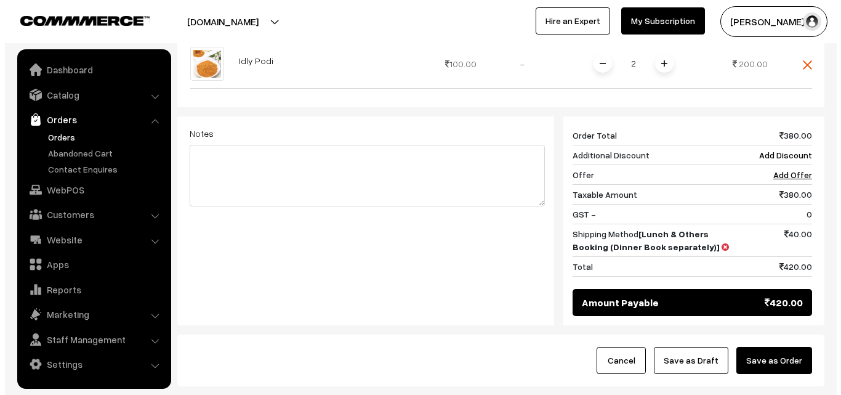
scroll to position [623, 0]
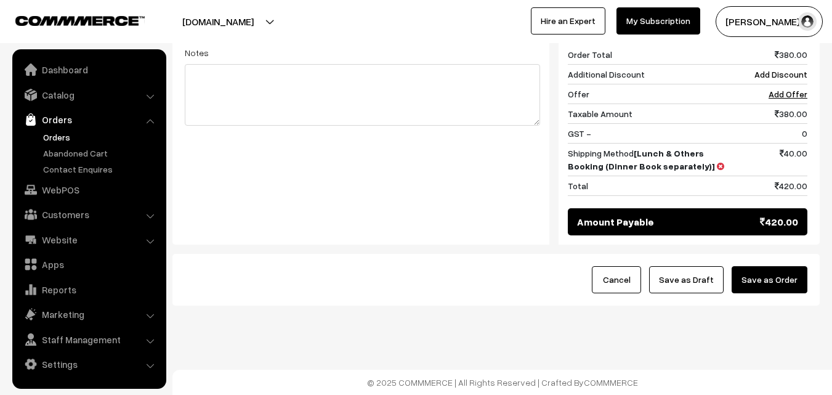
click at [789, 267] on button "Save as Order" at bounding box center [769, 279] width 76 height 27
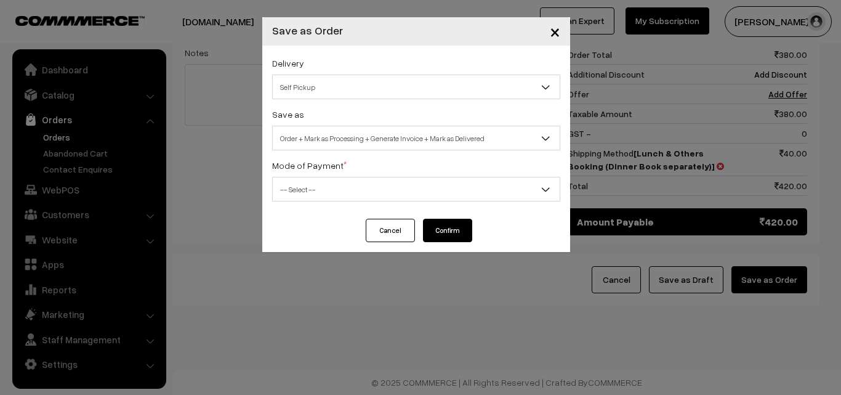
click at [393, 125] on div "Save as Order Order + Mark as Processing Order + Mark as Processing + Generate …" at bounding box center [416, 129] width 288 height 44
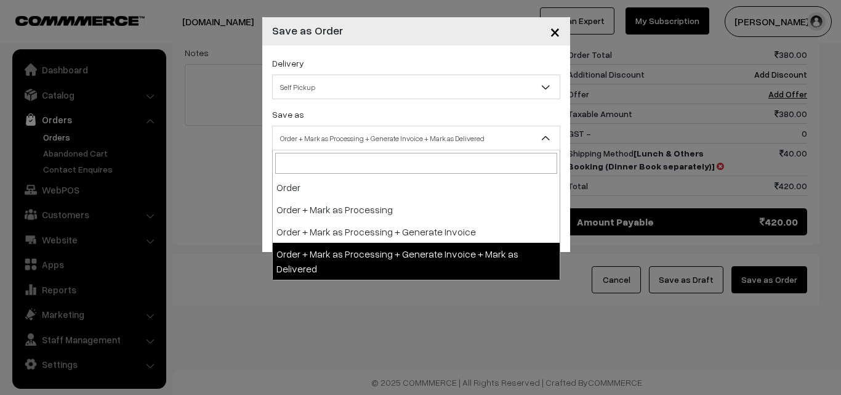
click at [347, 141] on span "Order + Mark as Processing + Generate Invoice + Mark as Delivered" at bounding box center [416, 138] width 287 height 22
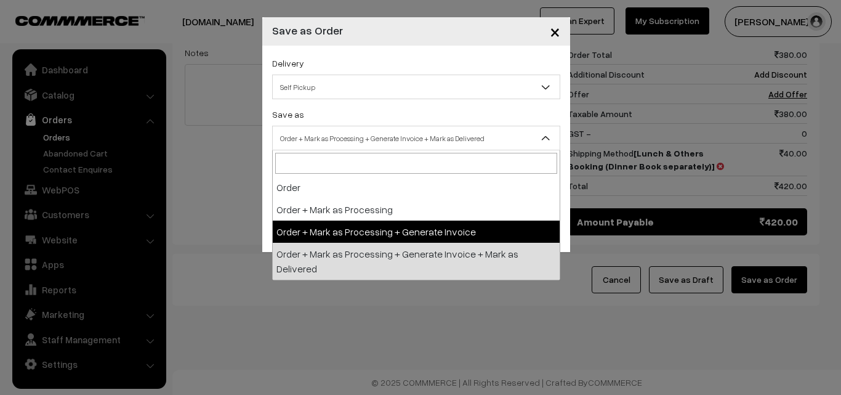
select select "3"
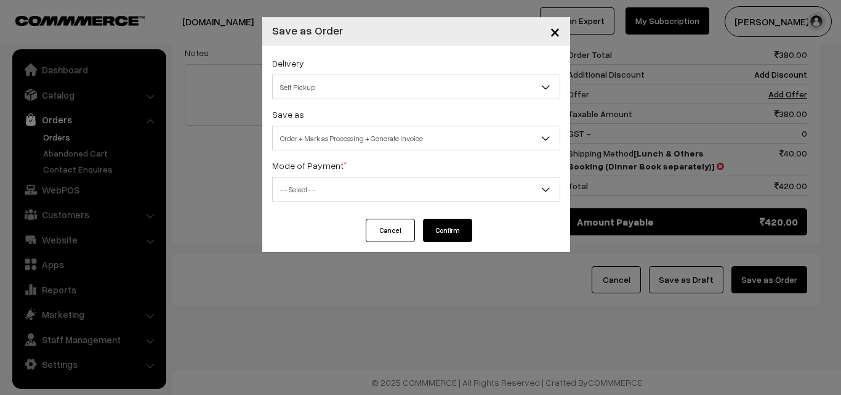
click at [315, 182] on span "-- Select --" at bounding box center [416, 190] width 287 height 22
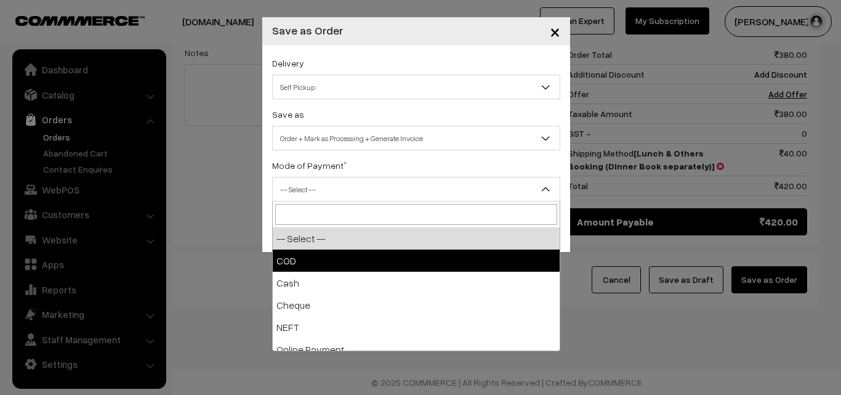
select select "1"
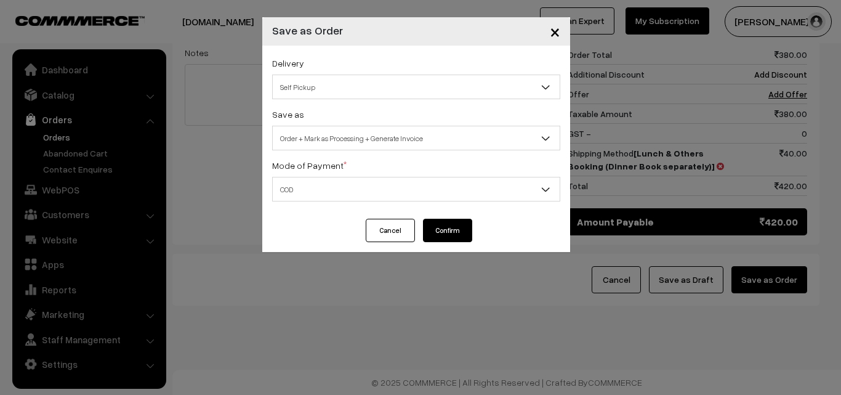
click at [458, 225] on button "Confirm" at bounding box center [447, 230] width 49 height 23
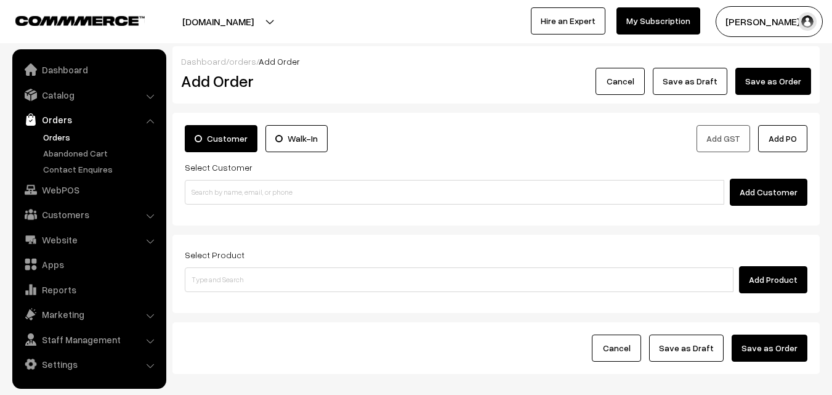
click at [44, 135] on link "Orders" at bounding box center [101, 137] width 122 height 13
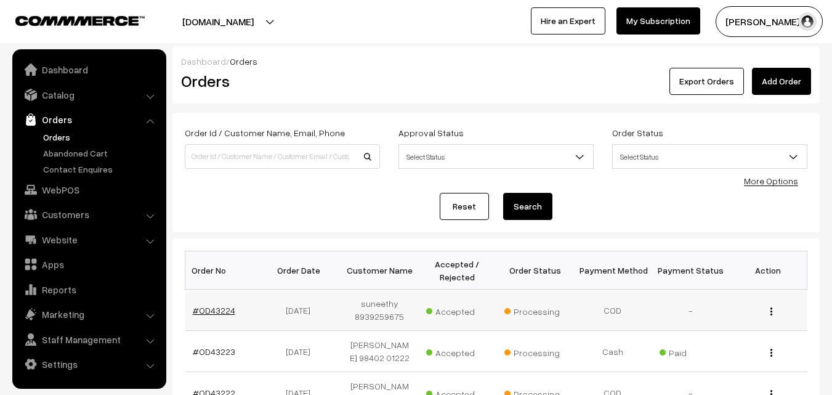
click at [222, 308] on link "#OD43224" at bounding box center [214, 310] width 42 height 10
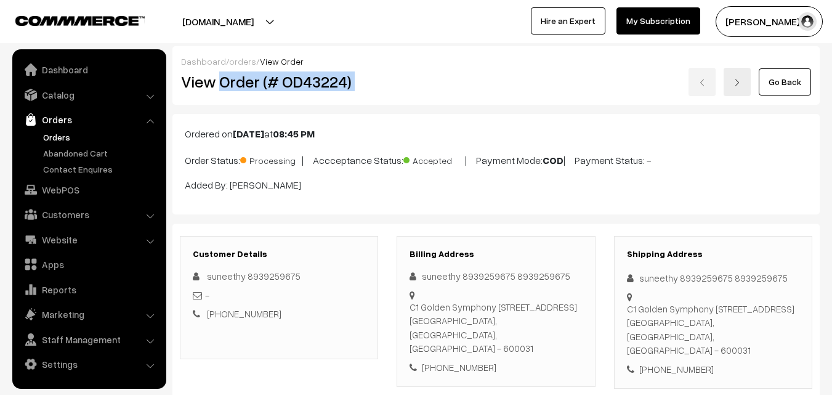
drag, startPoint x: 221, startPoint y: 87, endPoint x: 464, endPoint y: 91, distance: 242.6
click at [479, 83] on div "View Order (# OD43224) Go Back" at bounding box center [496, 82] width 648 height 28
copy div "Order (# OD43224)"
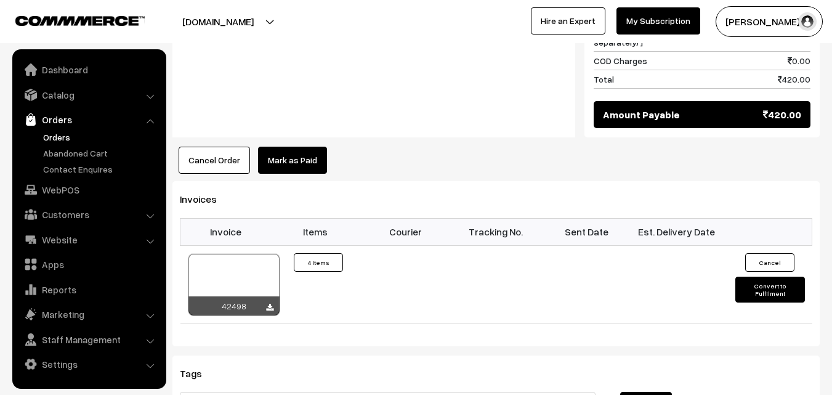
scroll to position [862, 0]
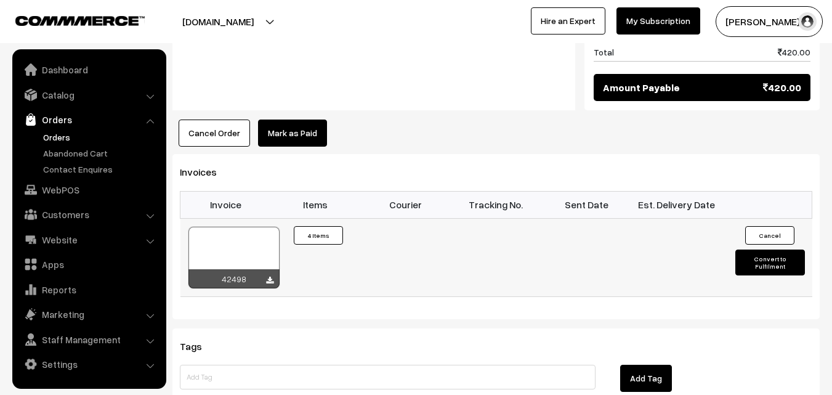
click at [228, 232] on div at bounding box center [233, 258] width 91 height 62
click at [80, 191] on link "WebPOS" at bounding box center [88, 190] width 147 height 22
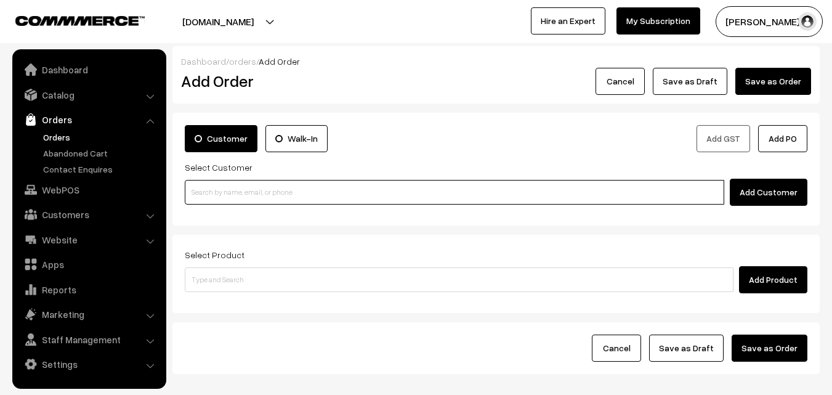
click at [239, 180] on input at bounding box center [454, 192] width 539 height 25
paste input "94442 52252"
click at [215, 184] on input "94442 52252" at bounding box center [454, 192] width 539 height 25
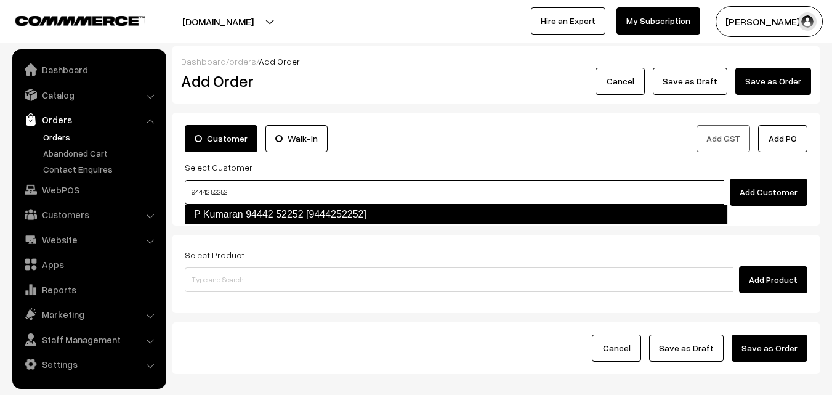
click at [217, 217] on link "P Kumaran 94442 52252 [9444252252]" at bounding box center [456, 214] width 543 height 20
type input "94442 52252"
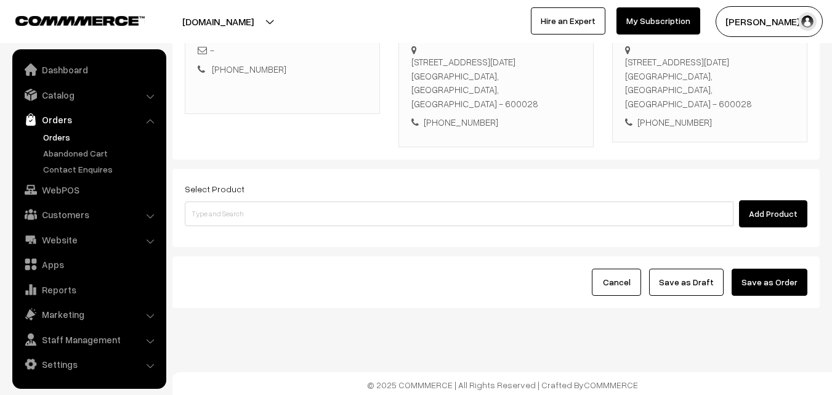
scroll to position [225, 0]
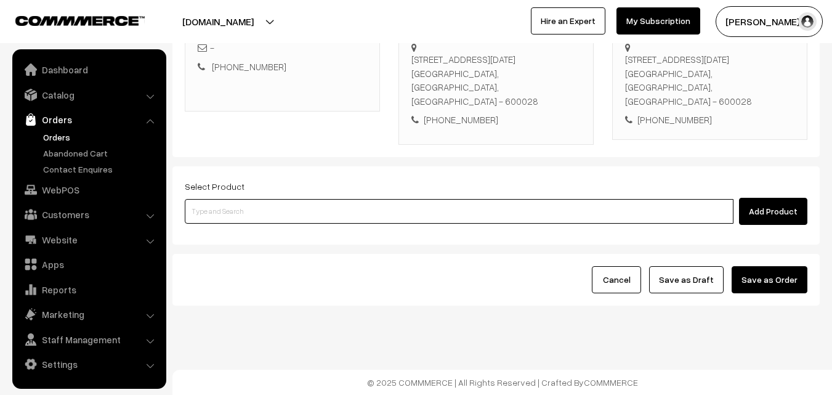
click at [289, 218] on input at bounding box center [459, 211] width 549 height 25
paste input "30th With Rice"
type input "30th With Rice"
click at [238, 228] on link "30th With Rice" at bounding box center [459, 233] width 549 height 18
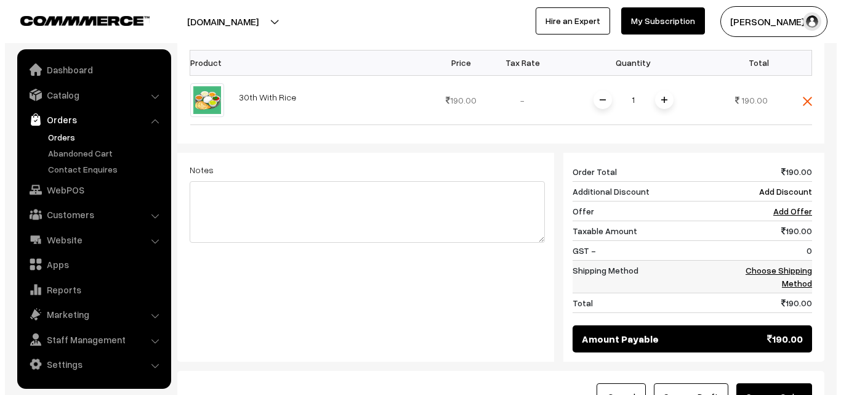
scroll to position [409, 0]
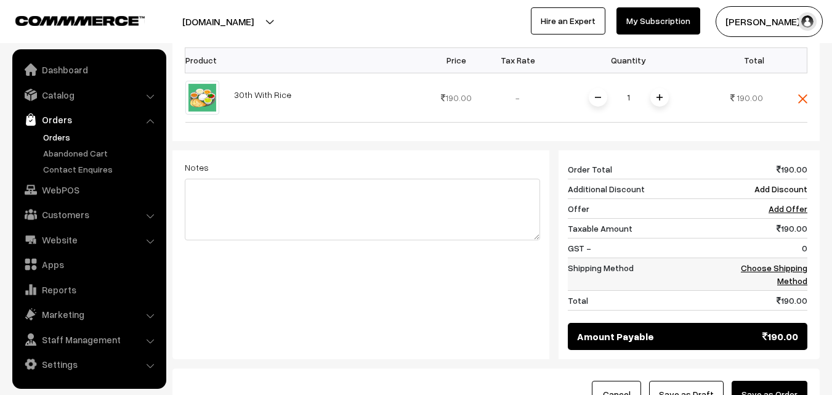
click at [784, 279] on link "Choose Shipping Method" at bounding box center [774, 273] width 66 height 23
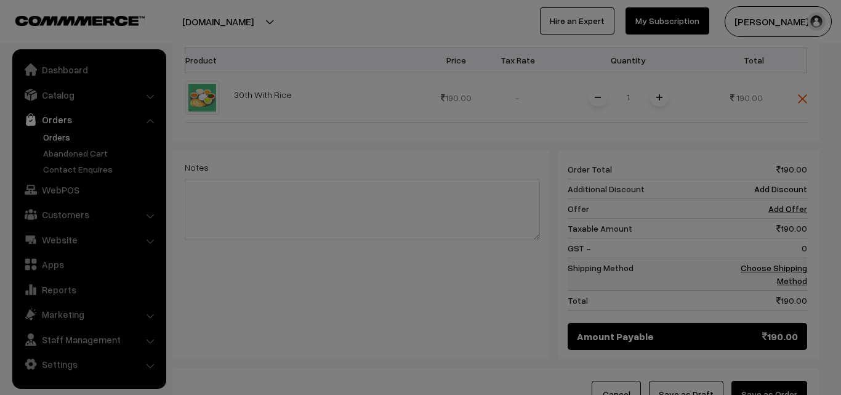
click at [0, 0] on div "× Add Shipping Please wait..." at bounding box center [0, 0] width 0 height 0
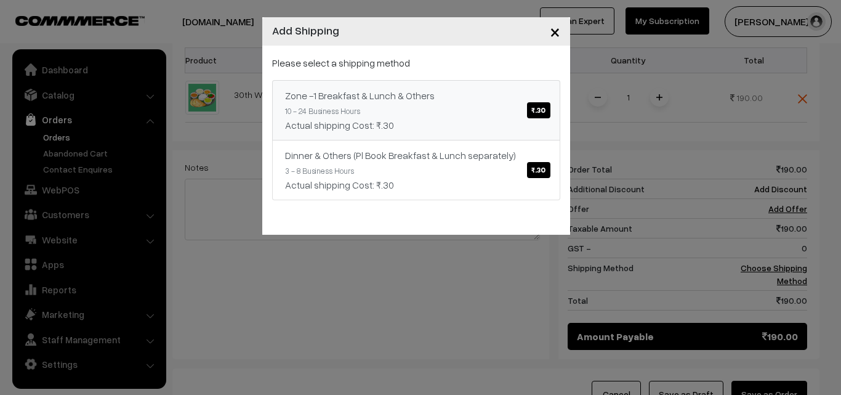
click at [431, 127] on div "Actual shipping Cost: ₹.30" at bounding box center [416, 125] width 262 height 15
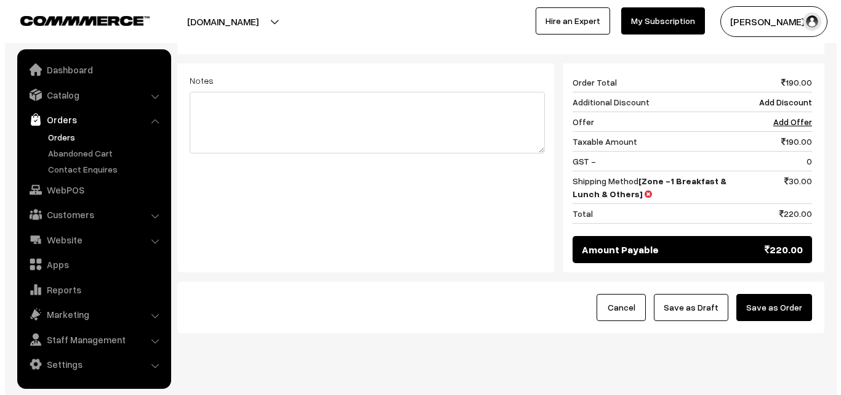
scroll to position [524, 0]
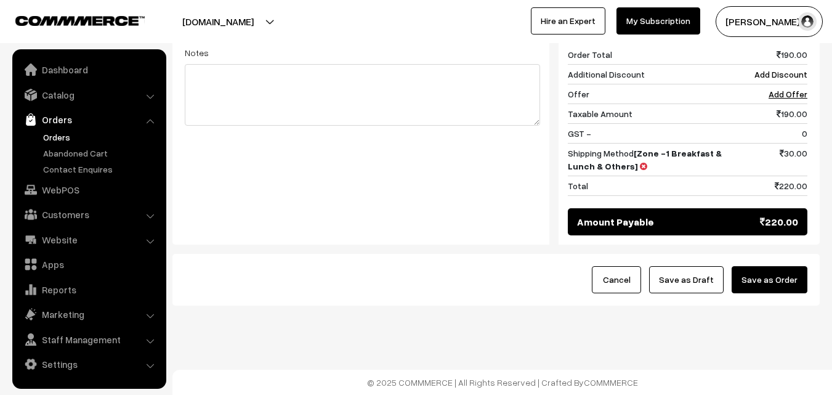
click at [778, 282] on button "Save as Order" at bounding box center [769, 279] width 76 height 27
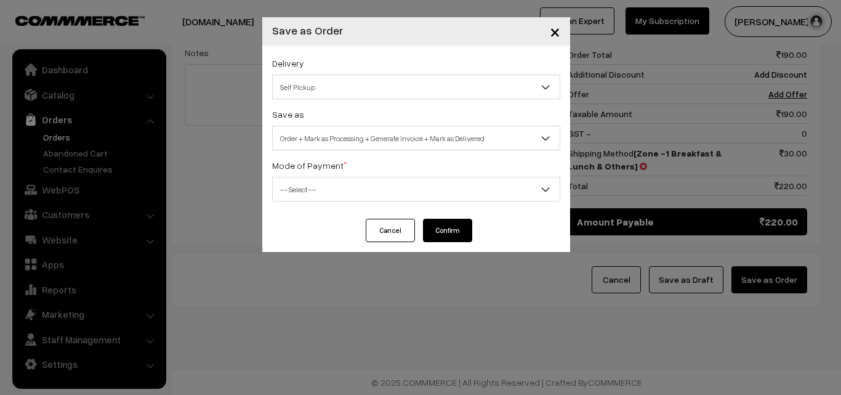
click at [347, 134] on span "Order + Mark as Processing + Generate Invoice + Mark as Delivered" at bounding box center [416, 138] width 287 height 22
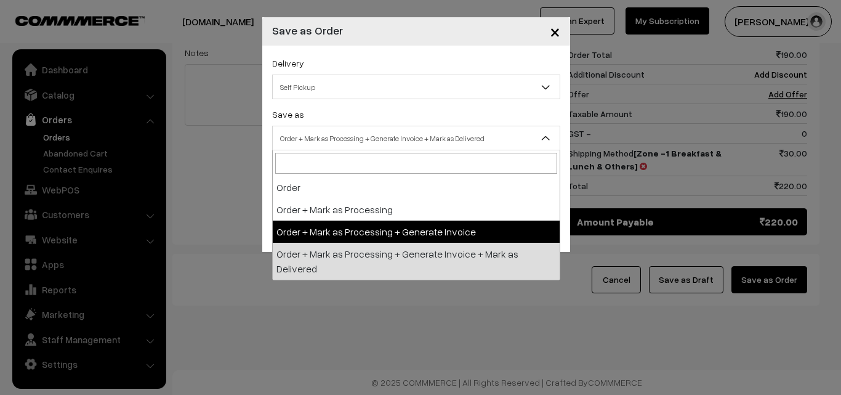
select select "3"
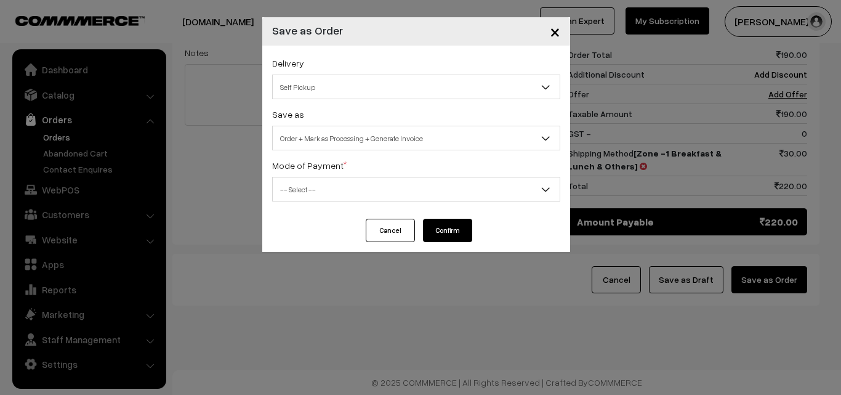
click at [315, 182] on span "-- Select --" at bounding box center [416, 190] width 287 height 22
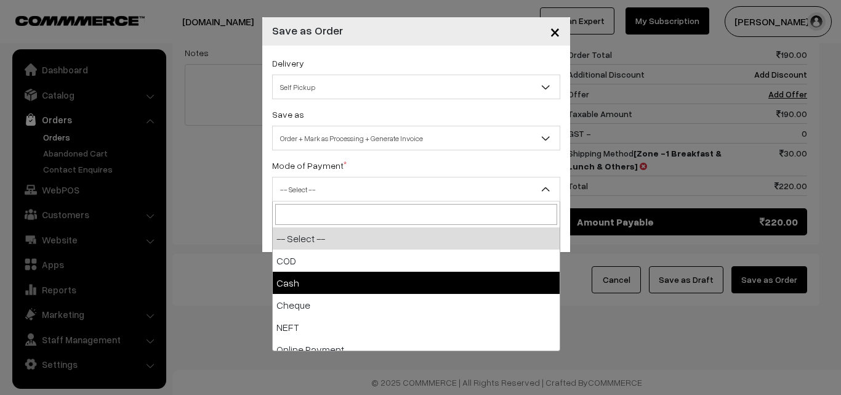
drag, startPoint x: 298, startPoint y: 272, endPoint x: 324, endPoint y: 262, distance: 28.5
select select "2"
checkbox input "true"
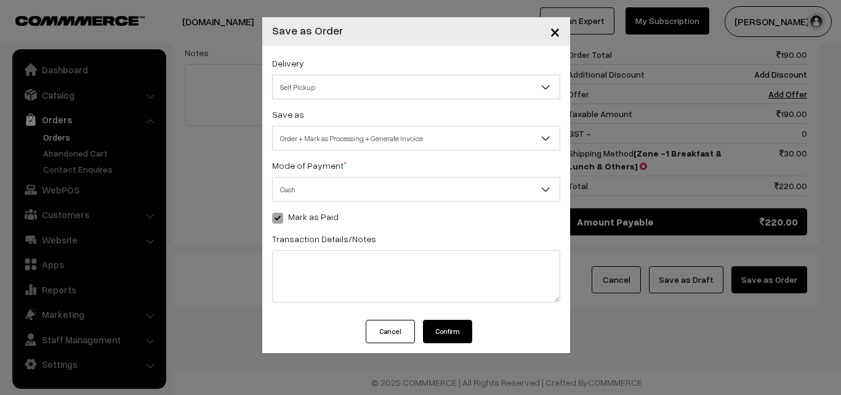
click at [446, 329] on button "Confirm" at bounding box center [447, 331] width 49 height 23
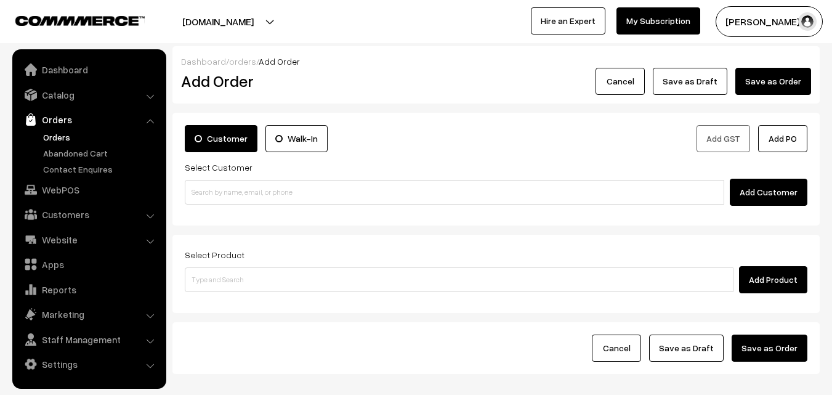
click at [65, 135] on link "Orders" at bounding box center [101, 137] width 122 height 13
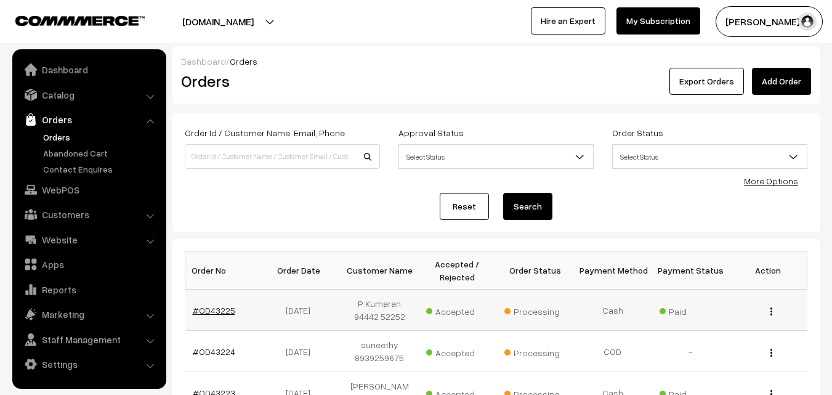
click at [222, 310] on link "#OD43225" at bounding box center [214, 310] width 42 height 10
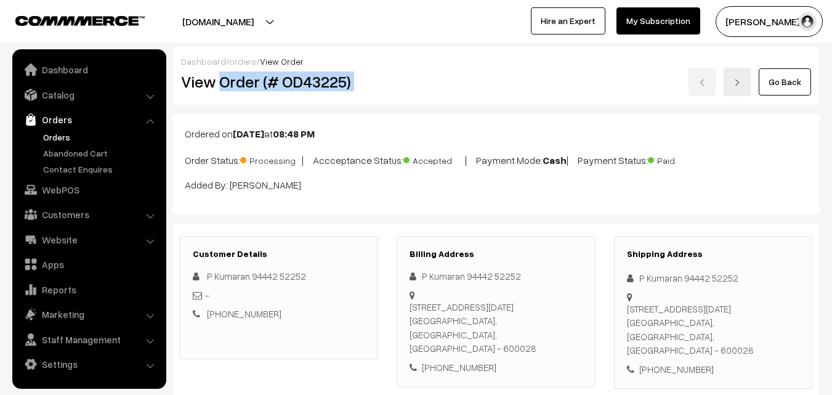
drag, startPoint x: 220, startPoint y: 81, endPoint x: 411, endPoint y: 84, distance: 190.9
click at [411, 84] on div "View Order (# OD43225) Go Back" at bounding box center [496, 82] width 648 height 28
copy div "Order (# OD43225)"
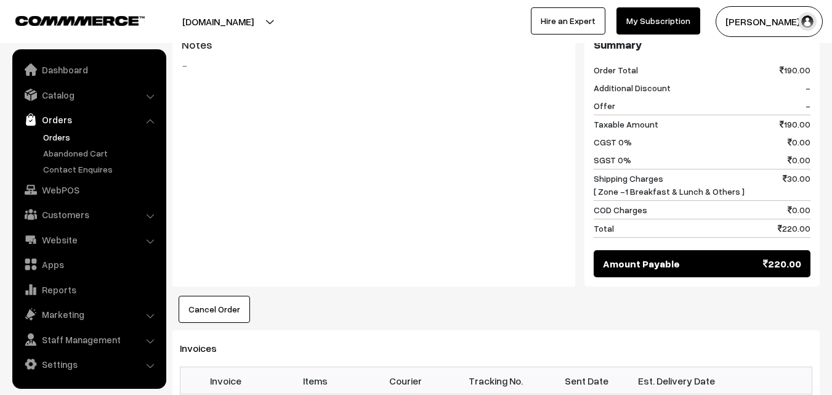
scroll to position [739, 0]
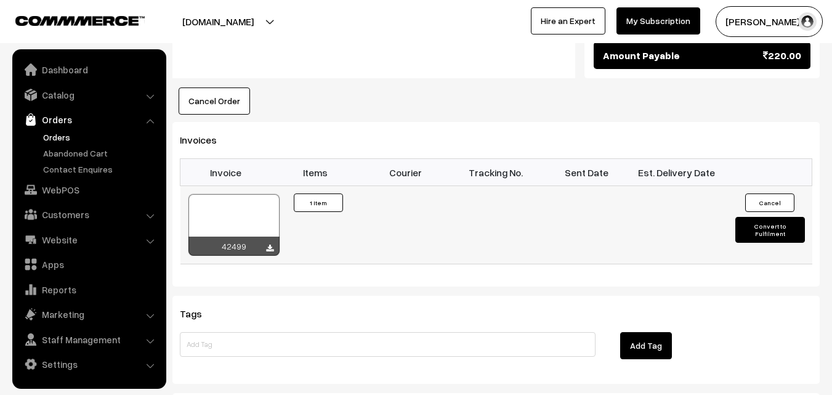
click at [225, 214] on div at bounding box center [233, 225] width 91 height 62
click at [68, 134] on link "Orders" at bounding box center [101, 137] width 122 height 13
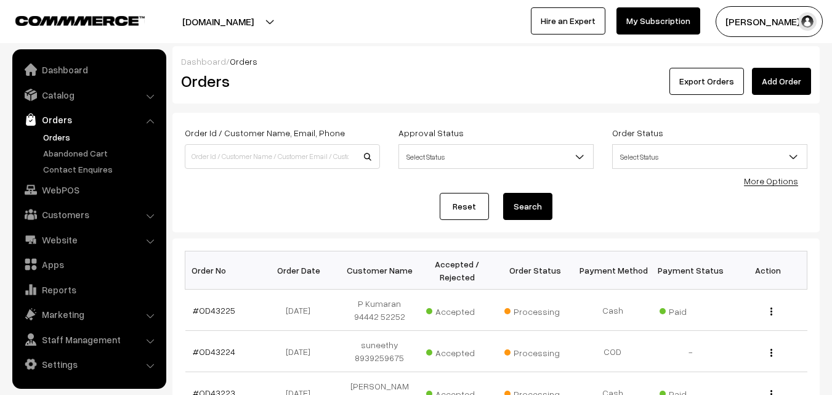
click at [44, 140] on link "Orders" at bounding box center [101, 137] width 122 height 13
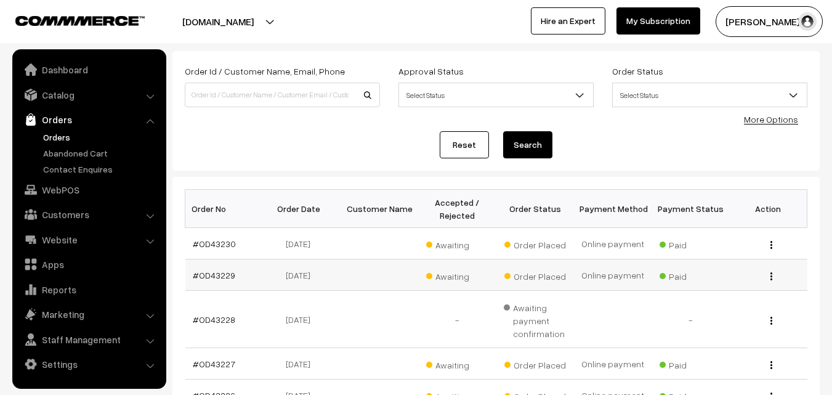
scroll to position [62, 0]
click at [218, 360] on link "#OD43227" at bounding box center [214, 363] width 42 height 10
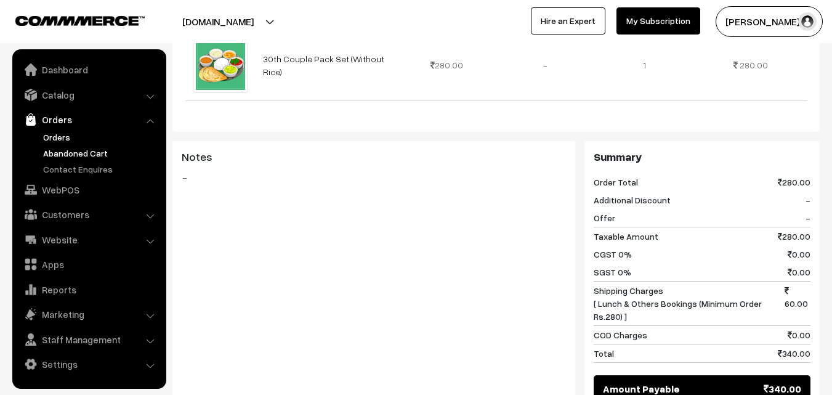
scroll to position [246, 0]
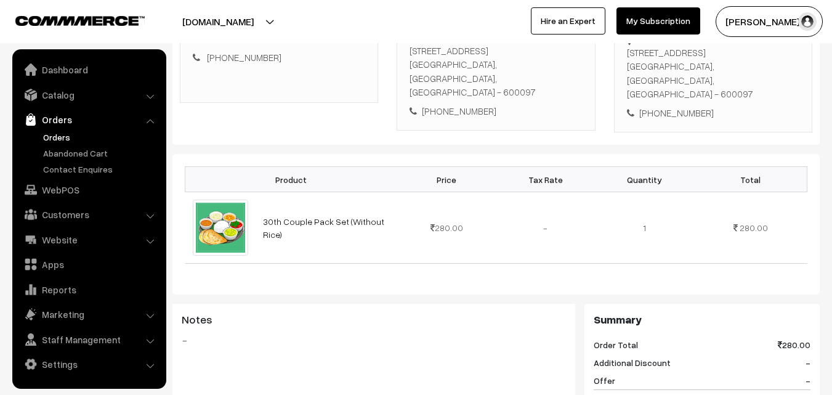
click at [54, 141] on link "Orders" at bounding box center [101, 137] width 122 height 13
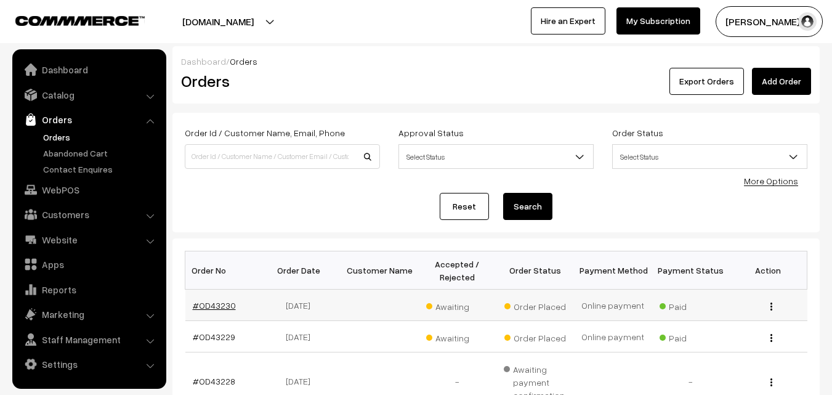
click at [214, 302] on link "#OD43230" at bounding box center [214, 305] width 43 height 10
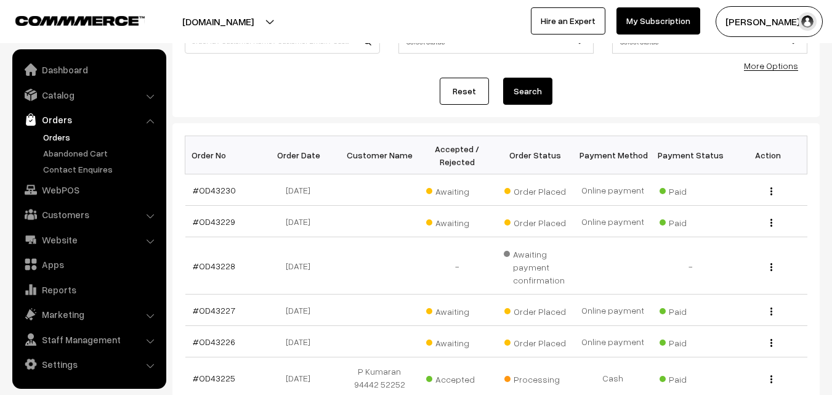
scroll to position [123, 0]
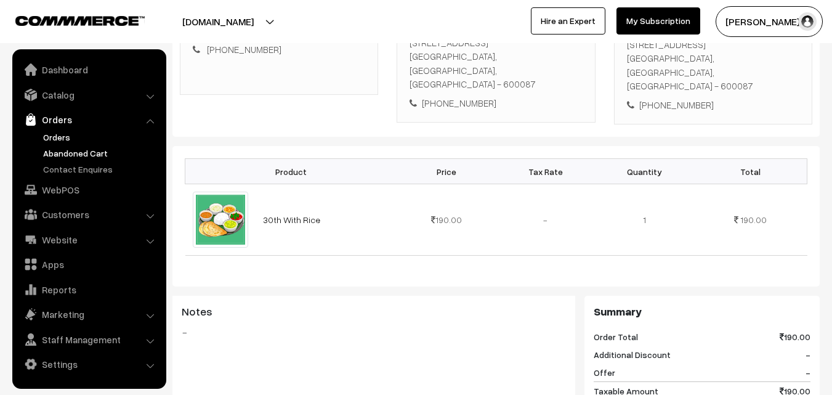
scroll to position [185, 0]
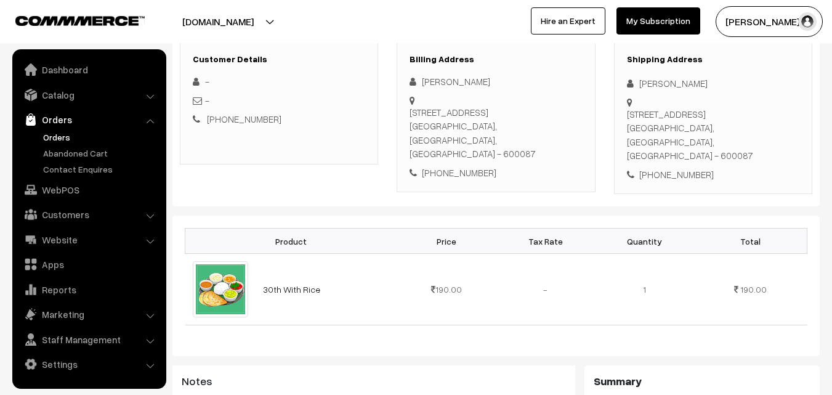
click at [57, 142] on link "Orders" at bounding box center [101, 137] width 122 height 13
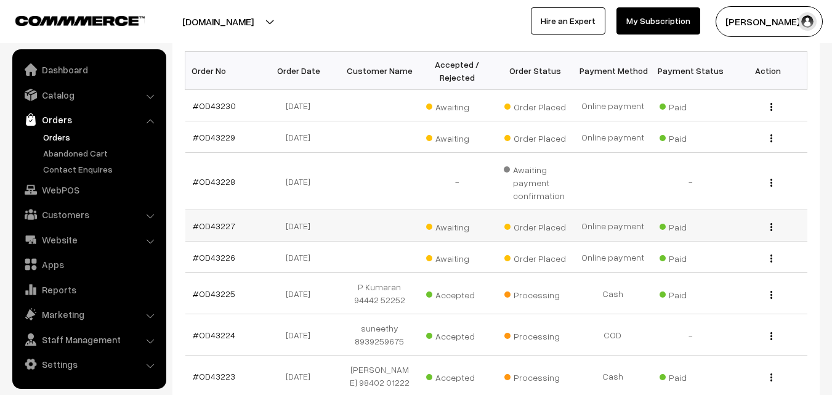
scroll to position [246, 0]
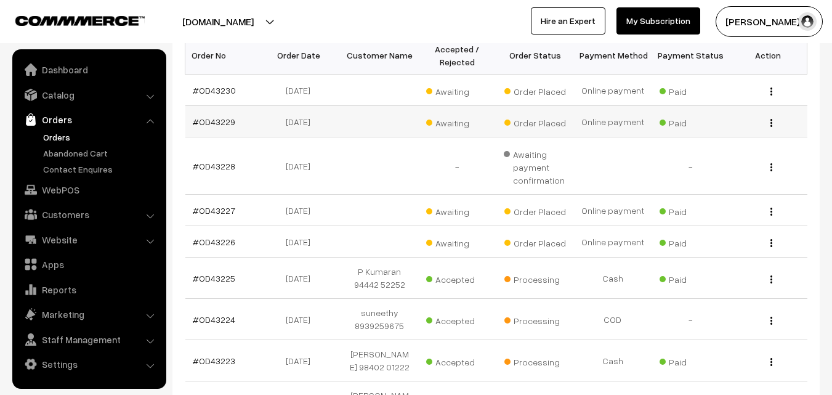
scroll to position [185, 0]
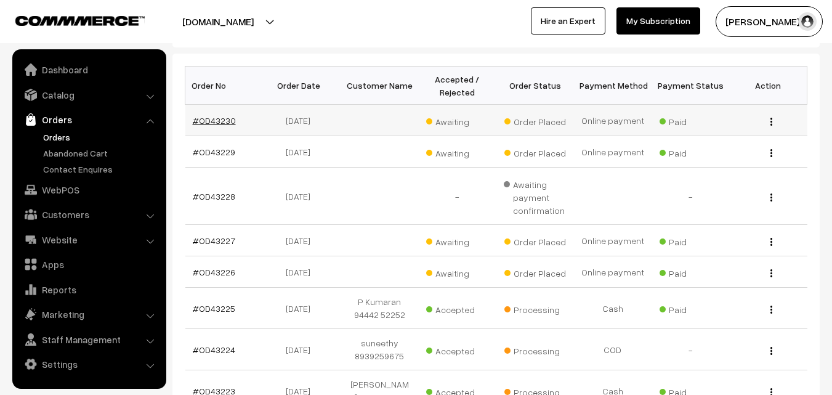
click at [229, 123] on link "#OD43230" at bounding box center [214, 120] width 43 height 10
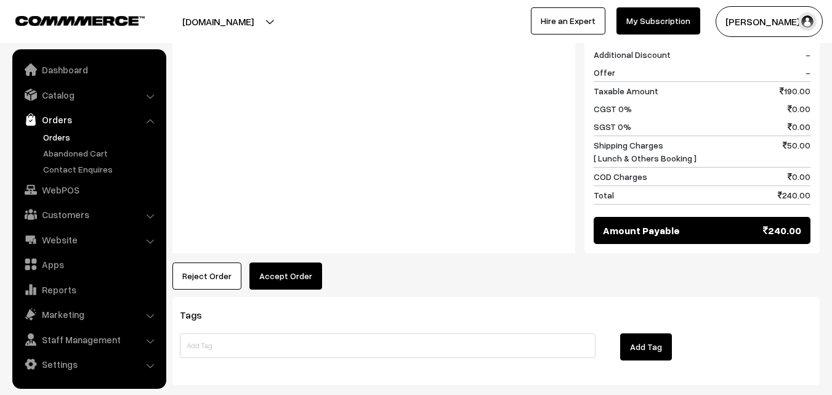
click at [288, 262] on button "Accept Order" at bounding box center [285, 275] width 73 height 27
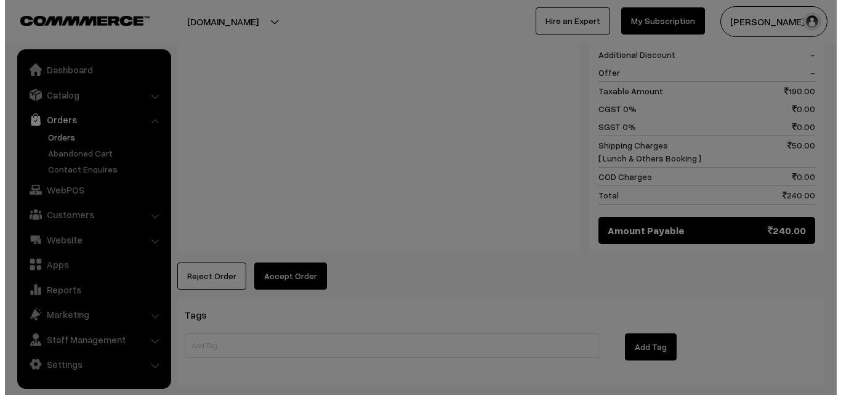
scroll to position [555, 0]
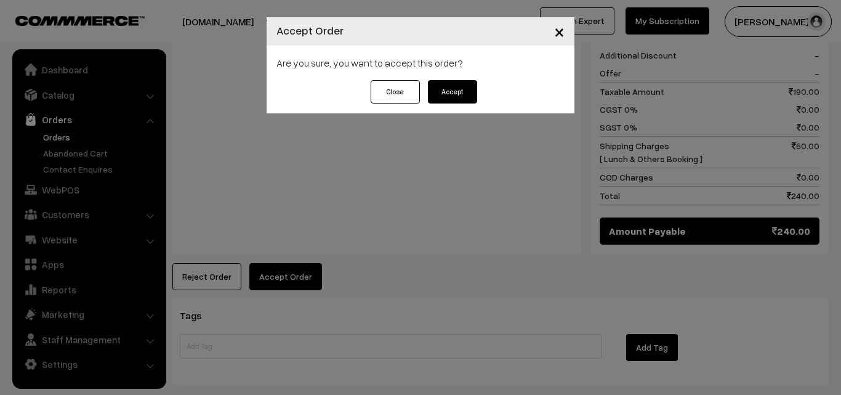
drag, startPoint x: 472, startPoint y: 85, endPoint x: 462, endPoint y: 100, distance: 18.6
click at [472, 85] on button "Accept" at bounding box center [452, 91] width 49 height 23
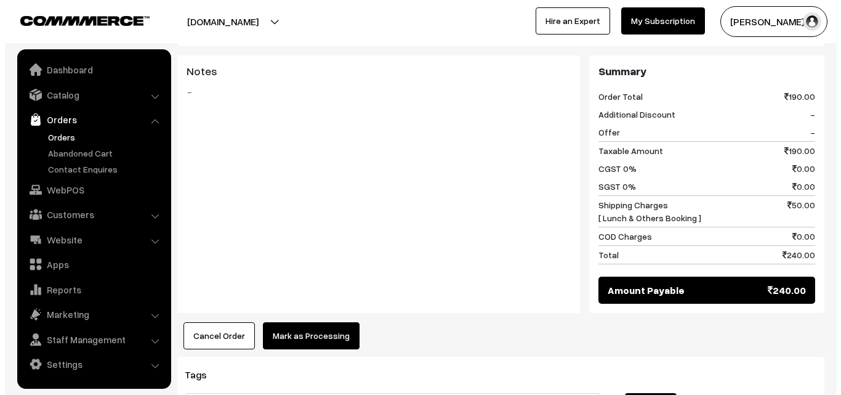
scroll to position [493, 0]
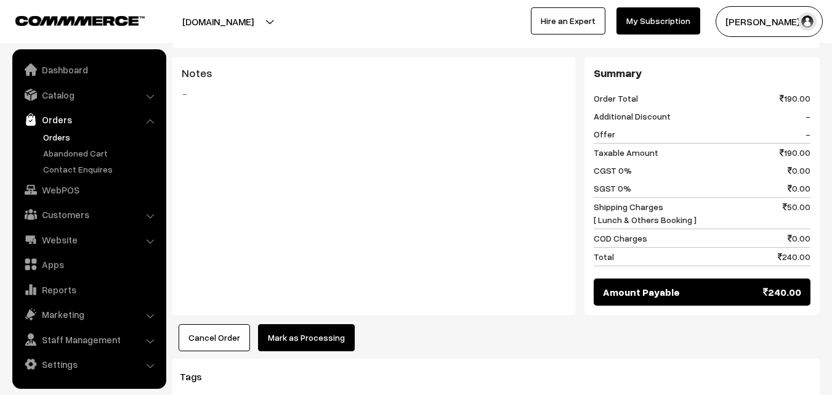
click at [310, 331] on button "Mark as Processing" at bounding box center [306, 337] width 97 height 27
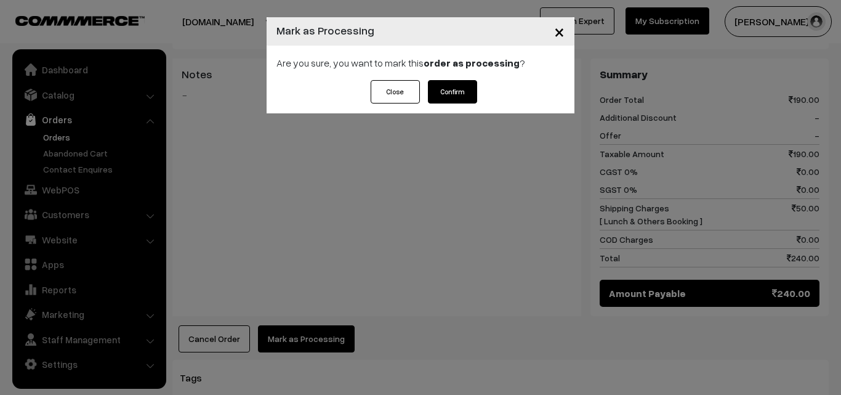
click at [453, 82] on button "Confirm" at bounding box center [452, 91] width 49 height 23
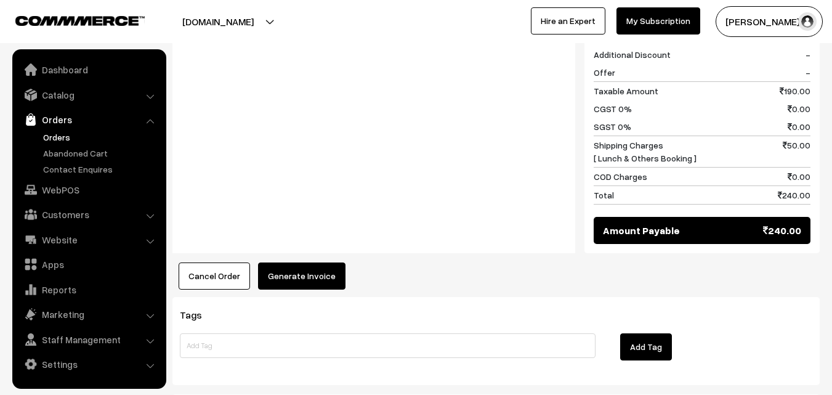
click at [307, 262] on button "Generate Invoice" at bounding box center [301, 275] width 87 height 27
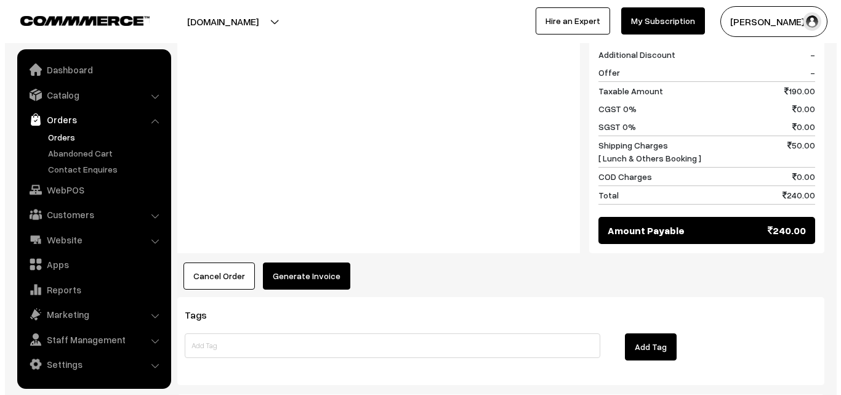
scroll to position [555, 0]
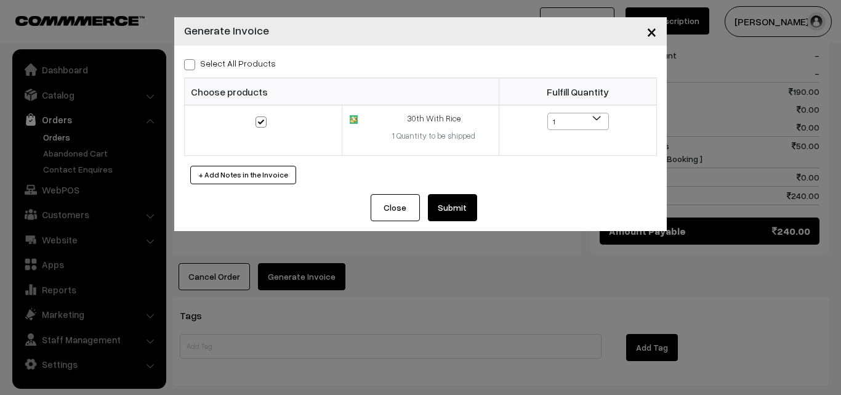
click at [453, 199] on button "Submit" at bounding box center [452, 207] width 49 height 27
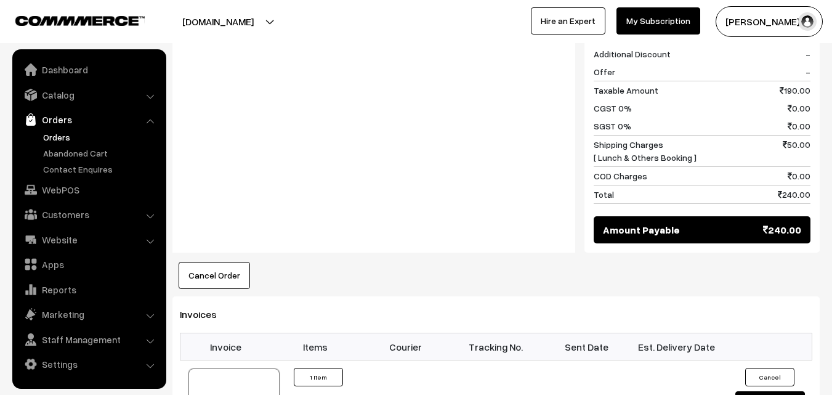
click at [63, 137] on link "Orders" at bounding box center [101, 137] width 122 height 13
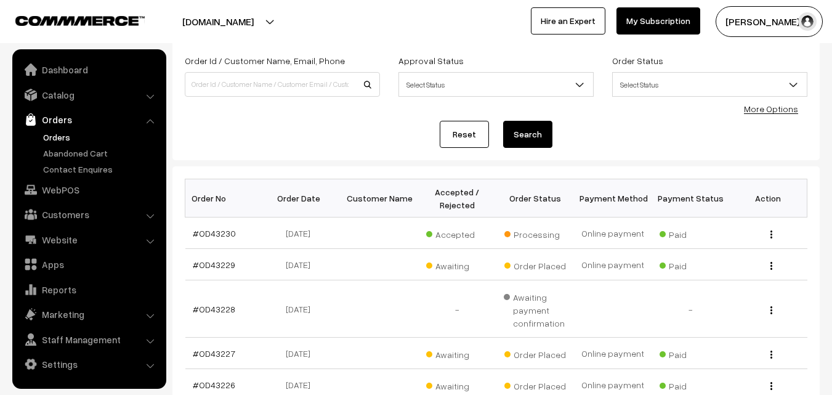
scroll to position [185, 0]
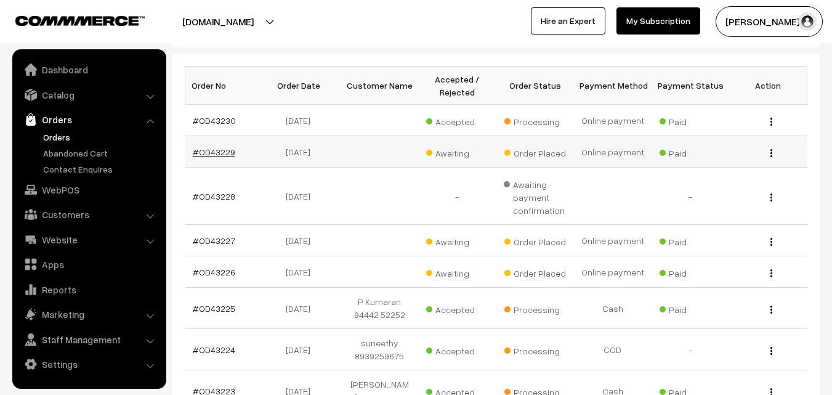
click at [208, 149] on link "#OD43229" at bounding box center [214, 152] width 42 height 10
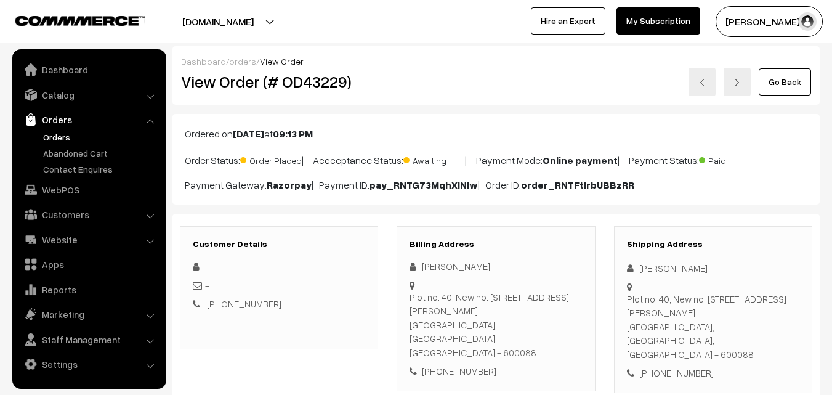
scroll to position [185, 0]
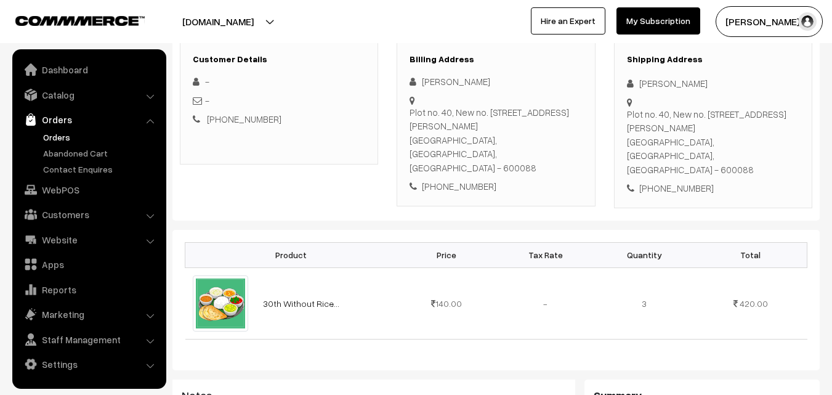
click at [459, 179] on div "[PHONE_NUMBER]" at bounding box center [495, 186] width 172 height 14
copy div "9444214033"
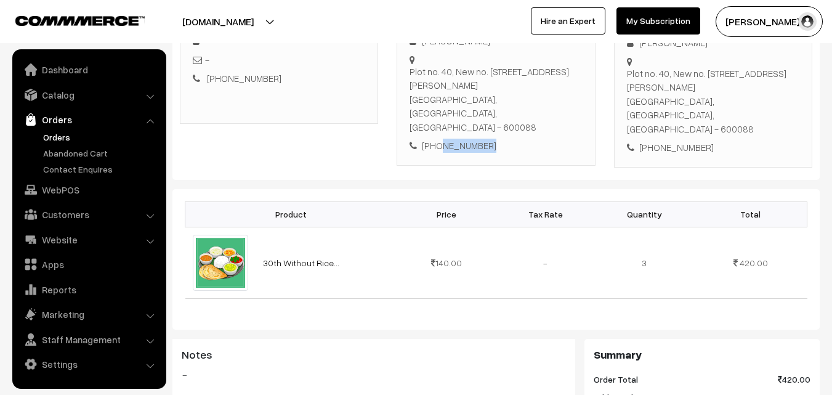
scroll to position [123, 0]
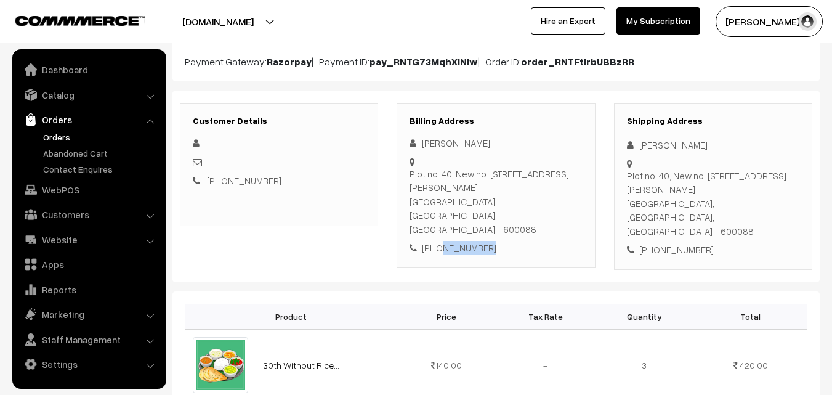
copy div "9444214033"
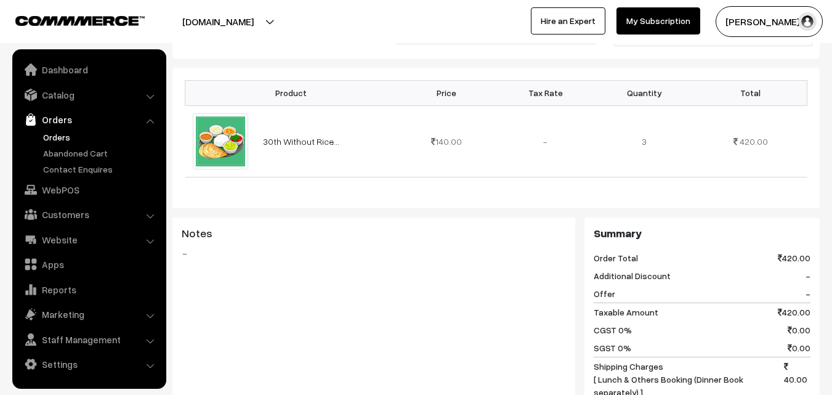
scroll to position [369, 0]
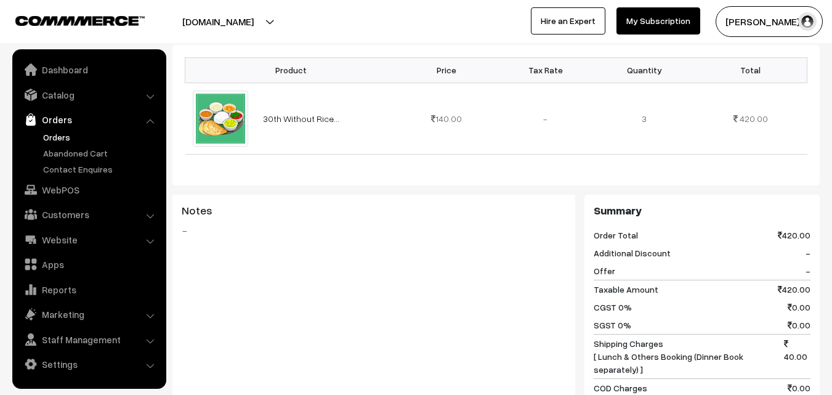
copy div "9444214033"
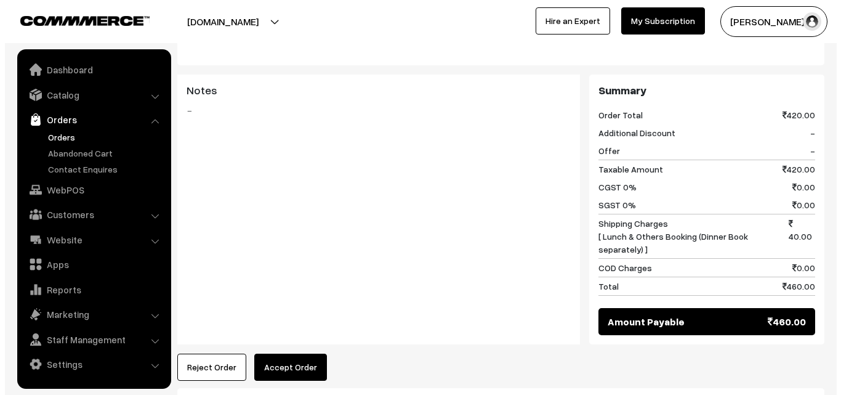
scroll to position [493, 0]
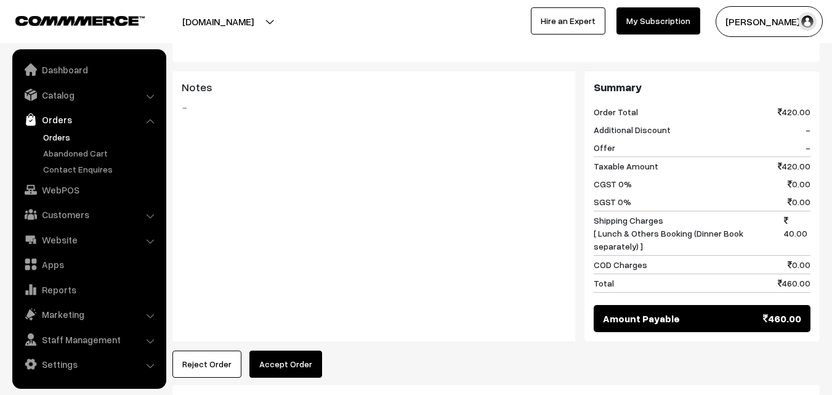
click at [278, 364] on div "Dashboard / orders / View Order View Order (# OD43229) Go Back Ordered on Sep 2…" at bounding box center [495, 14] width 647 height 920
click at [278, 350] on button "Accept Order" at bounding box center [285, 363] width 73 height 27
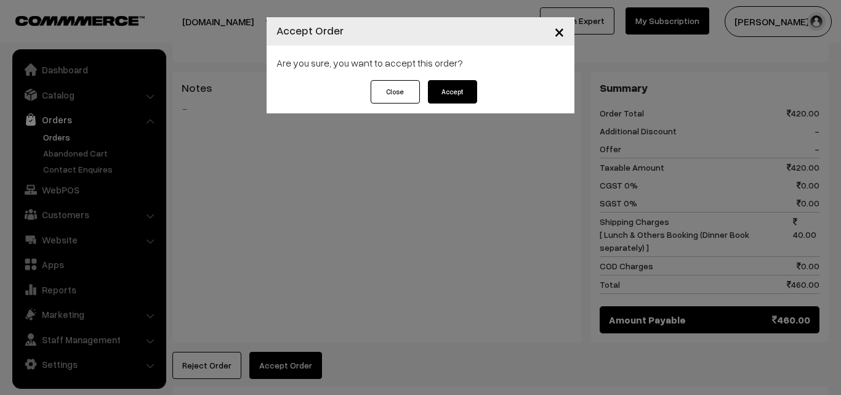
click at [464, 89] on button "Accept" at bounding box center [452, 91] width 49 height 23
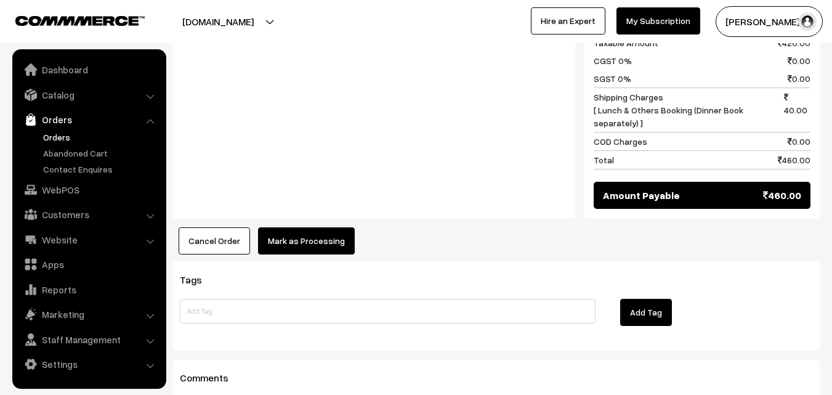
click at [314, 227] on button "Mark as Processing" at bounding box center [306, 240] width 97 height 27
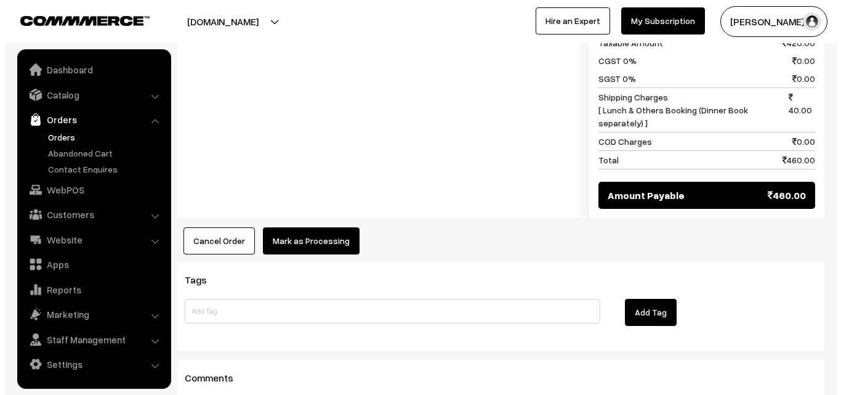
scroll to position [617, 0]
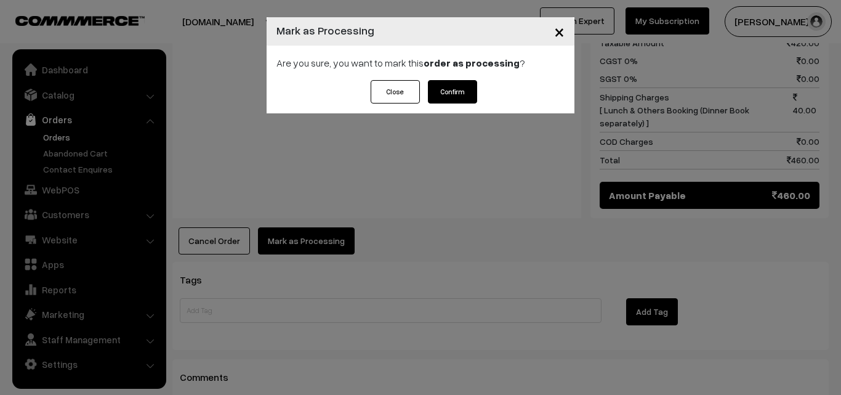
click at [461, 94] on button "Confirm" at bounding box center [452, 91] width 49 height 23
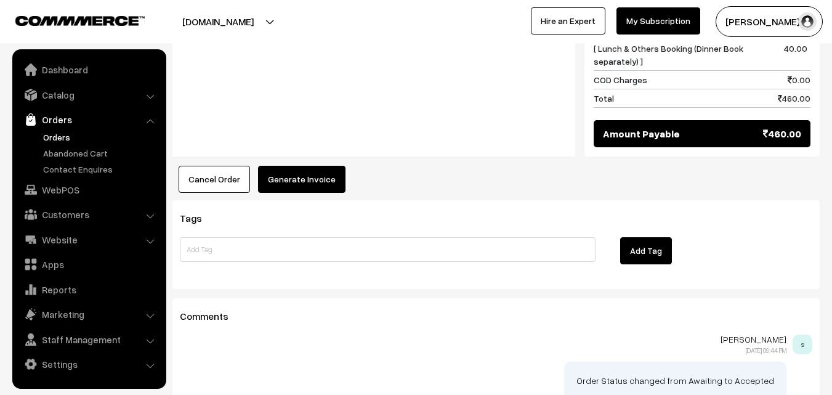
click at [302, 166] on button "Generate Invoice" at bounding box center [301, 179] width 87 height 27
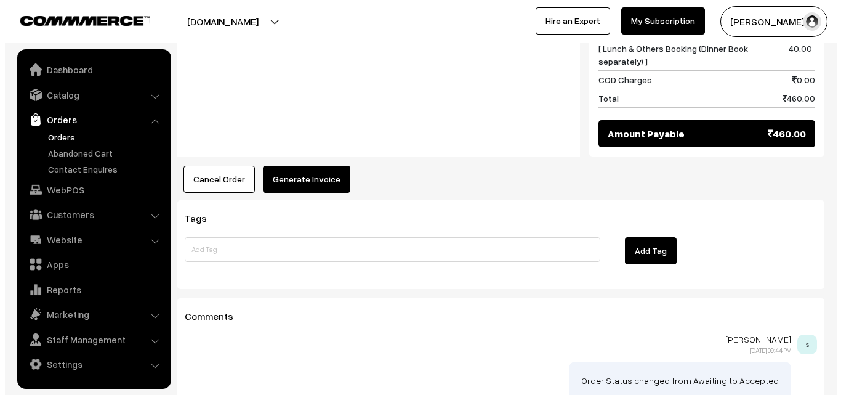
scroll to position [679, 0]
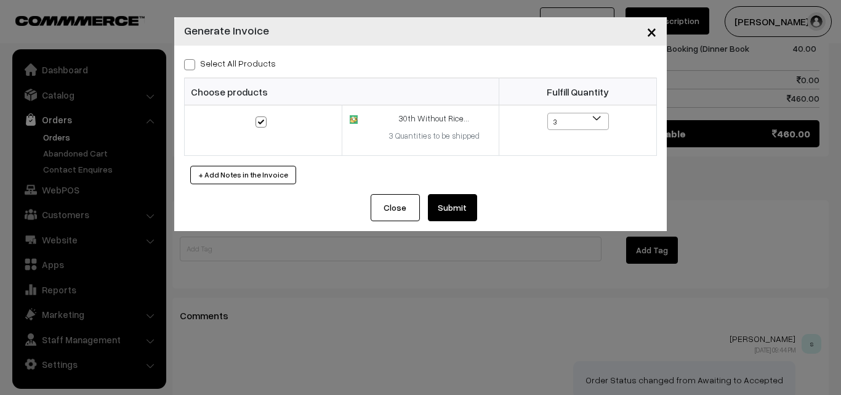
click at [467, 193] on div "Select All Products Choose products Fulfill Quantity 3 2 1 3" at bounding box center [420, 120] width 493 height 148
click at [455, 201] on button "Submit" at bounding box center [452, 207] width 49 height 27
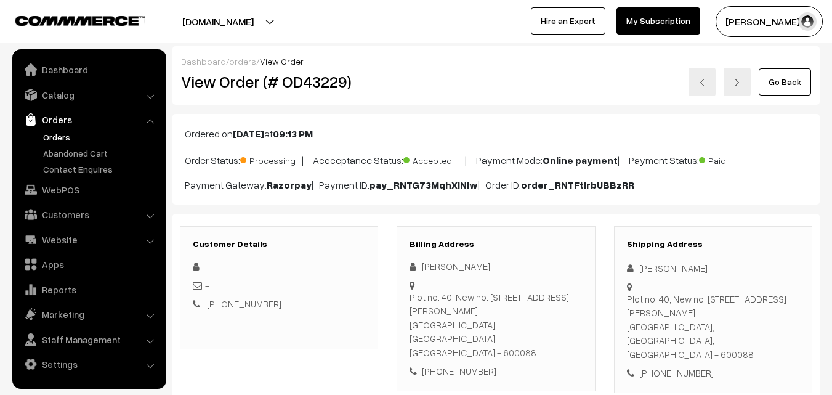
scroll to position [677, 0]
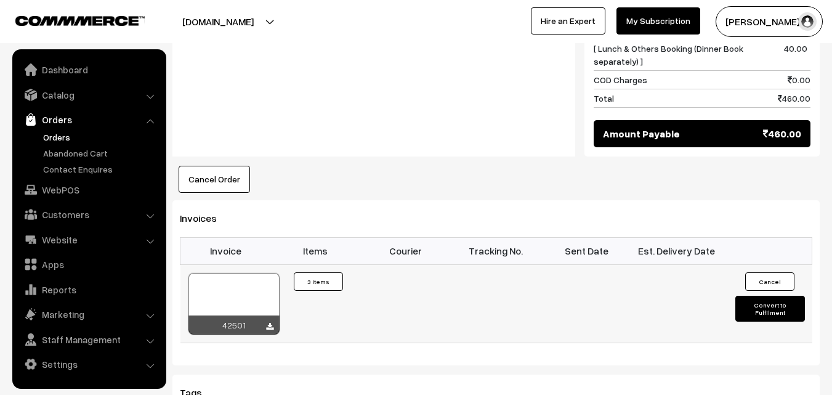
click at [257, 284] on div at bounding box center [233, 304] width 91 height 62
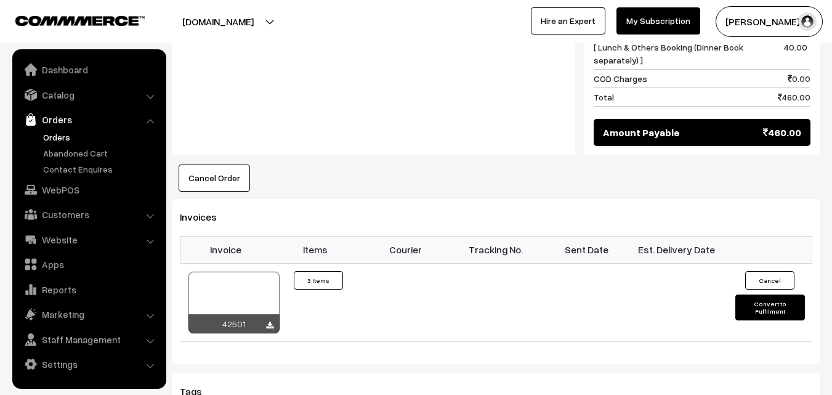
click at [50, 136] on link "Orders" at bounding box center [101, 137] width 122 height 13
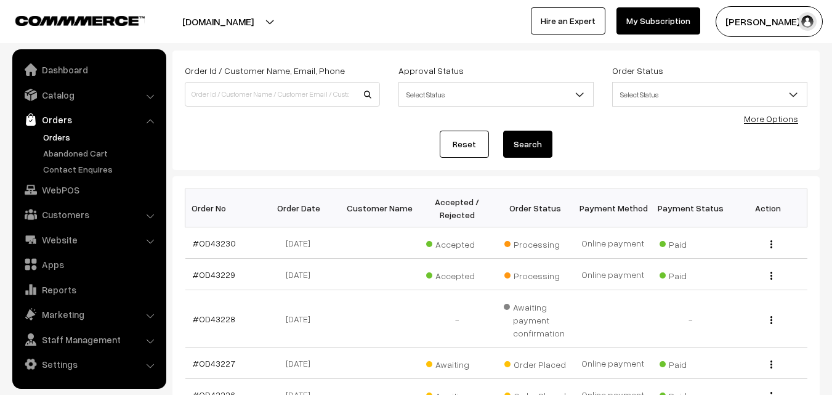
scroll to position [246, 0]
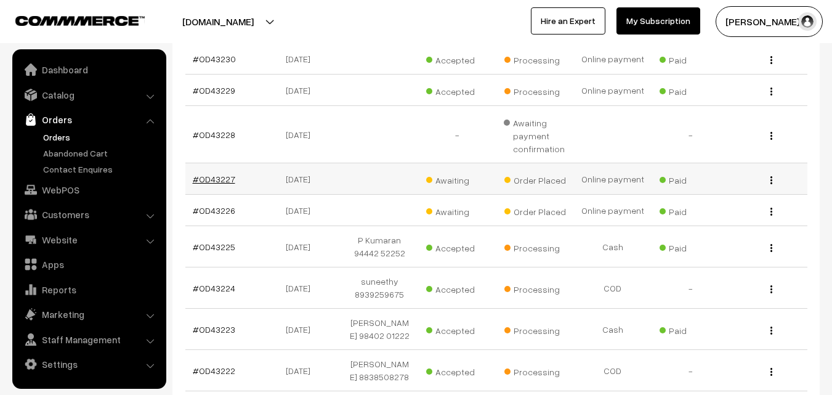
click at [222, 177] on link "#OD43227" at bounding box center [214, 179] width 42 height 10
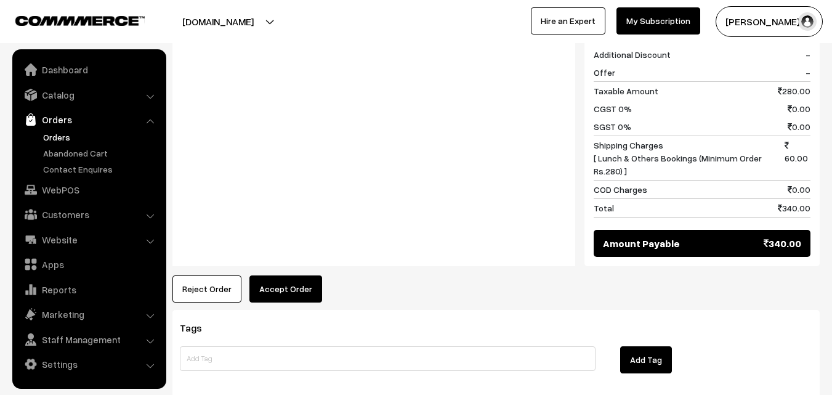
click at [275, 277] on button "Accept Order" at bounding box center [285, 288] width 73 height 27
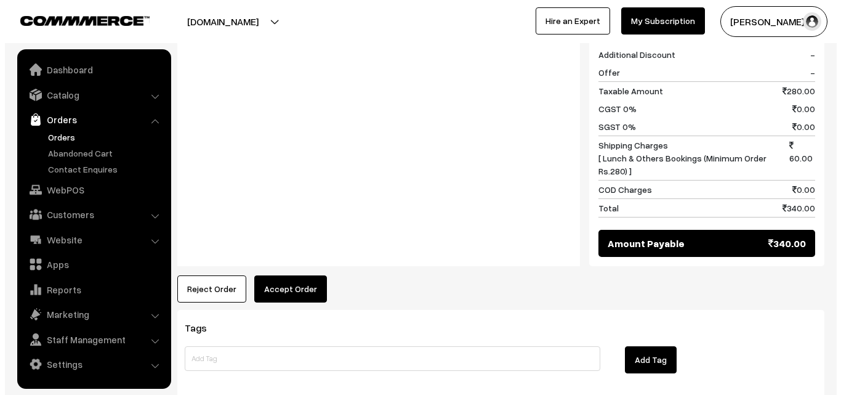
scroll to position [555, 0]
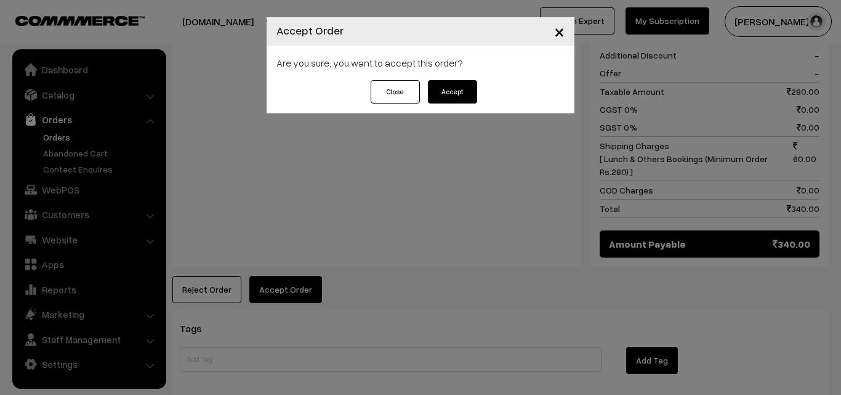
drag, startPoint x: 450, startPoint y: 84, endPoint x: 433, endPoint y: 128, distance: 46.8
click at [449, 84] on button "Accept" at bounding box center [452, 91] width 49 height 23
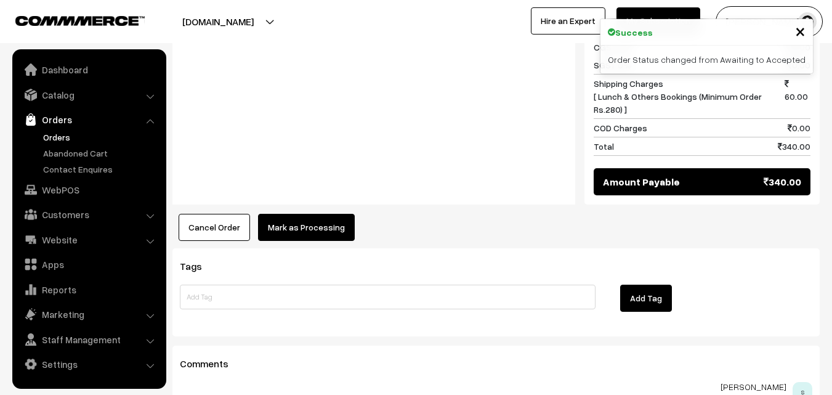
click at [310, 214] on button "Mark as Processing" at bounding box center [306, 227] width 97 height 27
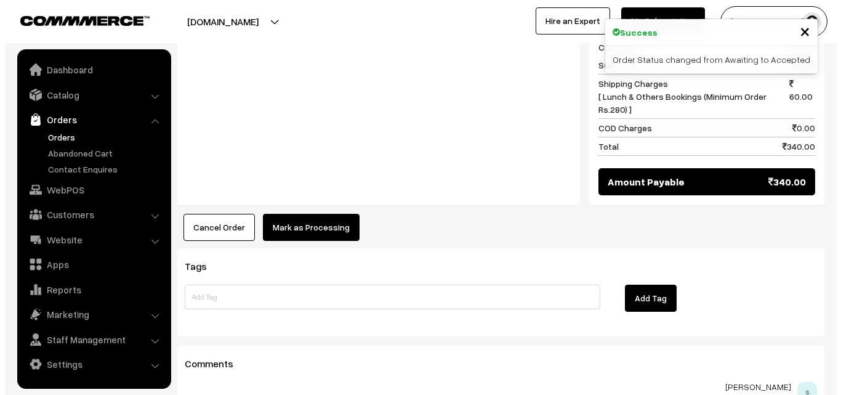
scroll to position [616, 0]
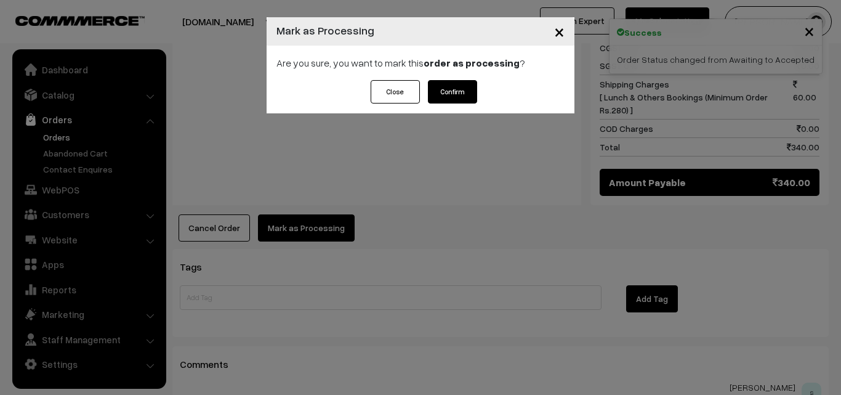
click at [439, 101] on button "Confirm" at bounding box center [452, 91] width 49 height 23
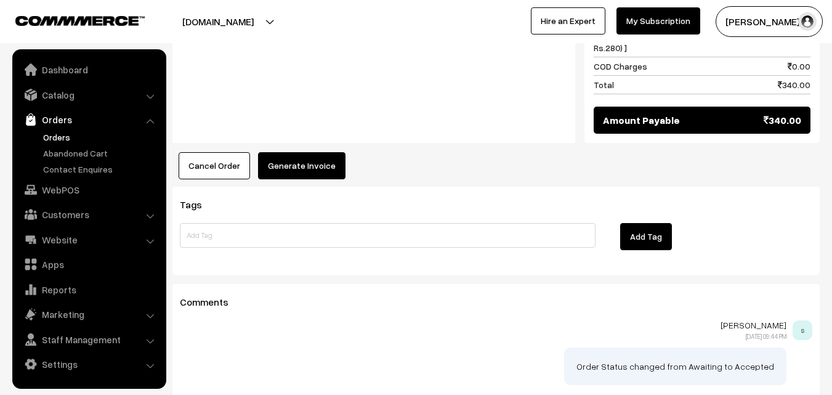
click at [308, 152] on button "Generate Invoice" at bounding box center [301, 165] width 87 height 27
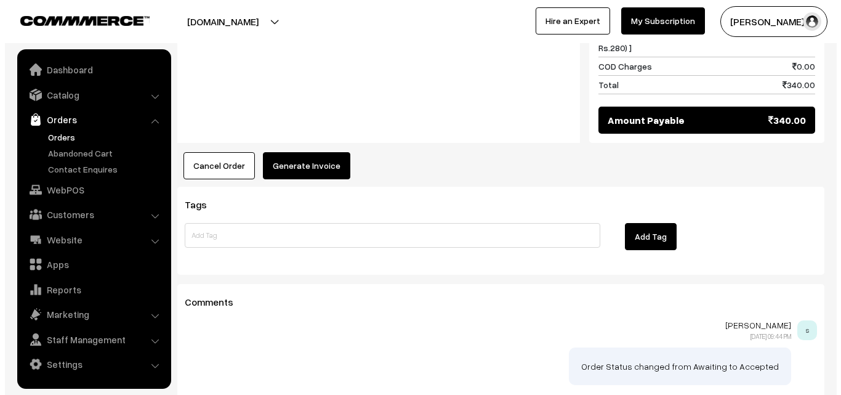
scroll to position [678, 0]
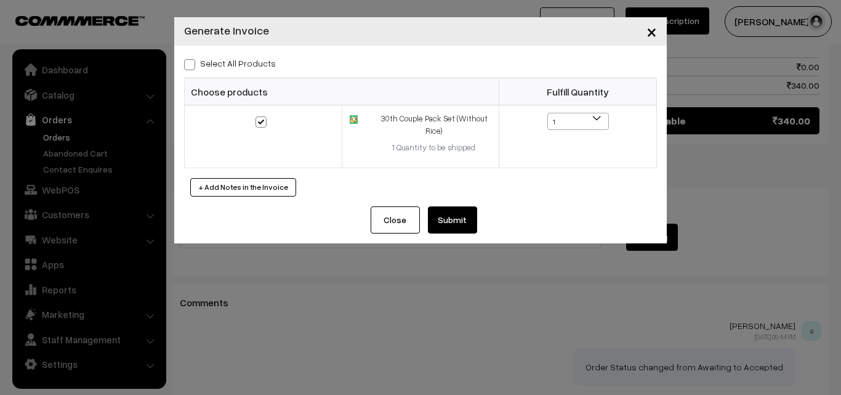
click at [454, 217] on button "Submit" at bounding box center [452, 219] width 49 height 27
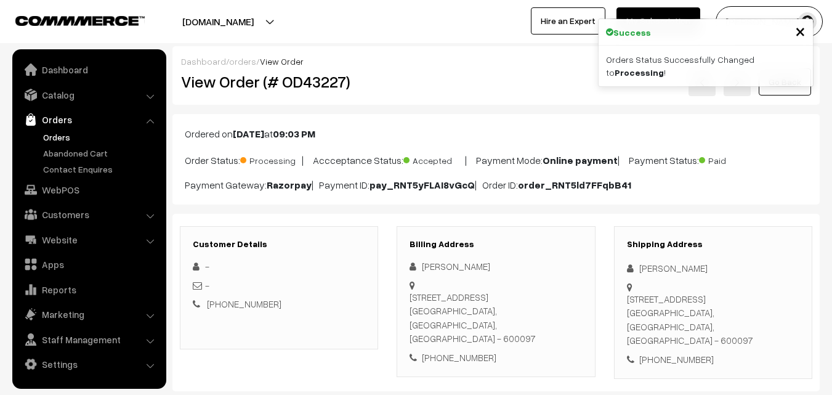
scroll to position [677, 0]
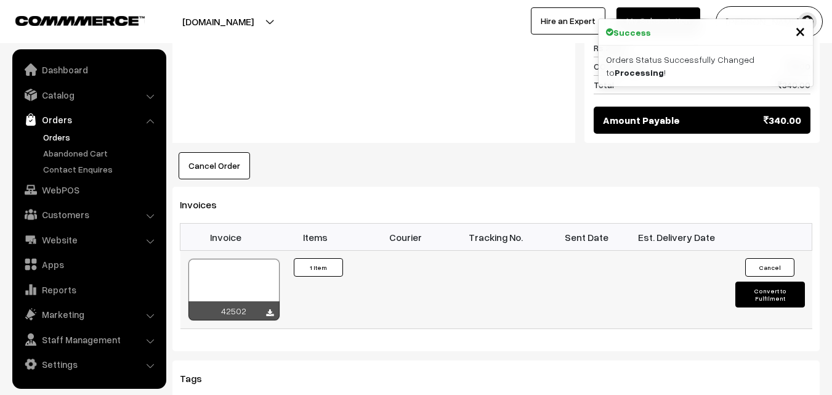
click at [230, 276] on div at bounding box center [233, 290] width 91 height 62
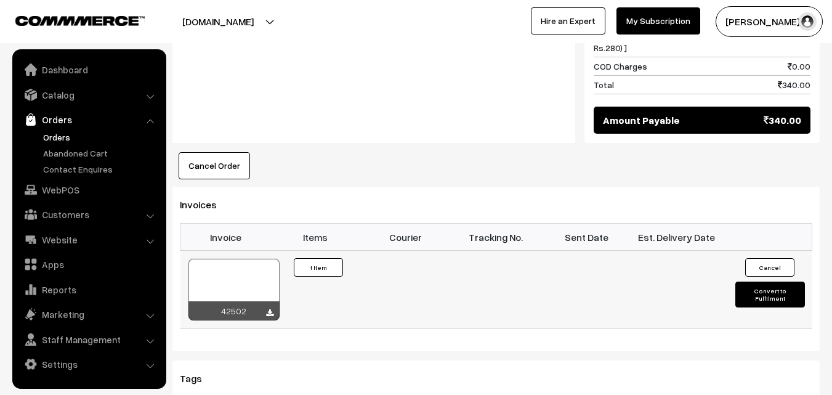
scroll to position [678, 0]
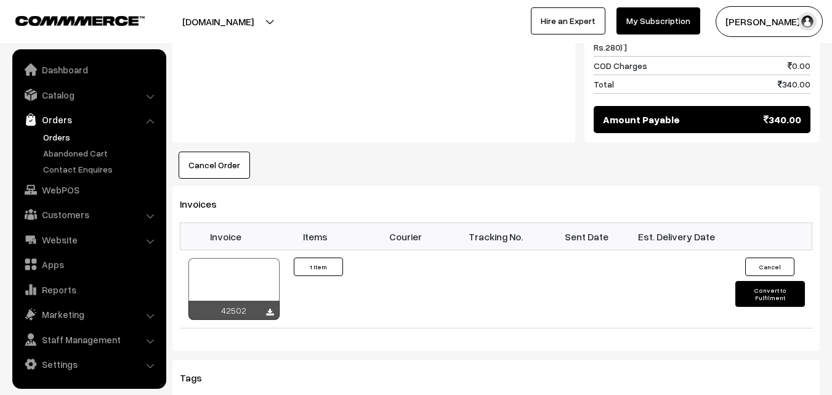
click at [60, 135] on link "Orders" at bounding box center [101, 137] width 122 height 13
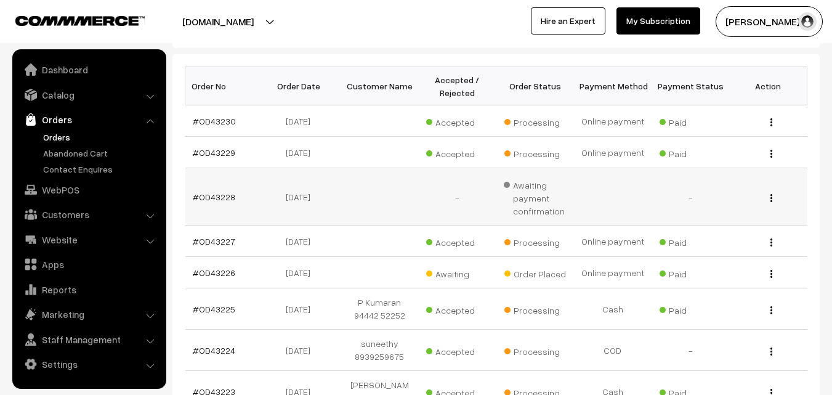
scroll to position [185, 0]
click at [209, 271] on link "#OD43226" at bounding box center [214, 272] width 42 height 10
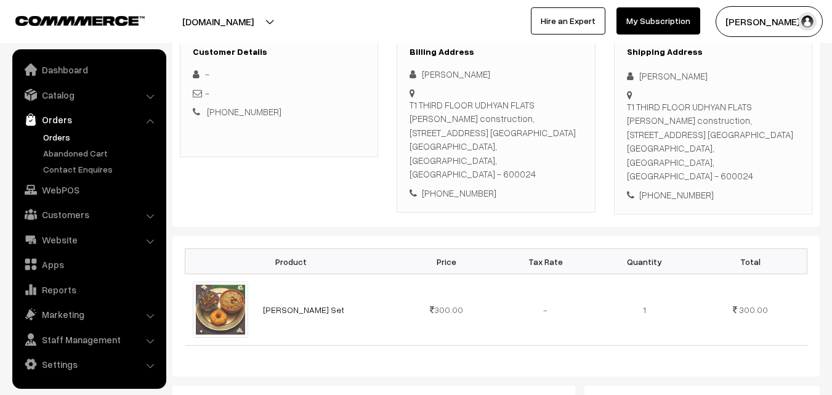
scroll to position [185, 0]
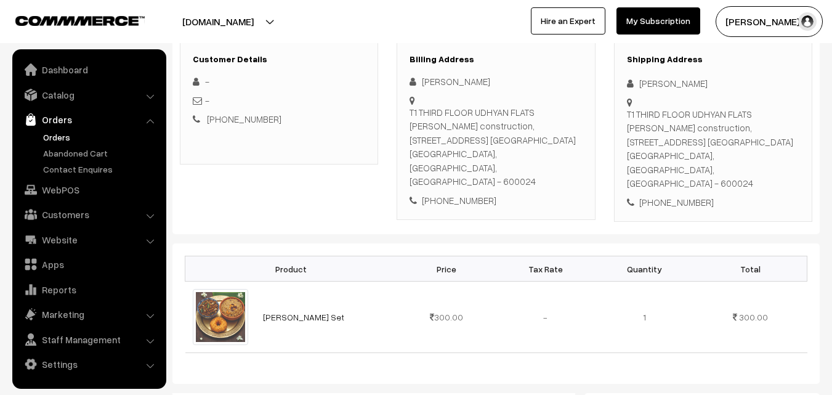
click at [470, 193] on div "+91 9840783071" at bounding box center [495, 200] width 172 height 14
click at [469, 193] on div "+91 9840783071" at bounding box center [495, 200] width 172 height 14
click at [468, 193] on div "+91 9840783071" at bounding box center [495, 200] width 172 height 14
copy div "9840783071"
copy link "Ayudha Pooja Neivedhyam Se"
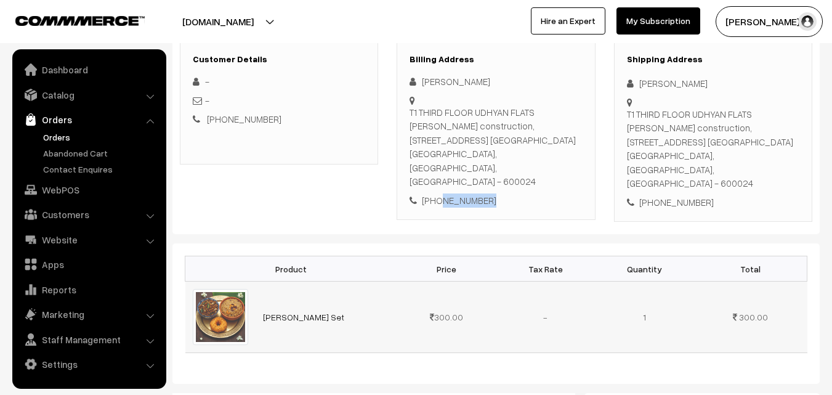
copy link "[PERSON_NAME] Set"
drag, startPoint x: 259, startPoint y: 299, endPoint x: 380, endPoint y: 300, distance: 121.3
click at [380, 300] on td "[PERSON_NAME] Set" at bounding box center [327, 316] width 142 height 71
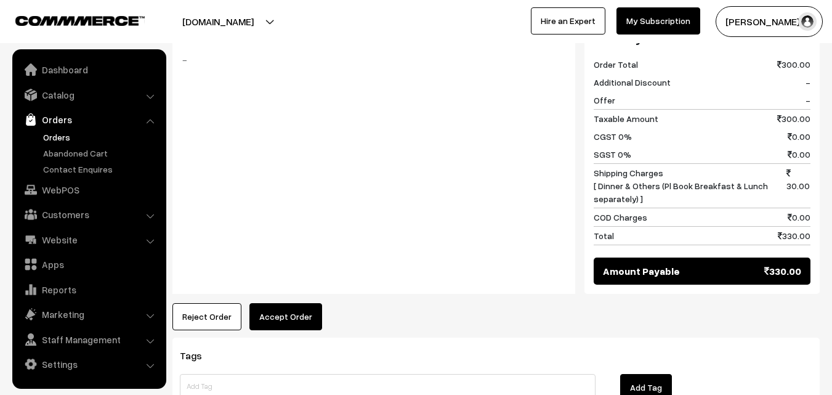
click at [291, 303] on button "Accept Order" at bounding box center [285, 316] width 73 height 27
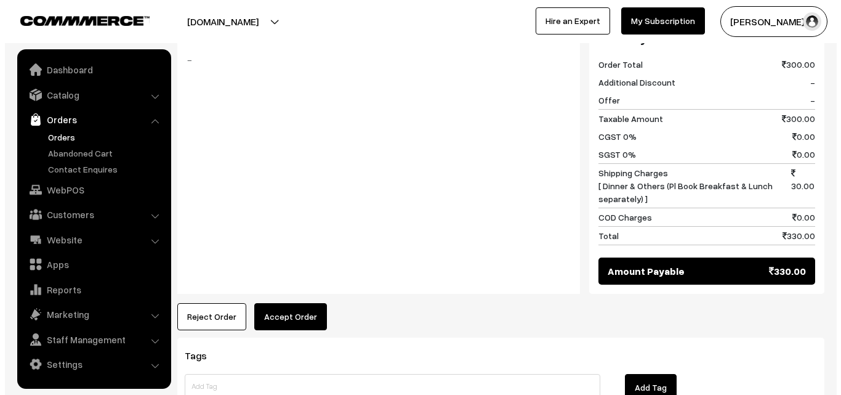
scroll to position [555, 0]
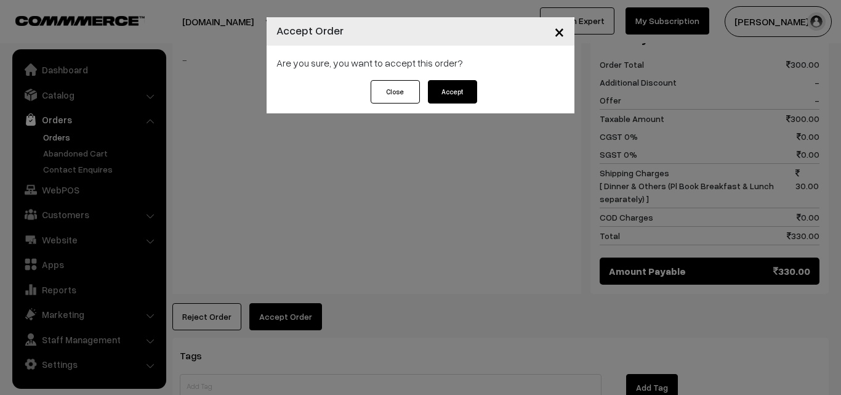
click at [461, 84] on button "Accept" at bounding box center [452, 91] width 49 height 23
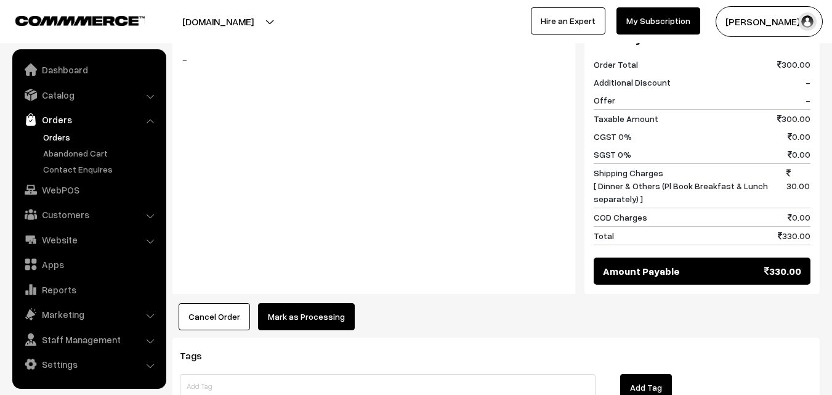
click at [321, 267] on div "Product Price Tax Rate Quantity Total Ayudha Pooja Neivedhyam Set 300.00" at bounding box center [495, 102] width 647 height 456
click at [314, 303] on button "Mark as Processing" at bounding box center [306, 316] width 97 height 27
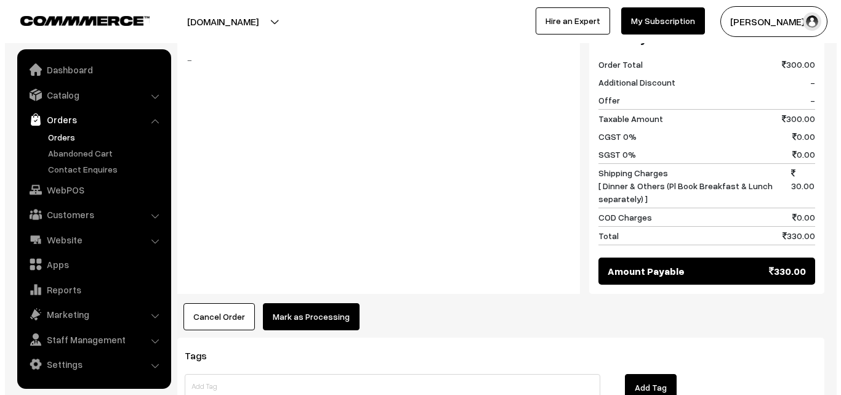
scroll to position [555, 0]
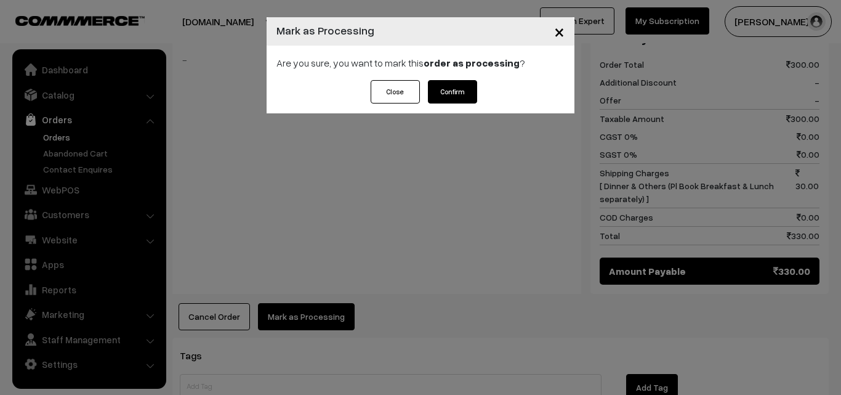
click at [466, 90] on button "Confirm" at bounding box center [452, 91] width 49 height 23
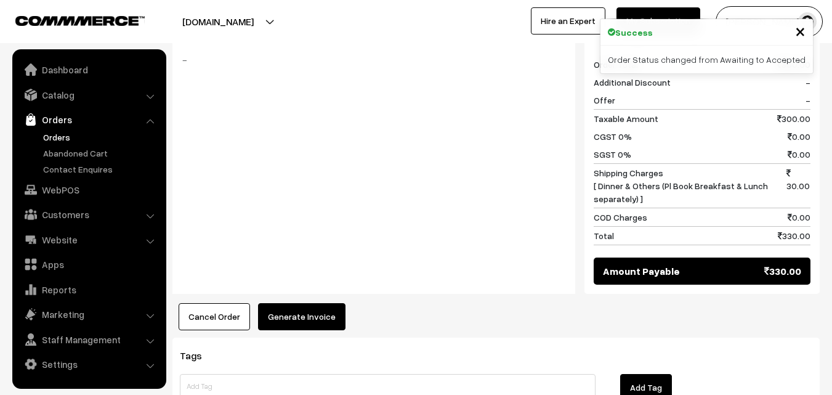
click at [289, 303] on button "Generate Invoice" at bounding box center [301, 316] width 87 height 27
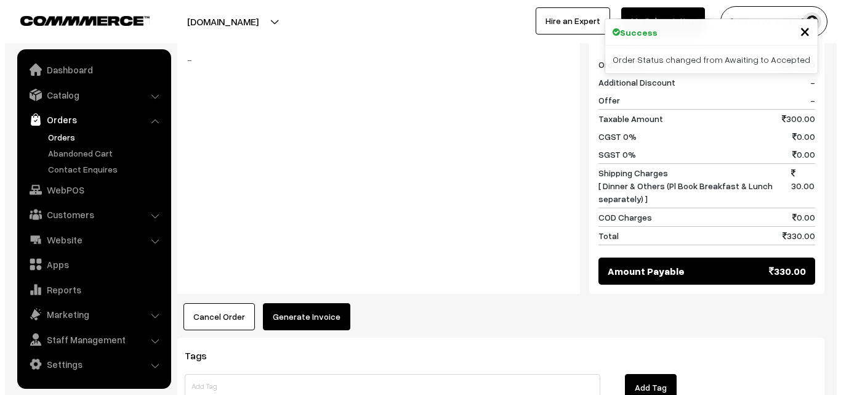
scroll to position [555, 0]
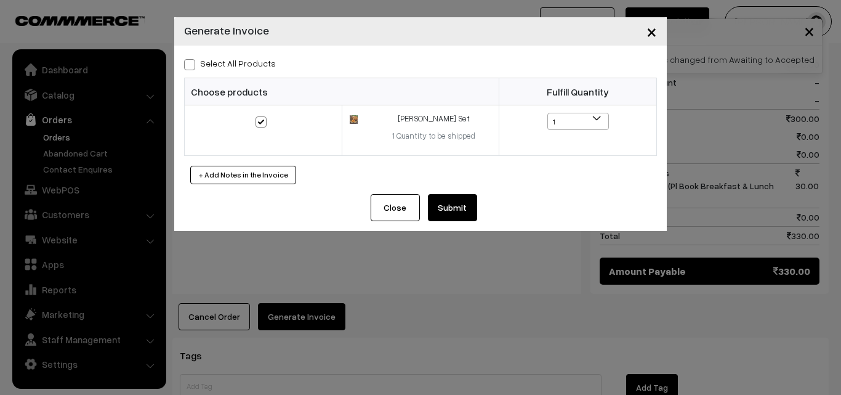
click at [456, 212] on button "Submit" at bounding box center [452, 207] width 49 height 27
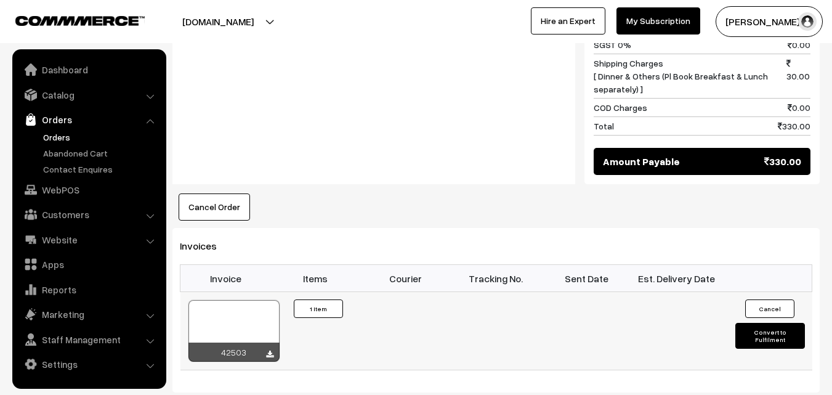
scroll to position [677, 0]
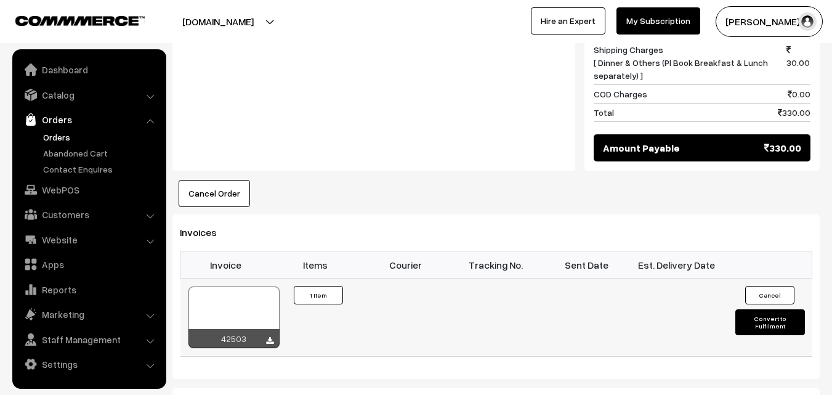
drag, startPoint x: 225, startPoint y: 315, endPoint x: 230, endPoint y: 307, distance: 9.9
click at [226, 329] on div "42503" at bounding box center [233, 338] width 91 height 19
click at [230, 292] on div at bounding box center [233, 317] width 91 height 62
click at [61, 142] on link "Orders" at bounding box center [101, 137] width 122 height 13
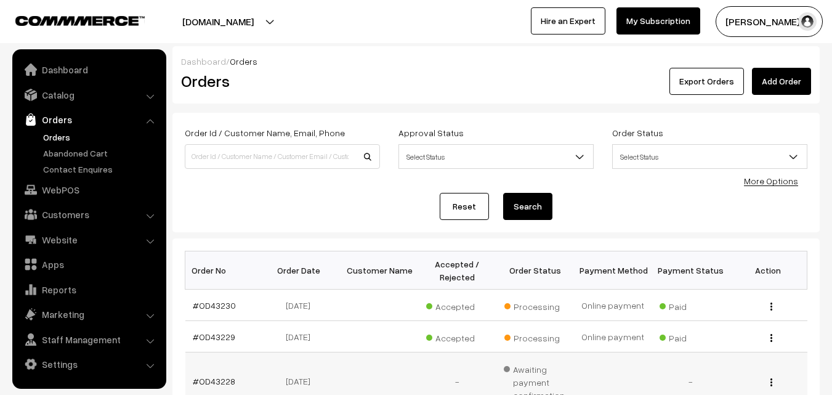
scroll to position [246, 0]
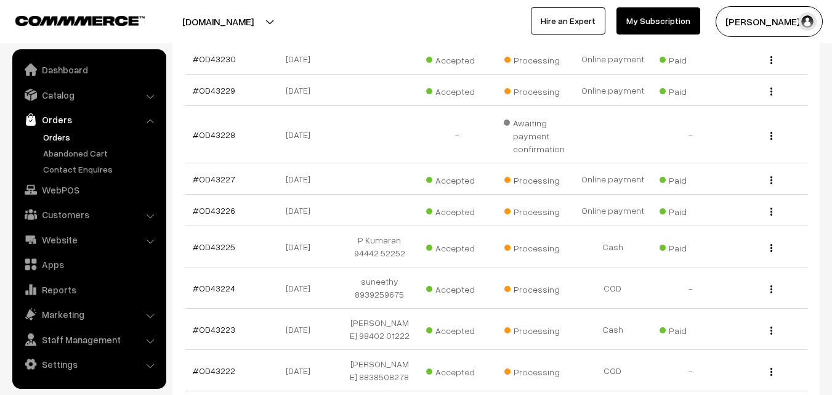
click at [65, 200] on ul "Dashboard Catalog" at bounding box center [89, 218] width 154 height 339
click at [66, 191] on link "WebPOS" at bounding box center [88, 190] width 147 height 22
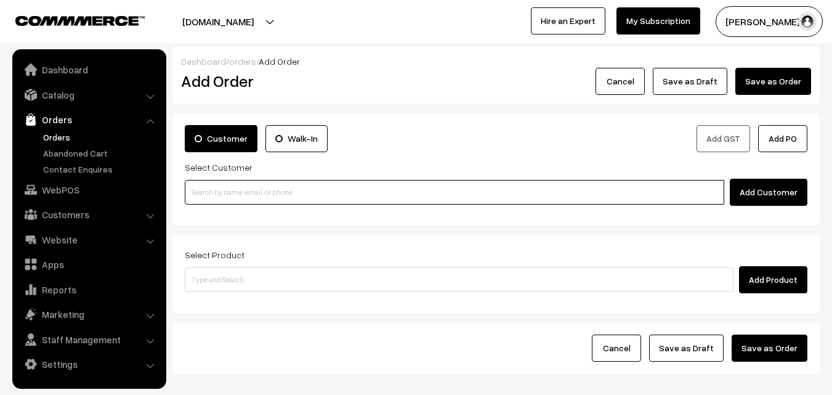
click at [262, 193] on input at bounding box center [454, 192] width 539 height 25
paste input "96770 83067"
drag, startPoint x: 222, startPoint y: 188, endPoint x: 220, endPoint y: 199, distance: 12.0
click at [221, 188] on input "96770 83067" at bounding box center [454, 192] width 539 height 25
click at [214, 192] on input "96770 83067" at bounding box center [454, 192] width 539 height 25
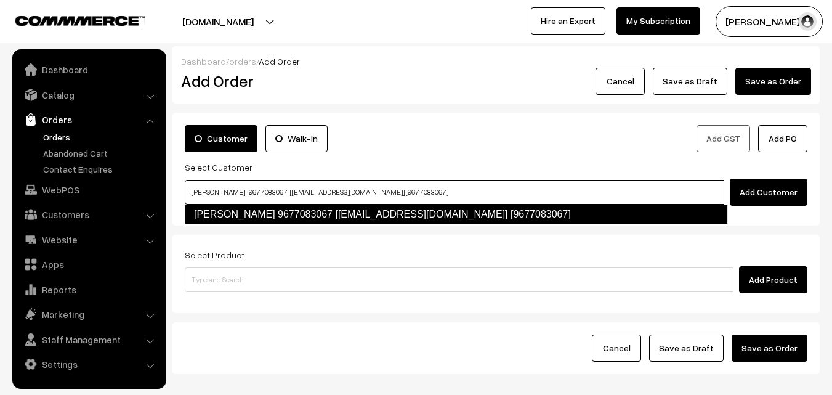
type input "Prema rajagopal 9677083067 [anna44@gmail.com] [9677083067]"
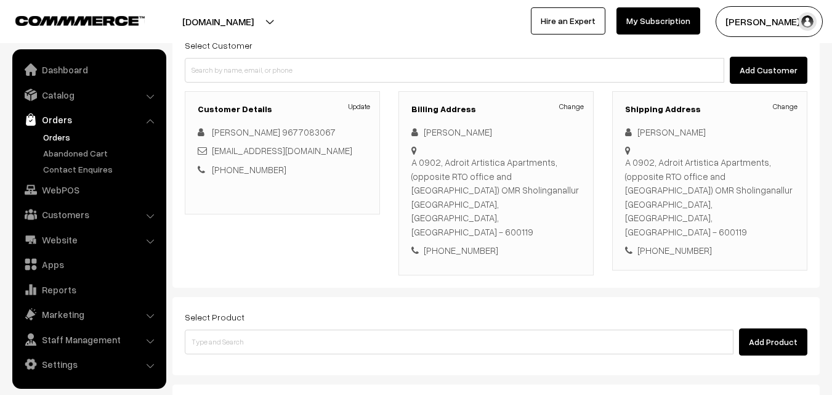
scroll to position [123, 0]
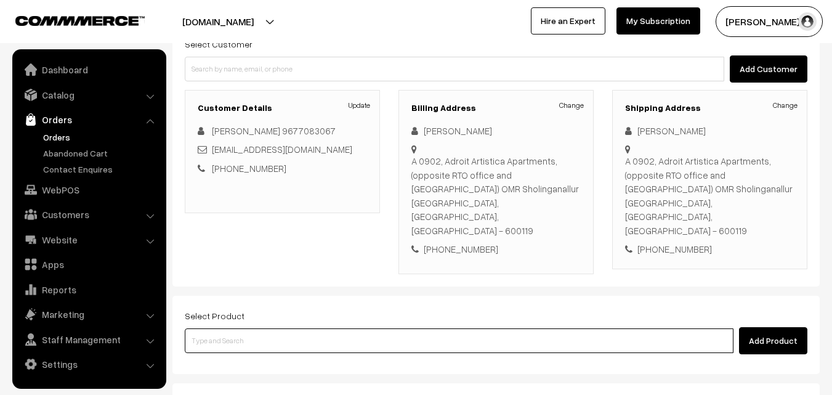
click at [318, 328] on input at bounding box center [459, 340] width 549 height 25
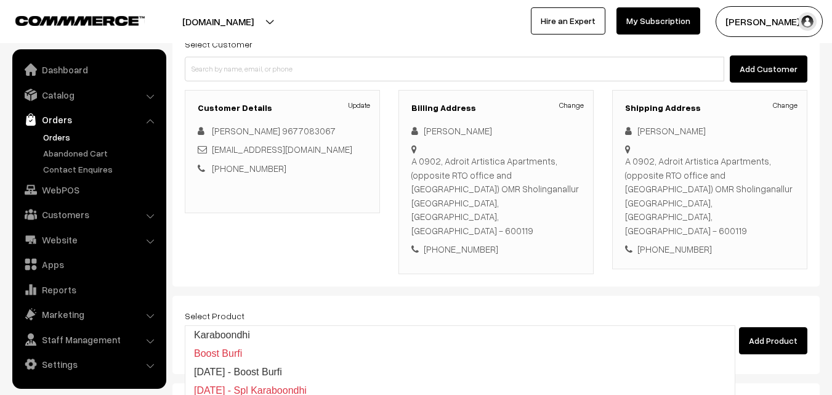
type input "Karaboondhi"
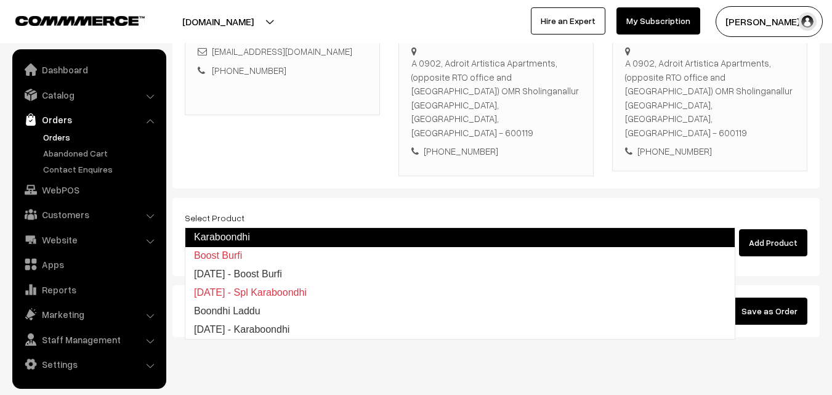
scroll to position [225, 0]
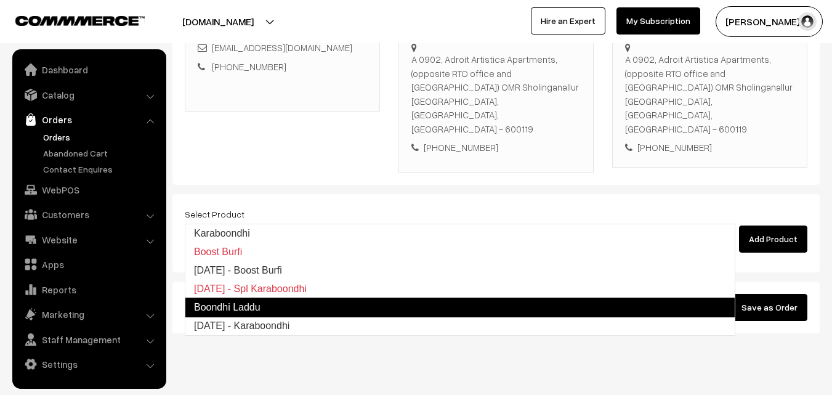
click at [266, 310] on link "Boondhi Laddu" at bounding box center [460, 307] width 550 height 20
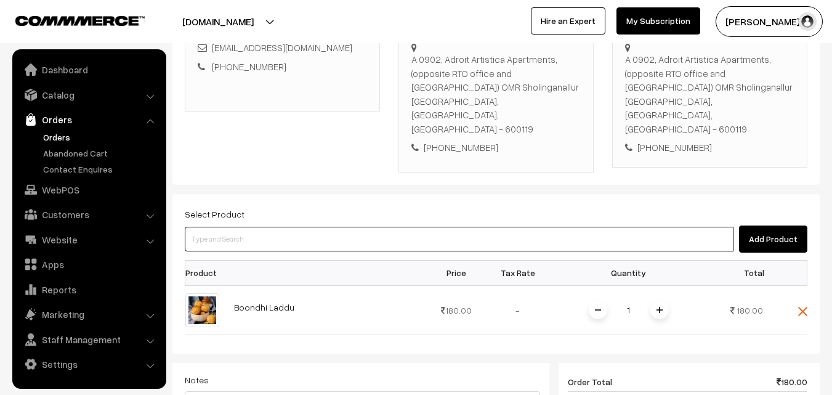
click at [286, 227] on input at bounding box center [459, 239] width 549 height 25
click at [297, 227] on input at bounding box center [459, 239] width 549 height 25
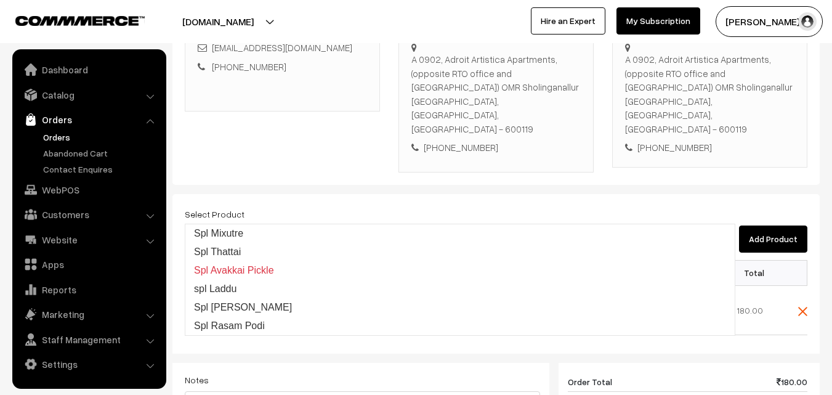
type input "Spl Mixutre"
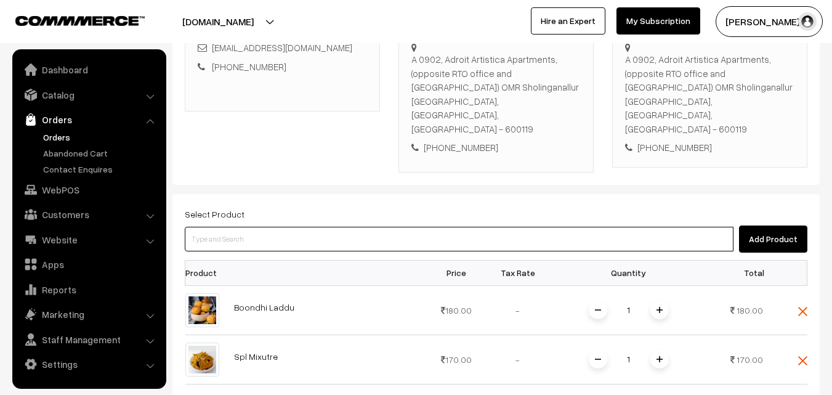
click at [307, 227] on input at bounding box center [459, 239] width 549 height 25
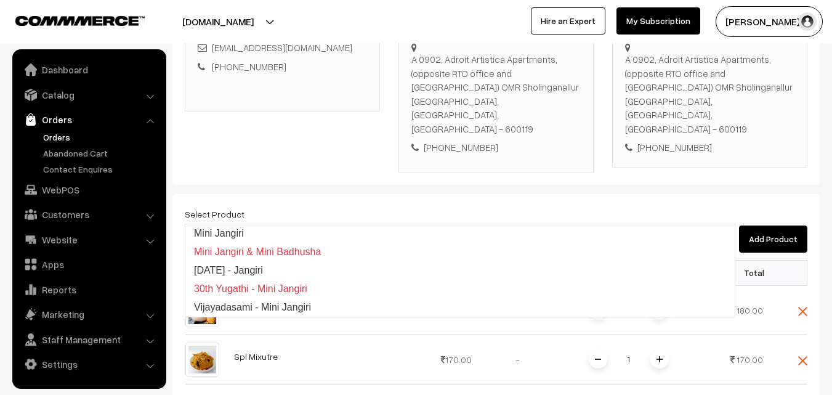
type input "Mini Jangiri"
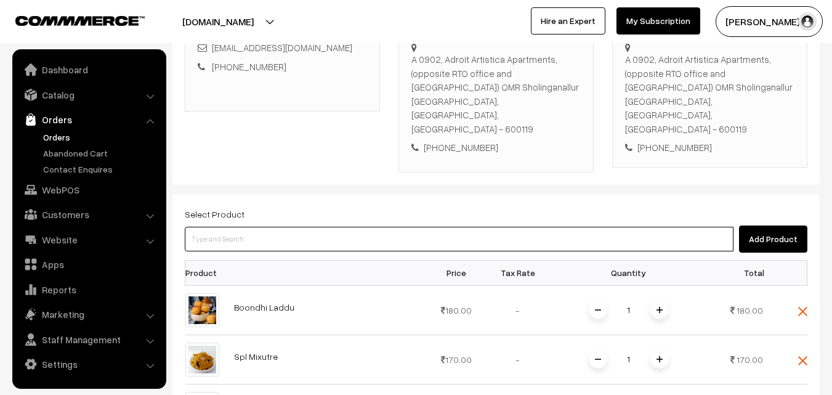
drag, startPoint x: 289, startPoint y: 211, endPoint x: 270, endPoint y: 217, distance: 20.3
click at [270, 227] on input at bounding box center [459, 239] width 549 height 25
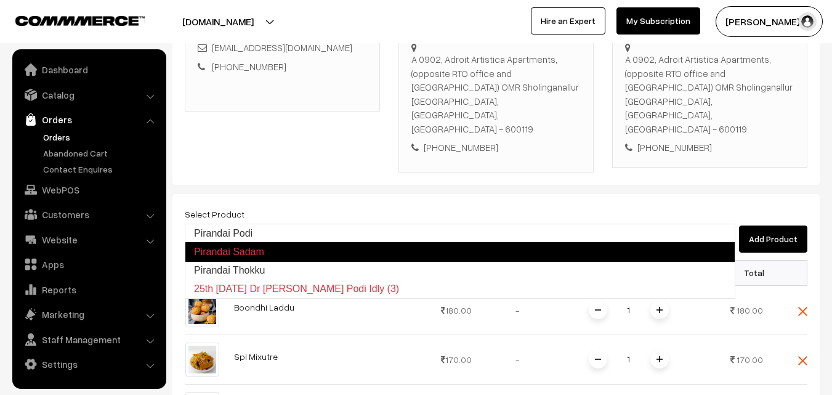
type input "Pirandai Thokku"
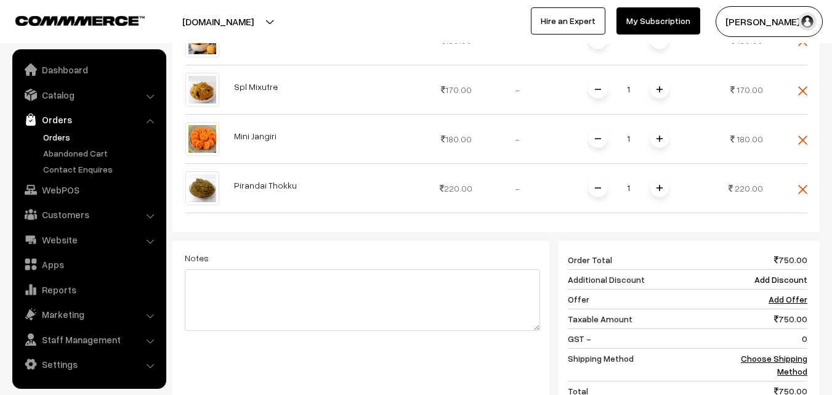
scroll to position [554, 0]
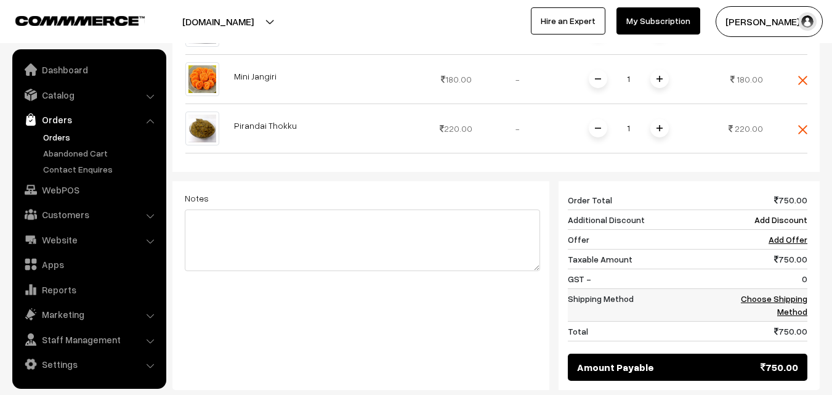
click at [802, 293] on link "Choose Shipping Method" at bounding box center [774, 304] width 66 height 23
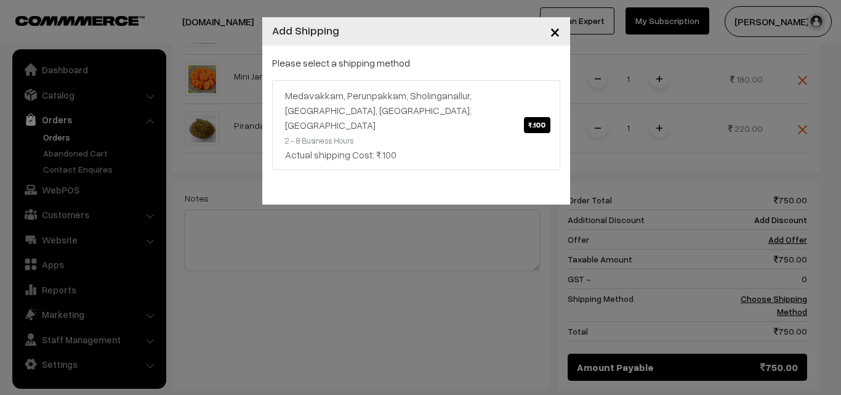
drag, startPoint x: 543, startPoint y: 278, endPoint x: 687, endPoint y: 263, distance: 144.3
click at [543, 273] on div "× Add Shipping Please select a shipping method Medavakkam, Perunpakkam, Sholing…" at bounding box center [420, 197] width 841 height 395
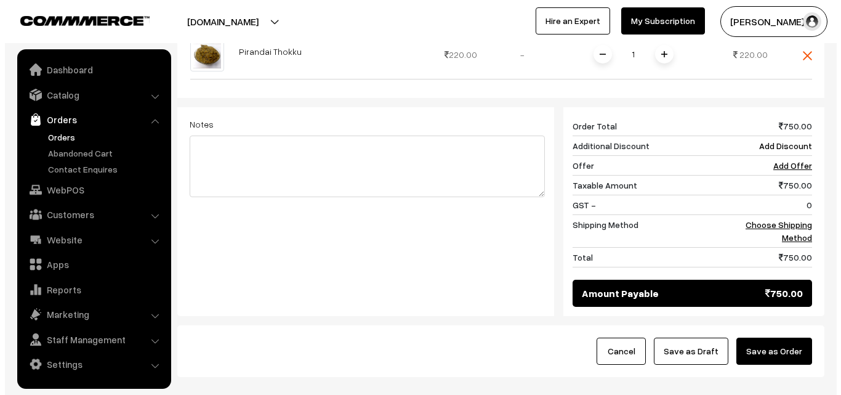
scroll to position [672, 0]
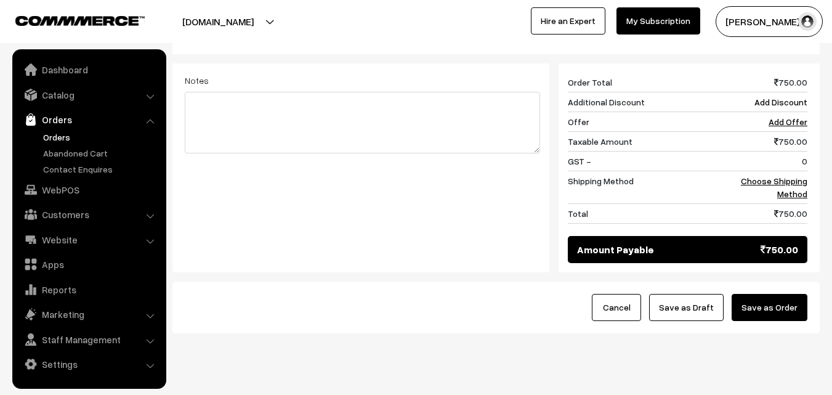
click at [782, 294] on button "Save as Order" at bounding box center [769, 307] width 76 height 27
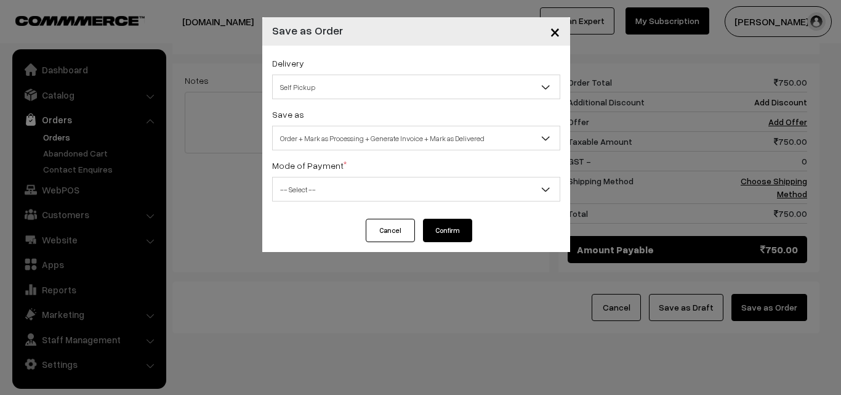
click at [383, 135] on span "Order + Mark as Processing + Generate Invoice + Mark as Delivered" at bounding box center [416, 138] width 287 height 22
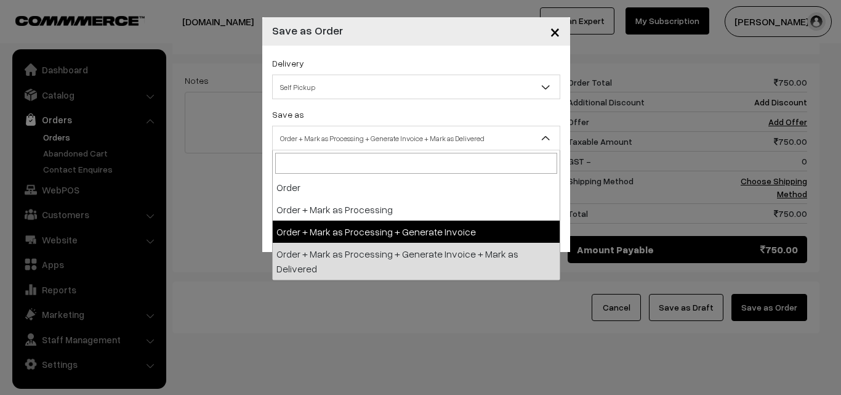
select select "3"
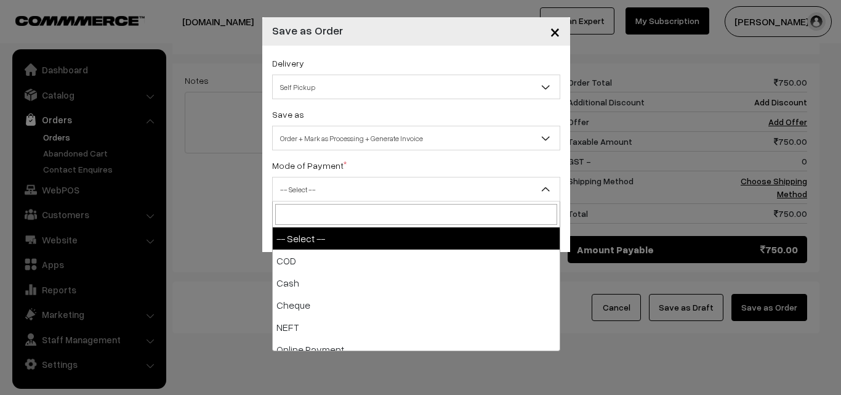
click at [331, 199] on span "-- Select --" at bounding box center [416, 190] width 287 height 22
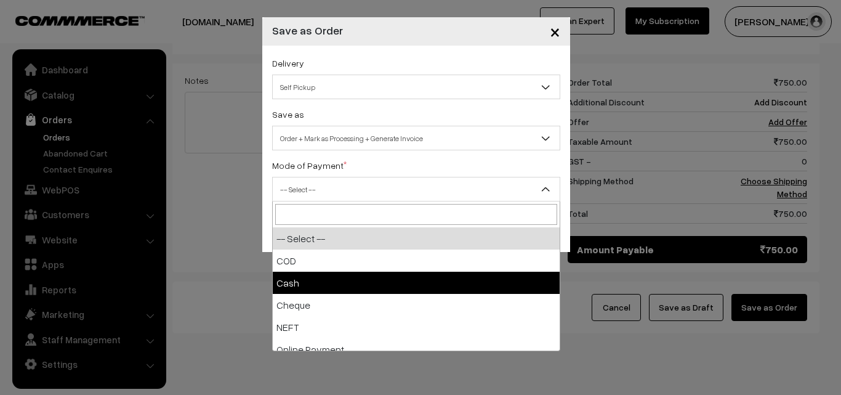
select select "2"
checkbox input "true"
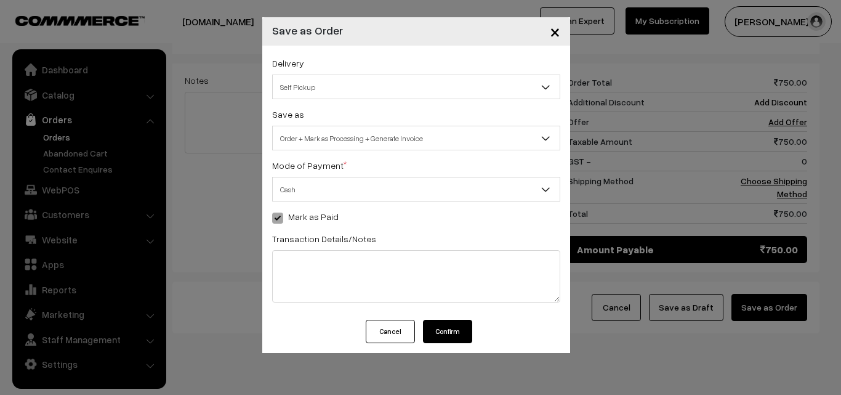
click at [446, 337] on button "Confirm" at bounding box center [447, 331] width 49 height 23
drag, startPoint x: 451, startPoint y: 335, endPoint x: 433, endPoint y: 343, distance: 19.6
click at [451, 336] on button "Confirm" at bounding box center [447, 331] width 49 height 23
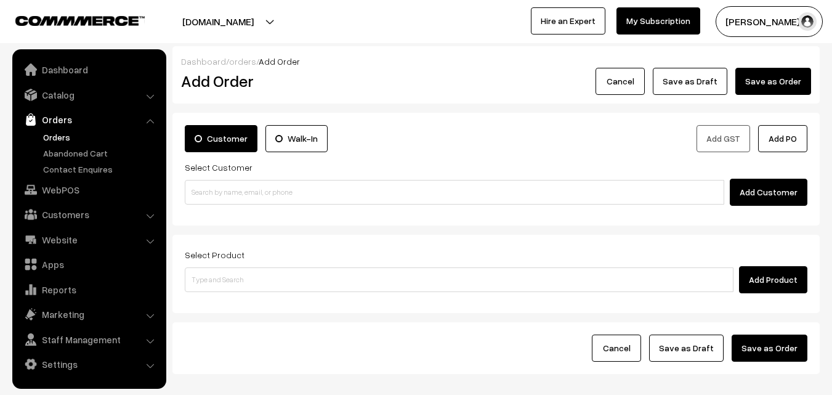
click at [69, 138] on link "Orders" at bounding box center [101, 137] width 122 height 13
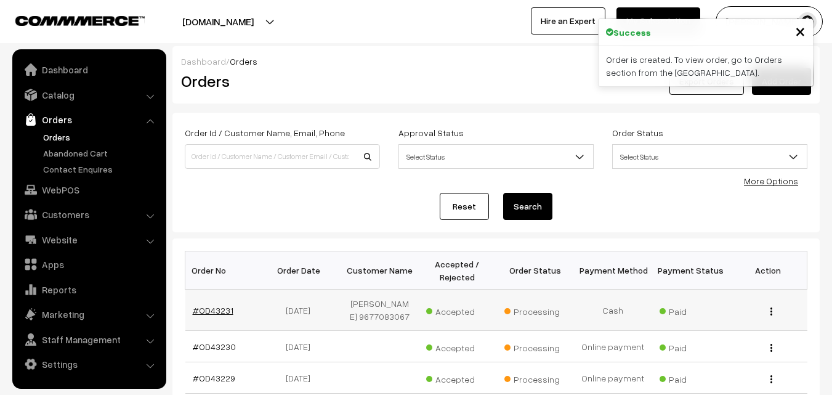
click at [222, 311] on link "#OD43231" at bounding box center [213, 310] width 41 height 10
drag, startPoint x: 163, startPoint y: 165, endPoint x: 57, endPoint y: 419, distance: 274.7
drag, startPoint x: 57, startPoint y: 419, endPoint x: 398, endPoint y: 217, distance: 395.9
click at [403, 214] on div "Reset Search" at bounding box center [496, 206] width 623 height 27
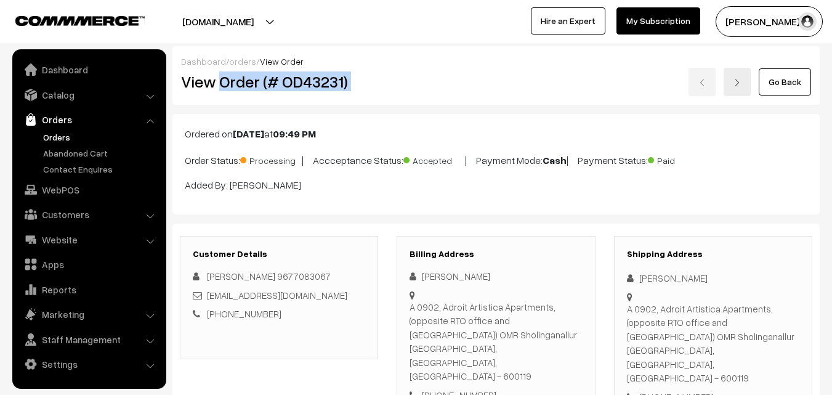
drag, startPoint x: 220, startPoint y: 79, endPoint x: 437, endPoint y: 79, distance: 216.7
click at [437, 79] on div "View Order (# OD43231) Go Back" at bounding box center [496, 82] width 648 height 28
copy div "Order (# OD43231)"
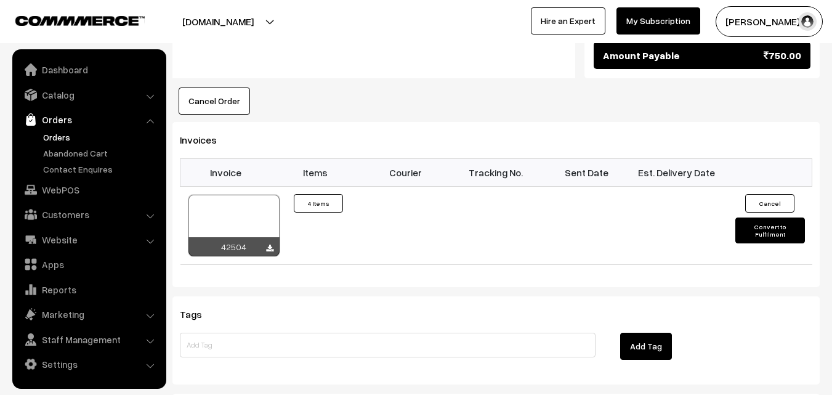
scroll to position [985, 0]
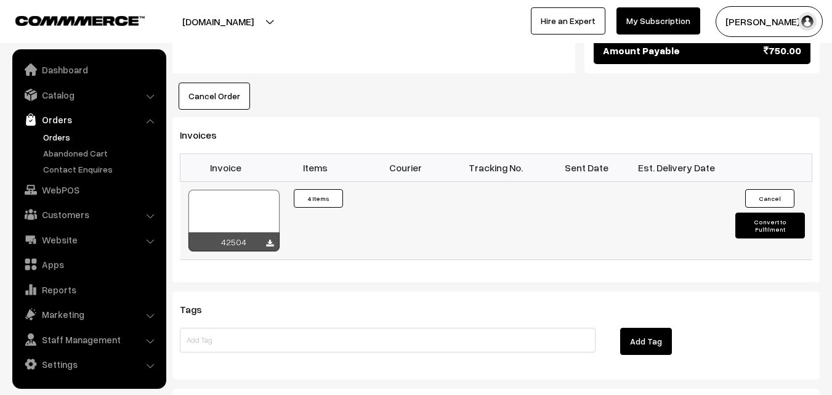
click at [224, 232] on div "42504" at bounding box center [233, 241] width 91 height 19
click at [228, 190] on div at bounding box center [233, 221] width 91 height 62
click at [70, 134] on link "Orders" at bounding box center [101, 137] width 122 height 13
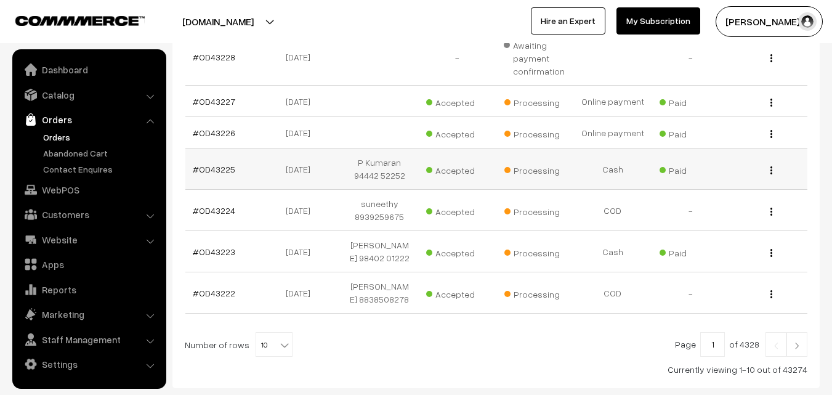
scroll to position [369, 0]
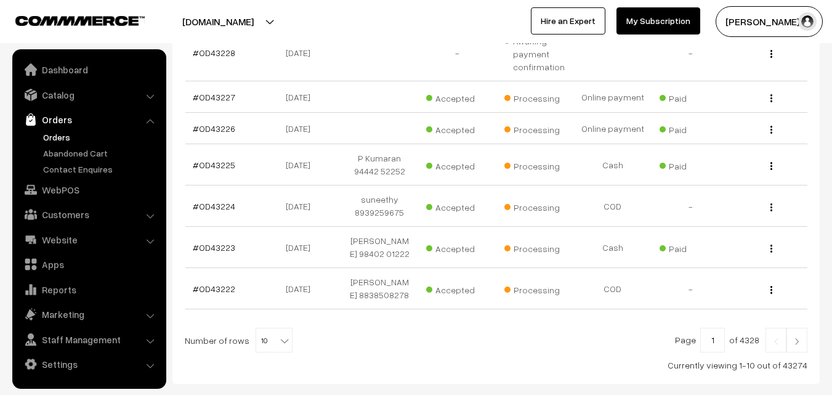
click at [59, 137] on link "Orders" at bounding box center [101, 137] width 122 height 13
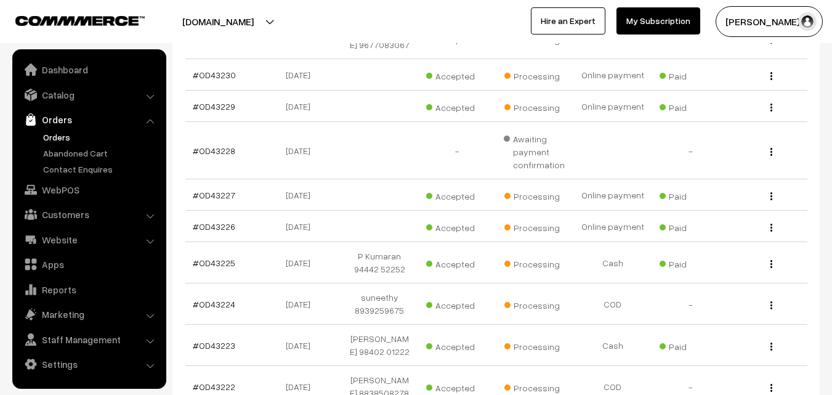
scroll to position [308, 0]
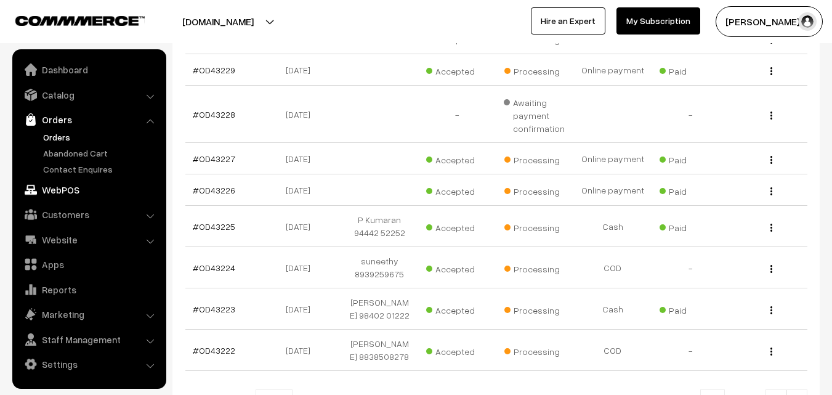
click at [45, 185] on link "WebPOS" at bounding box center [88, 190] width 147 height 22
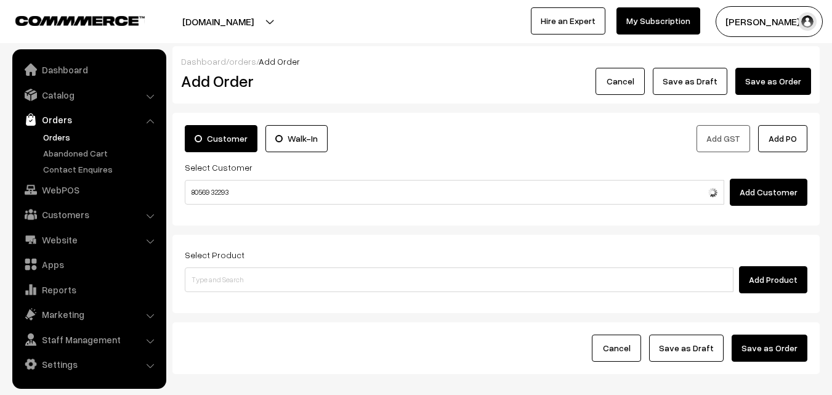
click at [227, 185] on input "80569 32293" at bounding box center [454, 192] width 539 height 25
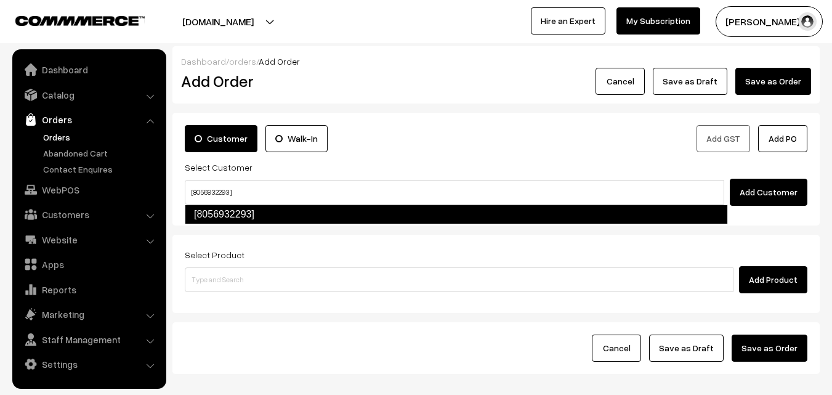
type input "[8056932293]"
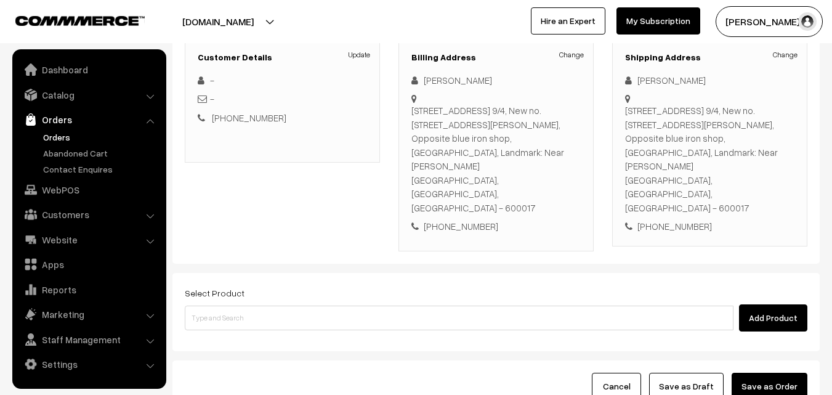
scroll to position [177, 0]
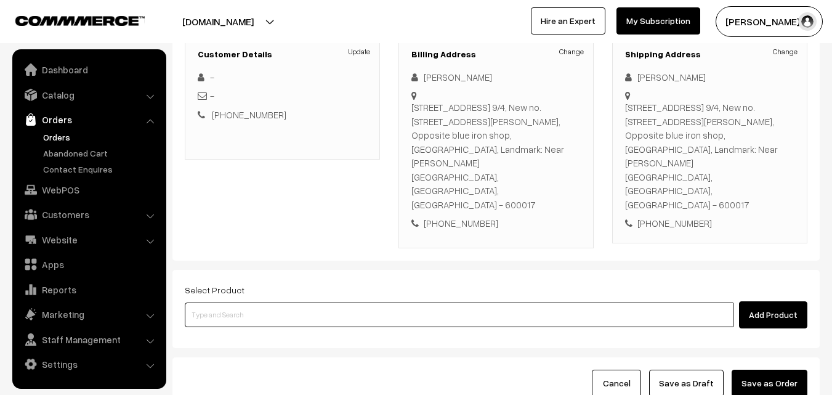
click at [299, 302] on input at bounding box center [459, 314] width 549 height 25
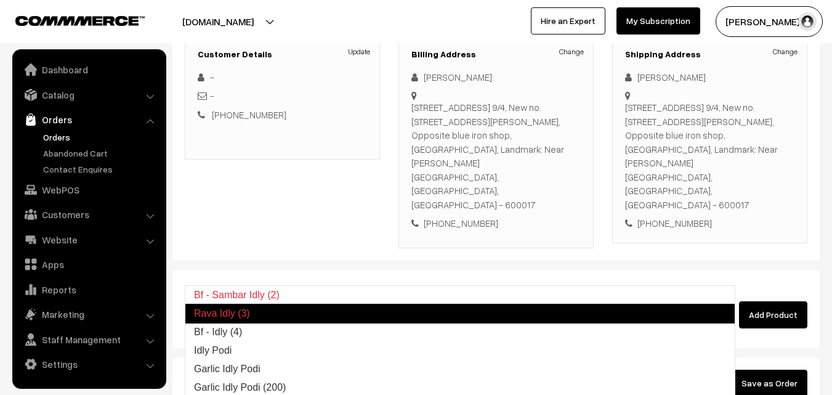
type input "Bf - Idly (4)"
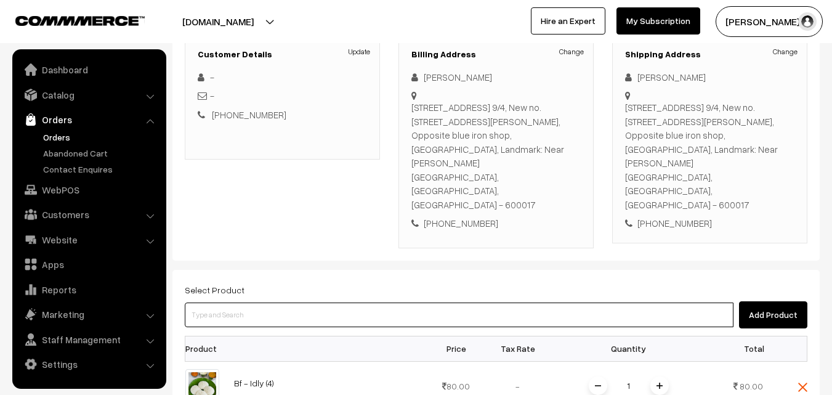
click at [300, 302] on input at bounding box center [459, 314] width 549 height 25
click at [303, 302] on input at bounding box center [459, 314] width 549 height 25
drag, startPoint x: 320, startPoint y: 273, endPoint x: 313, endPoint y: 268, distance: 8.4
click at [315, 302] on input at bounding box center [459, 314] width 549 height 25
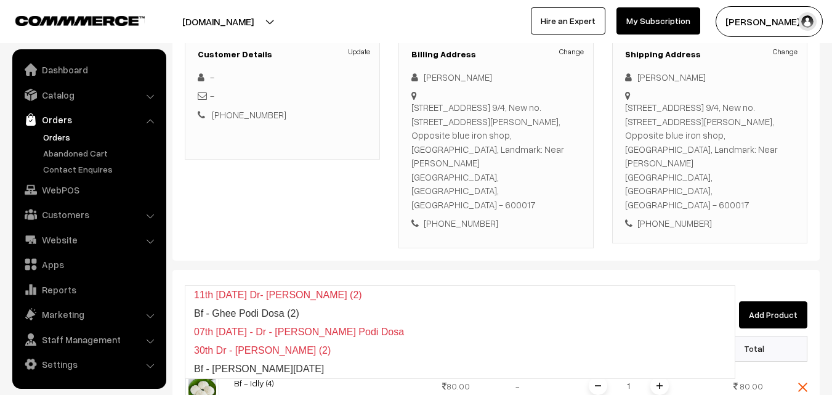
type input "Bf - Ghee Podi Dosa (2)"
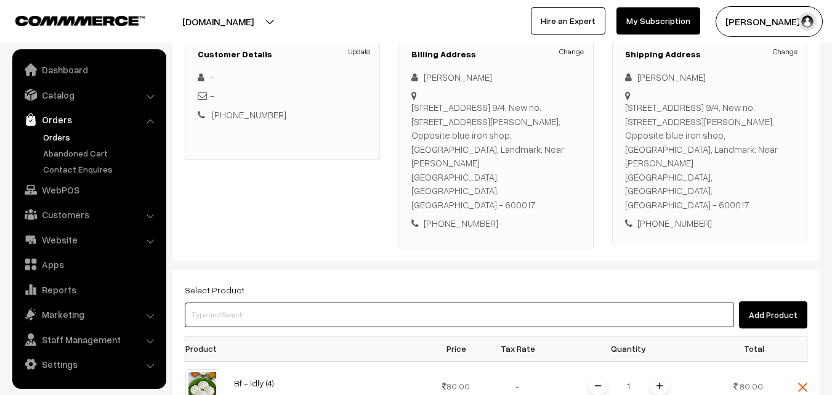
click at [373, 302] on input at bounding box center [459, 314] width 549 height 25
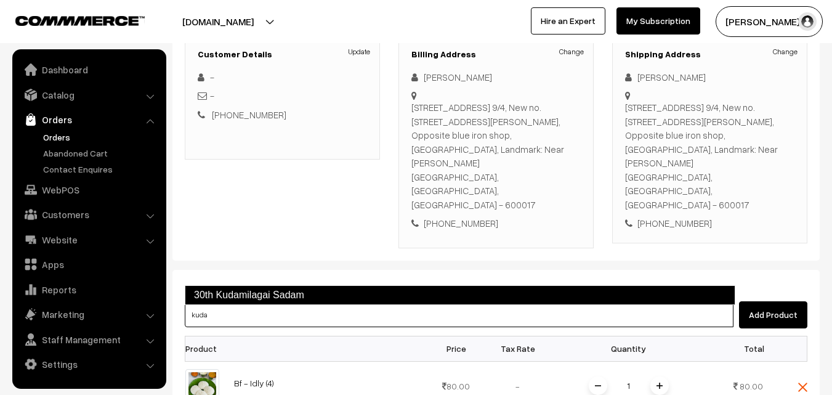
type input "30th Kudamilagai Sadam"
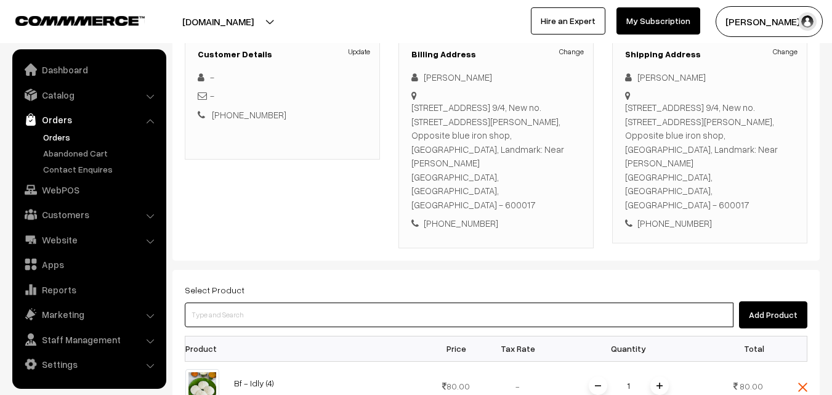
click at [332, 302] on input at bounding box center [459, 314] width 549 height 25
click at [247, 302] on input at bounding box center [459, 314] width 549 height 25
paste input "30th With Rice"
type input "30th With Rice"
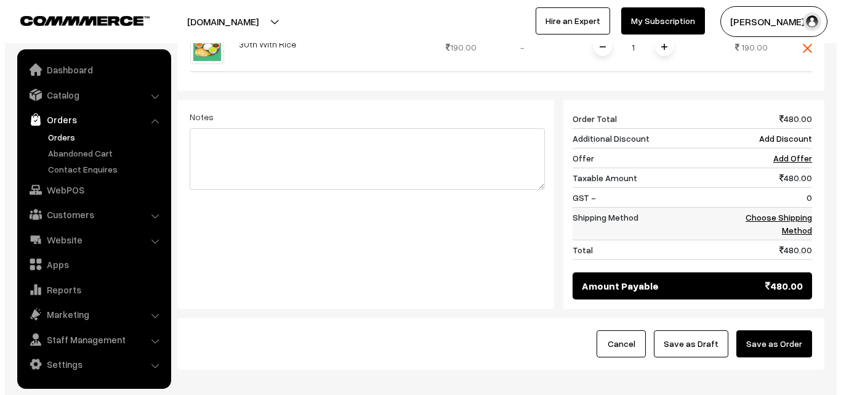
scroll to position [669, 0]
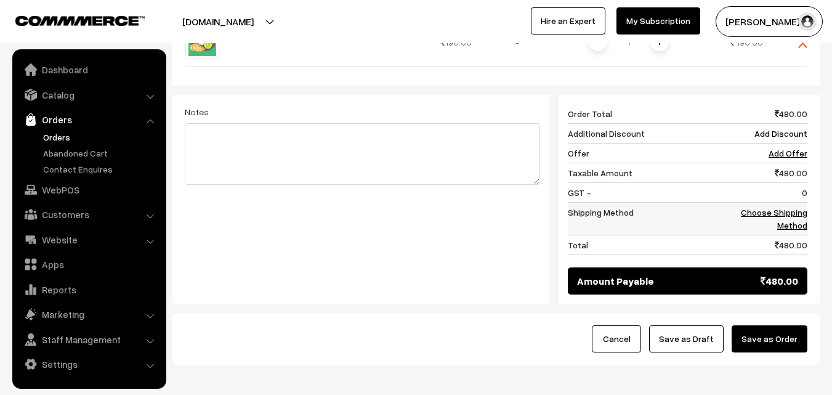
click at [798, 203] on td "Choose Shipping Method" at bounding box center [769, 219] width 76 height 33
click at [793, 207] on link "Choose Shipping Method" at bounding box center [774, 218] width 66 height 23
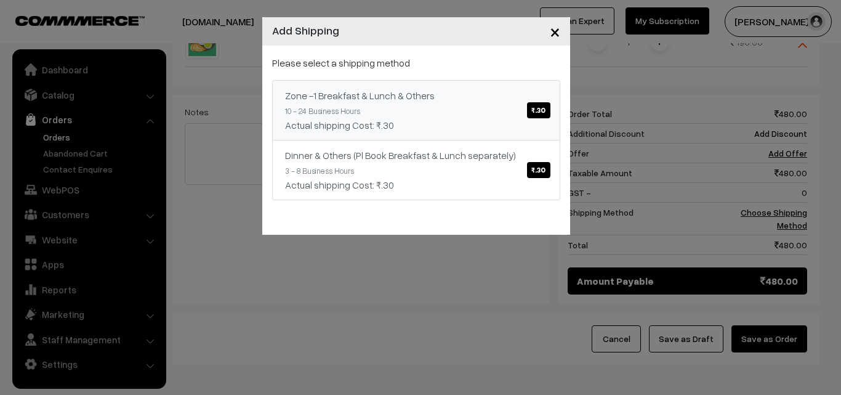
click at [443, 100] on div "Zone -1 Breakfast & Lunch & Others ₹.30" at bounding box center [416, 95] width 262 height 15
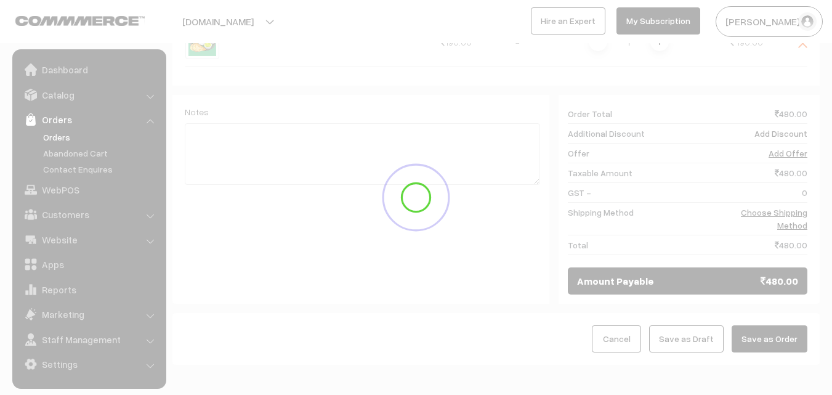
click at [784, 325] on button "Save as Order" at bounding box center [769, 338] width 76 height 27
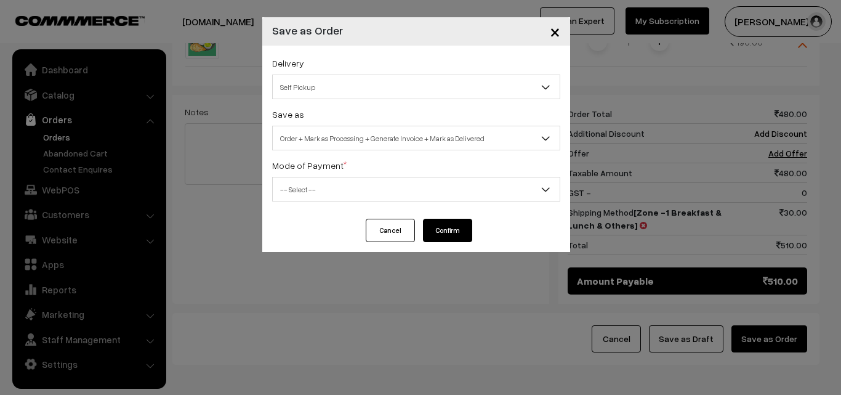
click at [396, 141] on span "Order + Mark as Processing + Generate Invoice + Mark as Delivered" at bounding box center [416, 138] width 287 height 22
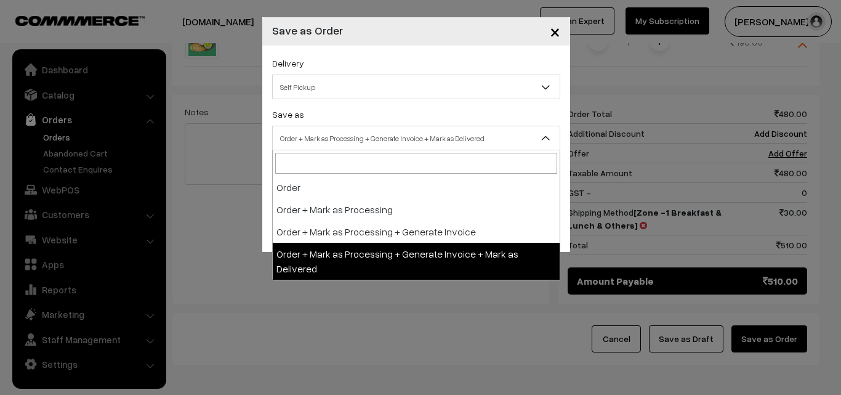
drag, startPoint x: 368, startPoint y: 246, endPoint x: 371, endPoint y: 228, distance: 18.1
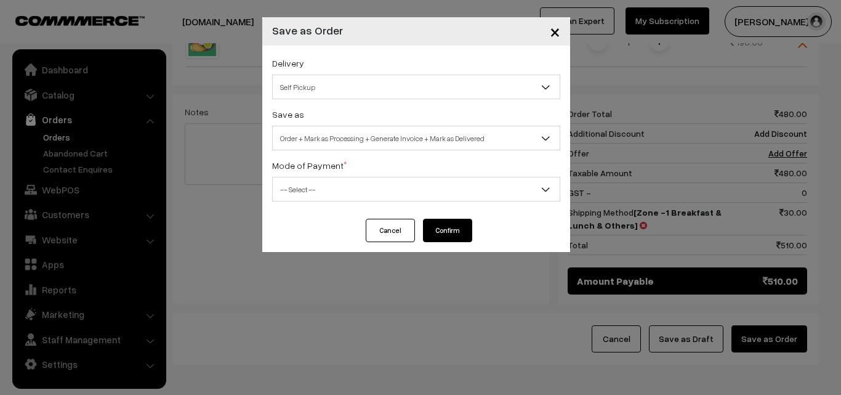
click at [371, 228] on button "Cancel" at bounding box center [390, 230] width 49 height 23
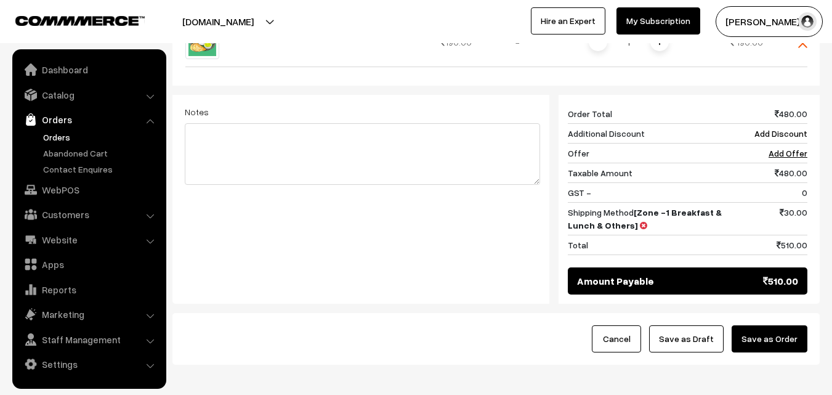
click at [758, 325] on button "Save as Order" at bounding box center [769, 338] width 76 height 27
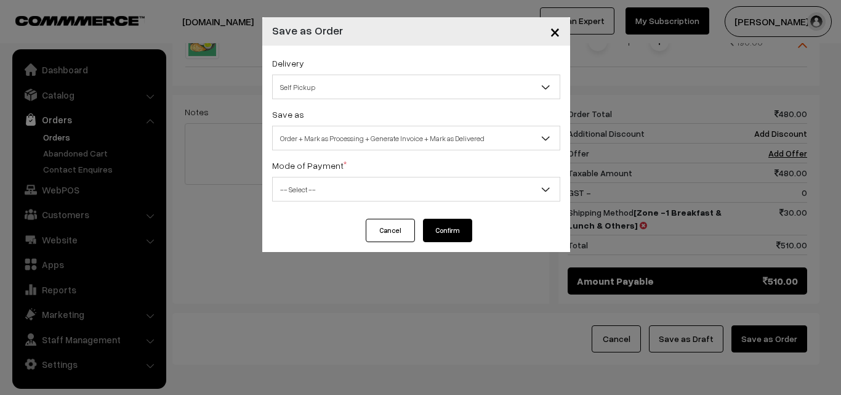
click at [347, 131] on span "Order + Mark as Processing + Generate Invoice + Mark as Delivered" at bounding box center [416, 138] width 287 height 22
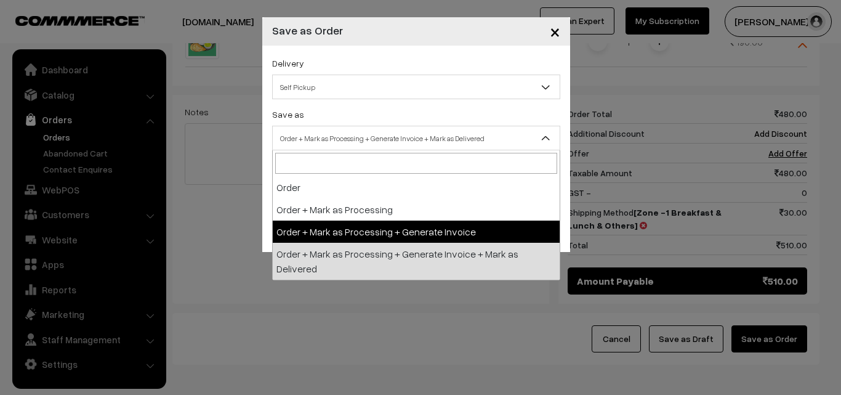
select select "3"
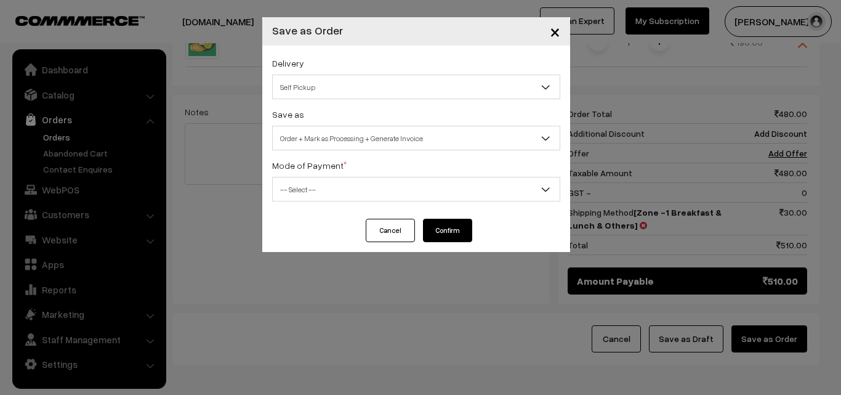
click at [331, 169] on label "Mode of Payment *" at bounding box center [309, 165] width 75 height 13
click at [324, 203] on div "Delivery Self Pickup Zone -1 Breakfast & Lunch & Others (₹30) (10 - 24 Business…" at bounding box center [416, 132] width 308 height 173
click at [323, 194] on span "-- Select --" at bounding box center [416, 190] width 287 height 22
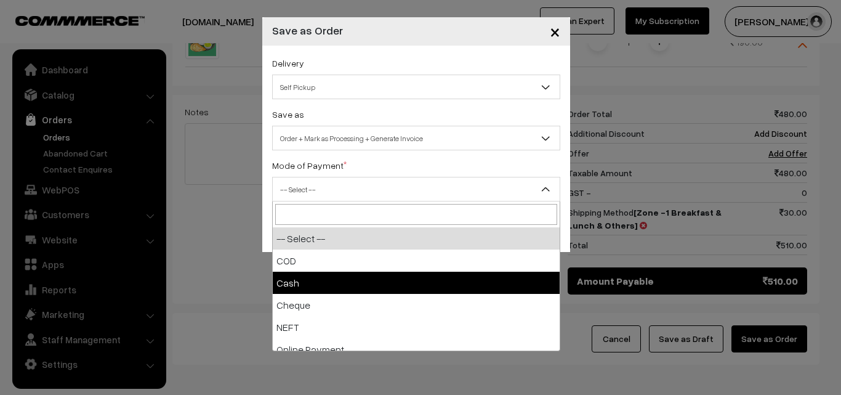
select select "2"
checkbox input "true"
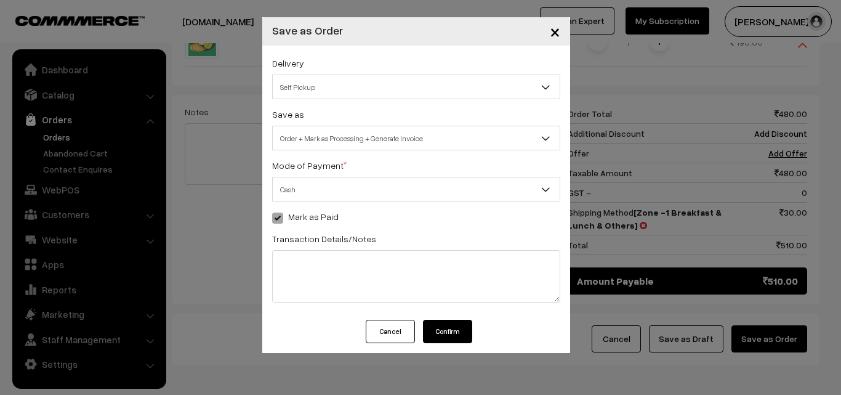
click at [456, 337] on button "Confirm" at bounding box center [447, 331] width 49 height 23
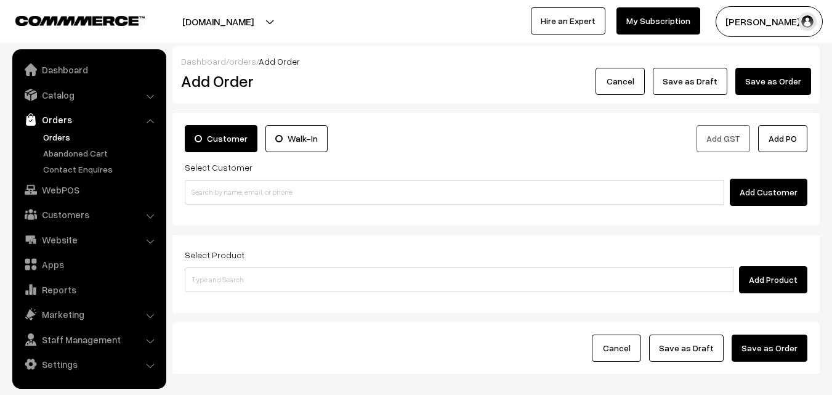
click at [52, 142] on link "Orders" at bounding box center [101, 137] width 122 height 13
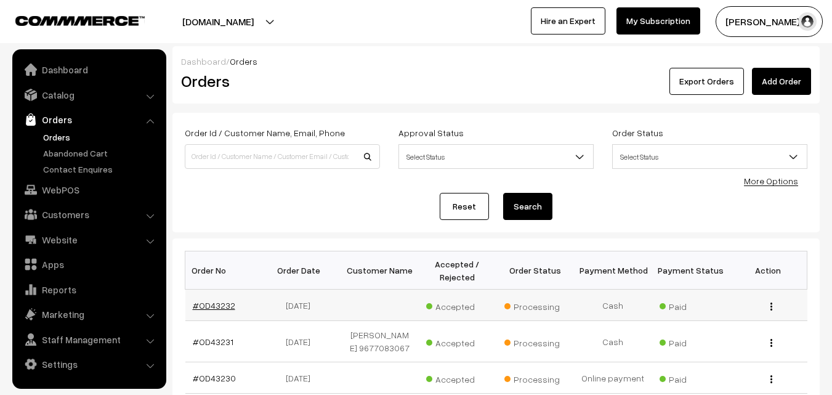
click at [209, 307] on link "#OD43232" at bounding box center [214, 305] width 42 height 10
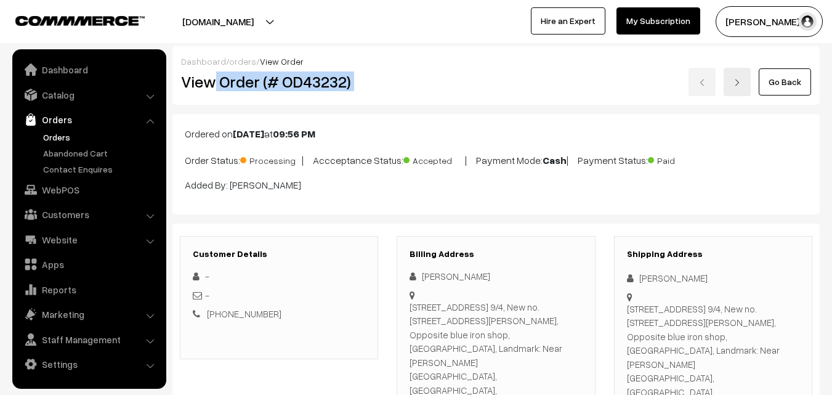
drag, startPoint x: 217, startPoint y: 80, endPoint x: 427, endPoint y: 83, distance: 210.0
click at [456, 76] on div "View Order (# OD43232) Go Back" at bounding box center [496, 82] width 648 height 28
copy div "Order (# OD43232)"
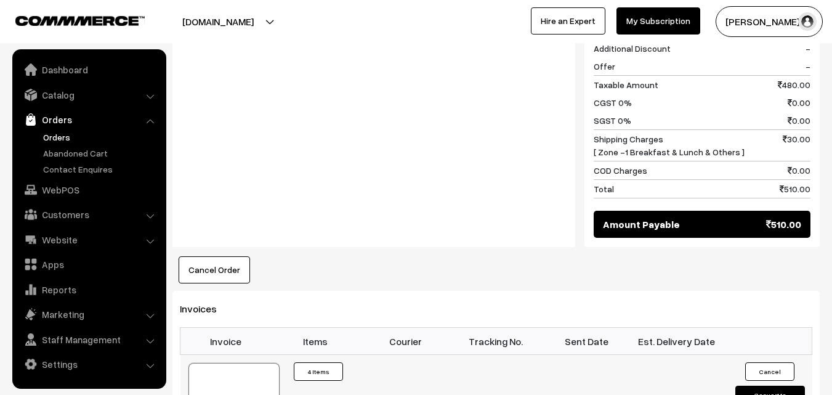
scroll to position [924, 0]
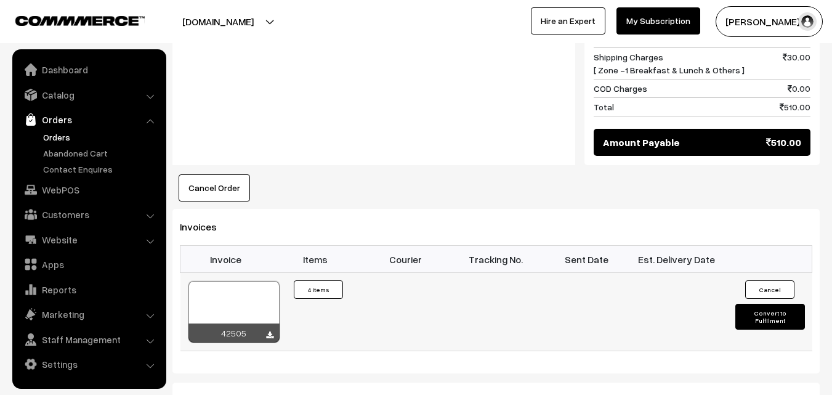
click at [241, 281] on div at bounding box center [233, 312] width 91 height 62
click at [59, 186] on link "WebPOS" at bounding box center [88, 190] width 147 height 22
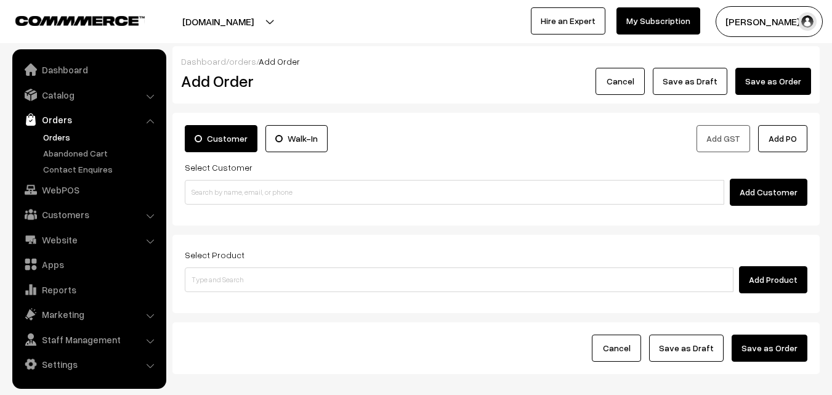
click at [228, 199] on input at bounding box center [454, 192] width 539 height 25
click at [219, 195] on input "92139 99365" at bounding box center [454, 192] width 539 height 25
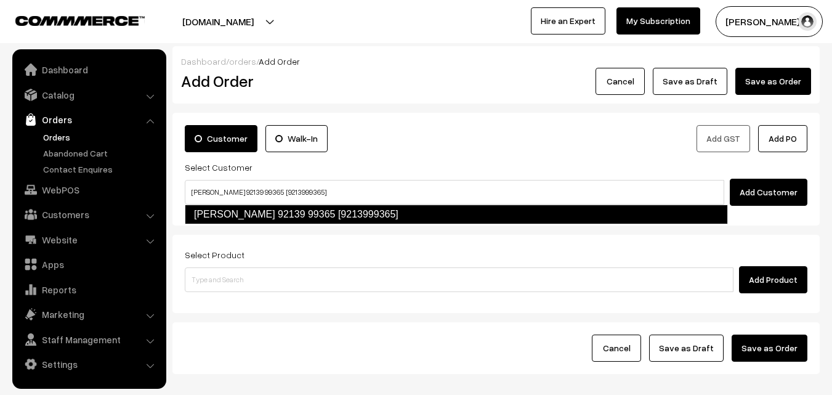
type input "[PERSON_NAME] 92139 99365 [9213999365]"
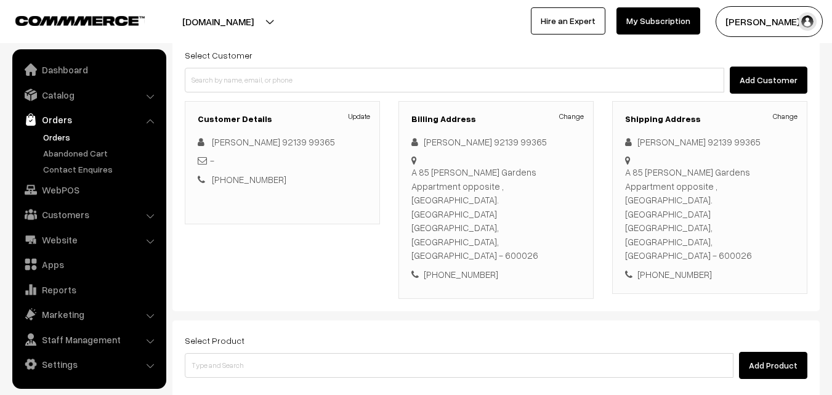
scroll to position [123, 0]
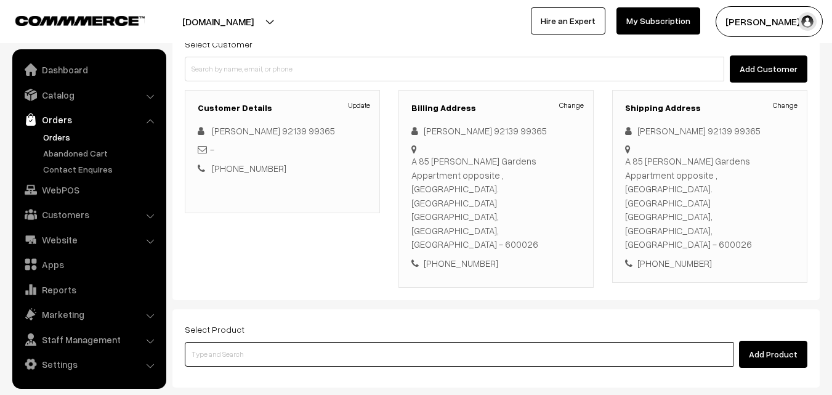
click at [303, 342] on input at bounding box center [459, 354] width 549 height 25
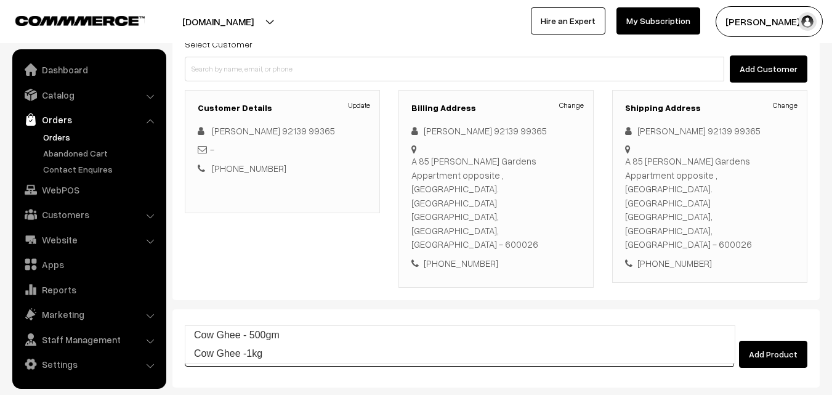
type input "Cow Ghee - 500gm"
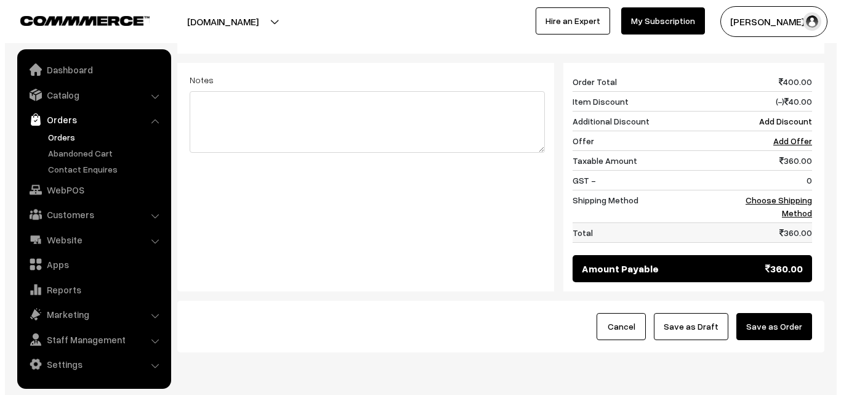
scroll to position [544, 0]
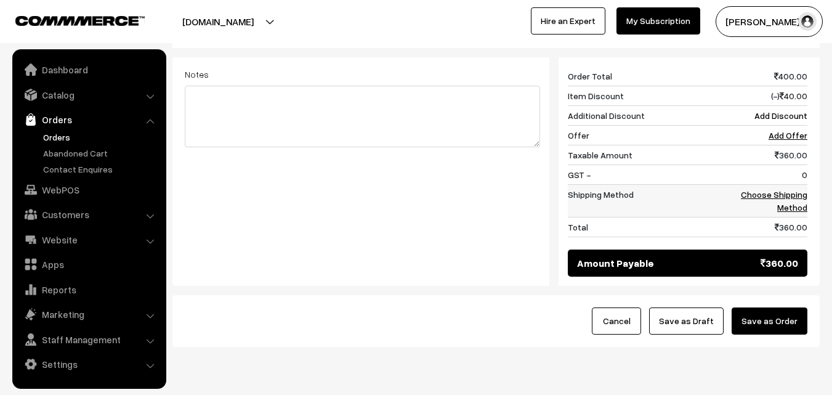
click at [797, 189] on link "Choose Shipping Method" at bounding box center [774, 200] width 66 height 23
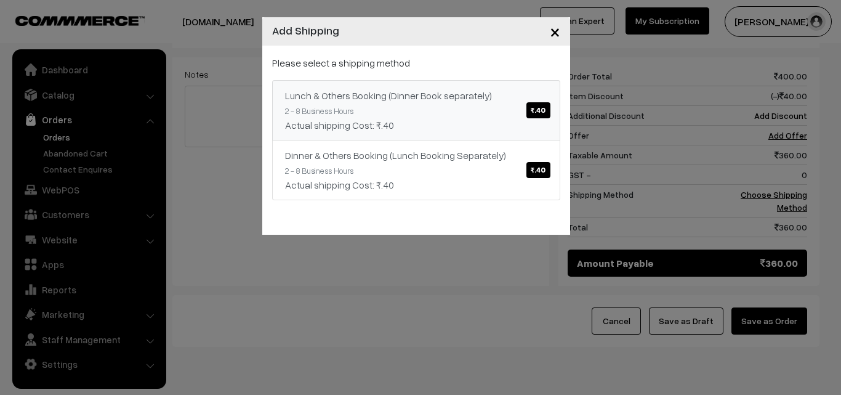
click at [494, 118] on div "Actual shipping Cost: ₹.40" at bounding box center [416, 125] width 262 height 15
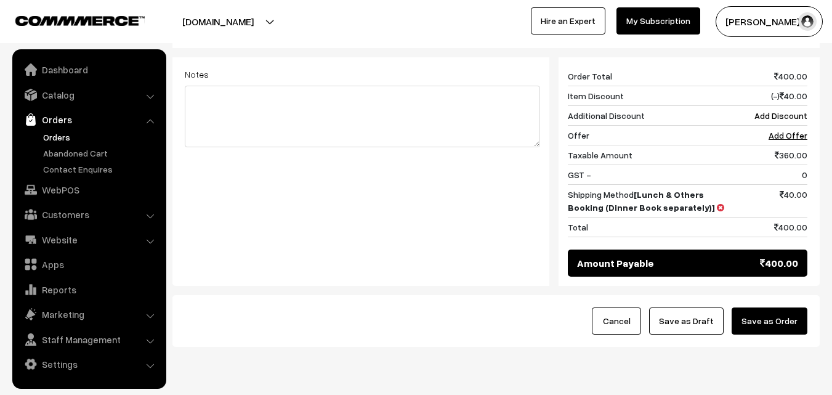
click at [762, 307] on button "Save as Order" at bounding box center [769, 320] width 76 height 27
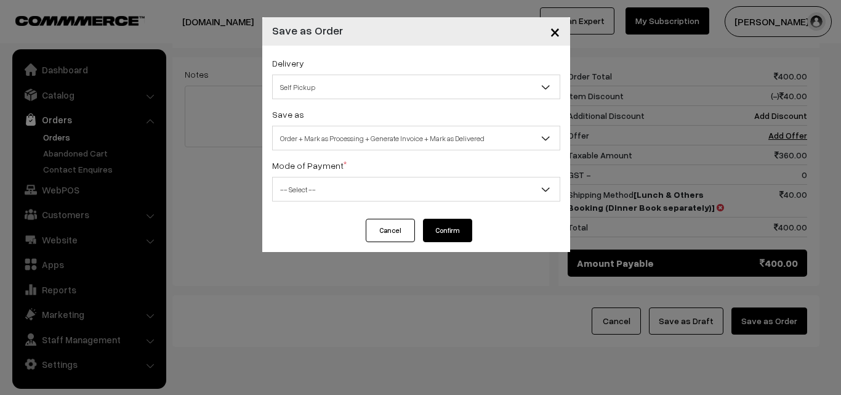
click at [441, 151] on div "Delivery Self Pickup Lunch & Others Booking (Dinner Book separately) (₹40) (2 -…" at bounding box center [416, 132] width 308 height 173
click at [436, 147] on span "Order + Mark as Processing + Generate Invoice + Mark as Delivered" at bounding box center [416, 138] width 287 height 22
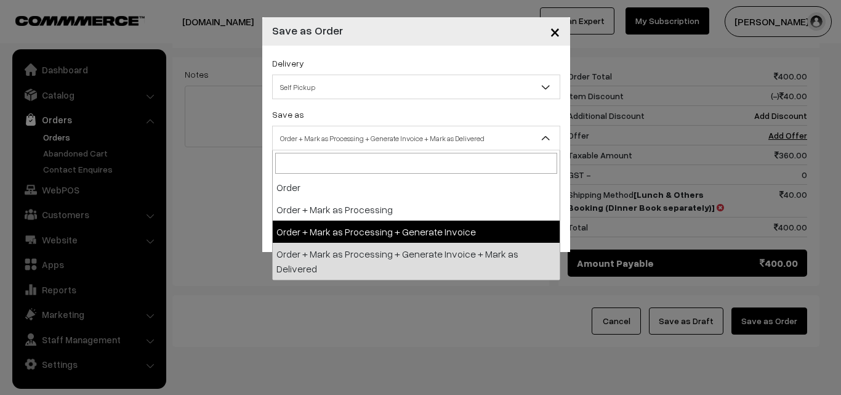
select select "3"
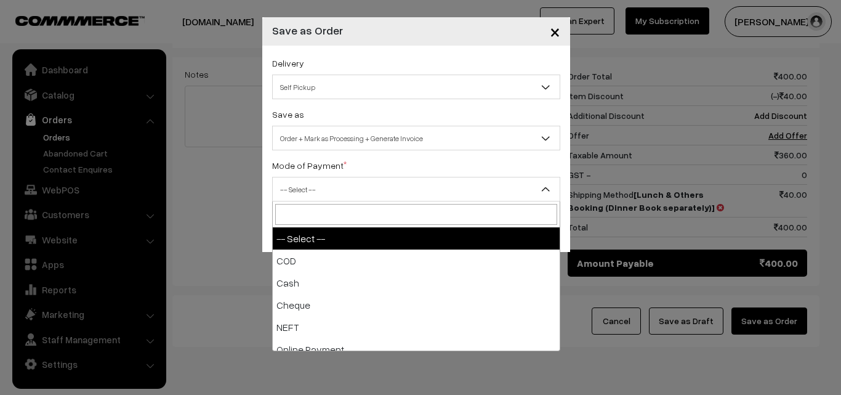
click at [353, 186] on span "-- Select --" at bounding box center [416, 190] width 287 height 22
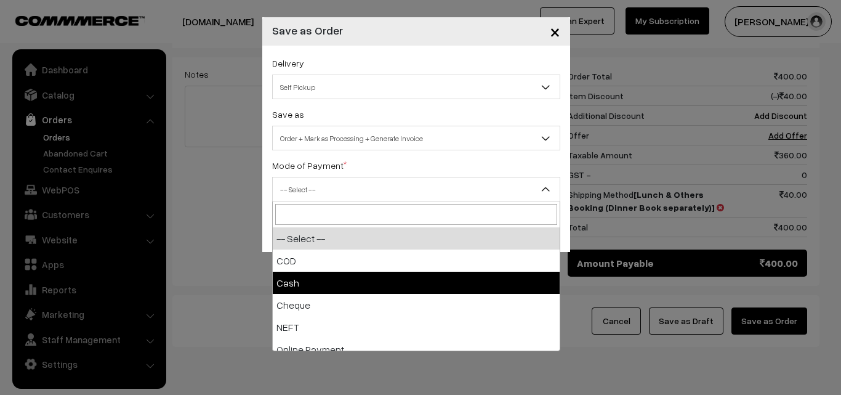
select select "2"
checkbox input "true"
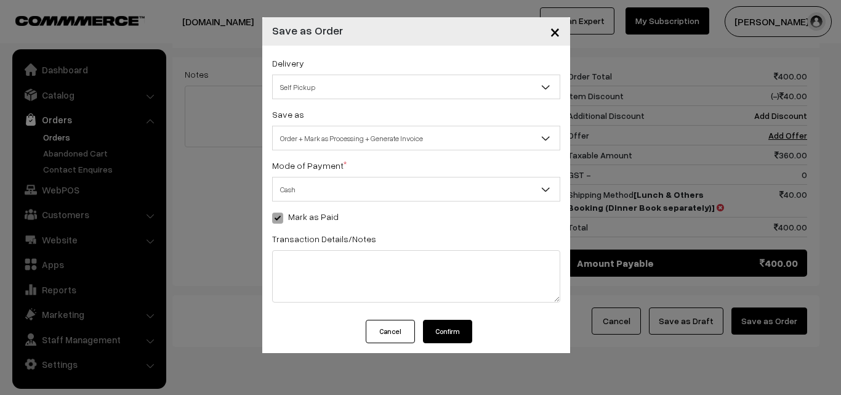
click at [447, 328] on button "Confirm" at bounding box center [447, 331] width 49 height 23
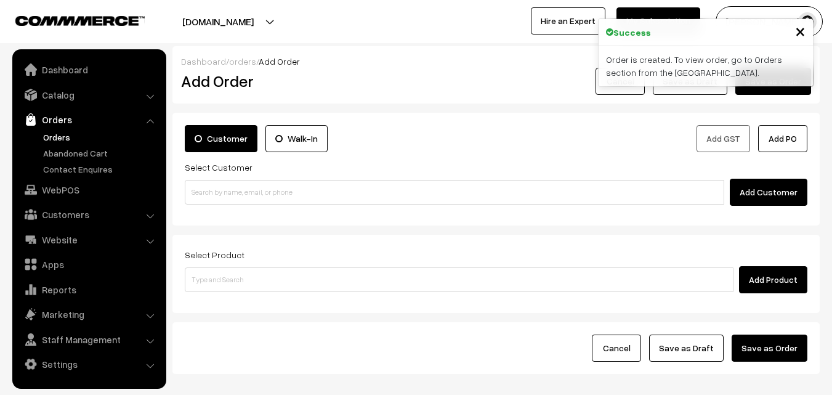
click at [59, 135] on link "Orders" at bounding box center [101, 137] width 122 height 13
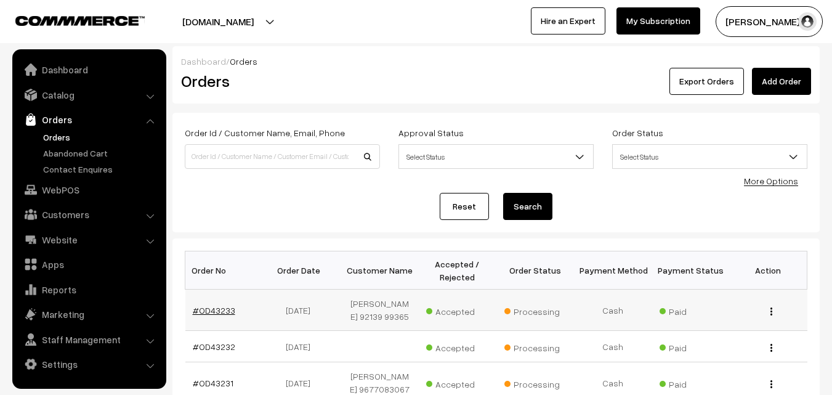
click at [209, 315] on link "#OD43233" at bounding box center [214, 310] width 42 height 10
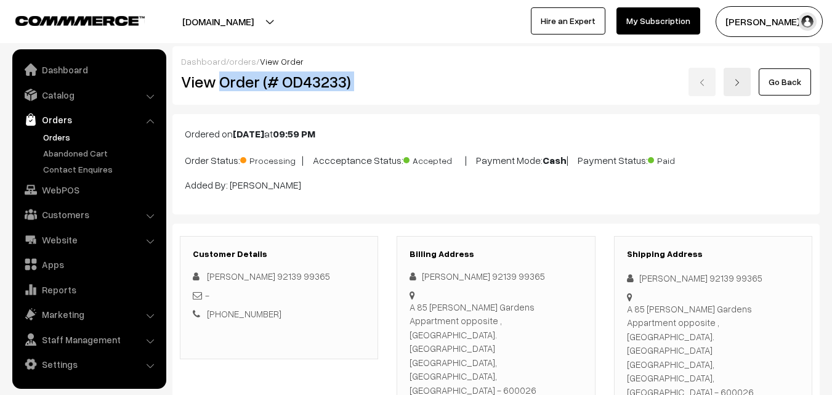
drag, startPoint x: 218, startPoint y: 79, endPoint x: 392, endPoint y: 78, distance: 174.3
click at [392, 78] on div "View Order (# OD43233) Go Back" at bounding box center [496, 82] width 648 height 28
copy div "Order (# OD43233)"
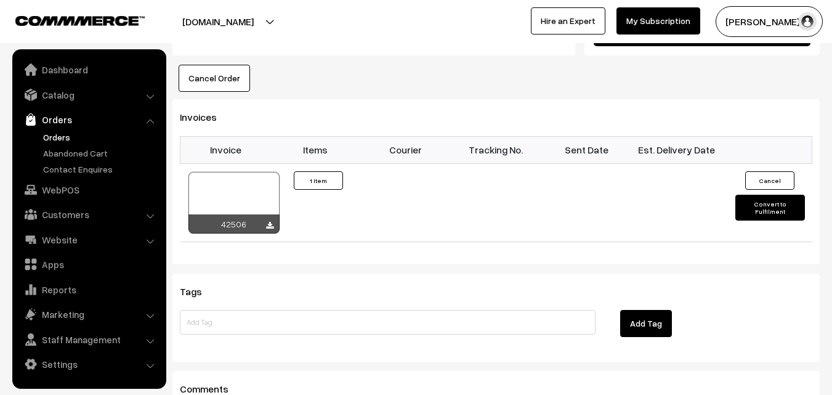
scroll to position [862, 0]
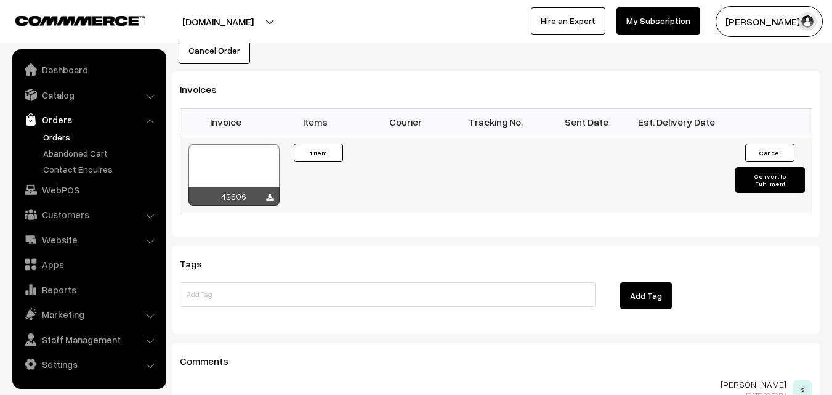
click at [244, 144] on div at bounding box center [233, 175] width 91 height 62
click at [65, 142] on link "Orders" at bounding box center [101, 137] width 122 height 13
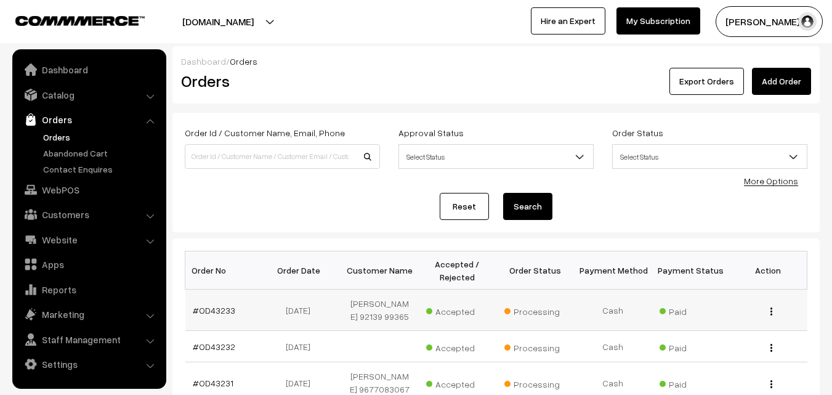
scroll to position [62, 0]
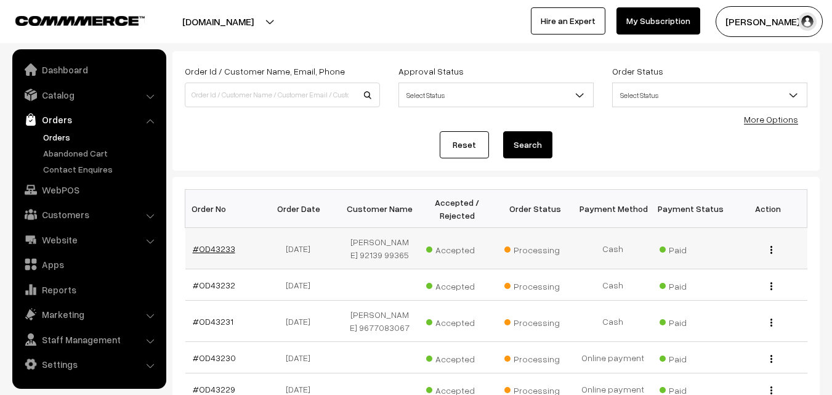
click at [214, 250] on link "#OD43233" at bounding box center [214, 248] width 42 height 10
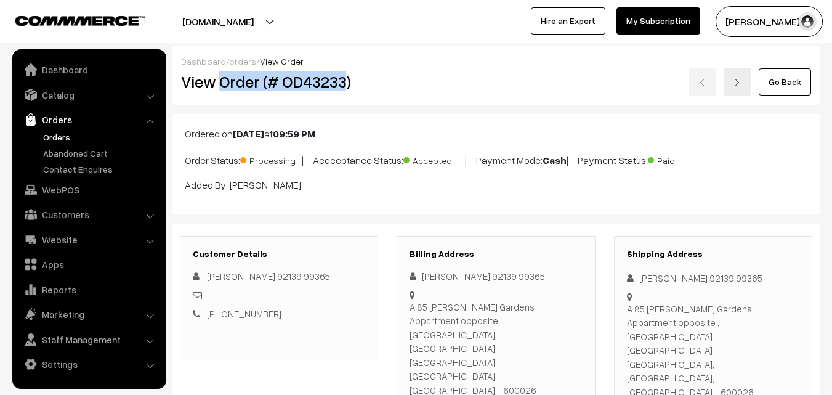
drag, startPoint x: 0, startPoint y: 0, endPoint x: 368, endPoint y: 70, distance: 374.8
click at [370, 71] on div "View Order (# OD43233)" at bounding box center [280, 82] width 216 height 28
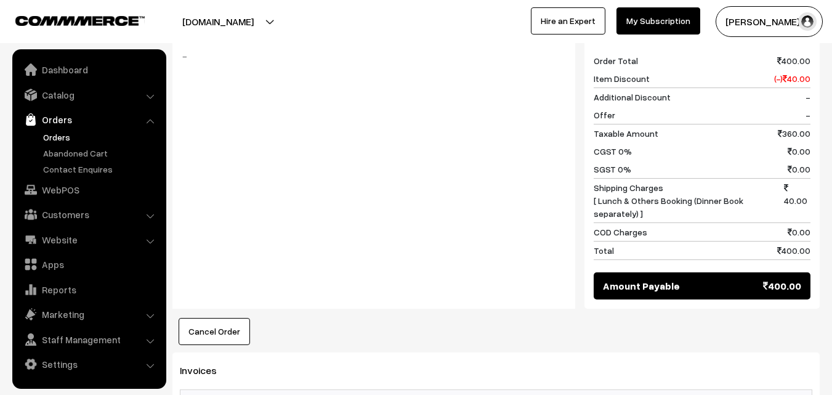
scroll to position [616, 0]
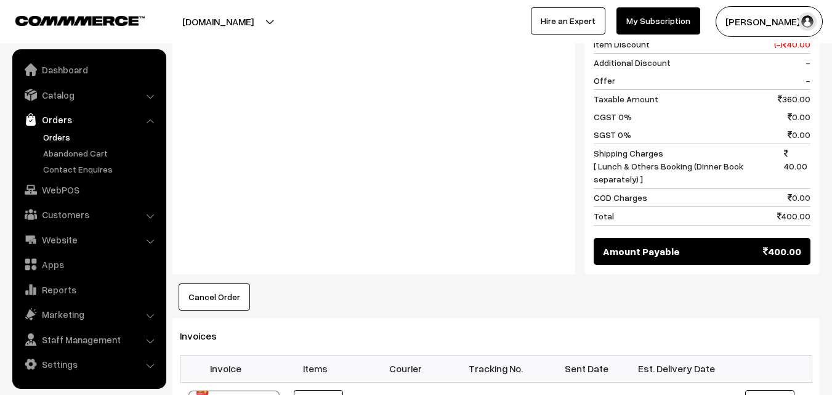
click at [64, 139] on link "Orders" at bounding box center [101, 137] width 122 height 13
